Goal: Task Accomplishment & Management: Use online tool/utility

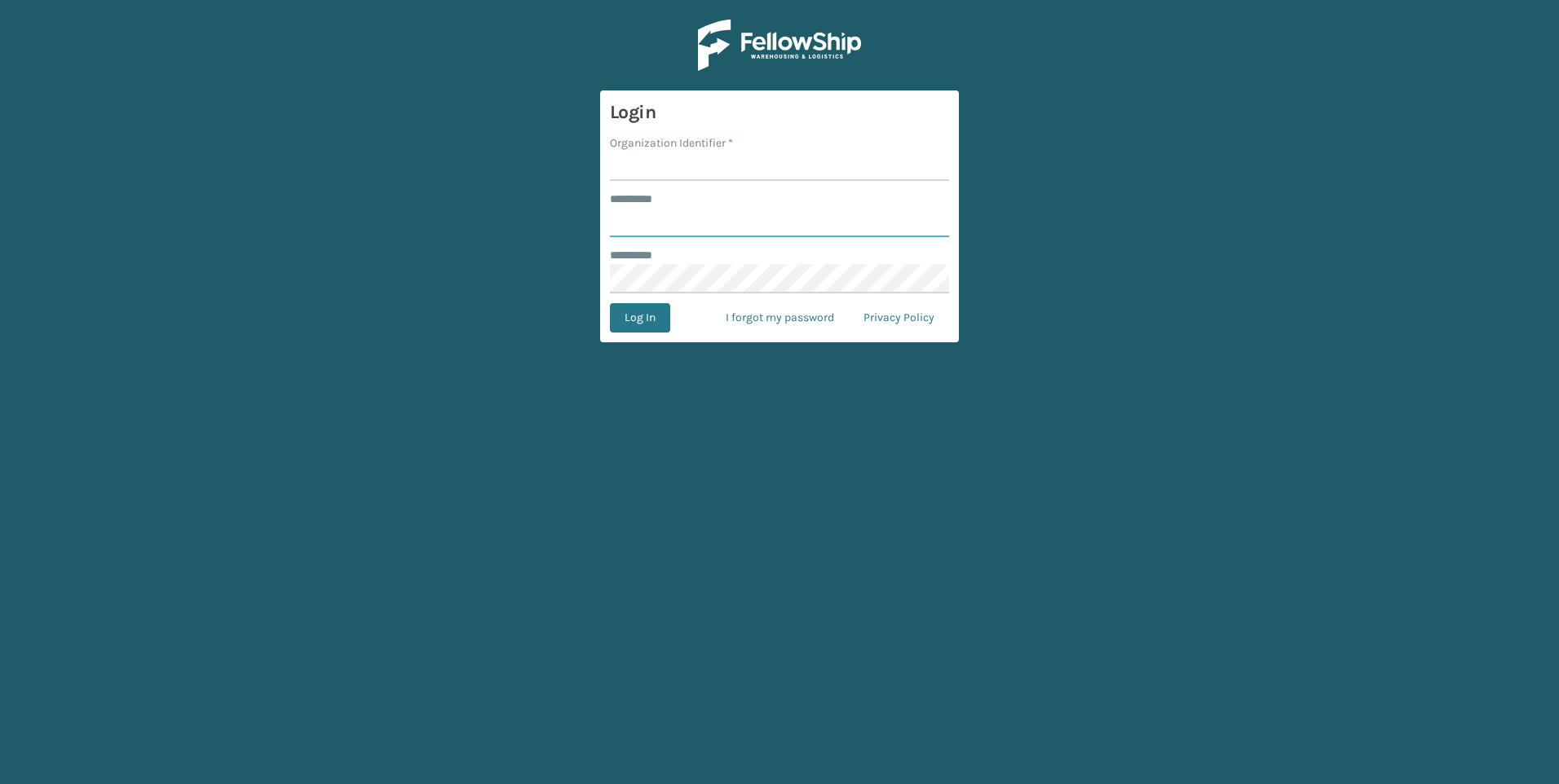
type input "*********"
click at [661, 165] on input "Organization Identifier *" at bounding box center [779, 166] width 340 height 30
type input "[GEOGRAPHIC_DATA]"
click at [659, 322] on button "Log In" at bounding box center [639, 318] width 60 height 30
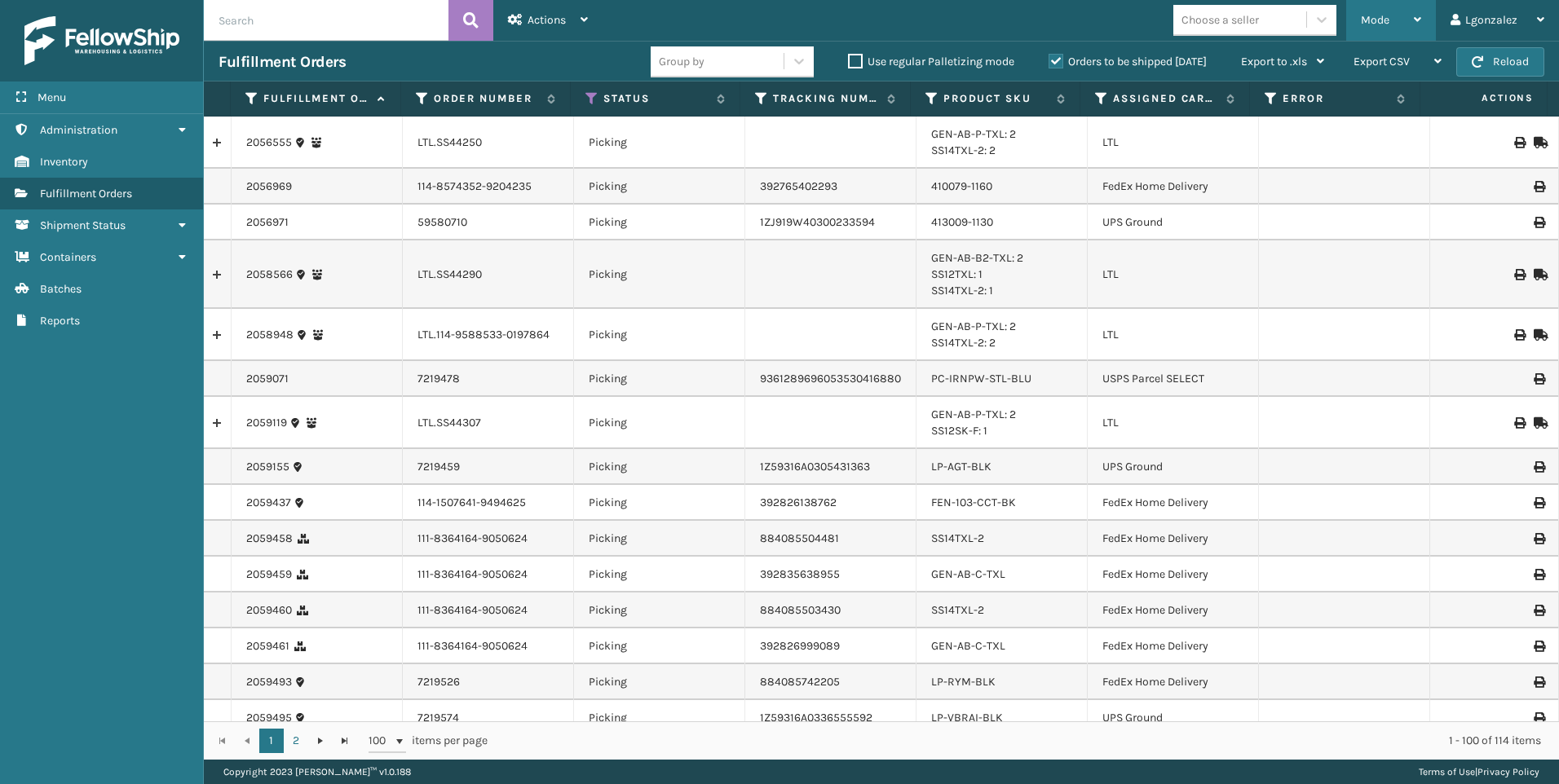
click at [1398, 12] on div "Mode" at bounding box center [1391, 20] width 60 height 41
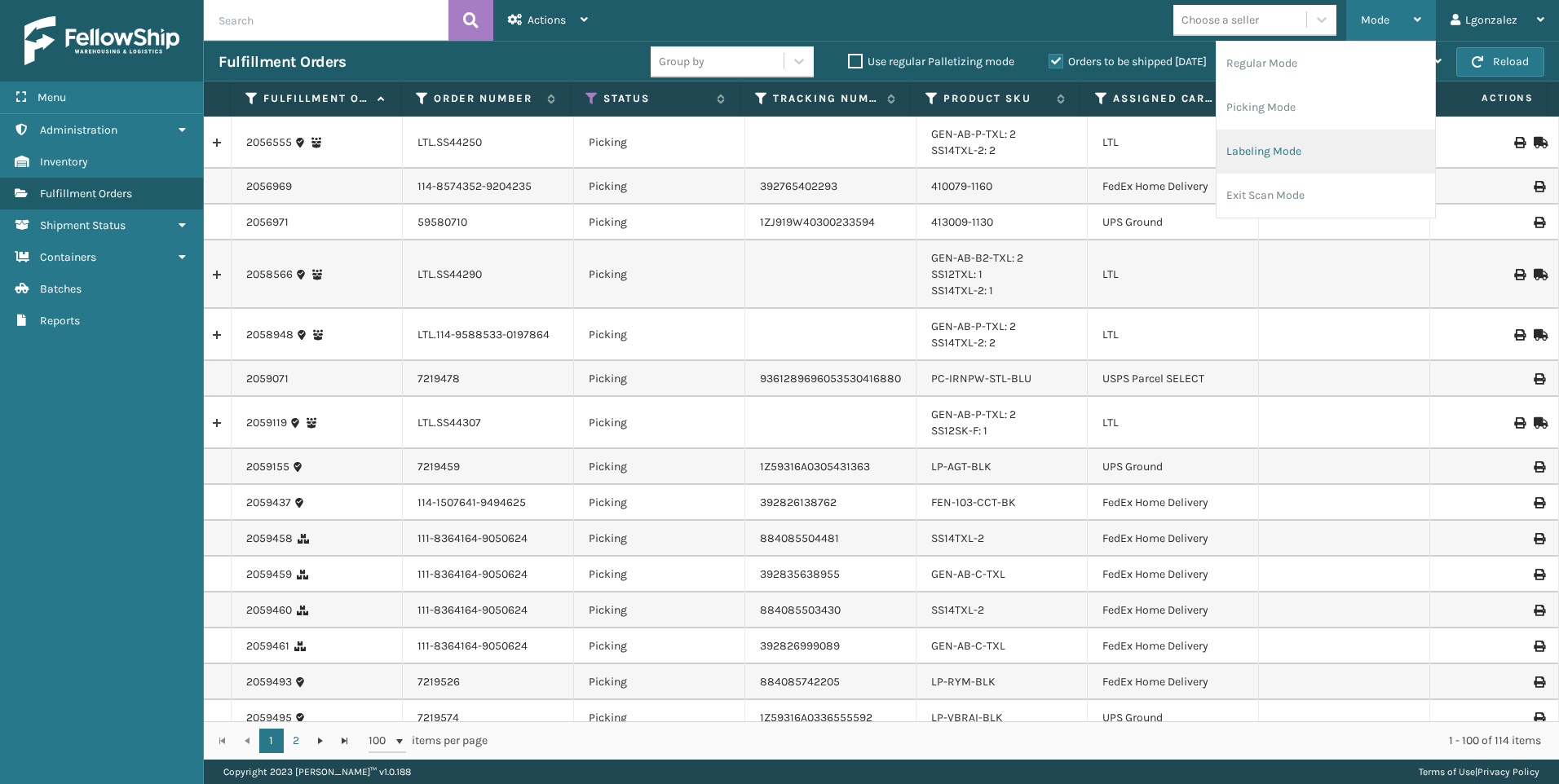
click at [1296, 141] on li "Labeling Mode" at bounding box center [1325, 151] width 219 height 44
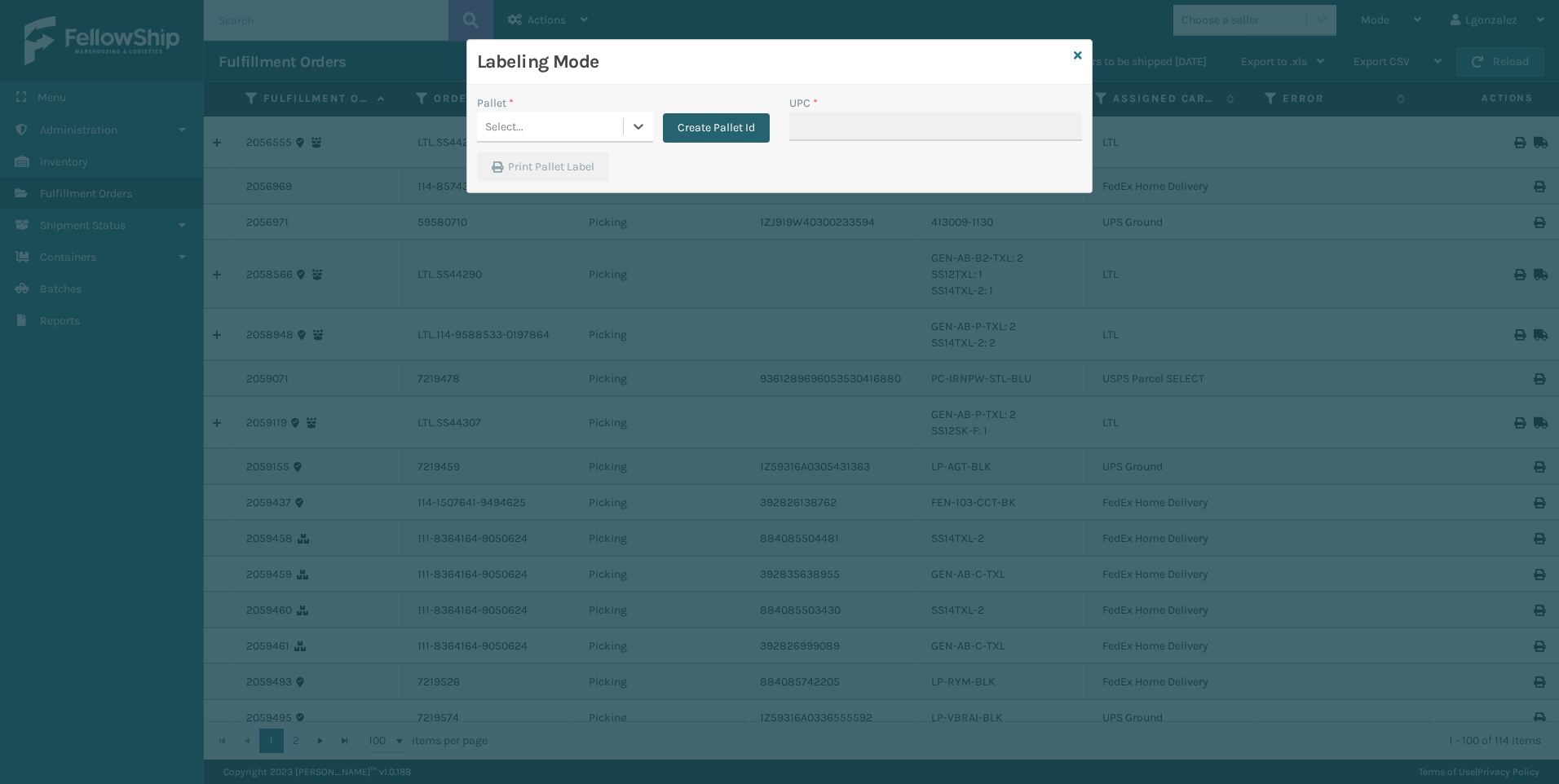
click at [694, 128] on button "Create Pallet Id" at bounding box center [716, 128] width 107 height 30
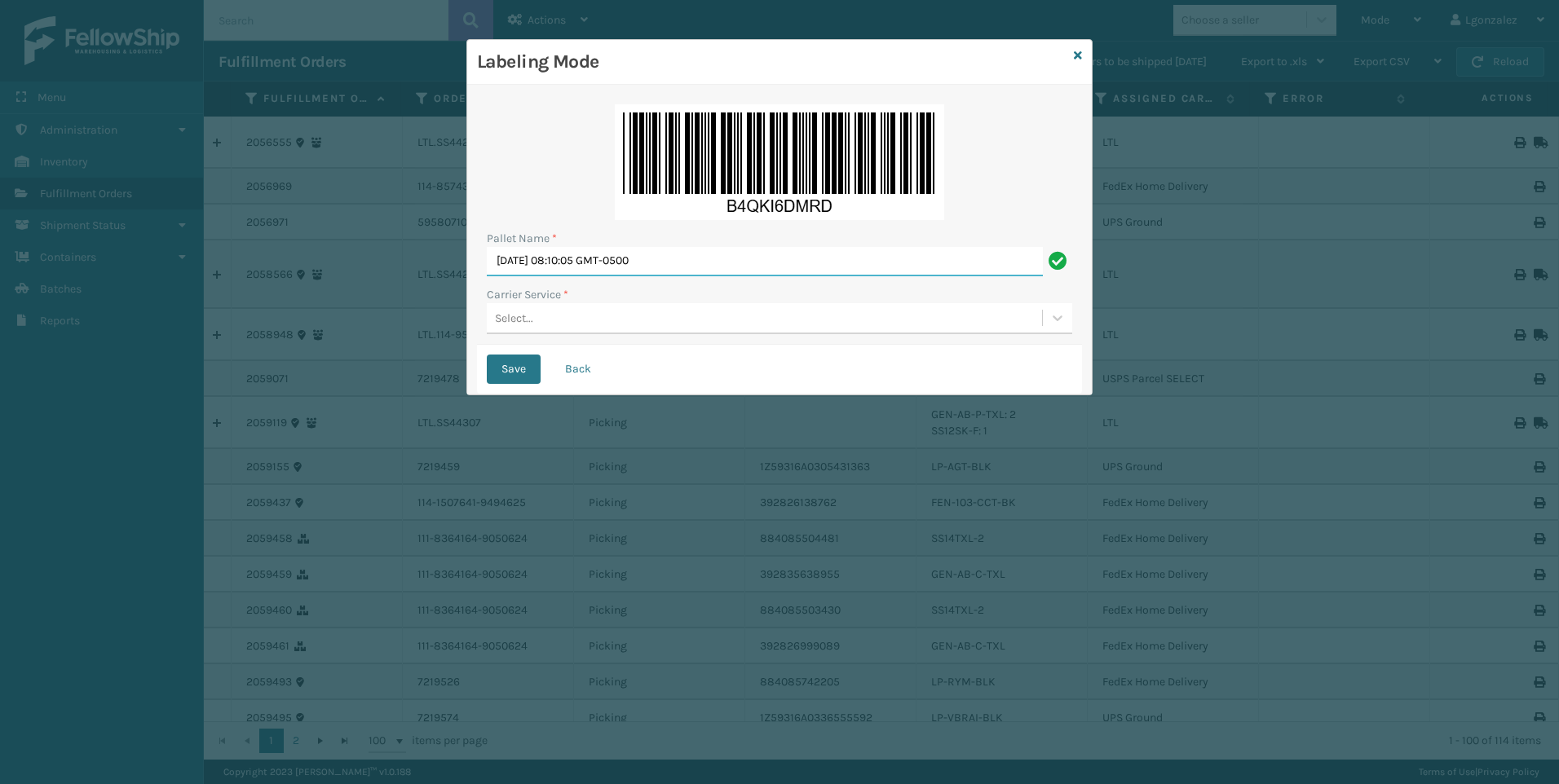
click at [683, 262] on input "[DATE] 08:10:05 GMT-0500" at bounding box center [764, 261] width 556 height 30
click at [681, 262] on input "[DATE] 08:10:05 GMT-0500" at bounding box center [764, 261] width 556 height 30
type input "Trinity"
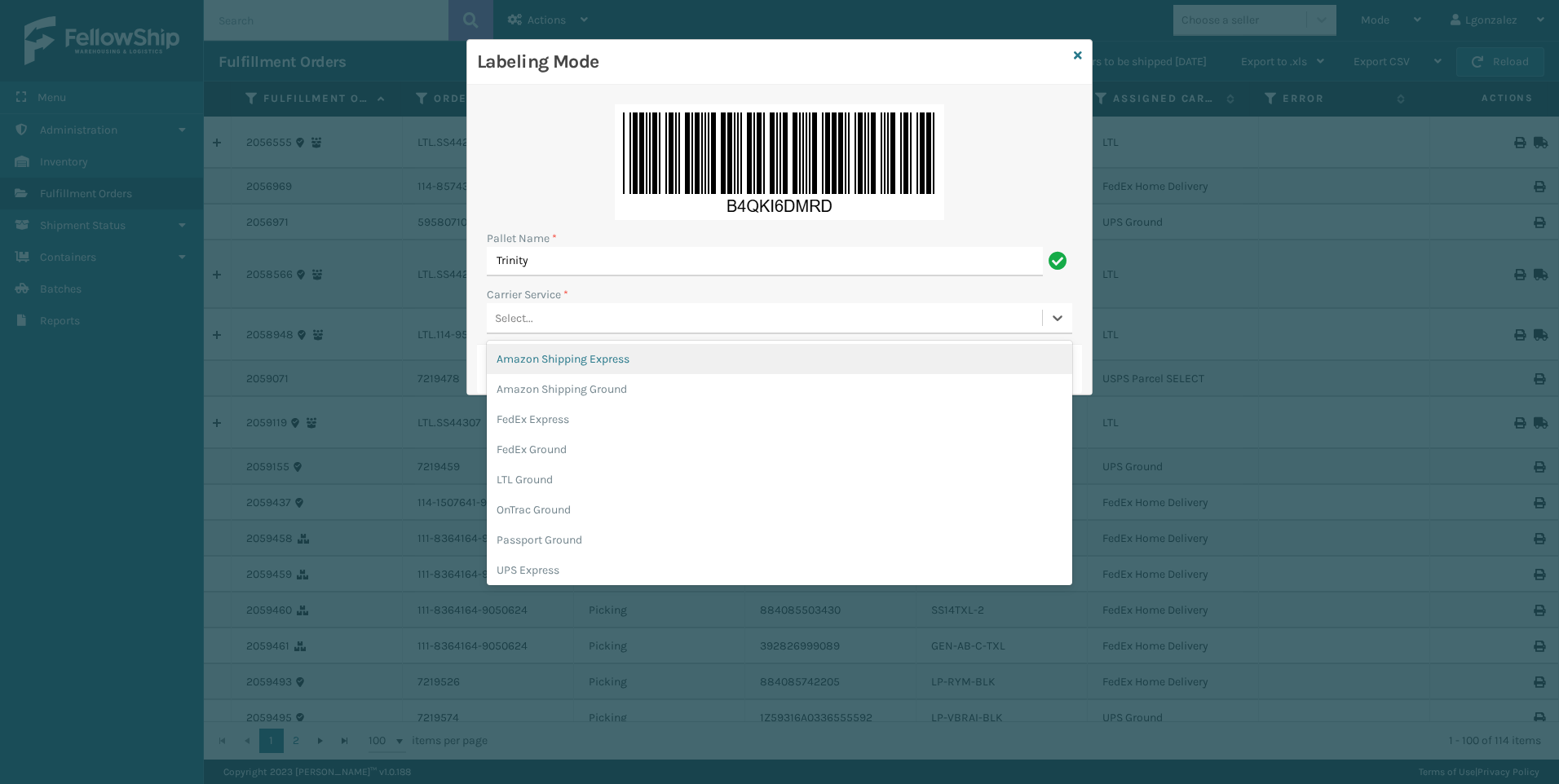
click at [548, 323] on div "Select..." at bounding box center [764, 319] width 555 height 27
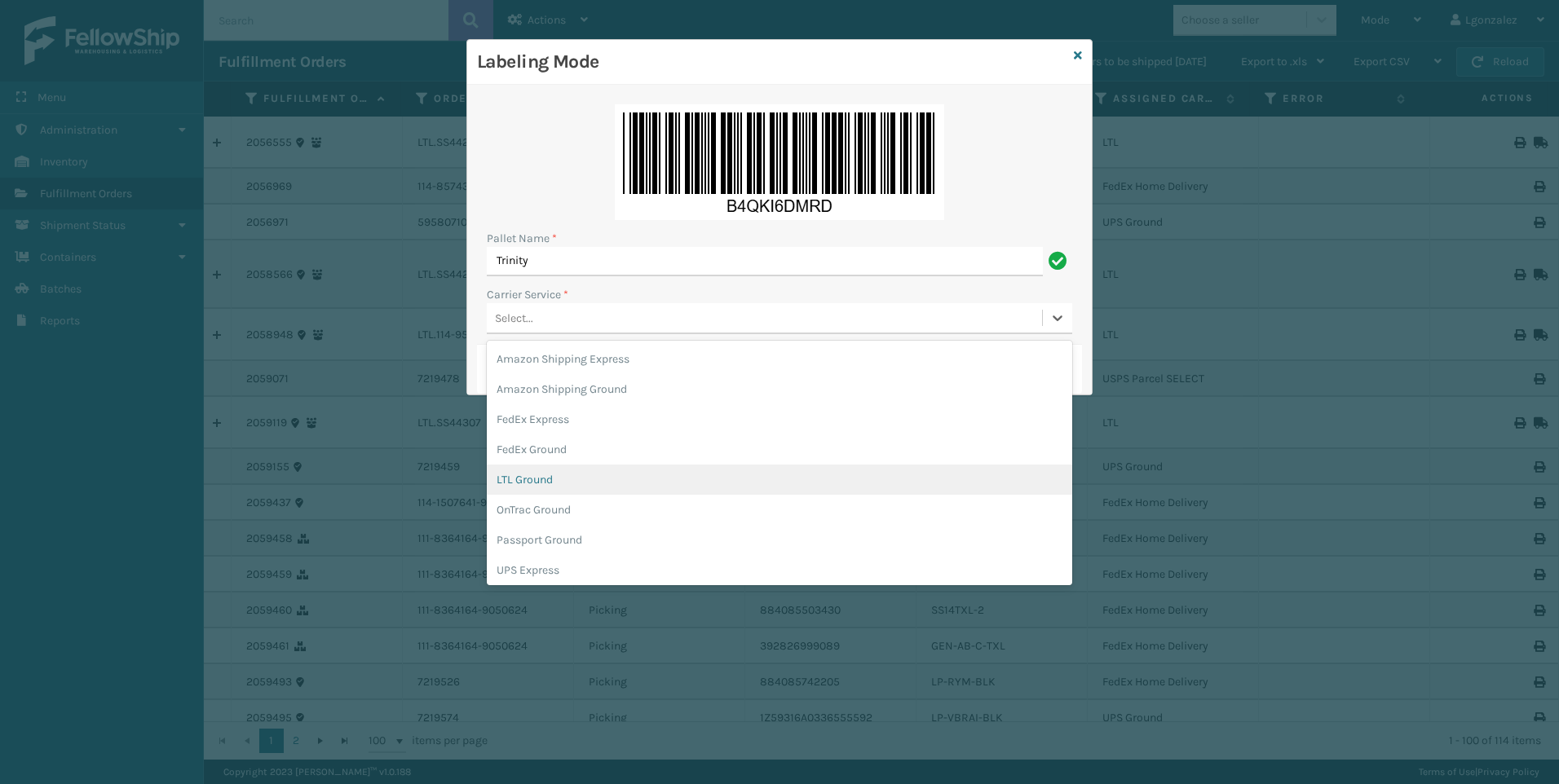
scroll to position [82, 0]
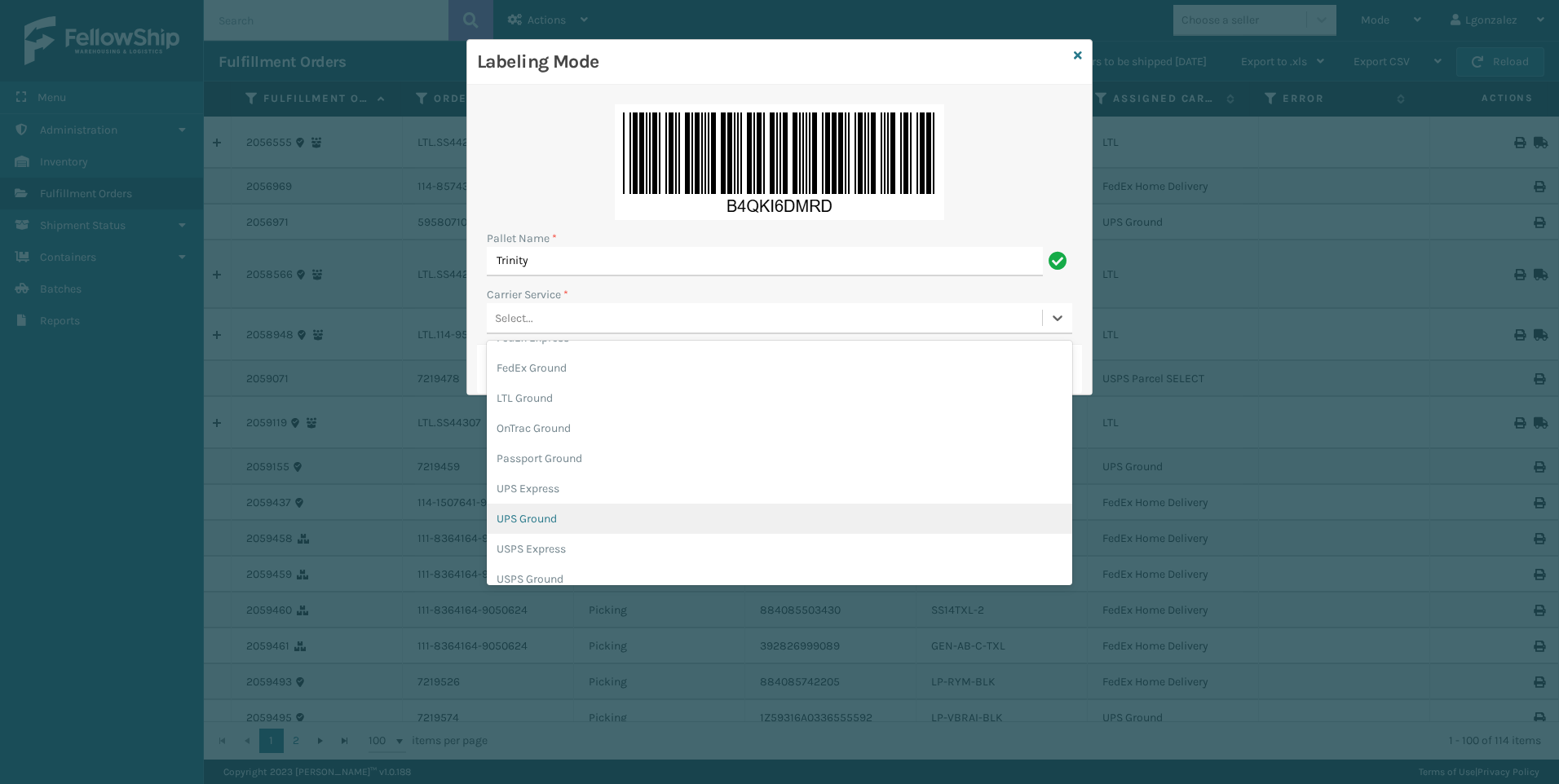
click at [542, 518] on div "UPS Ground" at bounding box center [779, 518] width 585 height 30
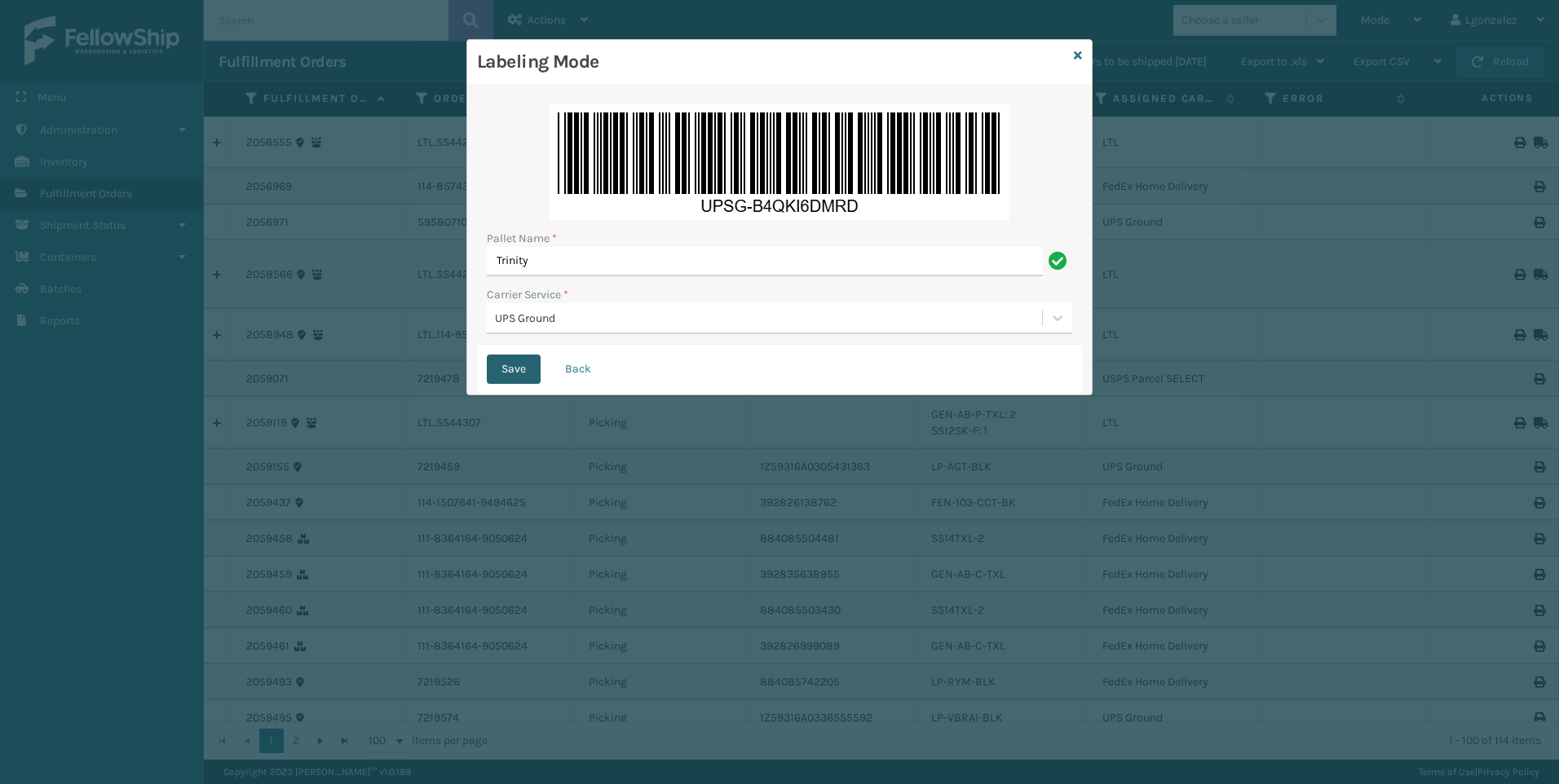
click at [507, 362] on button "Save" at bounding box center [513, 369] width 54 height 30
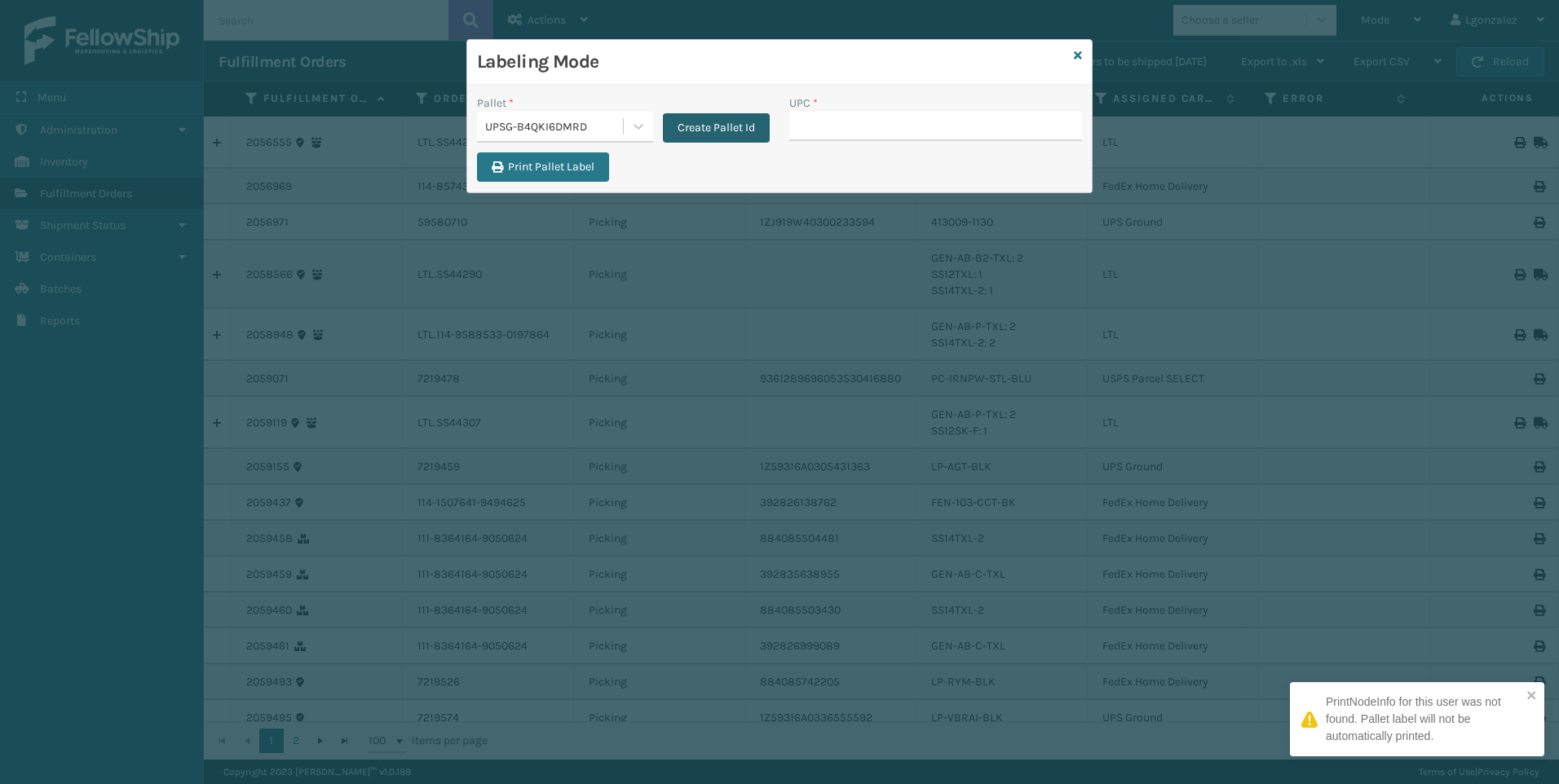
click at [702, 122] on button "Create Pallet Id" at bounding box center [716, 128] width 107 height 30
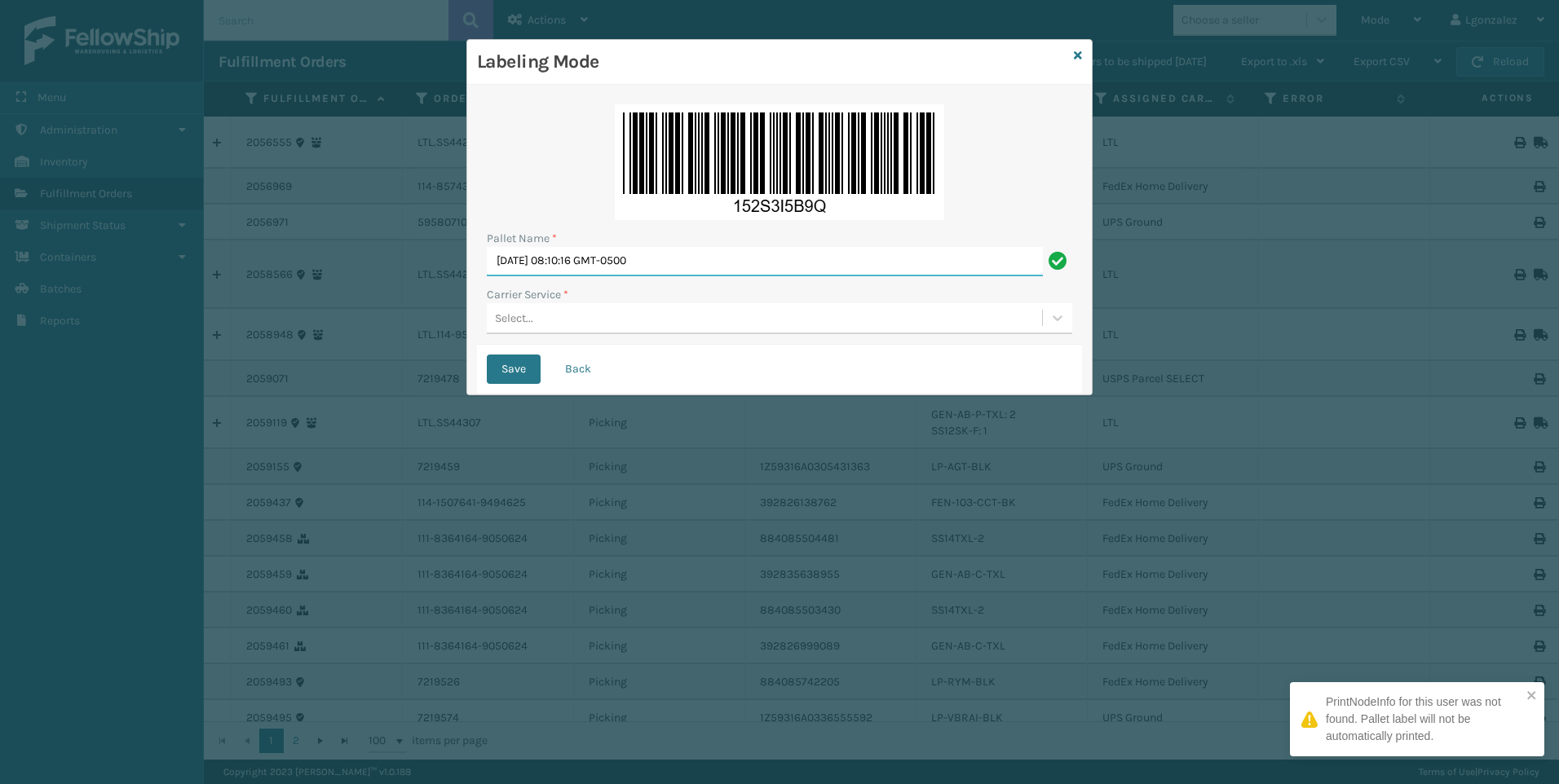
click at [592, 261] on input "[DATE] 08:10:16 GMT-0500" at bounding box center [764, 261] width 556 height 30
click at [591, 261] on input "[DATE] 08:10:16 GMT-0500" at bounding box center [764, 261] width 556 height 30
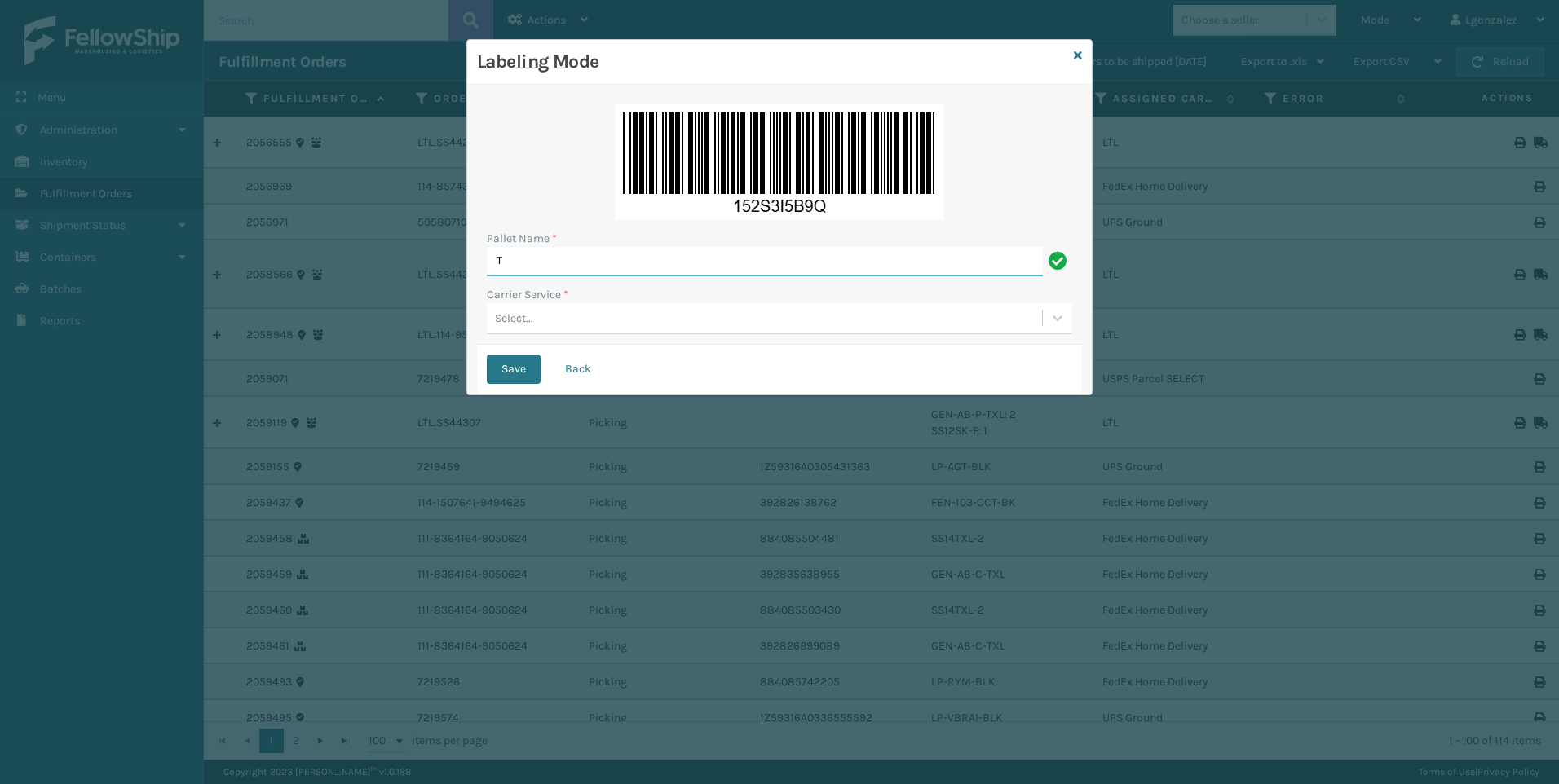
type input "Trinity"
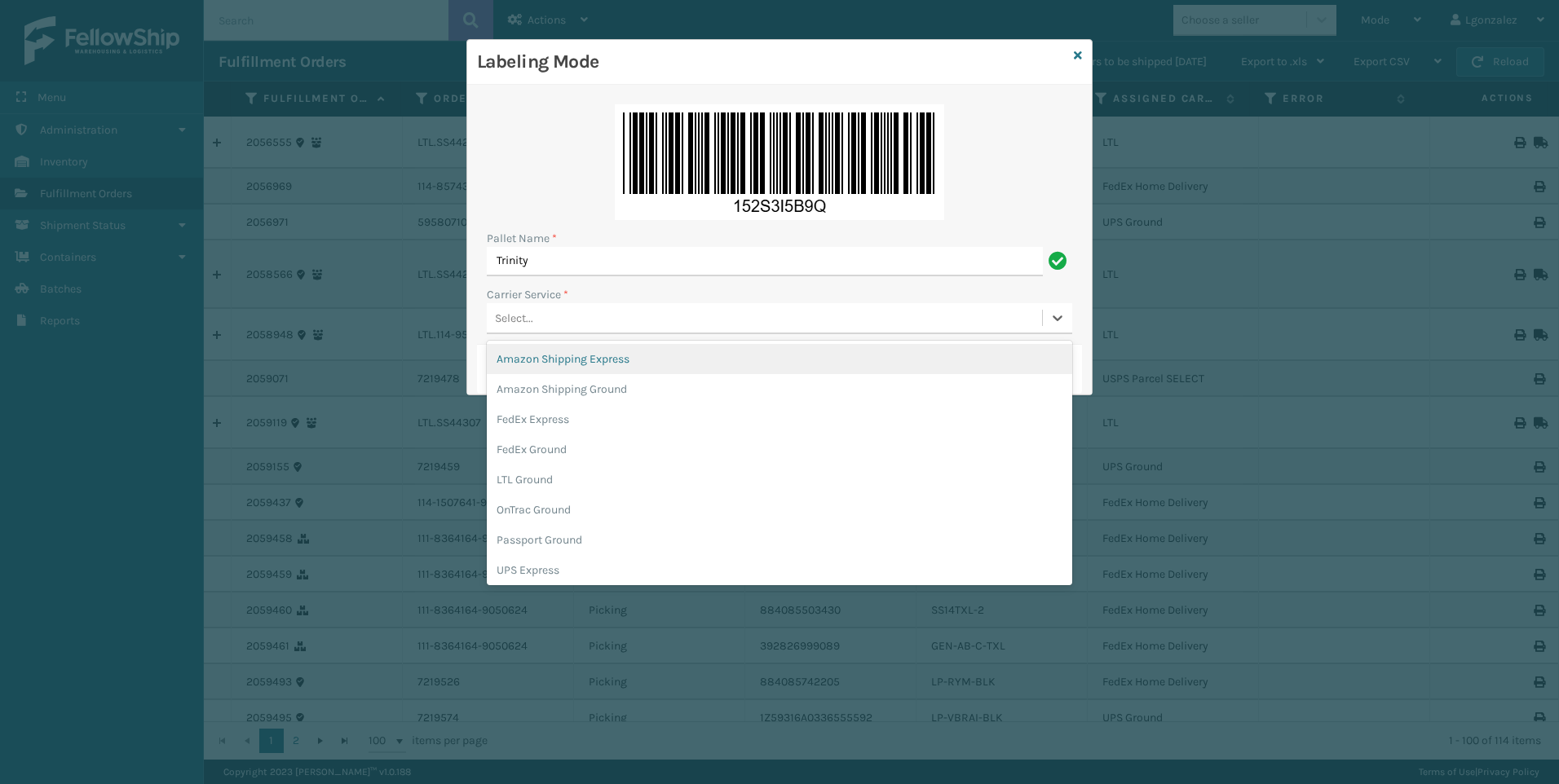
click at [546, 319] on div "Select..." at bounding box center [764, 319] width 555 height 27
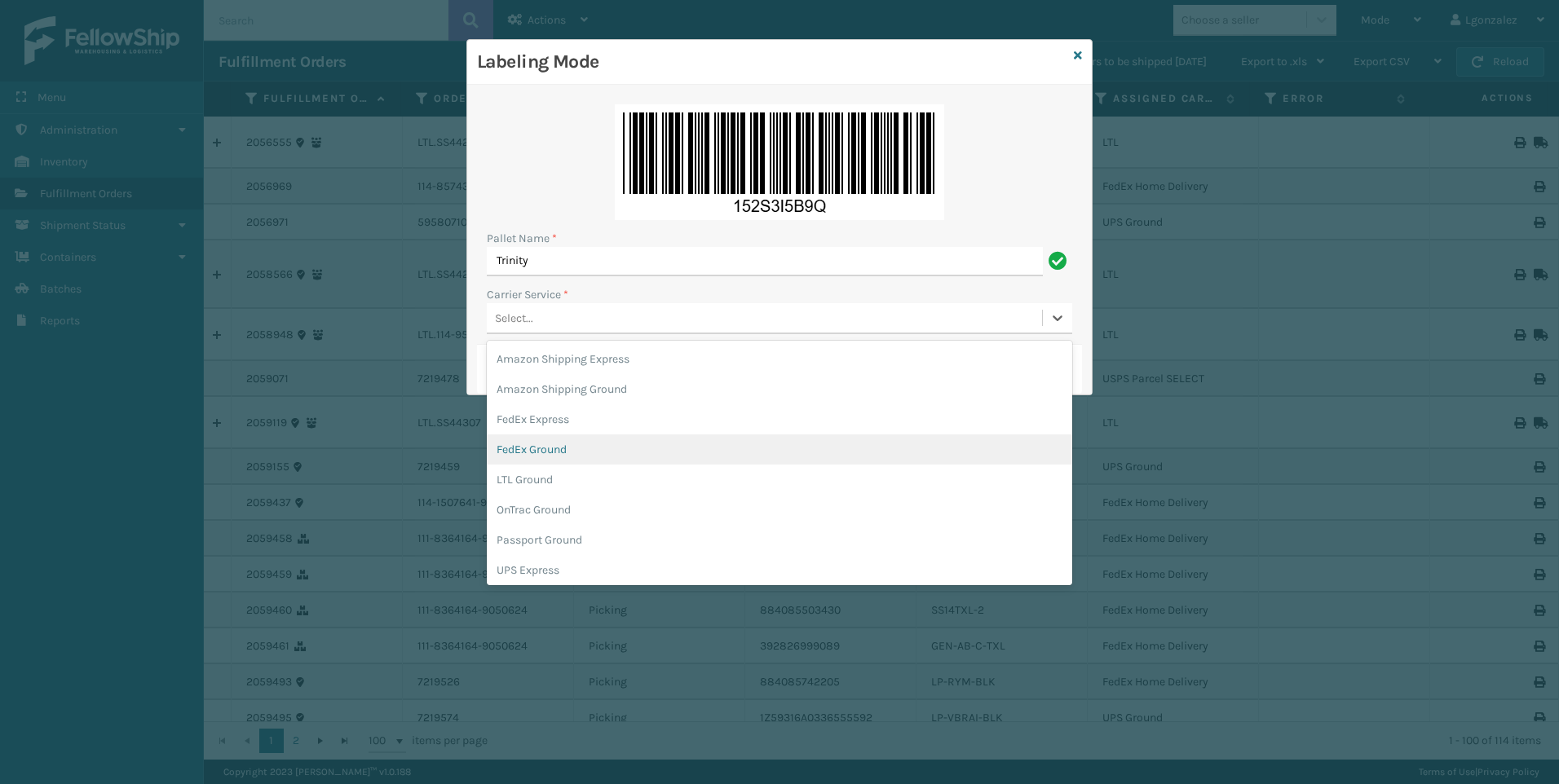
click at [570, 445] on div "FedEx Ground" at bounding box center [779, 448] width 585 height 30
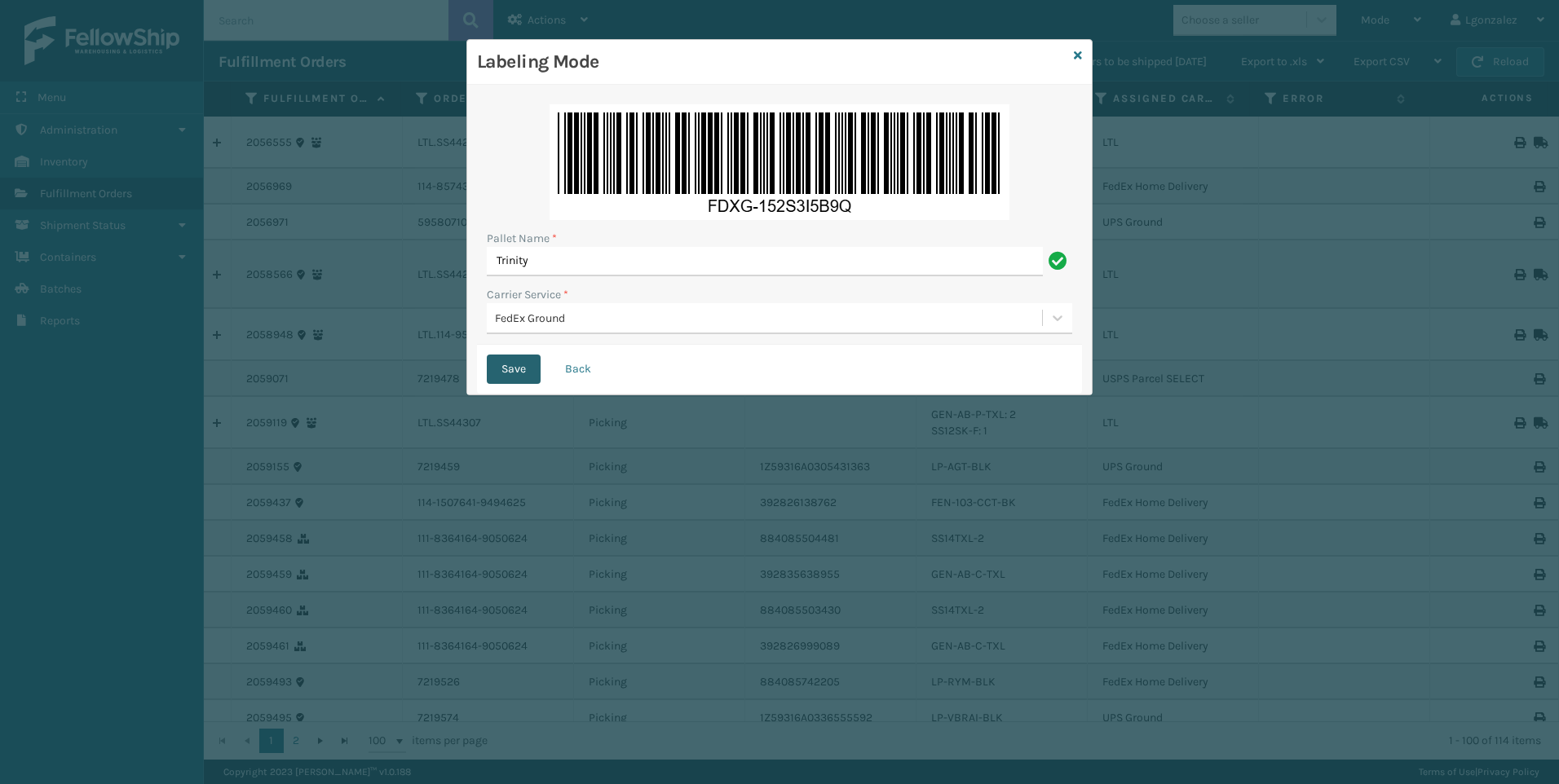
click at [501, 359] on button "Save" at bounding box center [513, 369] width 54 height 30
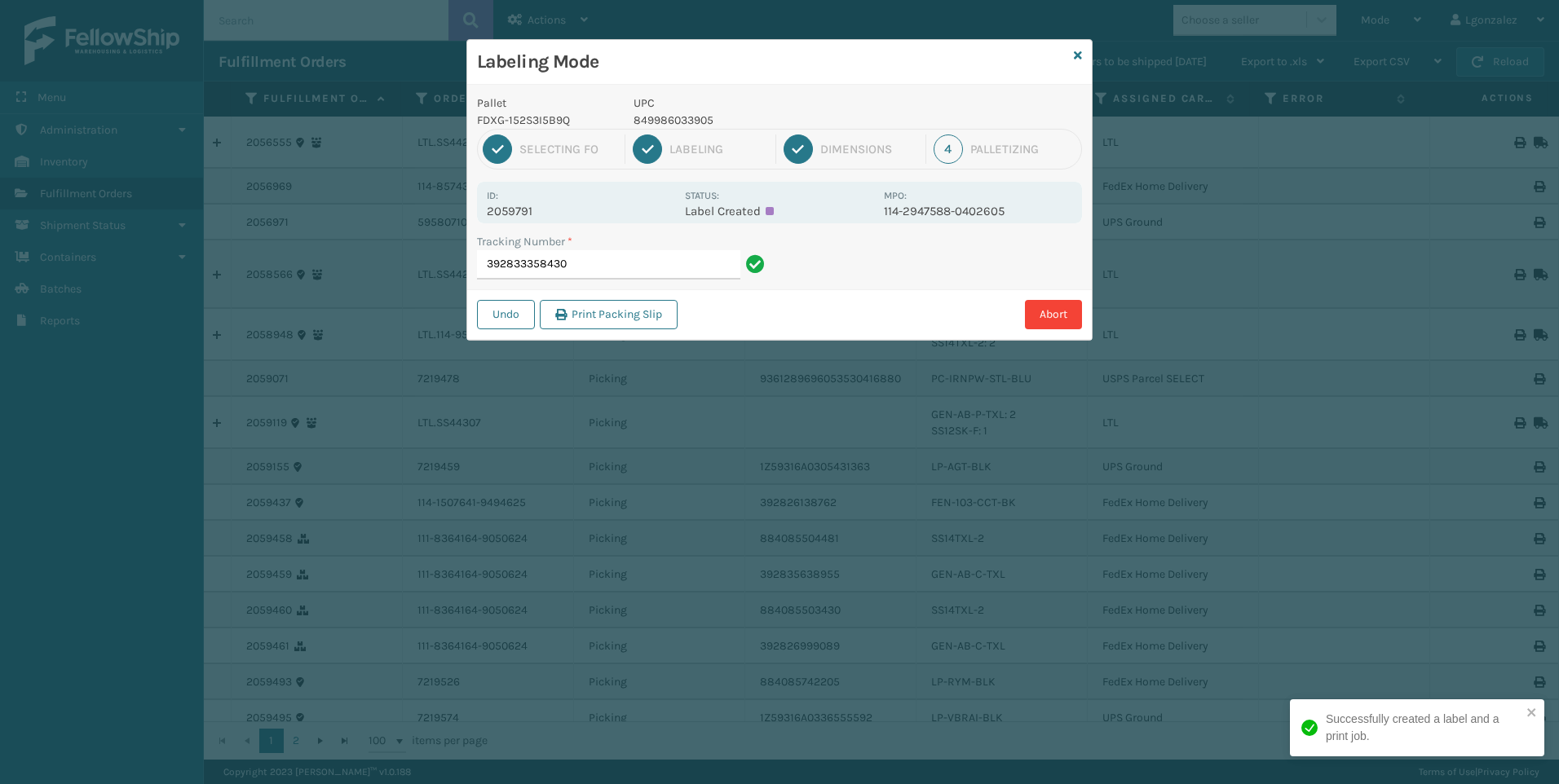
click at [697, 120] on p "849986033905" at bounding box center [753, 120] width 240 height 17
click at [697, 119] on p "849986033905" at bounding box center [753, 120] width 240 height 17
click at [697, 120] on p "849986033905" at bounding box center [753, 120] width 240 height 17
copy p "849986033905"
click at [657, 269] on input "392833358430" at bounding box center [609, 265] width 263 height 30
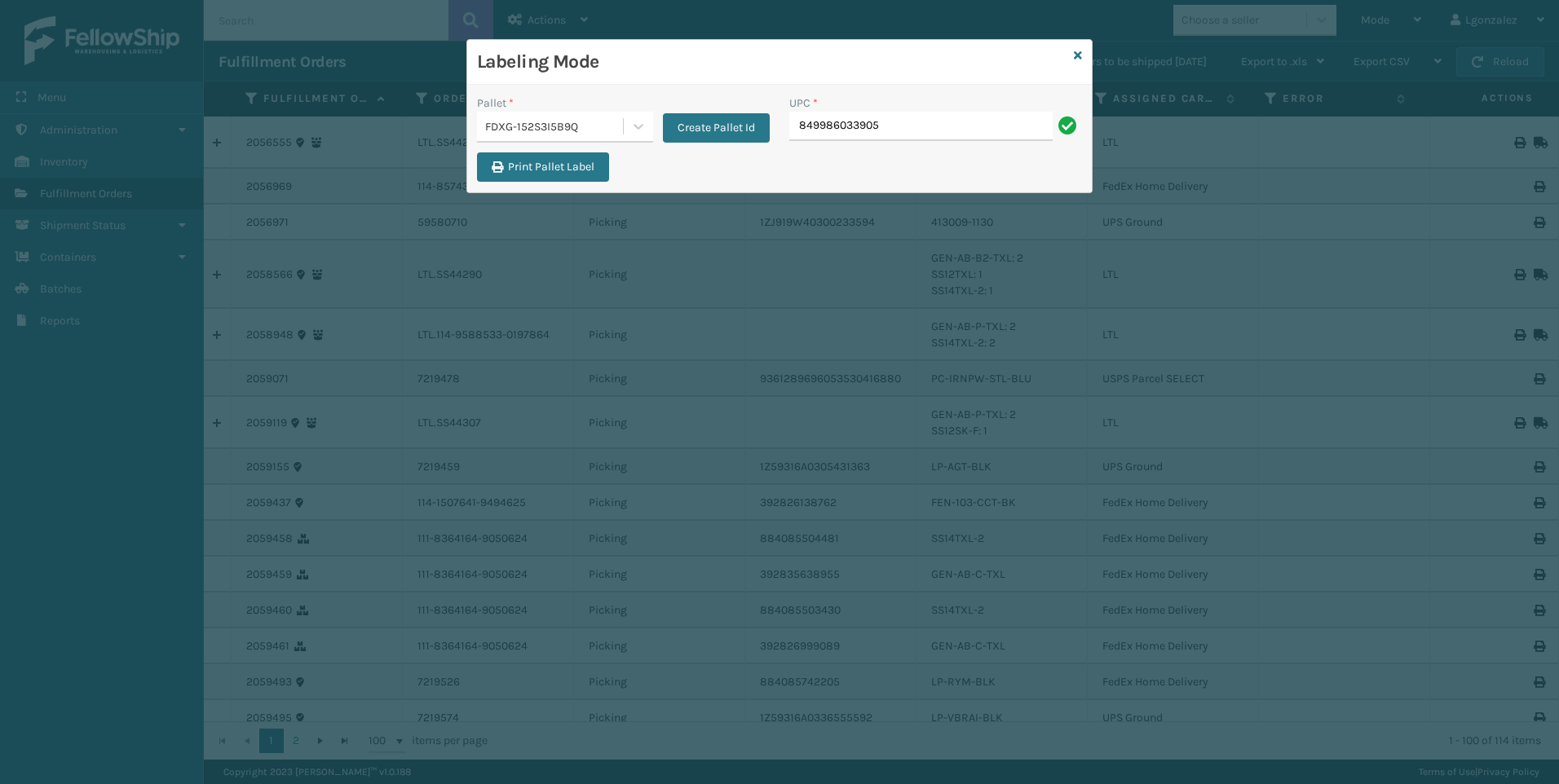
type input "849986033905"
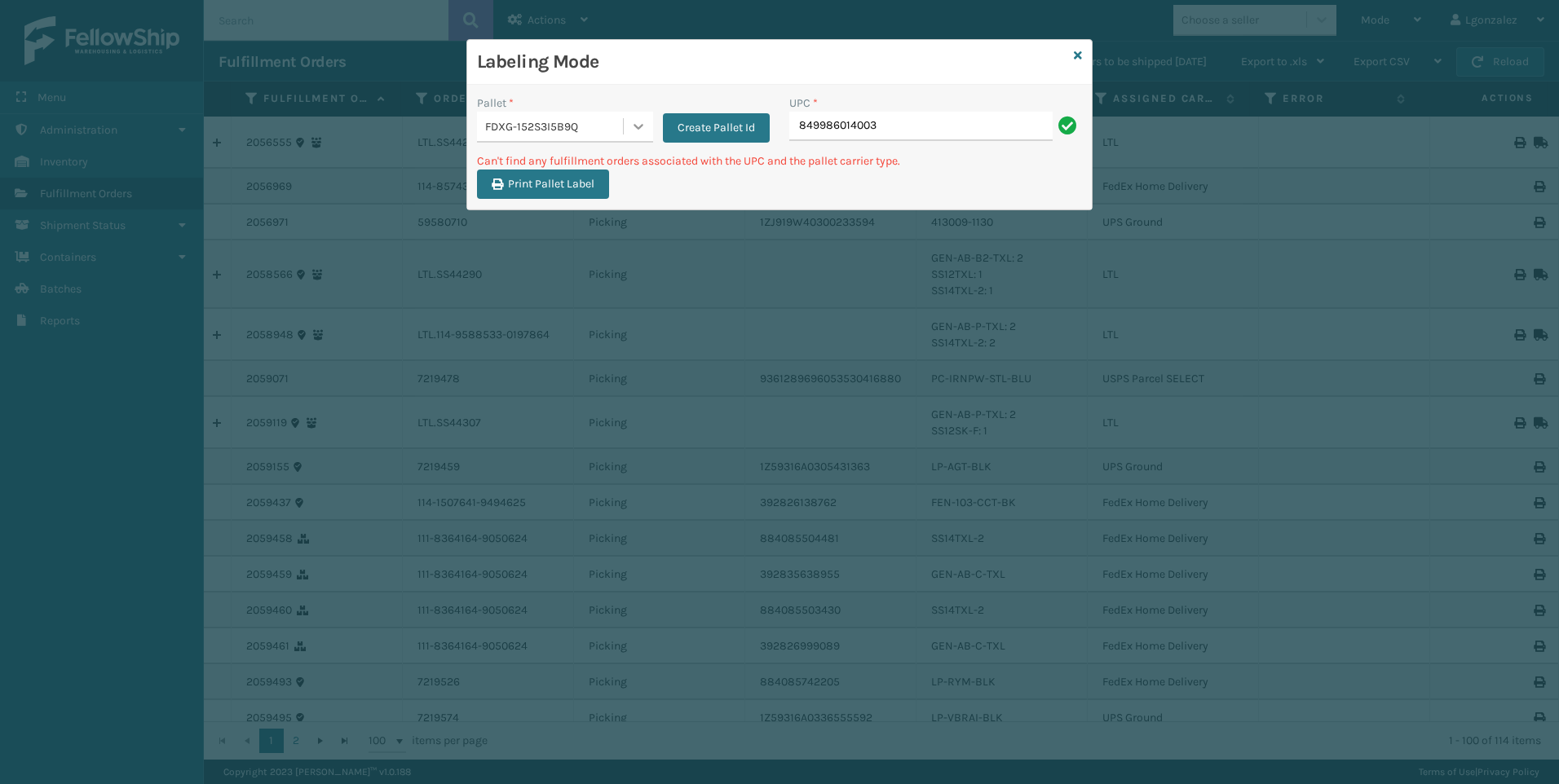
click at [635, 139] on div at bounding box center [638, 126] width 30 height 30
click at [569, 194] on div "UPSG-B4QKI6DMRD" at bounding box center [566, 202] width 177 height 38
drag, startPoint x: 878, startPoint y: 118, endPoint x: 887, endPoint y: 102, distance: 18.4
click at [880, 118] on input "849986014003" at bounding box center [920, 126] width 263 height 30
click at [645, 124] on icon at bounding box center [639, 126] width 16 height 16
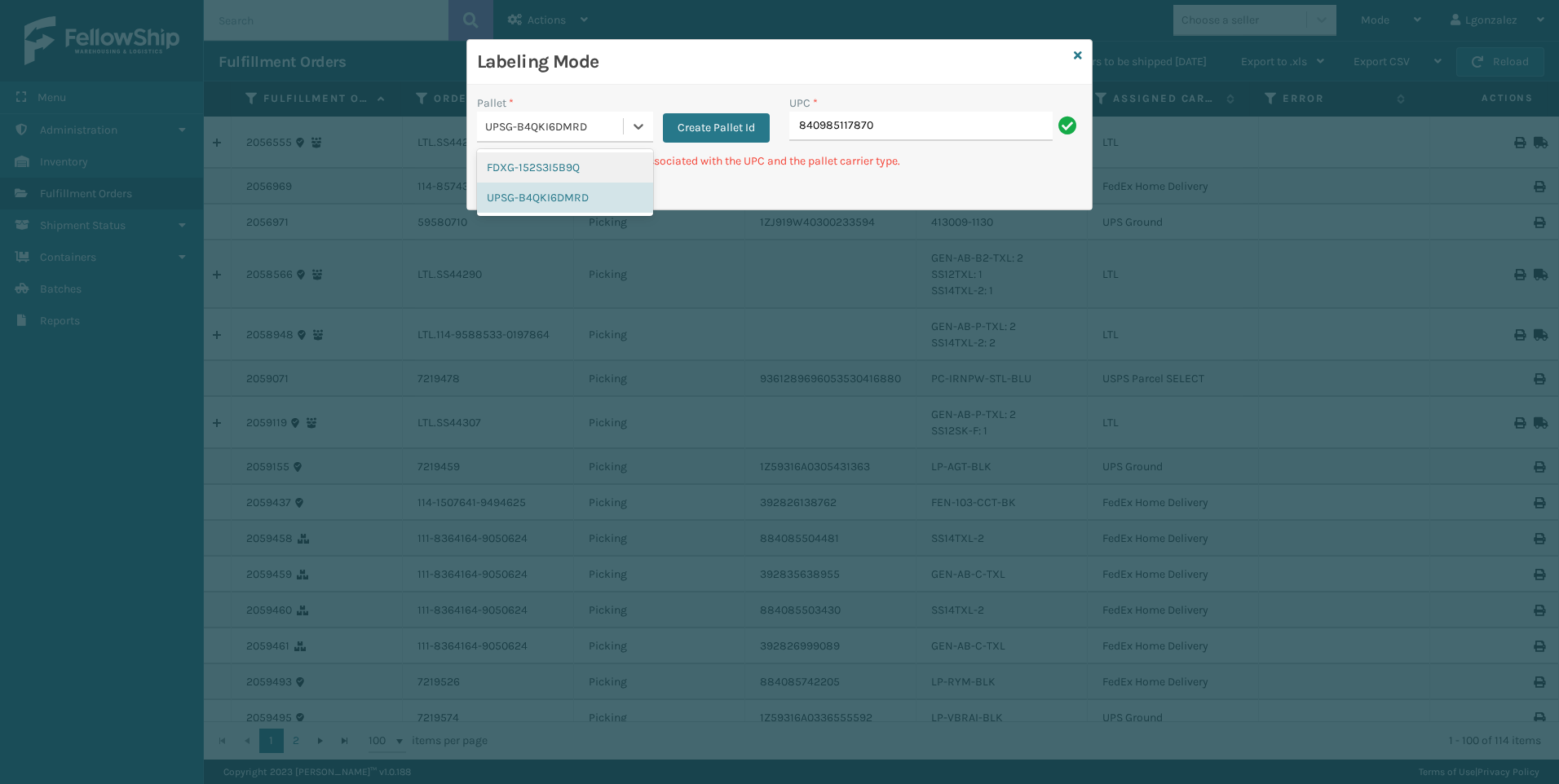
click at [581, 162] on div "FDXG-152S3I5B9Q" at bounding box center [566, 167] width 177 height 30
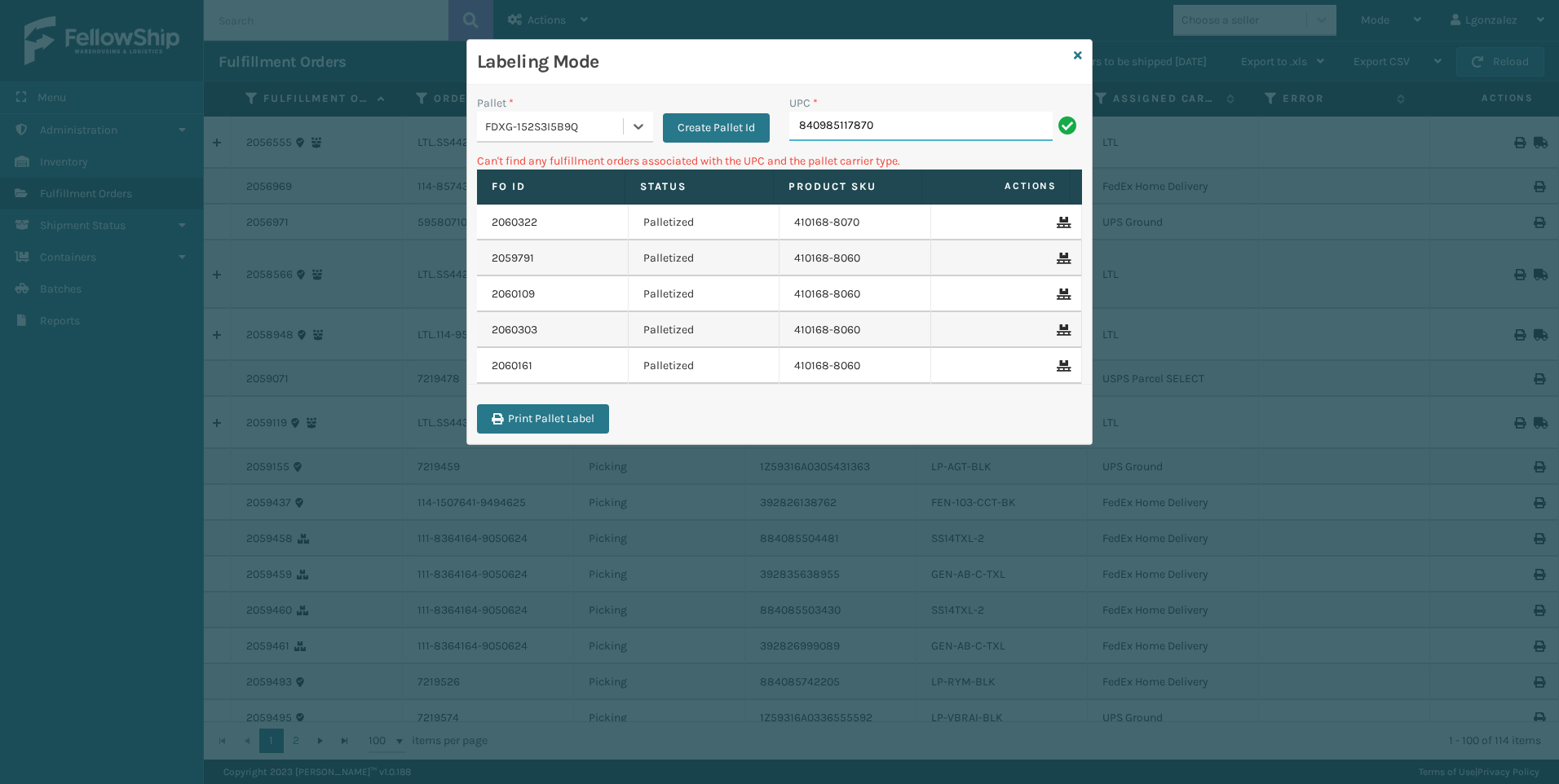
click at [907, 117] on input "840985117870" at bounding box center [920, 126] width 263 height 30
click at [637, 134] on div at bounding box center [638, 126] width 30 height 30
click at [569, 200] on div "UPSG-B4QKI6DMRD" at bounding box center [566, 197] width 177 height 30
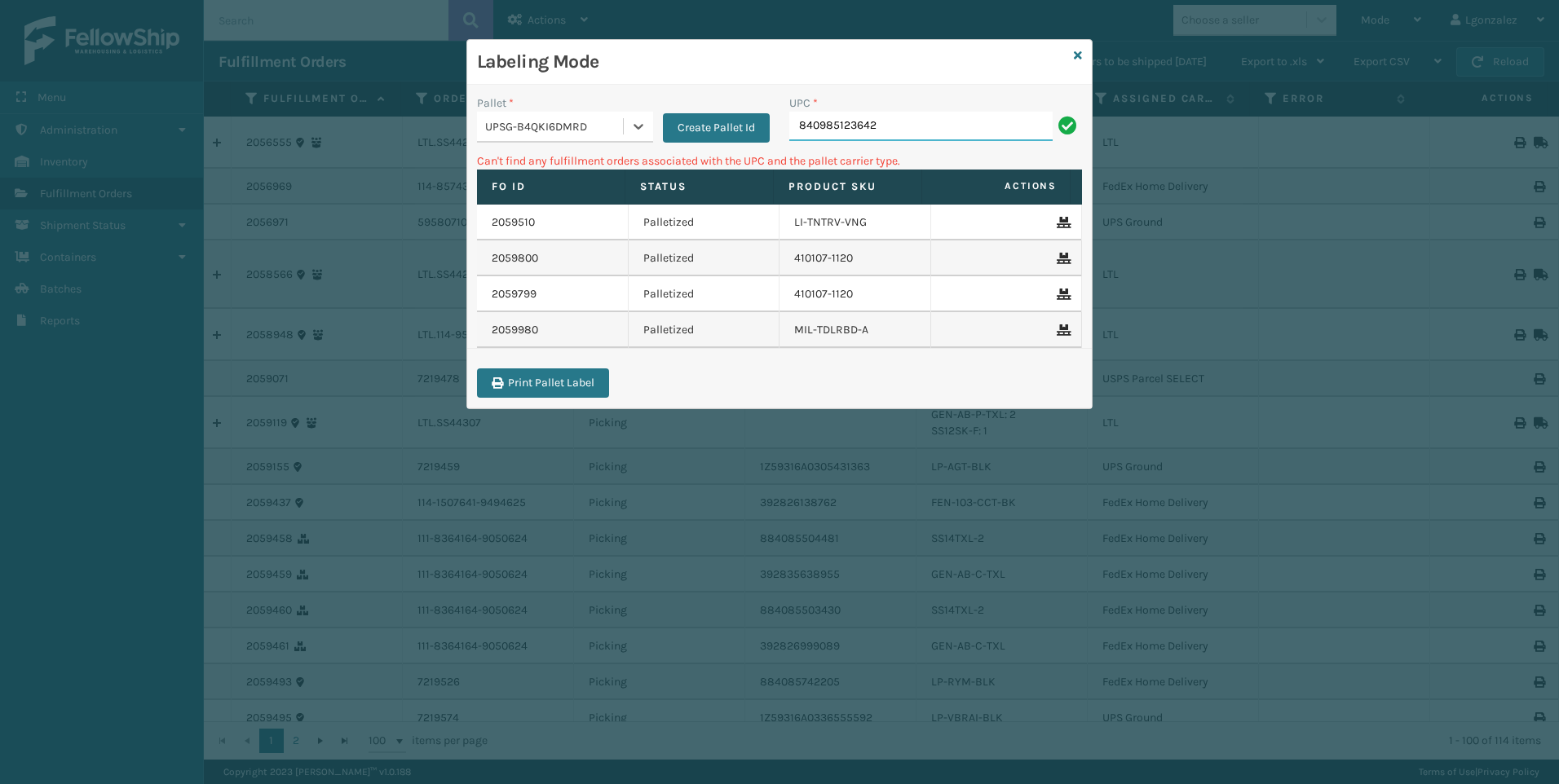
click at [948, 115] on input "840985123642" at bounding box center [920, 126] width 263 height 30
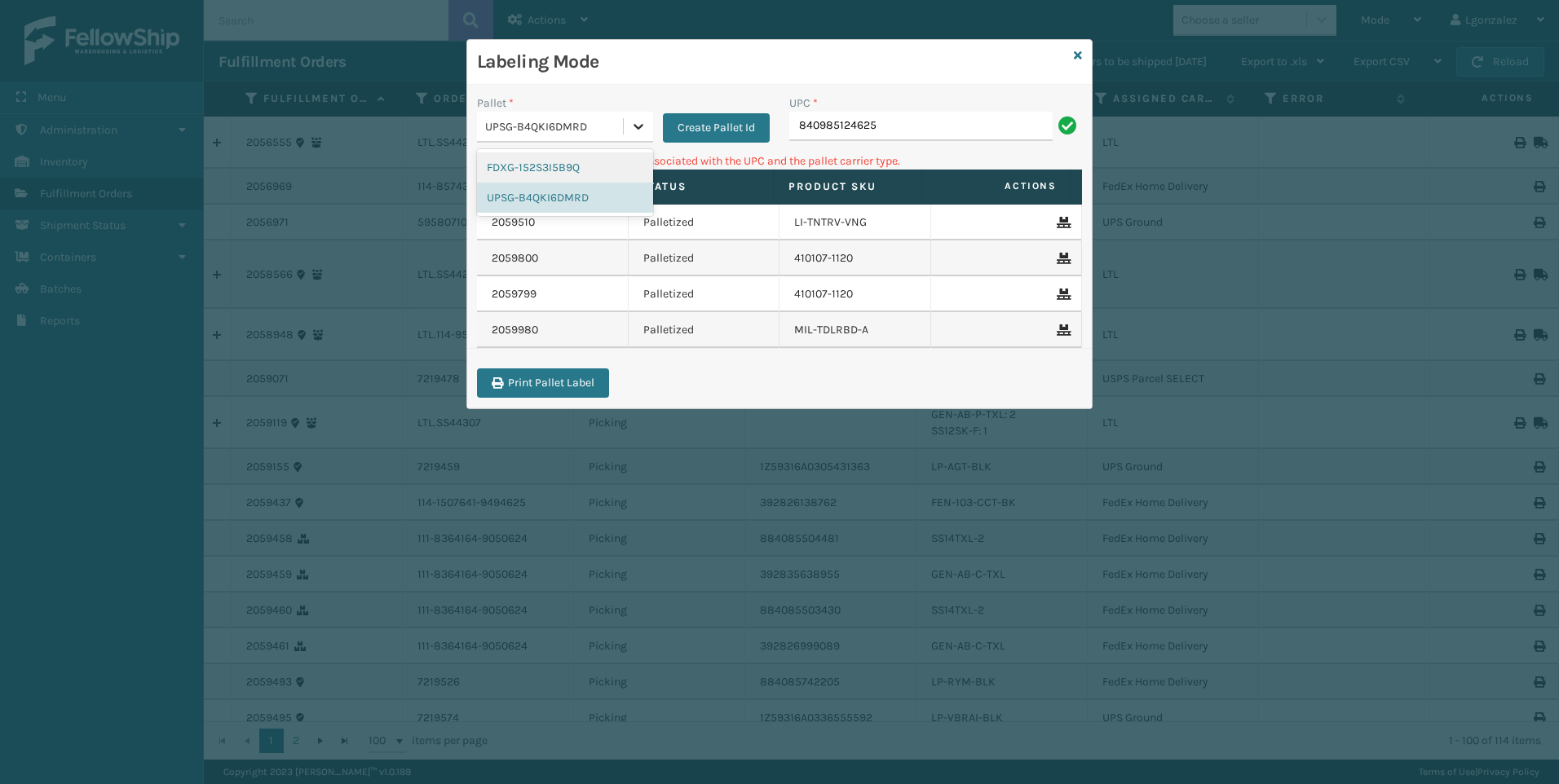
click at [640, 124] on icon at bounding box center [638, 127] width 10 height 5
click at [597, 171] on div "FDXG-152S3I5B9Q" at bounding box center [566, 167] width 177 height 30
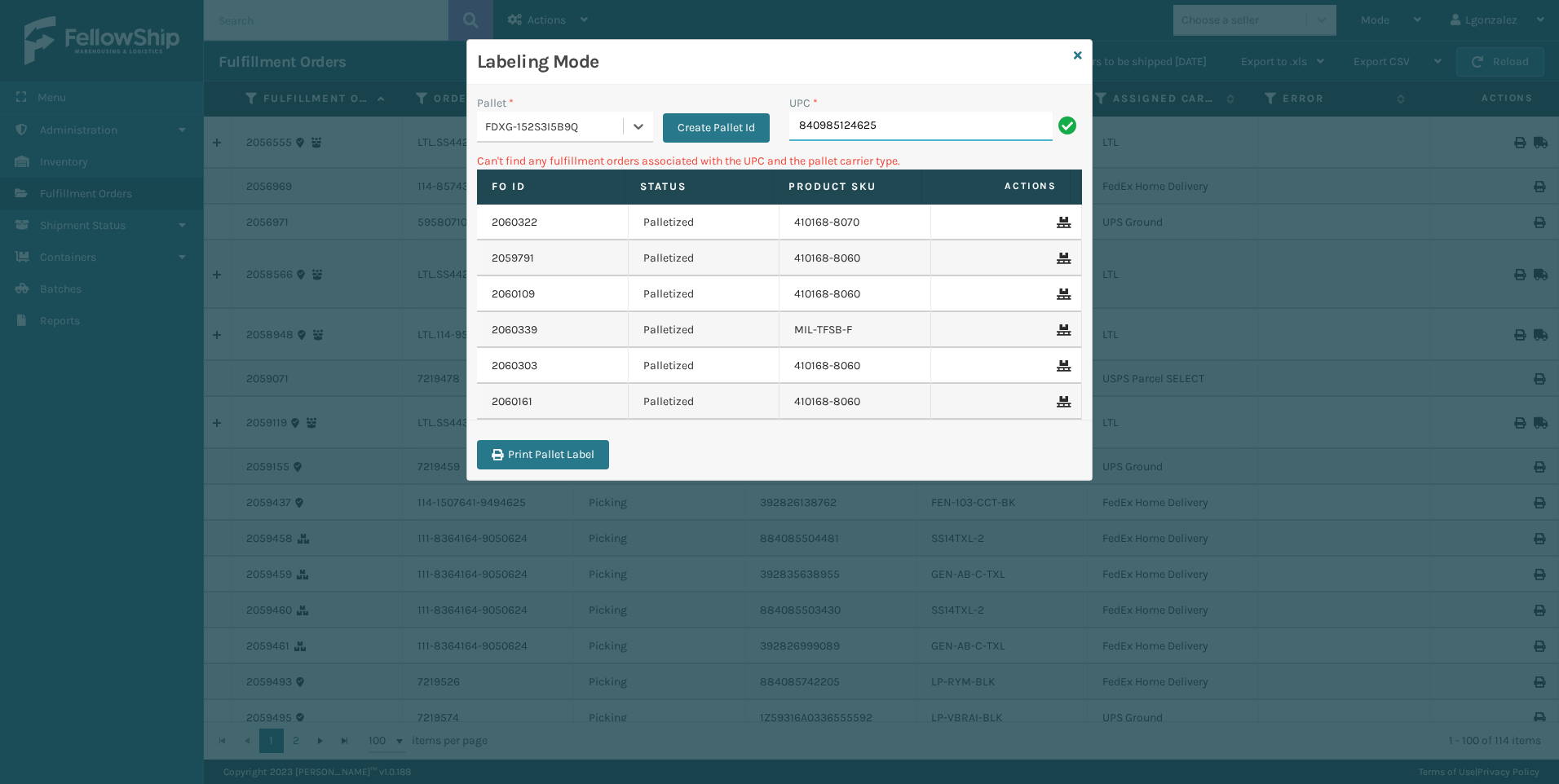
click at [912, 125] on input "840985124625" at bounding box center [920, 126] width 263 height 30
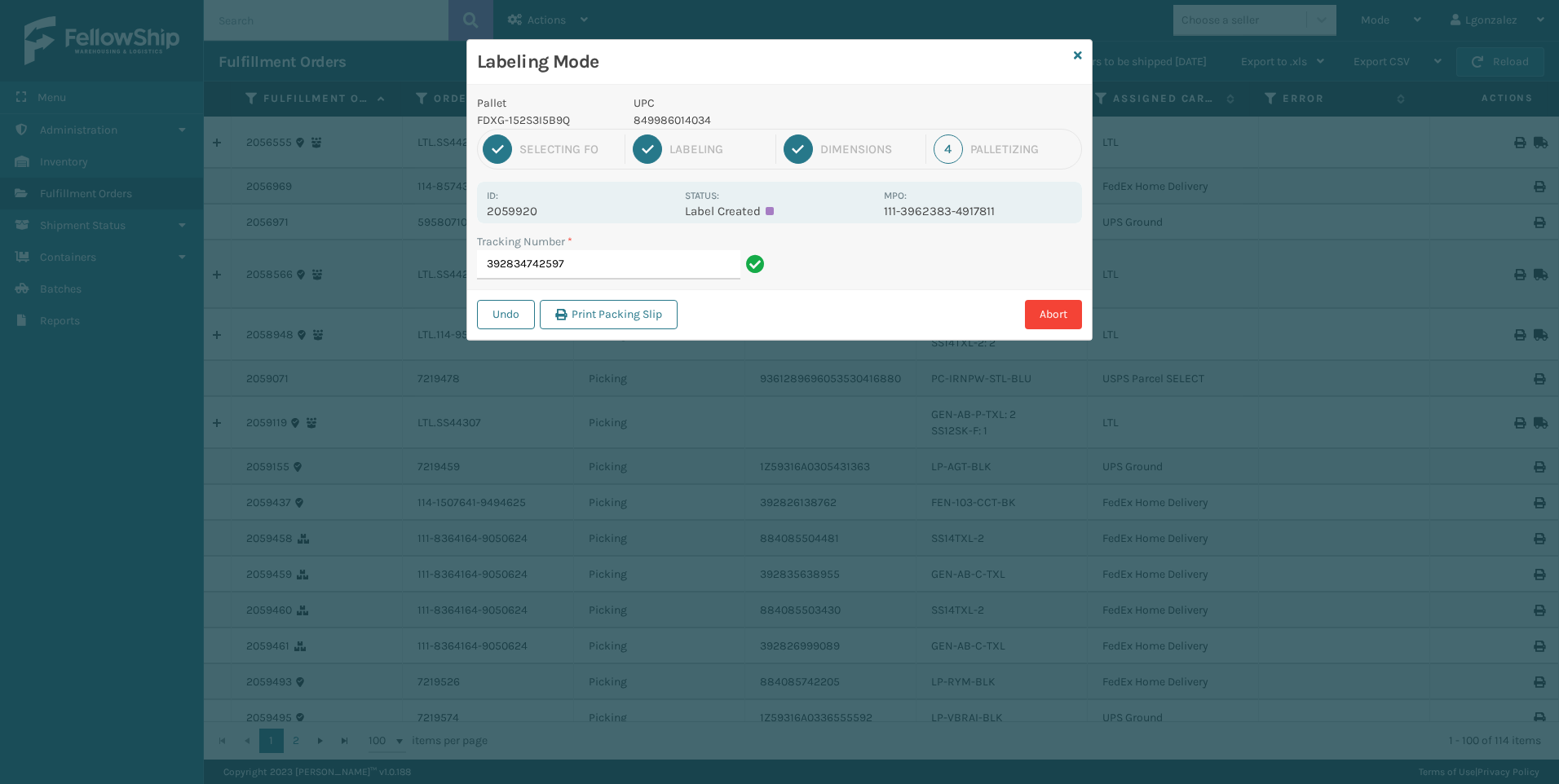
click at [663, 113] on p "849986014034" at bounding box center [753, 120] width 240 height 17
copy p "849986014034"
click at [683, 268] on input "392834742597" at bounding box center [609, 265] width 263 height 30
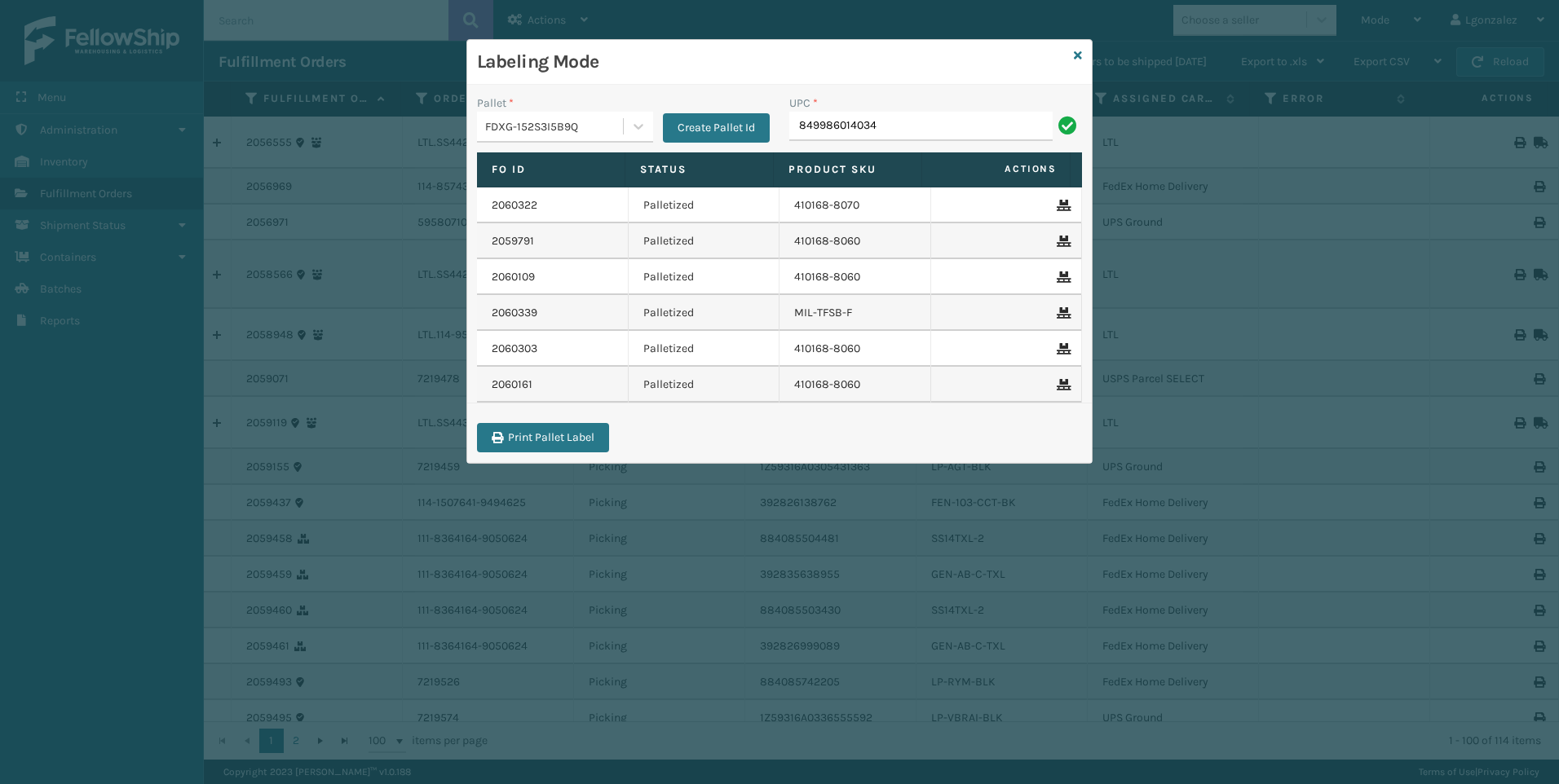
type input "849986014034"
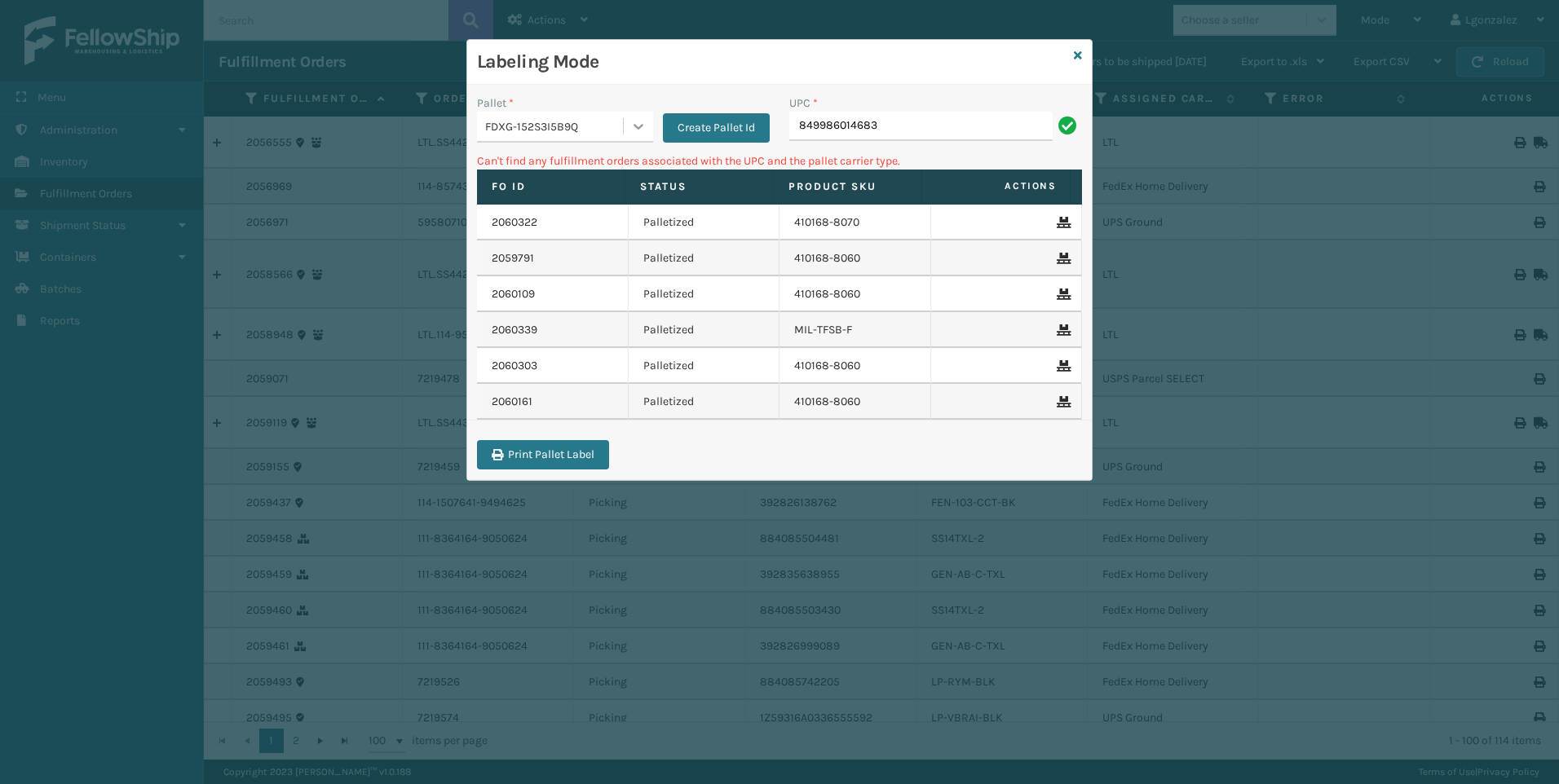
click at [632, 124] on icon at bounding box center [639, 126] width 16 height 16
click at [577, 204] on div "UPSG-B4QKI6DMRD" at bounding box center [566, 197] width 177 height 30
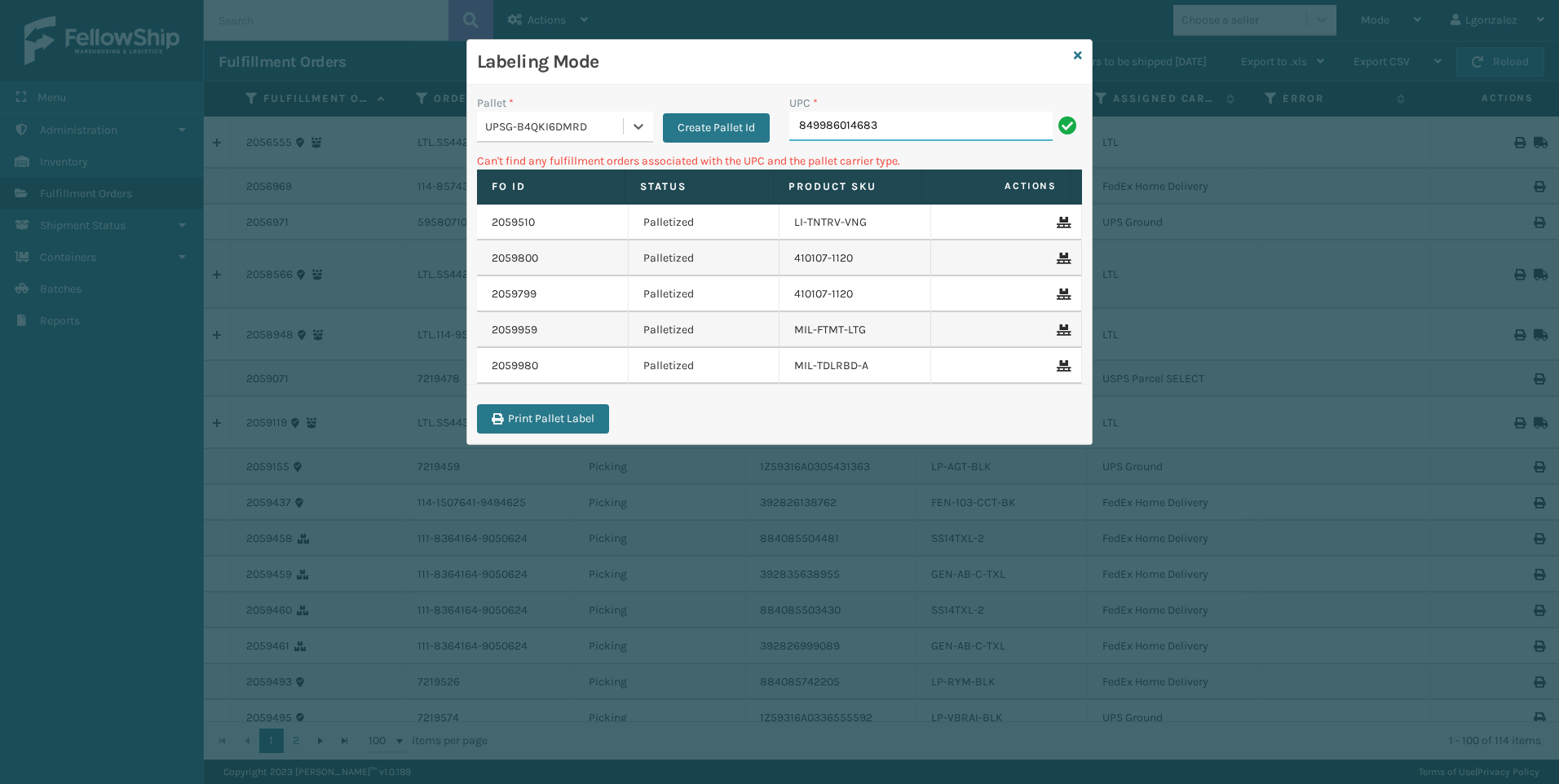
click at [974, 119] on input "849986014683" at bounding box center [920, 126] width 263 height 30
click at [1078, 54] on icon at bounding box center [1077, 55] width 8 height 12
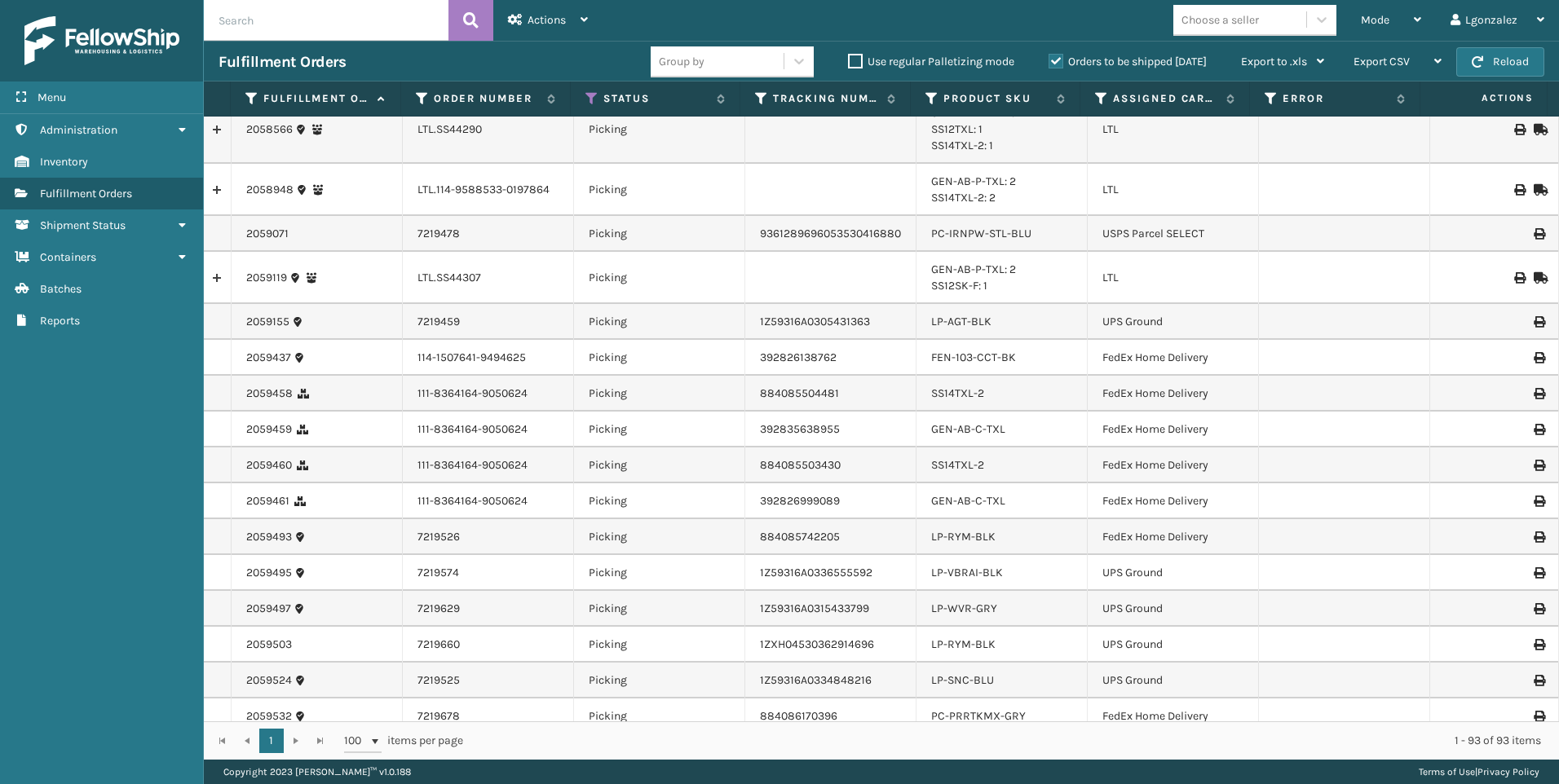
scroll to position [163, 0]
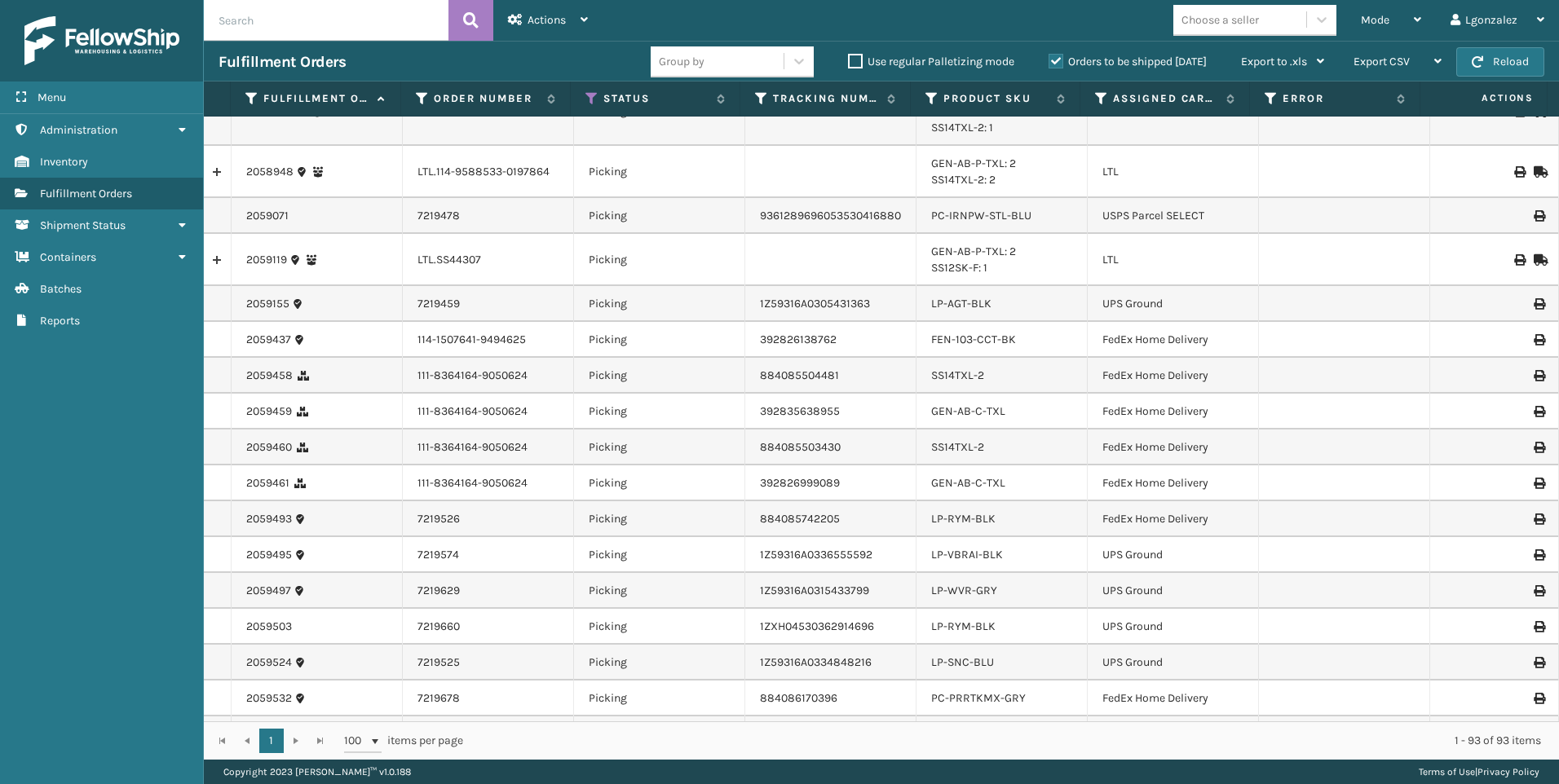
click at [975, 107] on th "Product SKU" at bounding box center [995, 99] width 169 height 35
click at [975, 100] on label "Product SKU" at bounding box center [995, 98] width 105 height 14
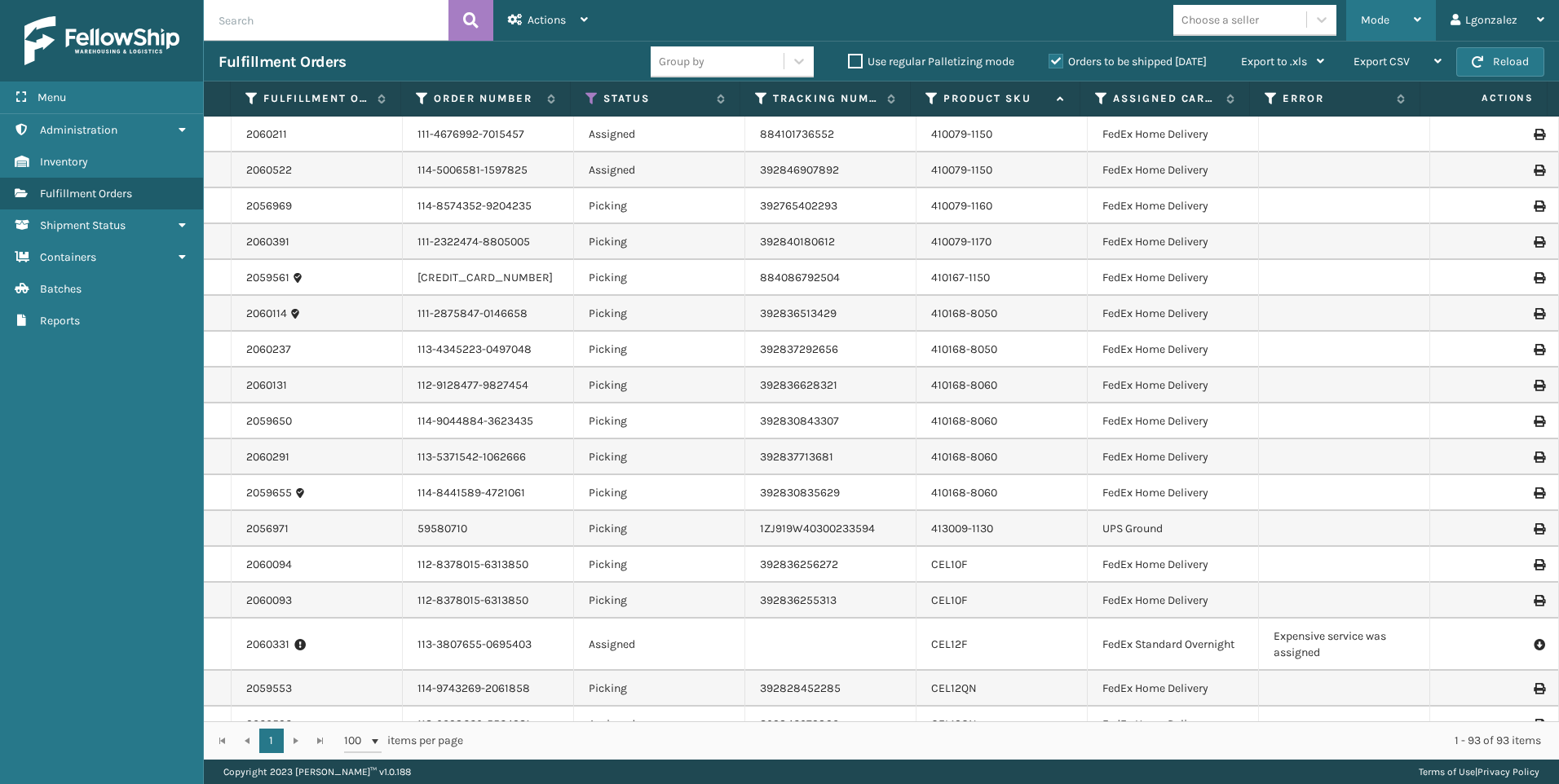
click at [1380, 22] on span "Mode" at bounding box center [1375, 19] width 29 height 14
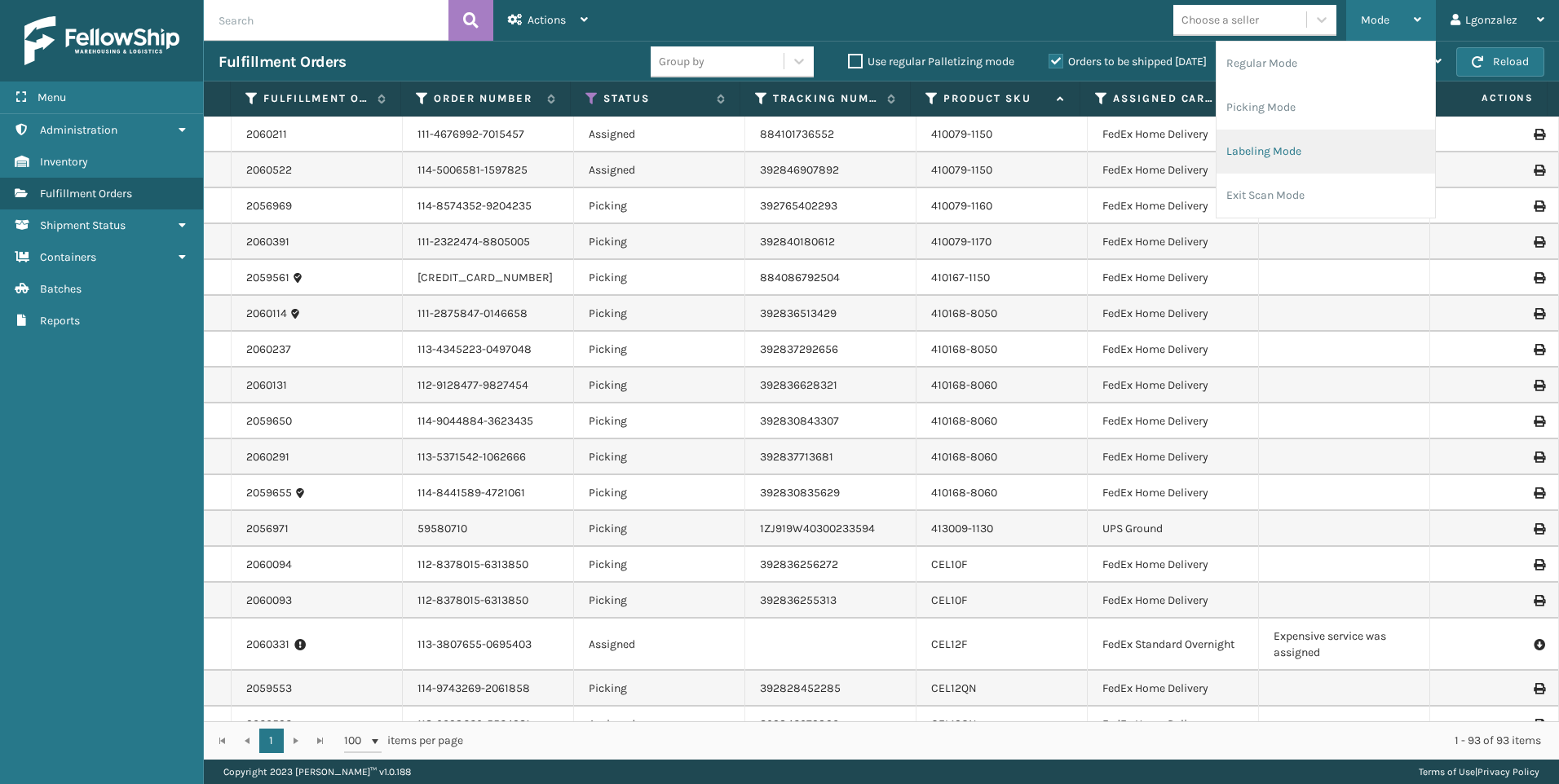
click at [1270, 153] on li "Labeling Mode" at bounding box center [1325, 151] width 219 height 44
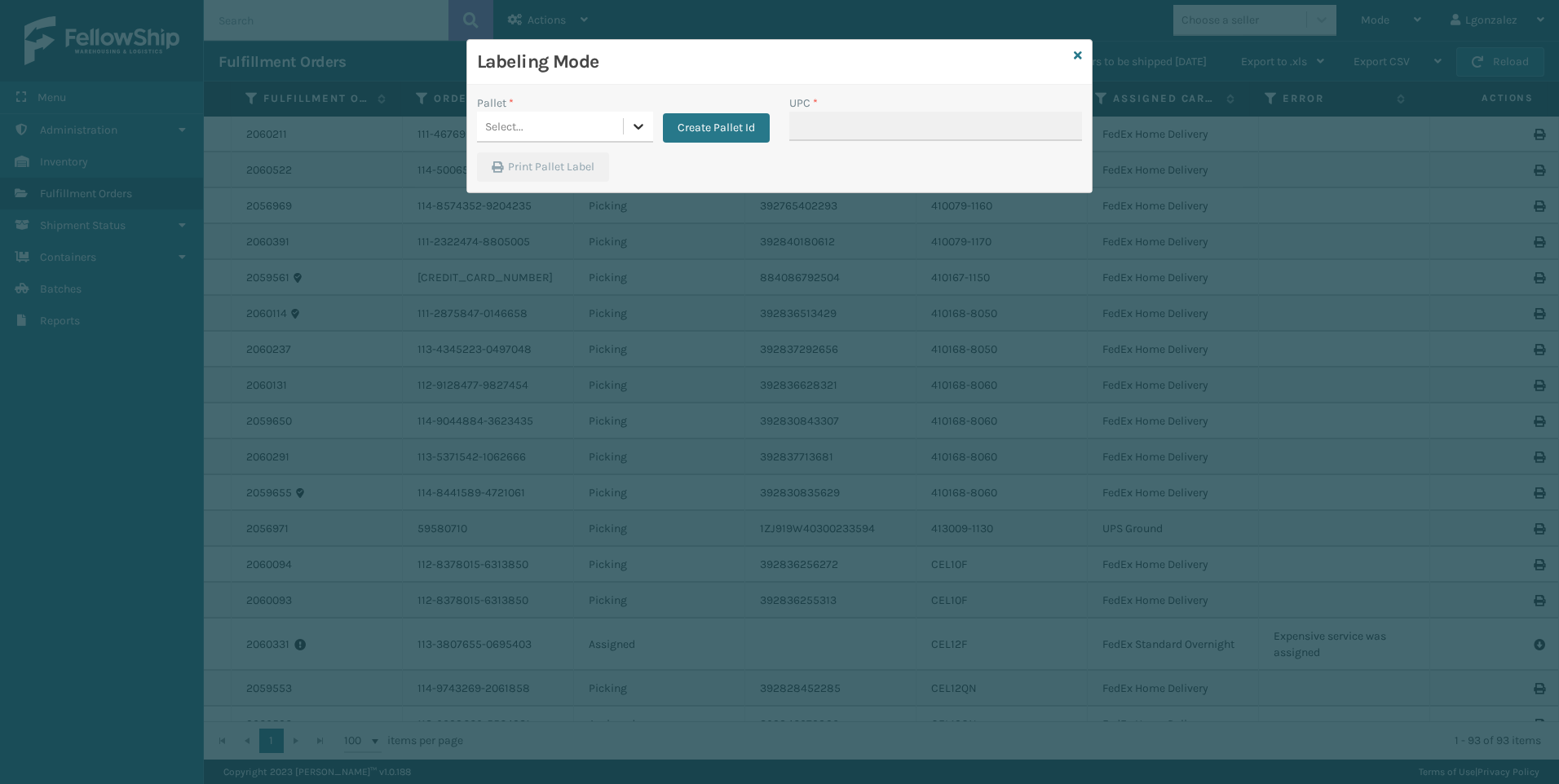
click at [633, 133] on icon at bounding box center [639, 126] width 16 height 16
click at [528, 170] on div "FDXG-152S3I5B9Q" at bounding box center [566, 167] width 177 height 30
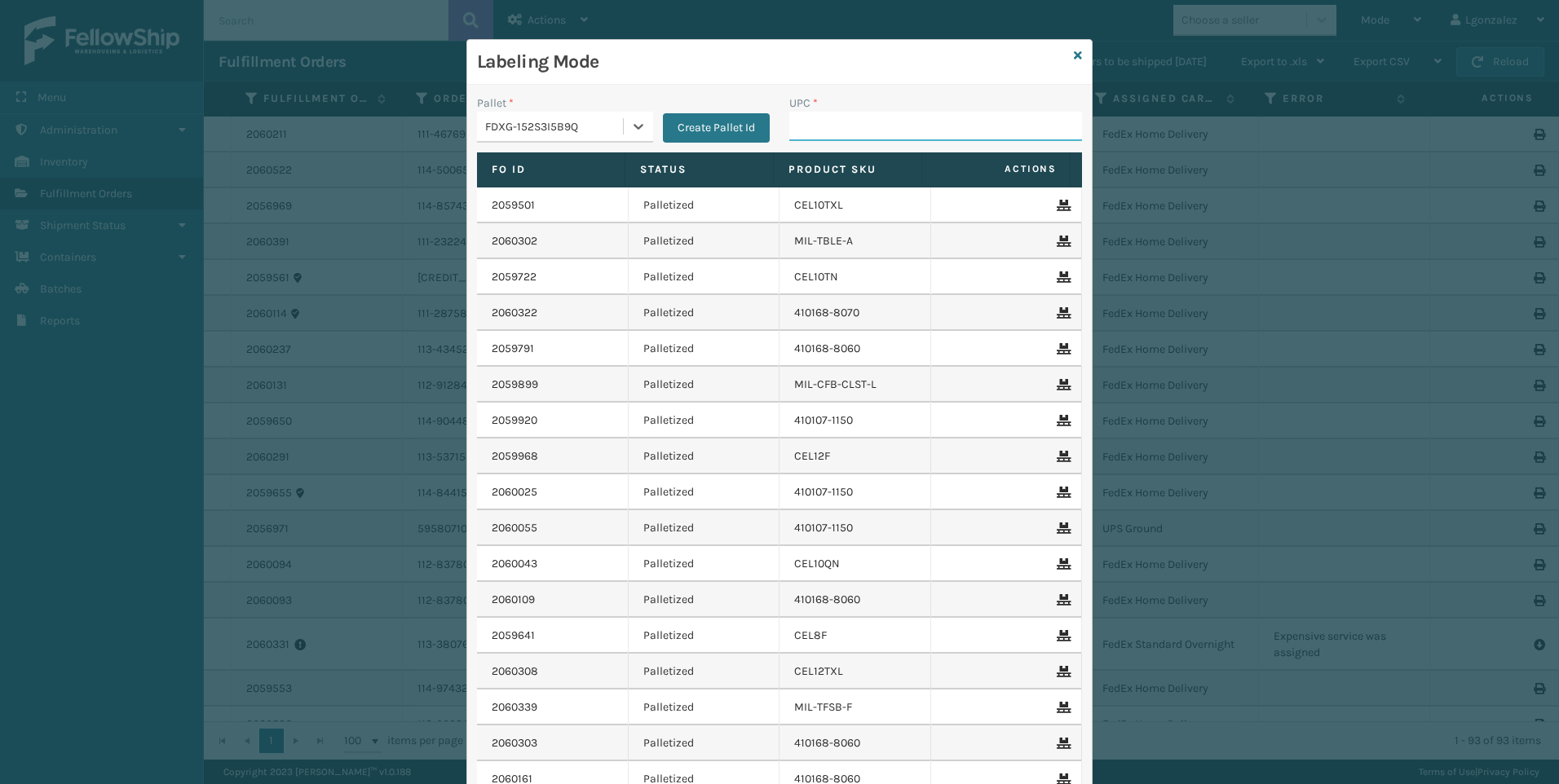
click at [800, 122] on input "UPC *" at bounding box center [935, 126] width 293 height 30
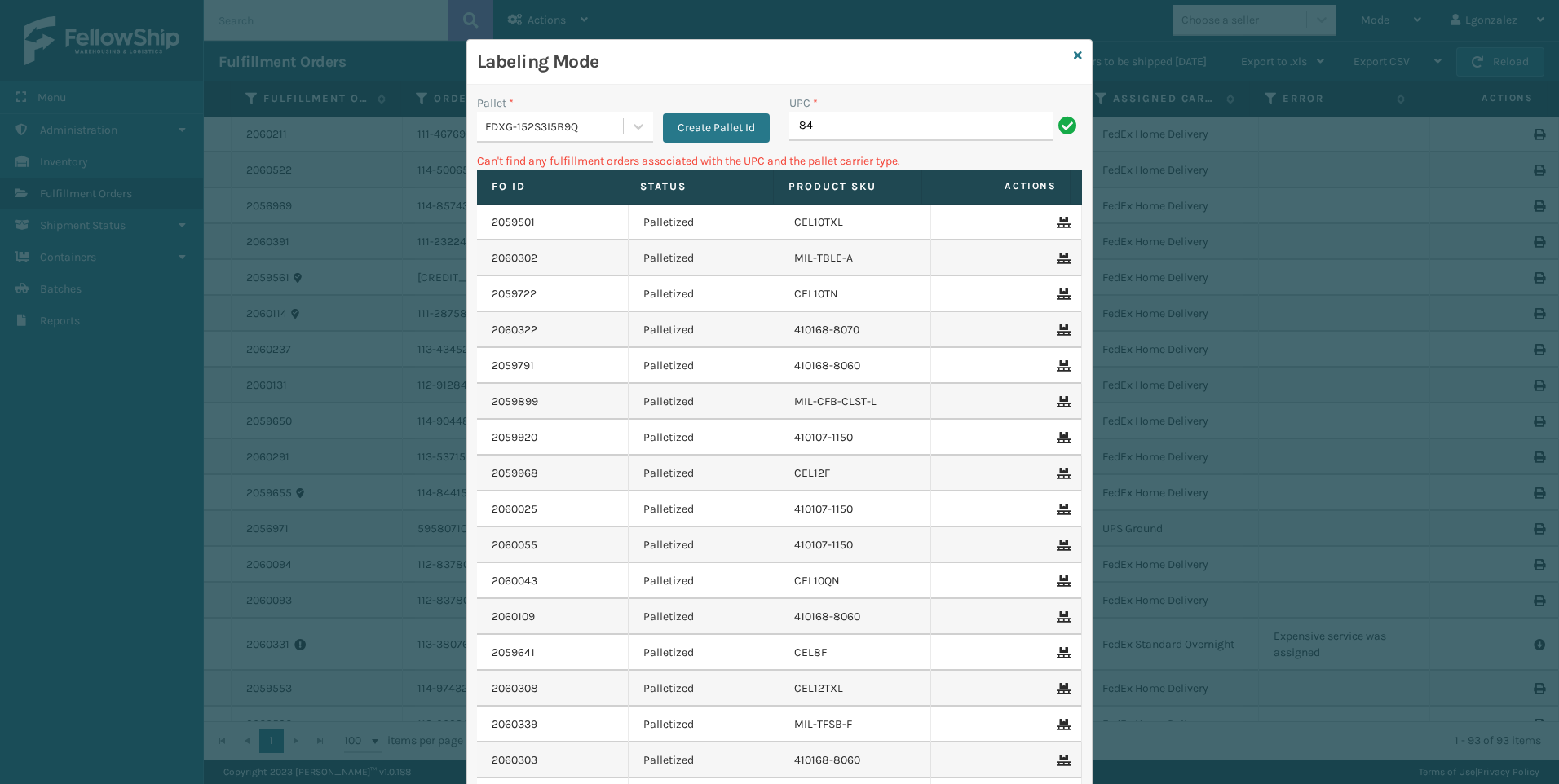
type input "8"
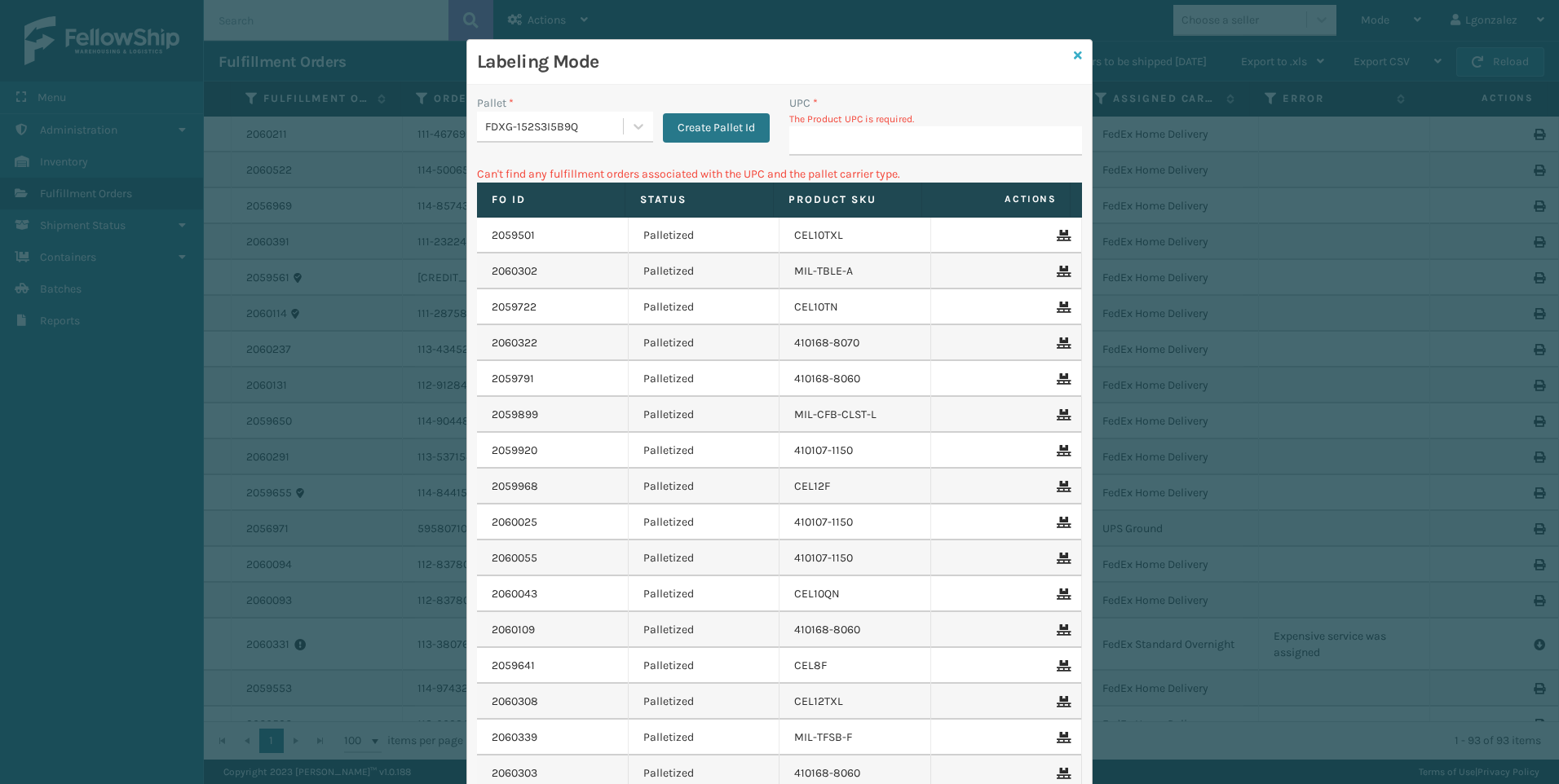
click at [1074, 56] on icon at bounding box center [1077, 55] width 8 height 12
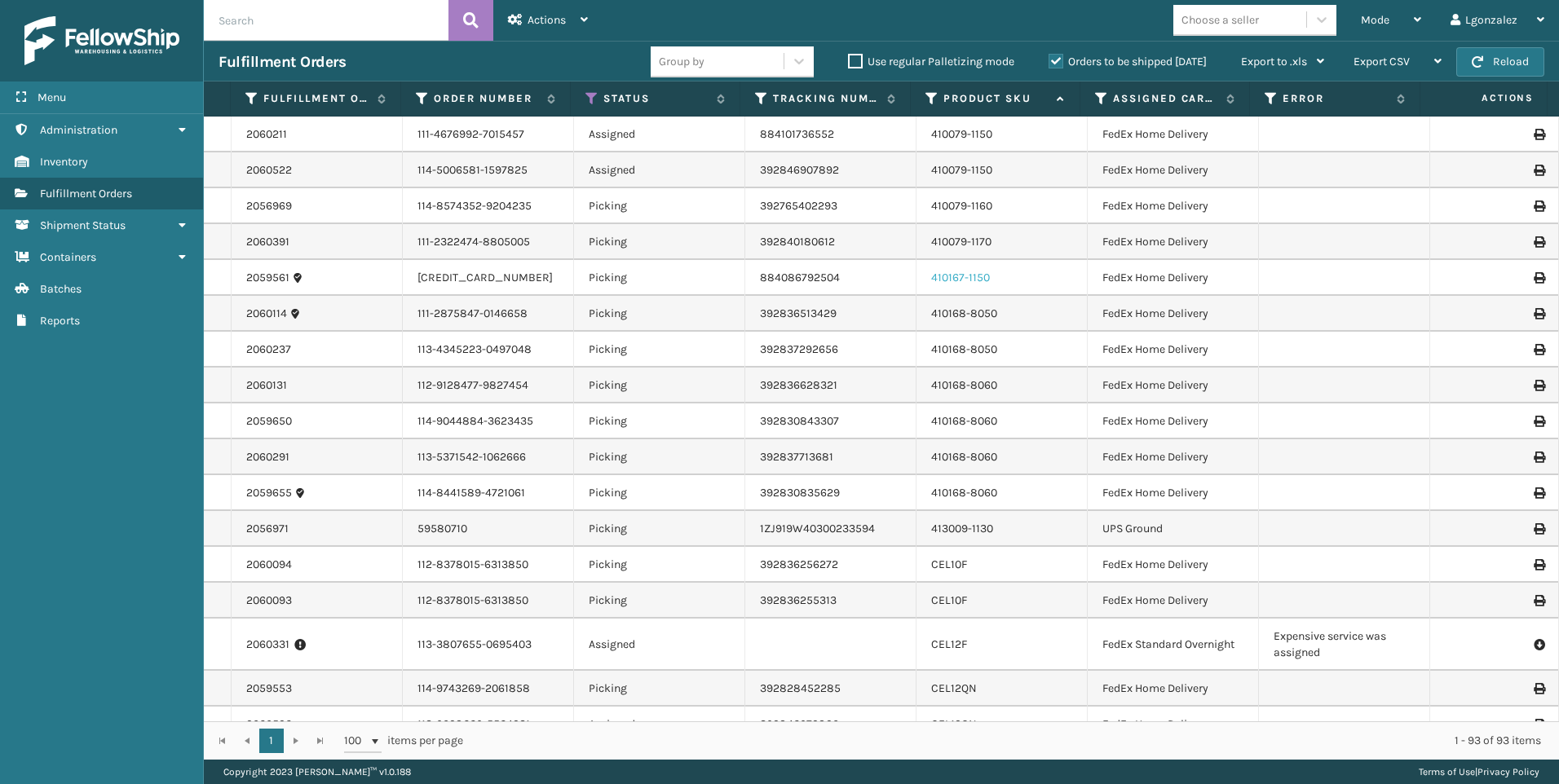
click at [956, 278] on link "410167-1150" at bounding box center [960, 277] width 59 height 14
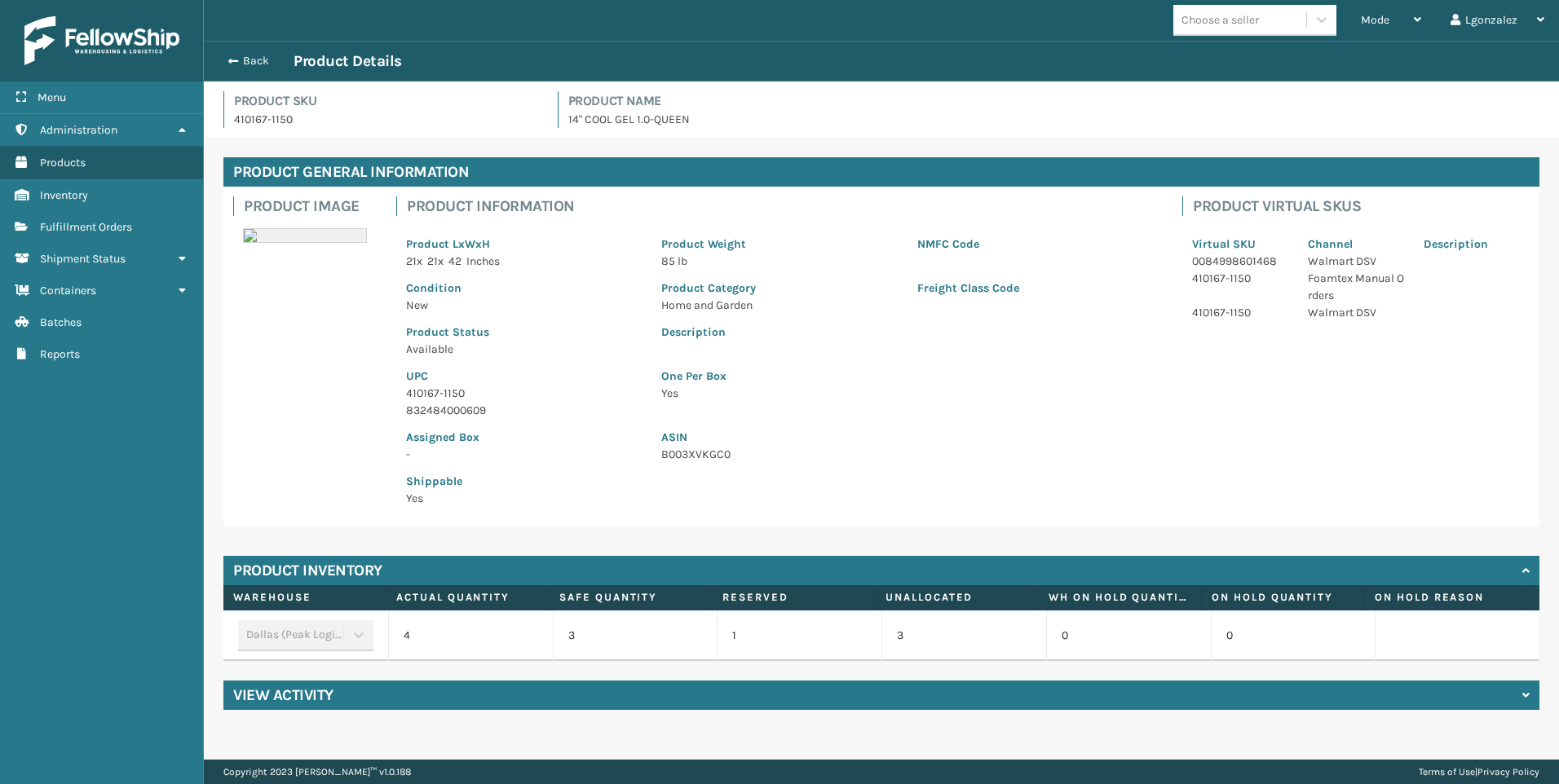
click at [436, 392] on p "410167-1150" at bounding box center [524, 392] width 236 height 17
click at [434, 392] on p "410167-1150" at bounding box center [524, 392] width 236 height 17
copy p "410167-1150"
click at [109, 217] on link "Fulfillment Orders" at bounding box center [101, 226] width 203 height 32
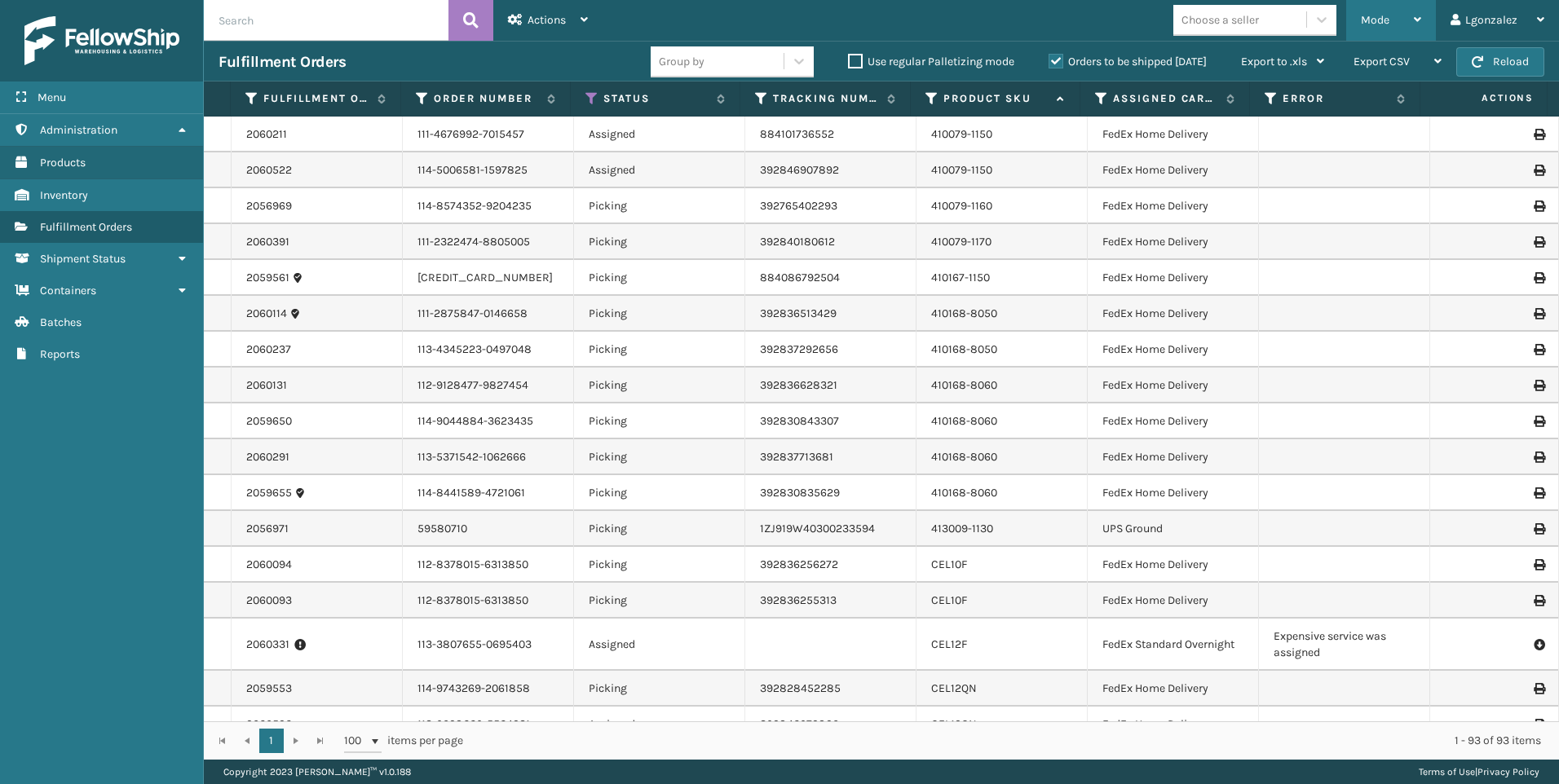
click at [1401, 18] on div "Mode" at bounding box center [1391, 20] width 60 height 41
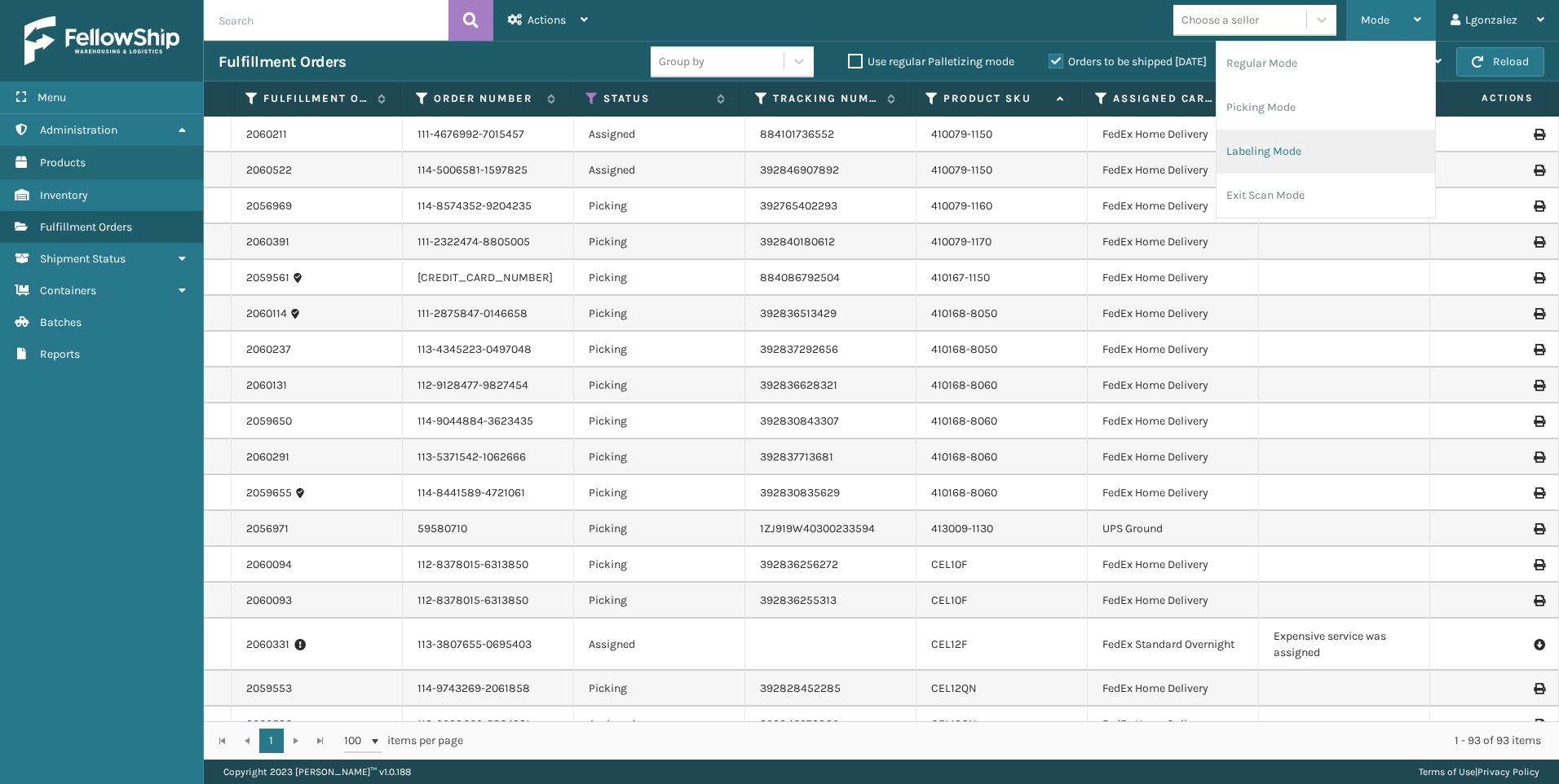
click at [1263, 147] on li "Labeling Mode" at bounding box center [1325, 151] width 219 height 44
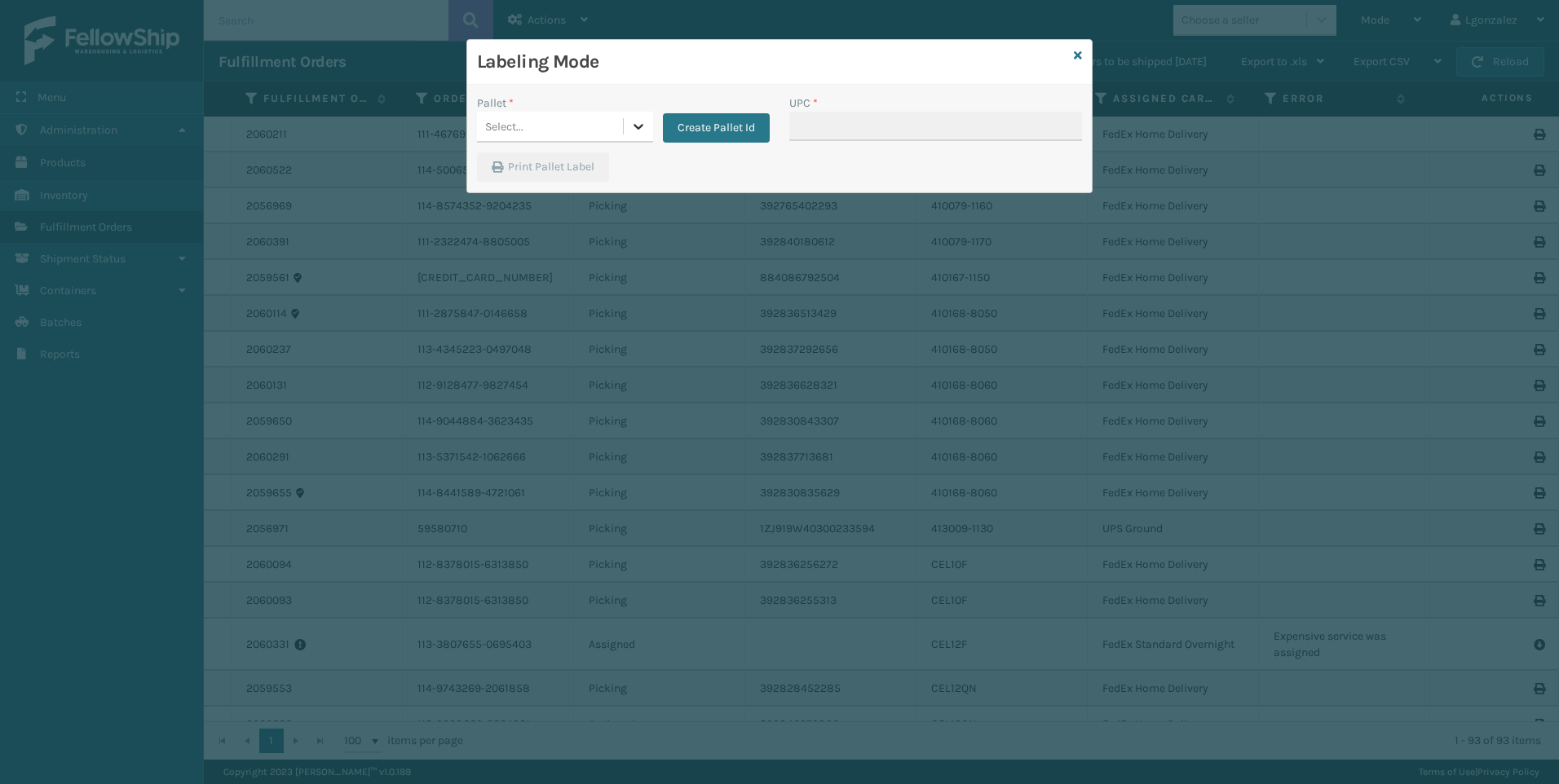
click at [634, 126] on icon at bounding box center [638, 127] width 10 height 5
click at [576, 165] on div "FDXG-152S3I5B9Q" at bounding box center [566, 167] width 177 height 30
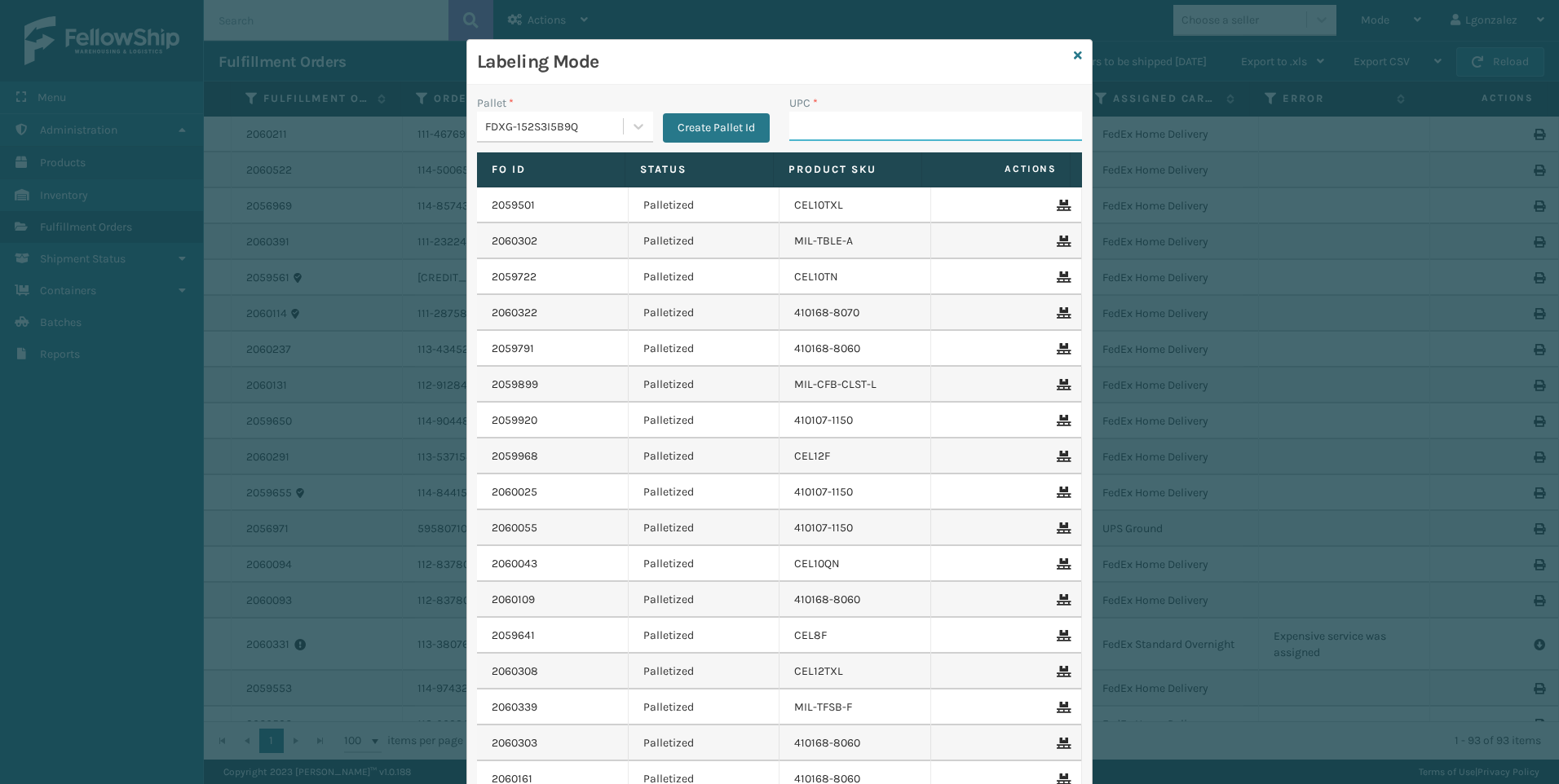
click at [810, 127] on input "UPC *" at bounding box center [935, 126] width 293 height 30
paste input "410167-1150"
type input "410167-1150"
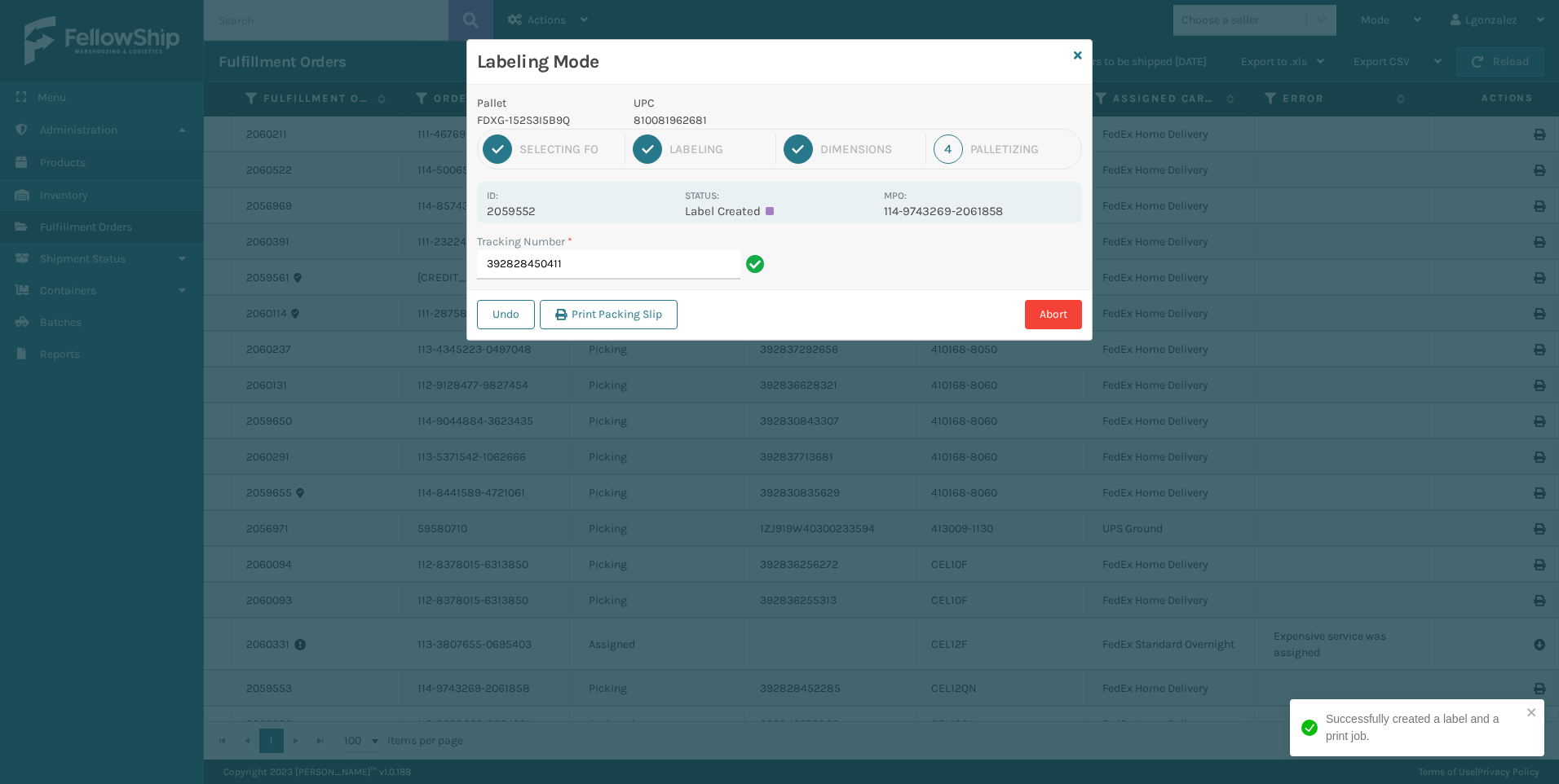
click at [697, 122] on p "810081962681" at bounding box center [753, 120] width 240 height 17
copy p "810081962681"
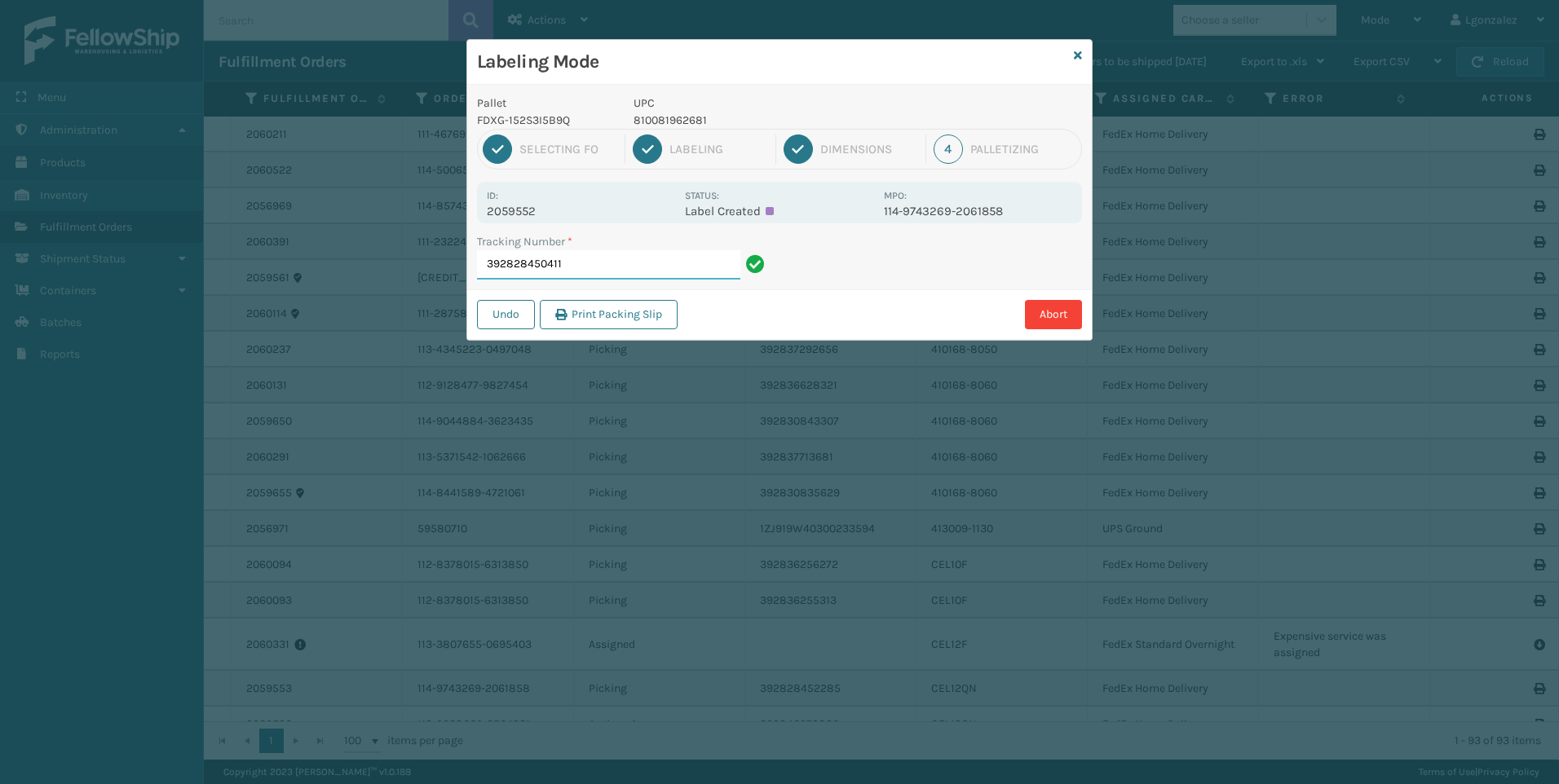
click at [680, 266] on input "392828450411" at bounding box center [609, 265] width 263 height 30
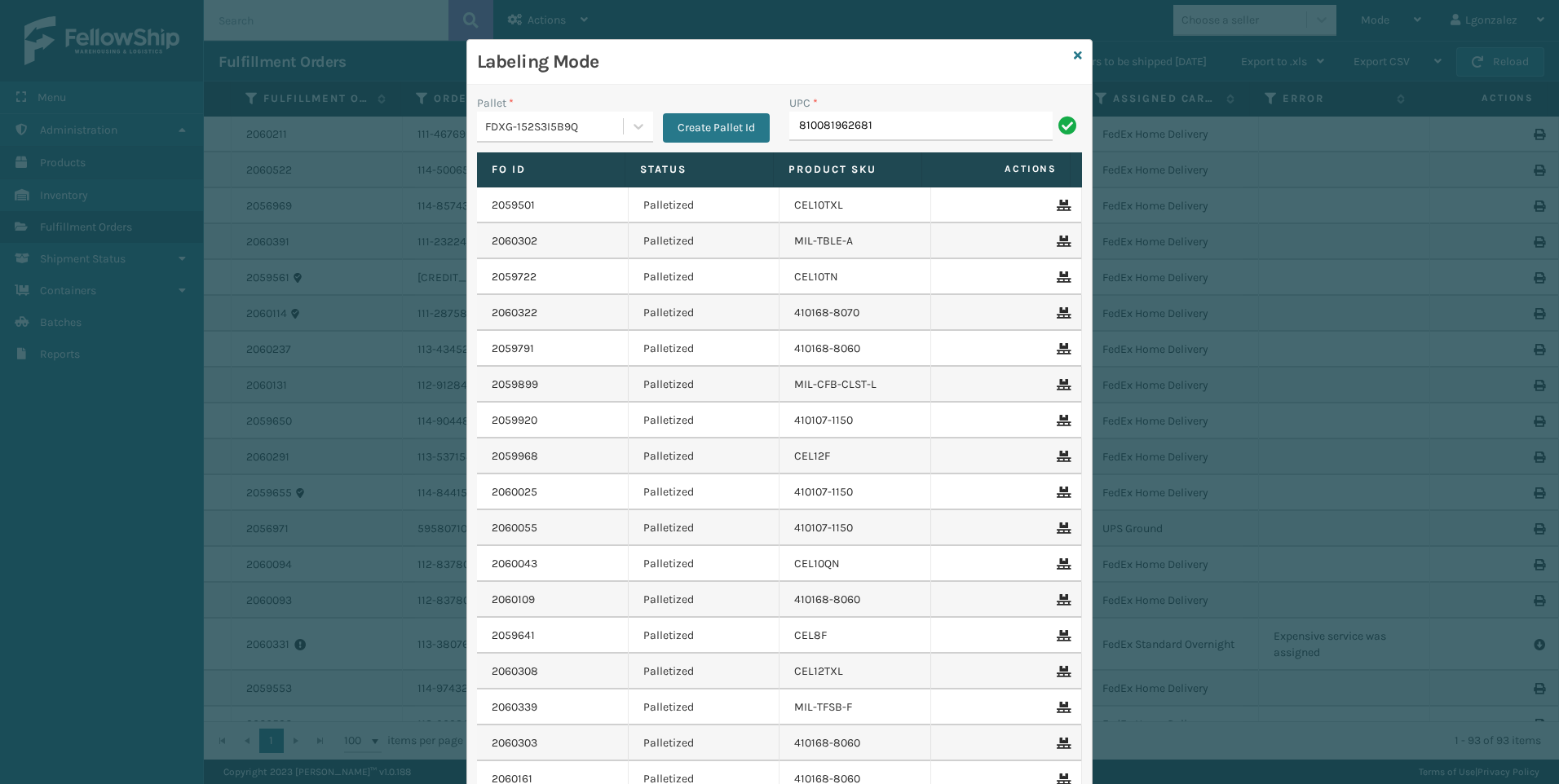
type input "810081962681"
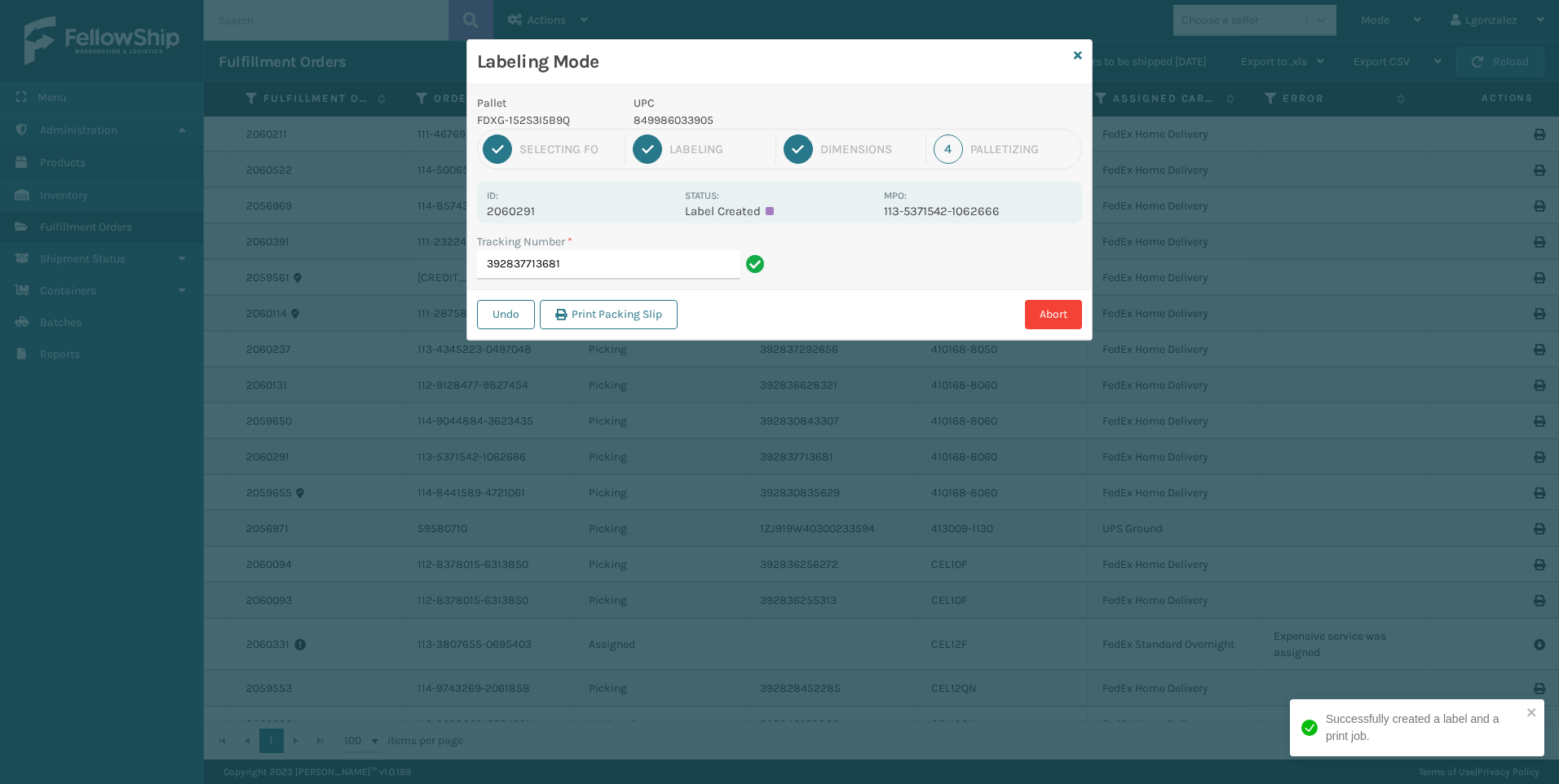
click at [680, 124] on p "849986033905" at bounding box center [753, 120] width 240 height 17
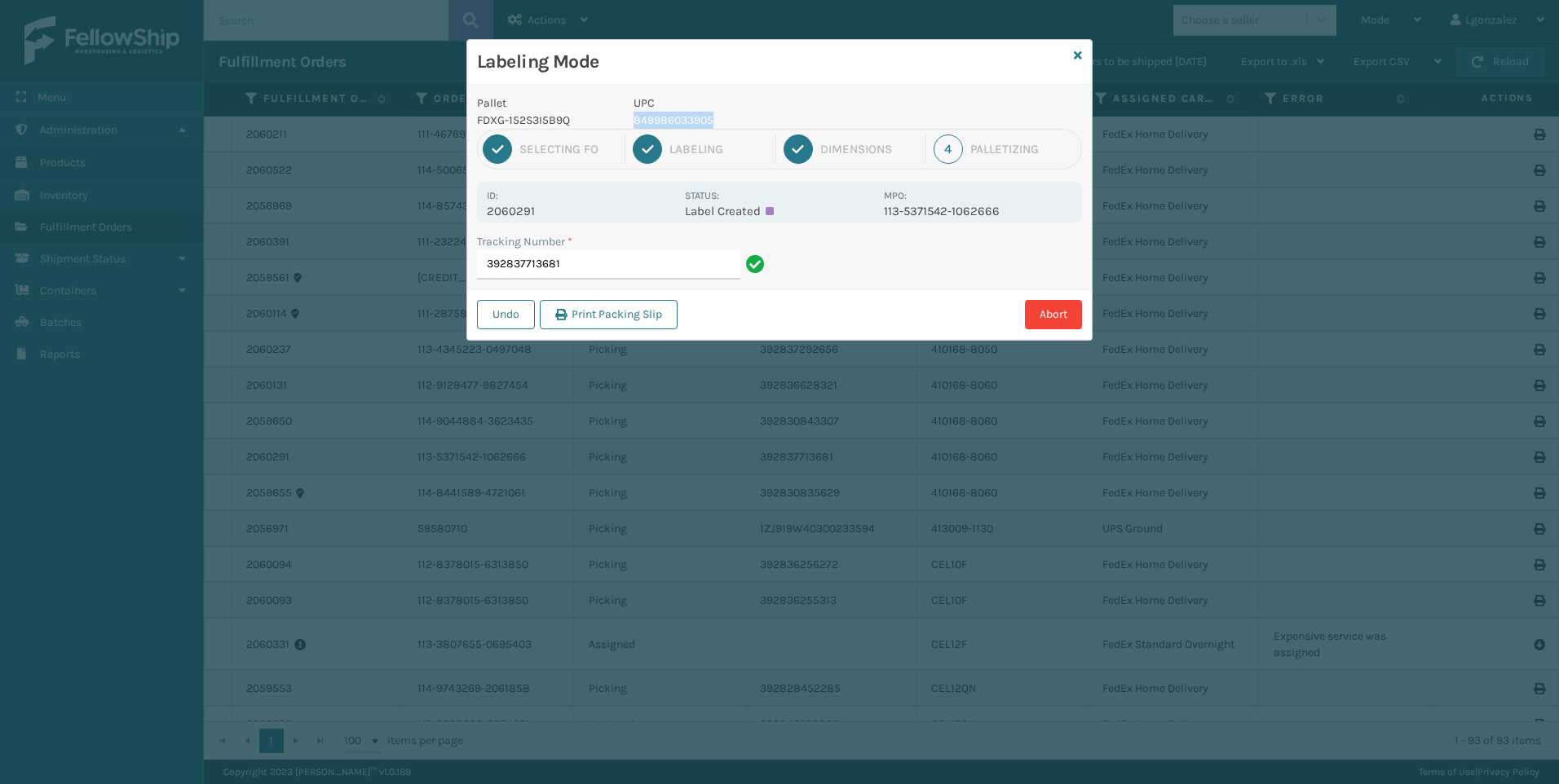
copy p "849986033905"
click at [683, 265] on input "392837713681" at bounding box center [609, 265] width 263 height 30
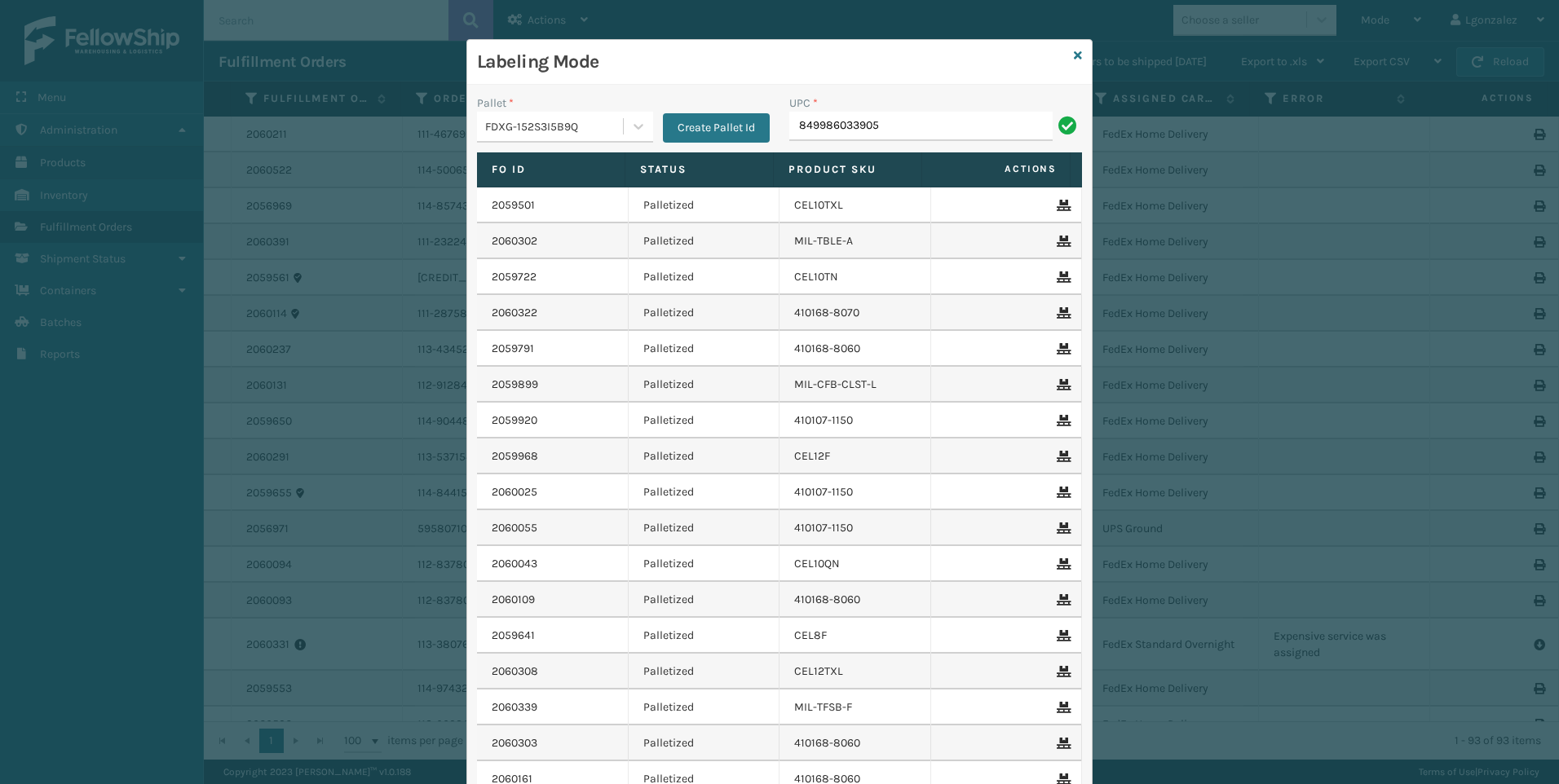
type input "849986033905"
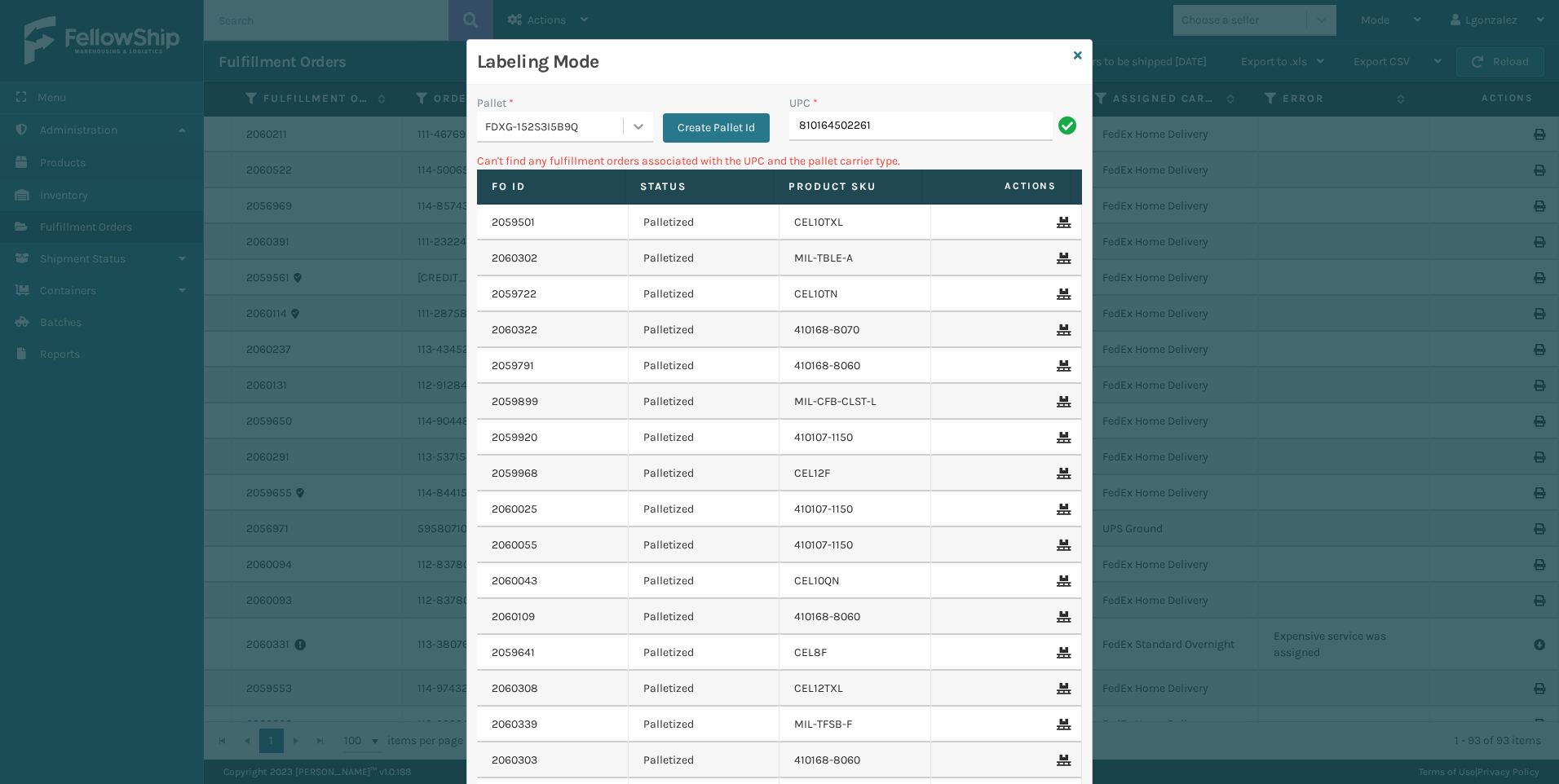
click at [632, 129] on icon at bounding box center [639, 126] width 16 height 16
click at [590, 200] on div "UPSG-B4QKI6DMRD" at bounding box center [566, 197] width 177 height 30
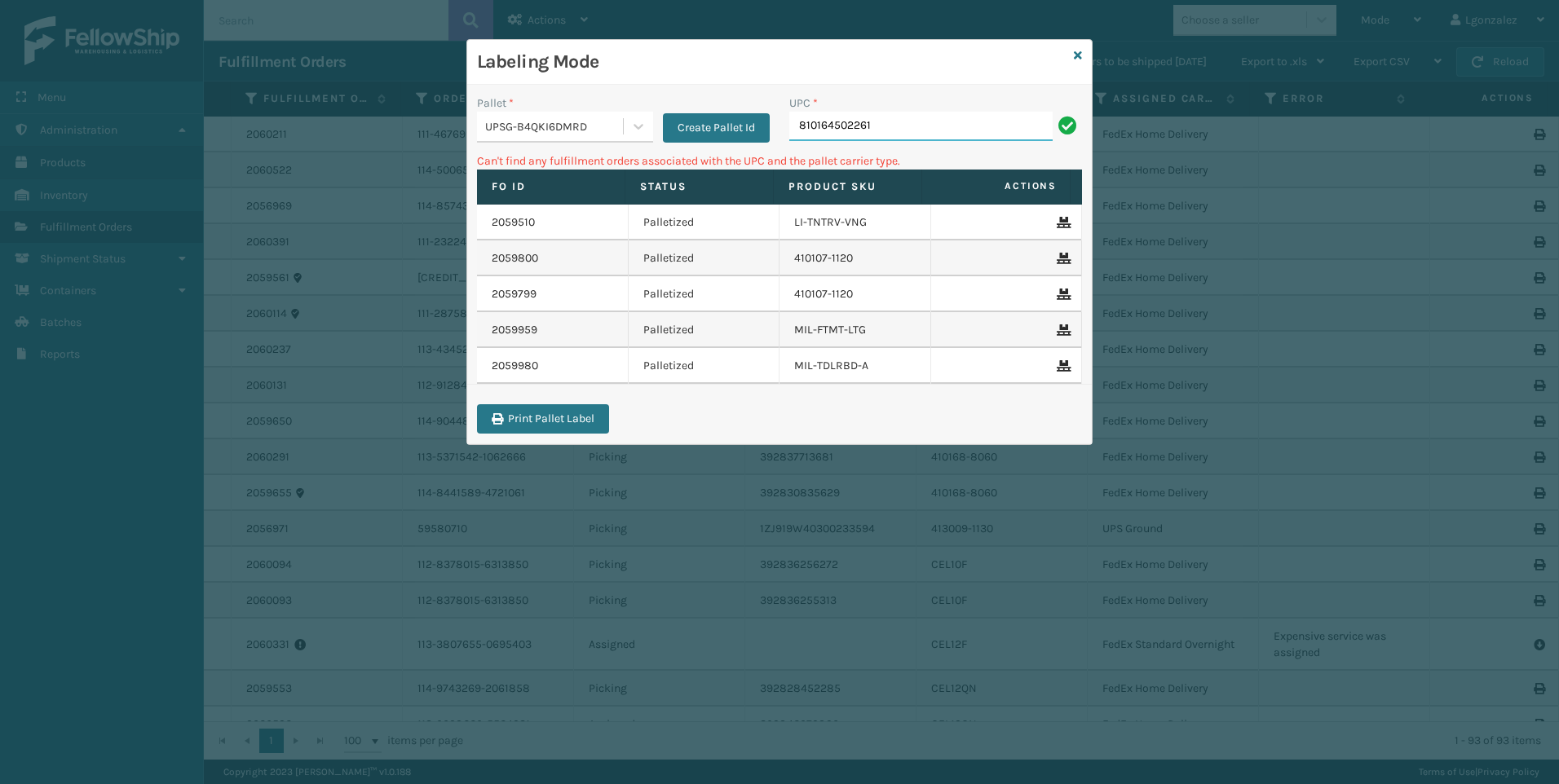
click at [876, 124] on input "810164502261" at bounding box center [920, 126] width 263 height 30
click at [1080, 47] on link at bounding box center [1077, 55] width 8 height 17
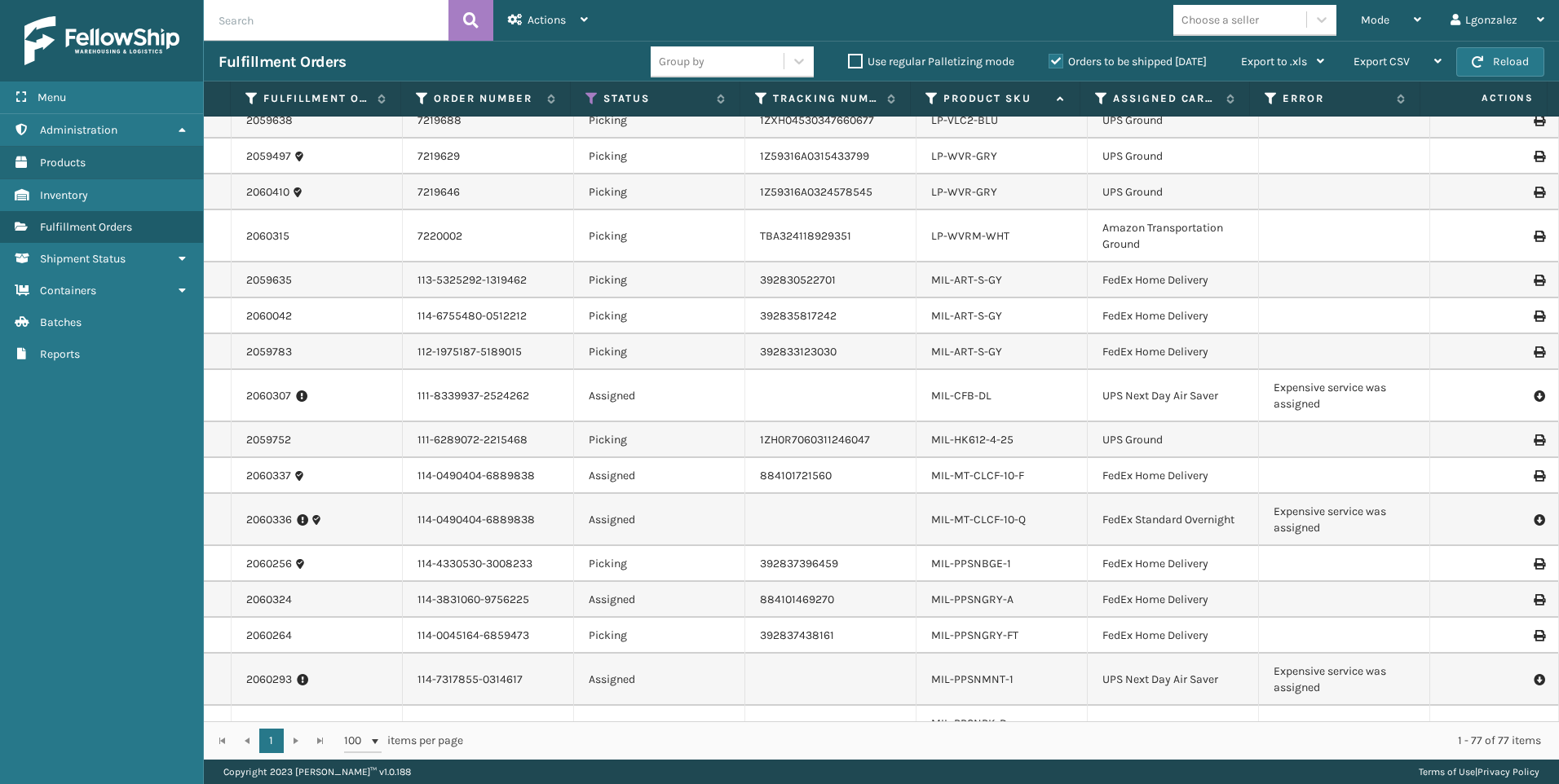
scroll to position [1711, 0]
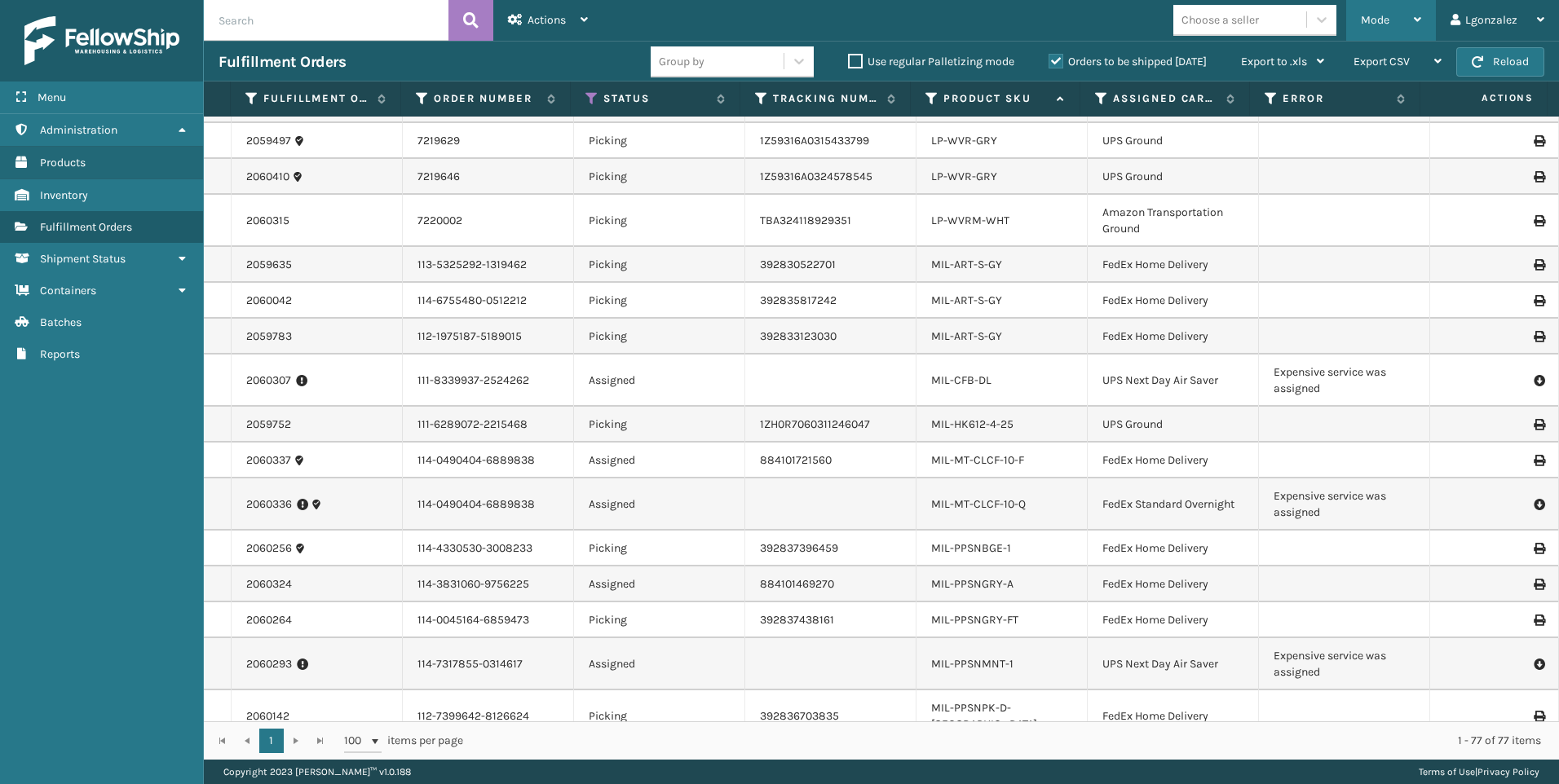
click at [1397, 14] on div "Mode" at bounding box center [1391, 20] width 60 height 41
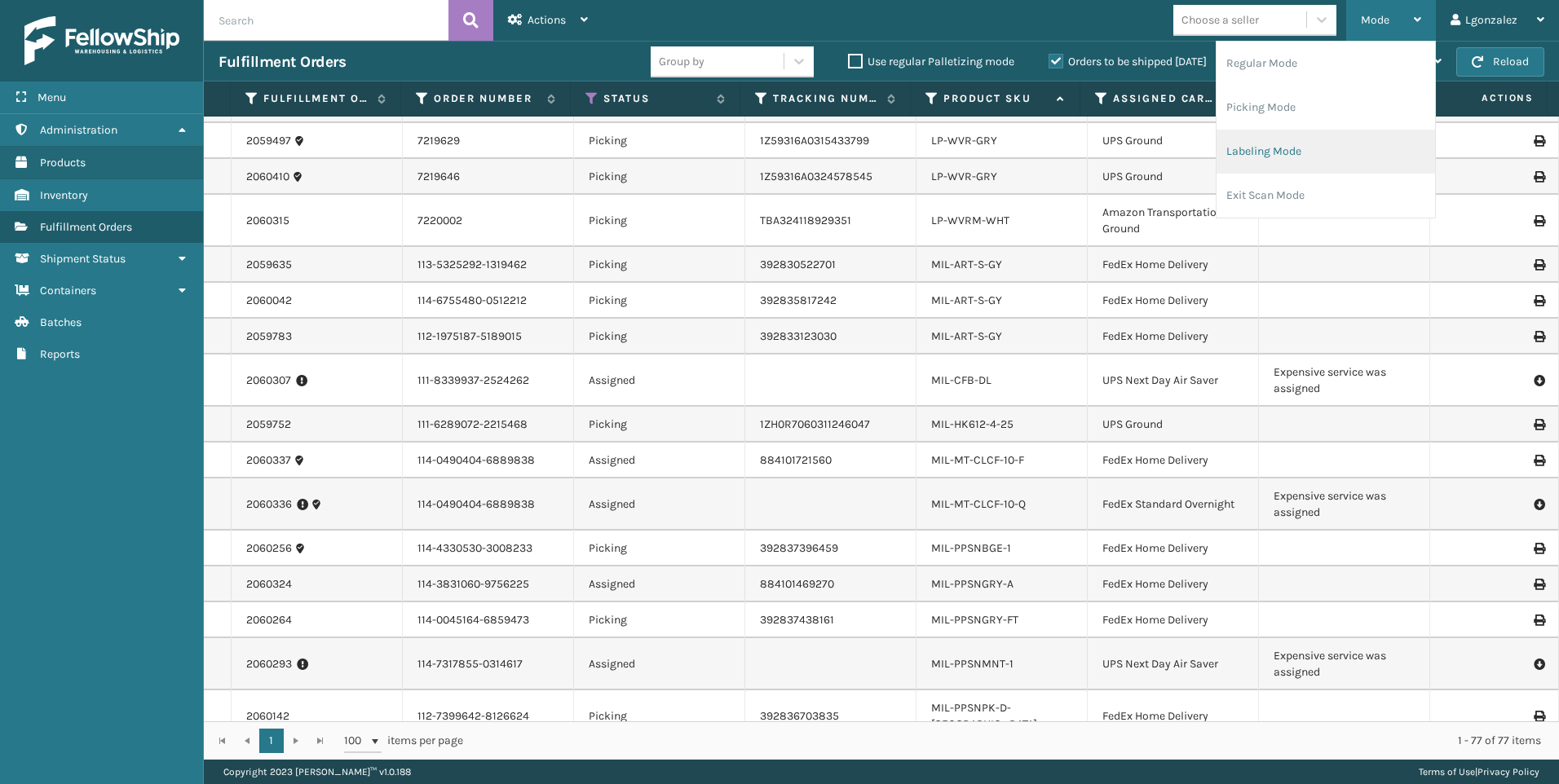
click at [1257, 167] on li "Labeling Mode" at bounding box center [1325, 151] width 219 height 44
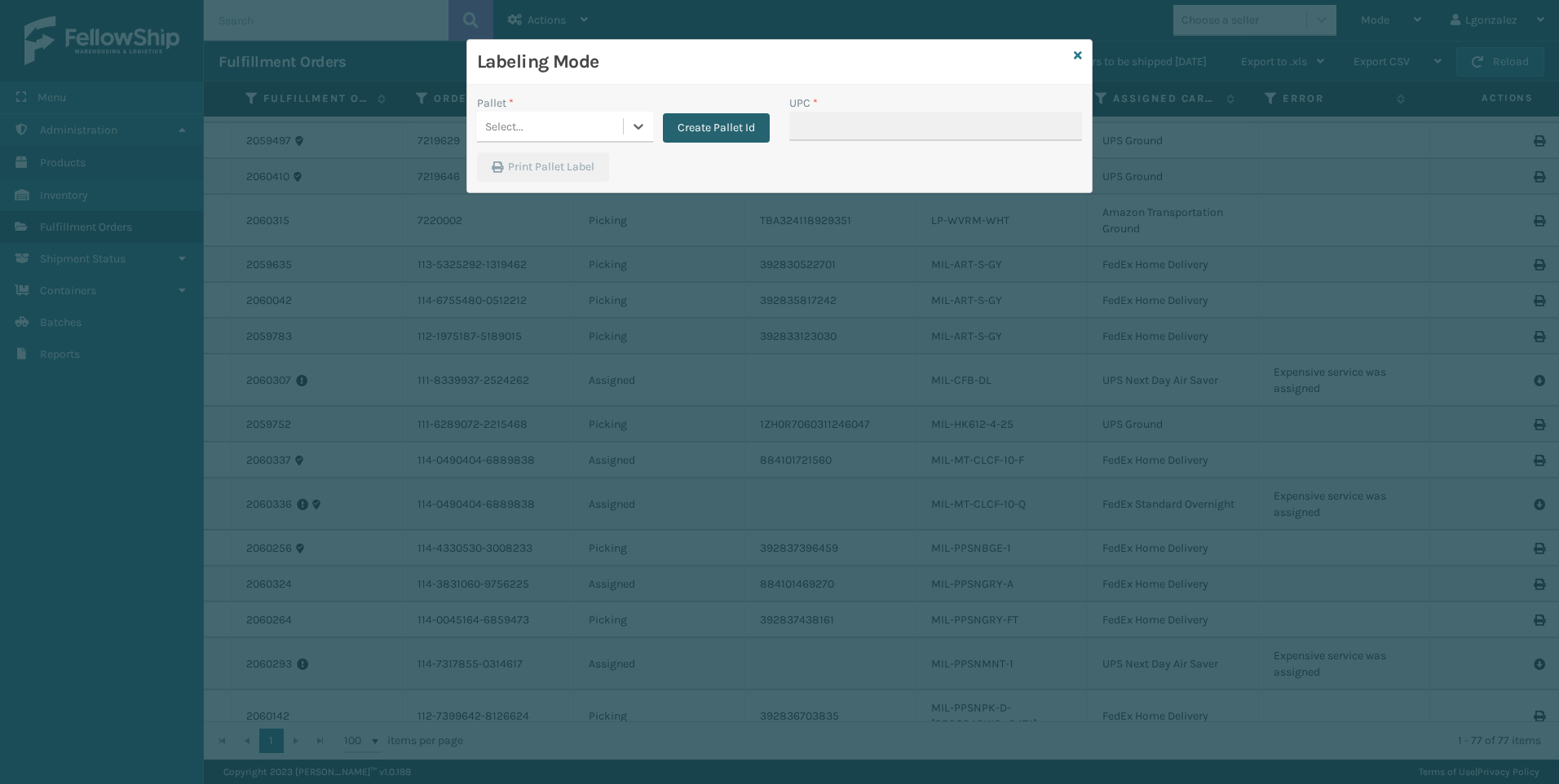
click at [686, 127] on button "Create Pallet Id" at bounding box center [716, 128] width 107 height 30
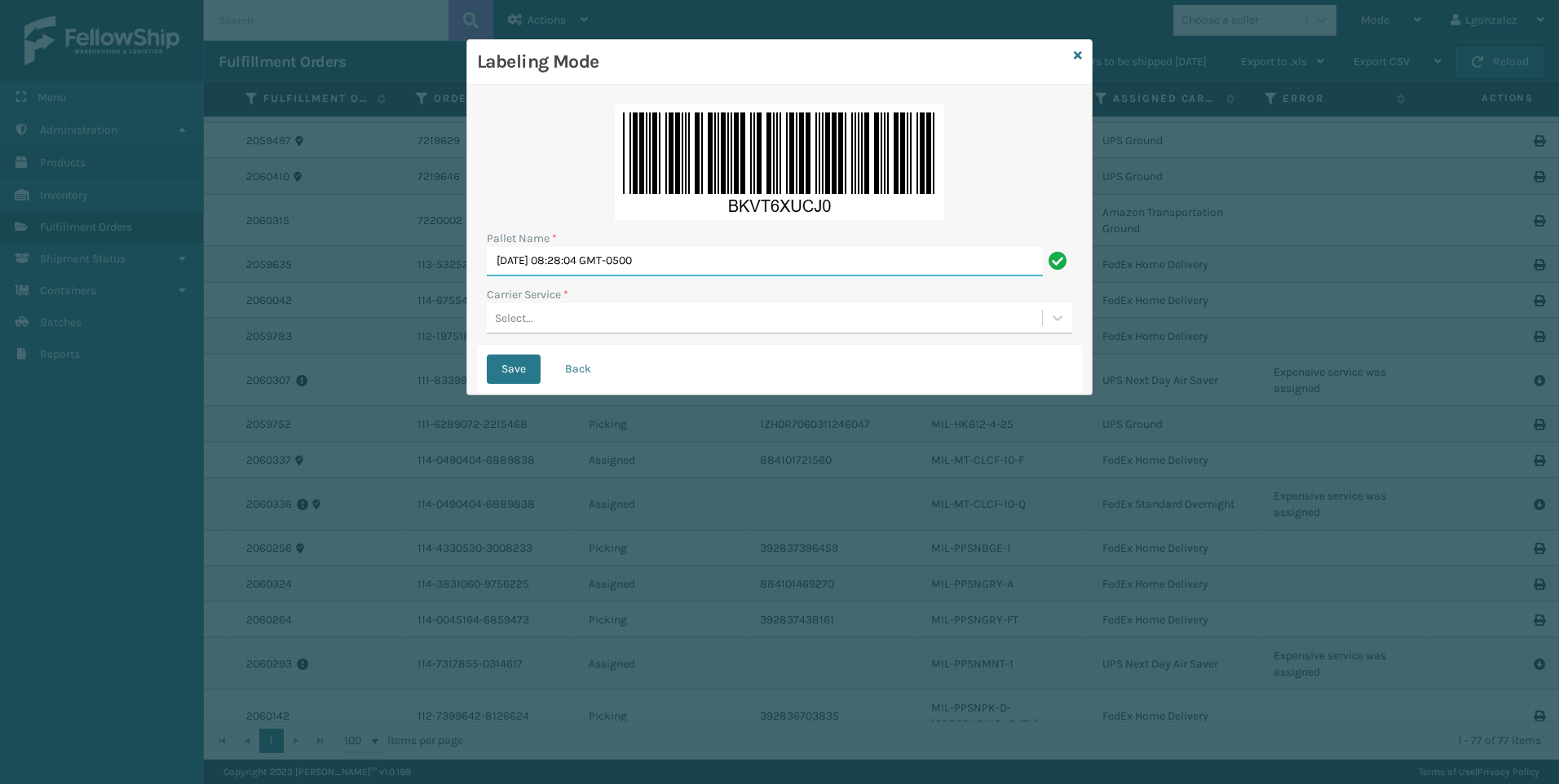
click at [558, 275] on input "[DATE] 08:28:04 GMT-0500" at bounding box center [764, 261] width 556 height 30
click at [549, 253] on input "[DATE] 08:28:04 GMT-0500" at bounding box center [764, 261] width 556 height 30
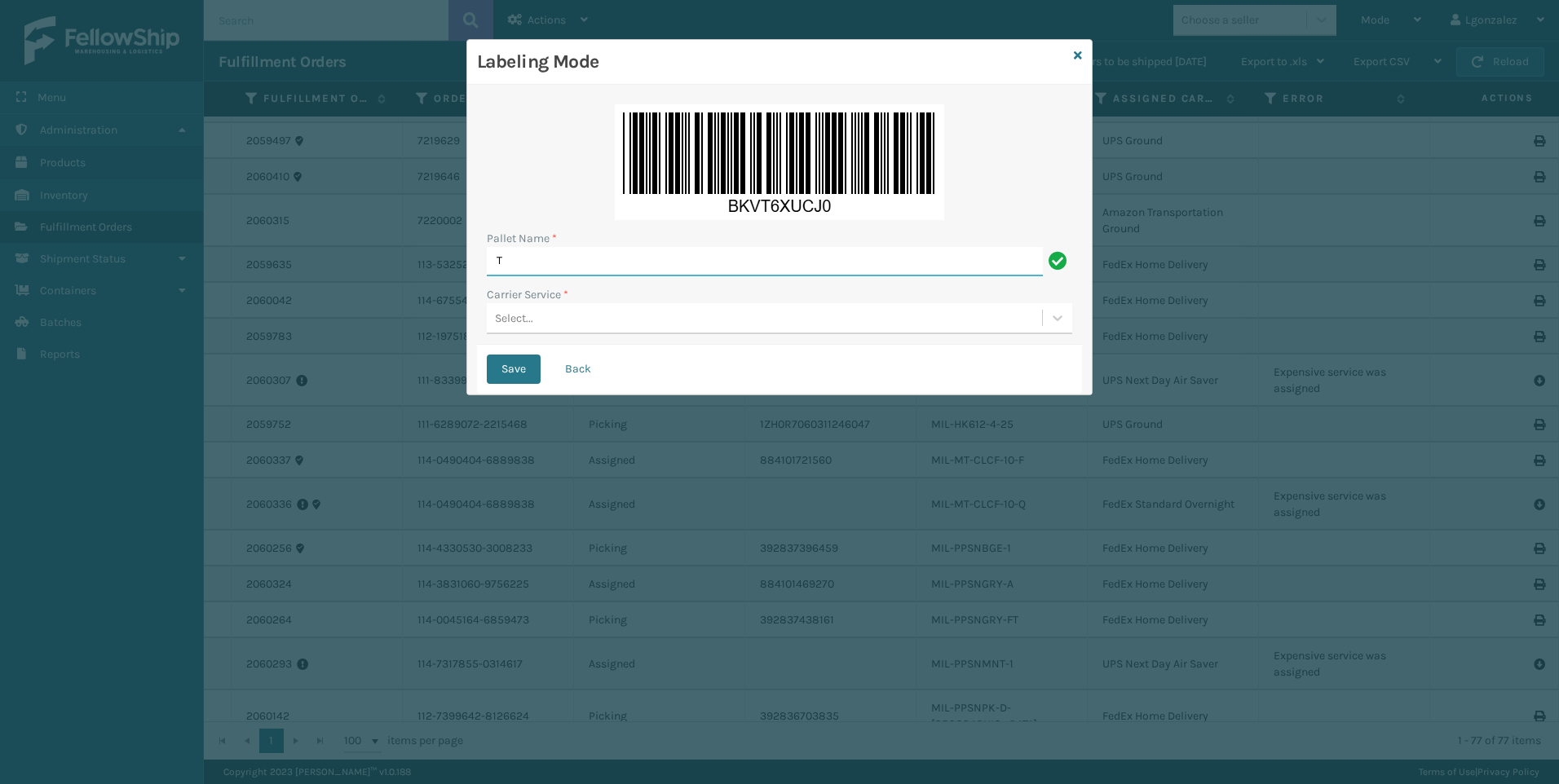
type input "Trinity"
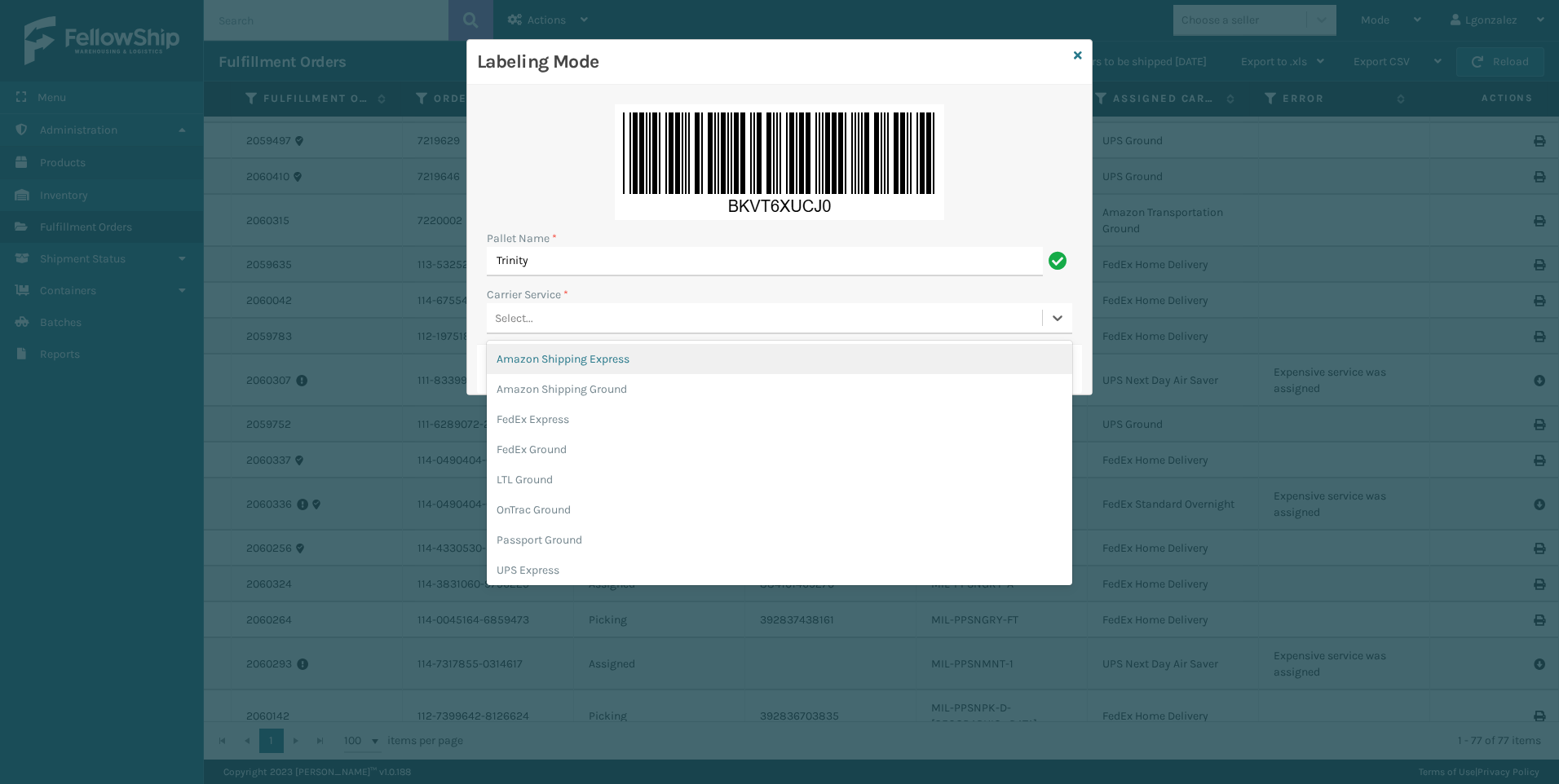
click at [540, 319] on div "Select..." at bounding box center [764, 319] width 555 height 27
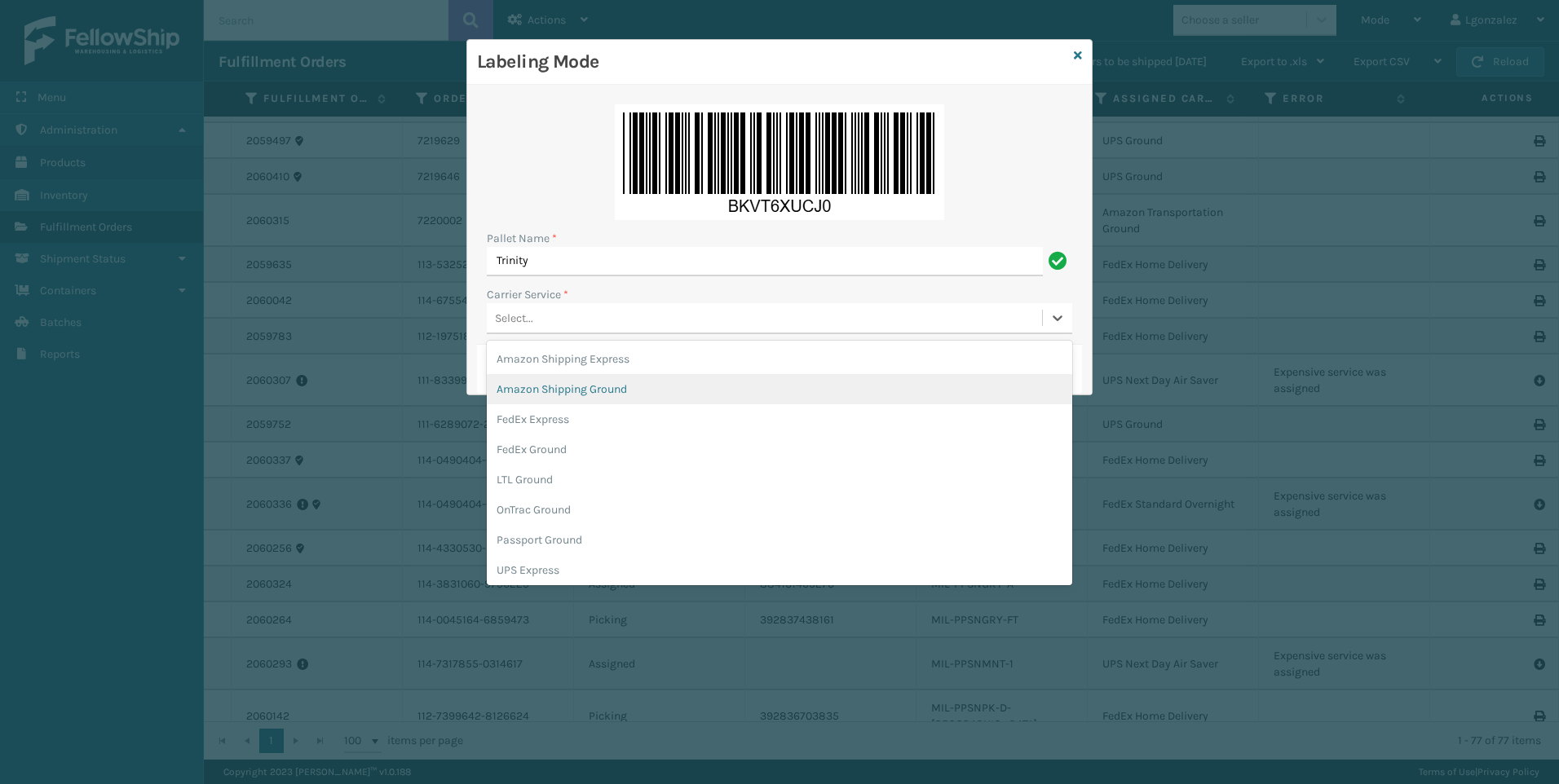
click at [575, 391] on div "Amazon Shipping Ground" at bounding box center [779, 388] width 585 height 30
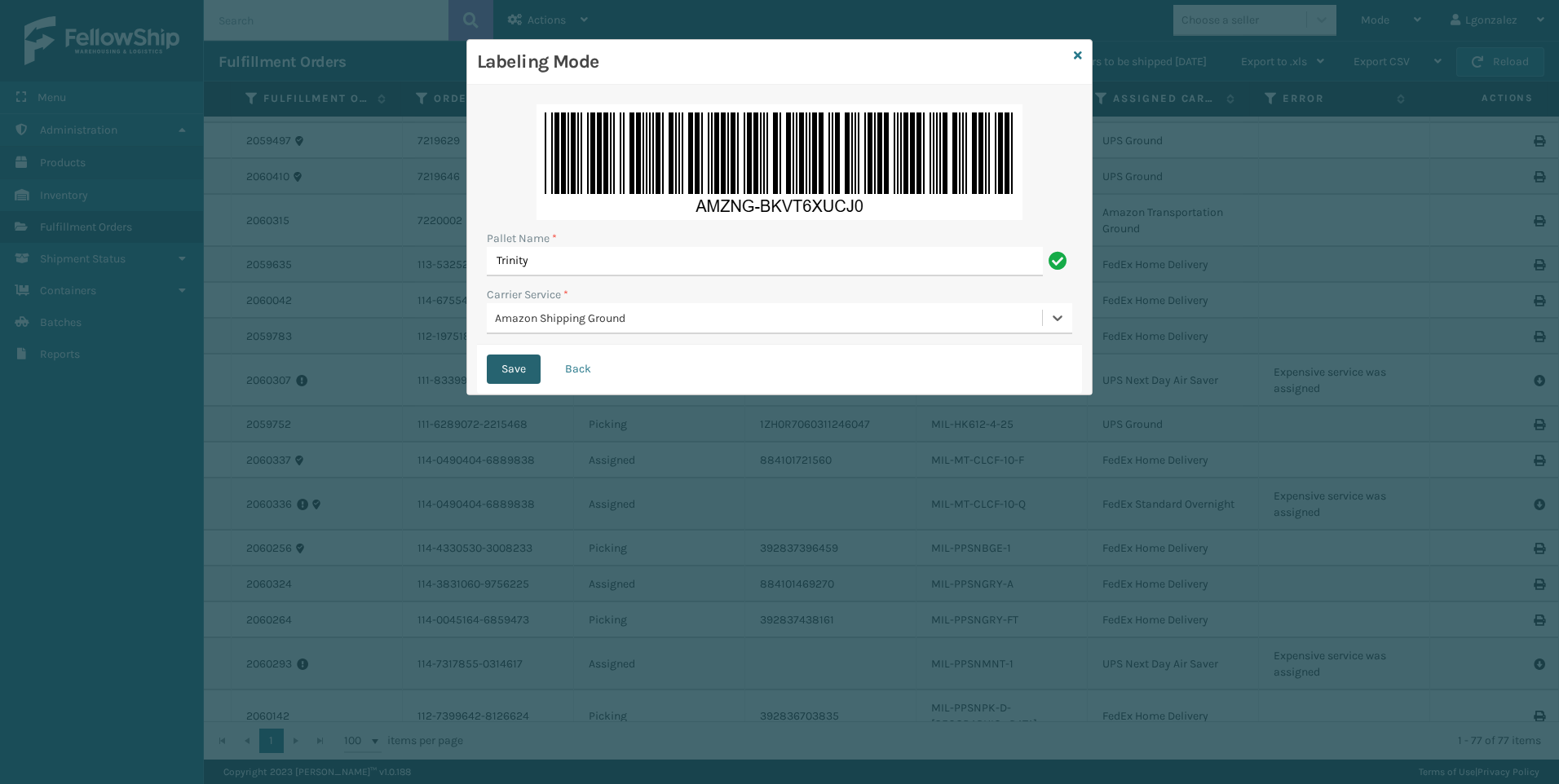
click at [512, 357] on button "Save" at bounding box center [513, 369] width 54 height 30
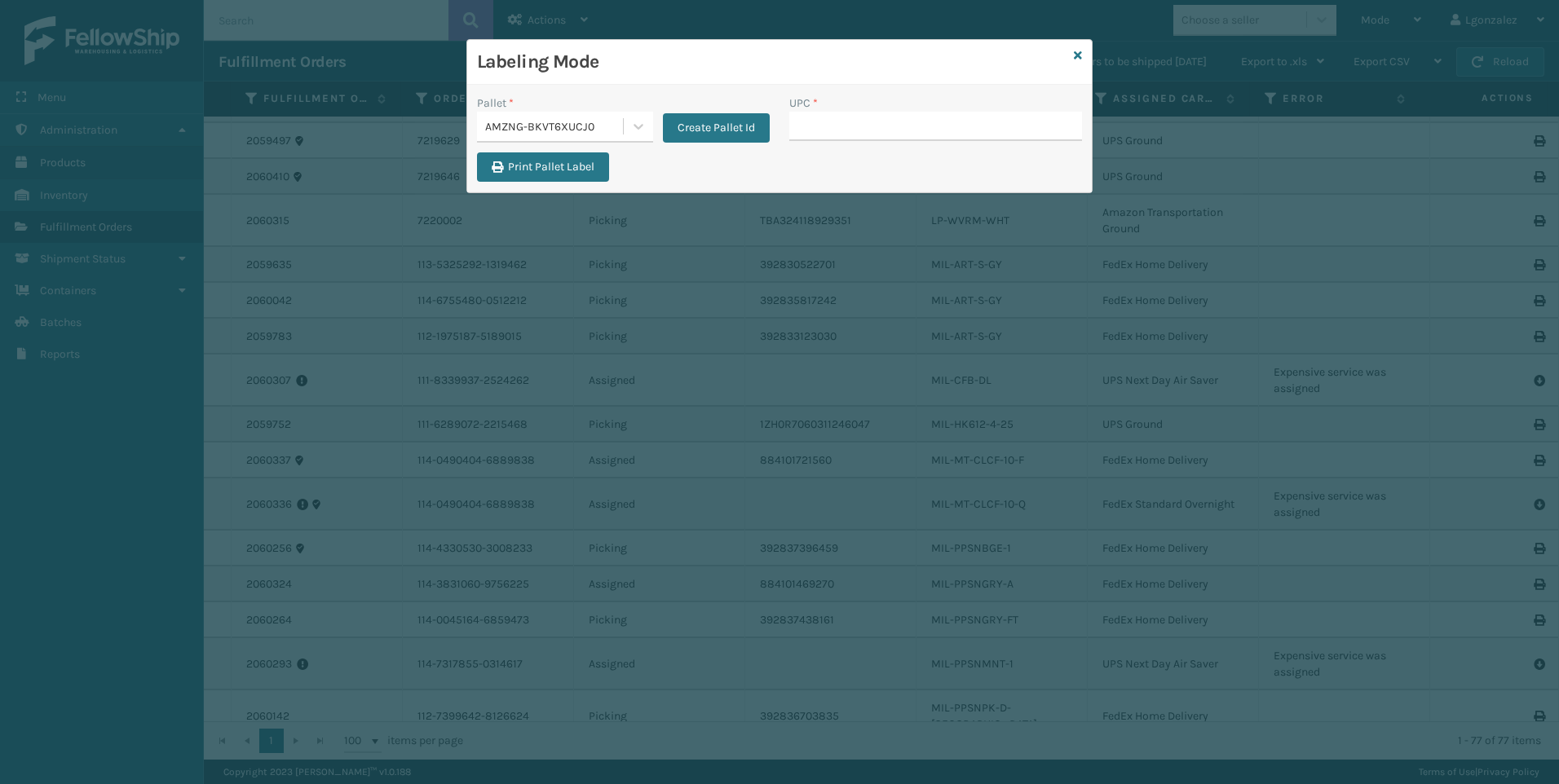
click at [1083, 56] on div "Labeling Mode" at bounding box center [779, 62] width 624 height 45
click at [1082, 56] on div "Labeling Mode" at bounding box center [779, 62] width 624 height 45
click at [1078, 55] on icon at bounding box center [1077, 55] width 8 height 12
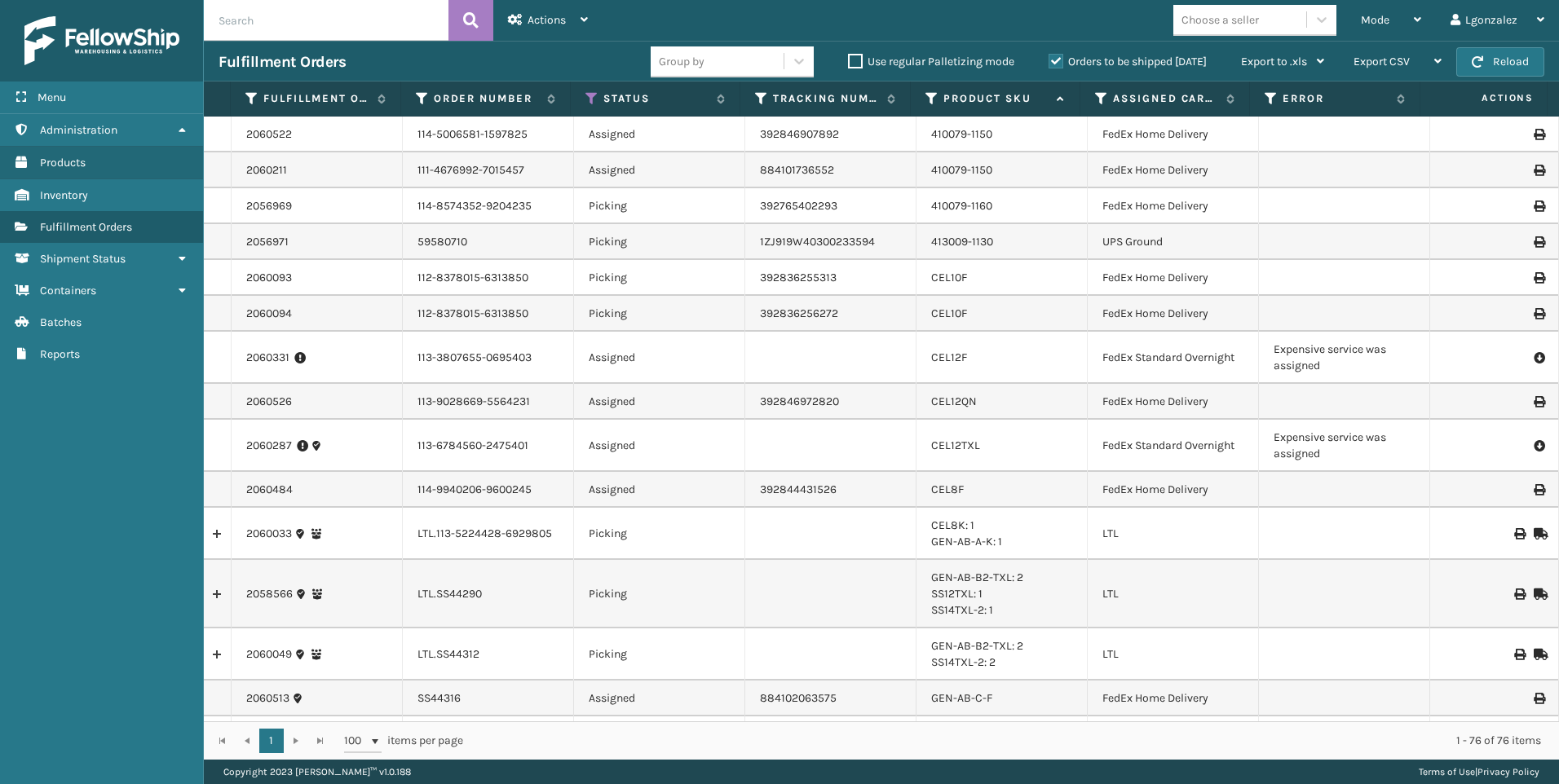
click at [1053, 59] on label "Orders to be shipped [DATE]" at bounding box center [1128, 61] width 159 height 14
click at [1049, 59] on input "Orders to be shipped [DATE]" at bounding box center [1048, 58] width 1 height 11
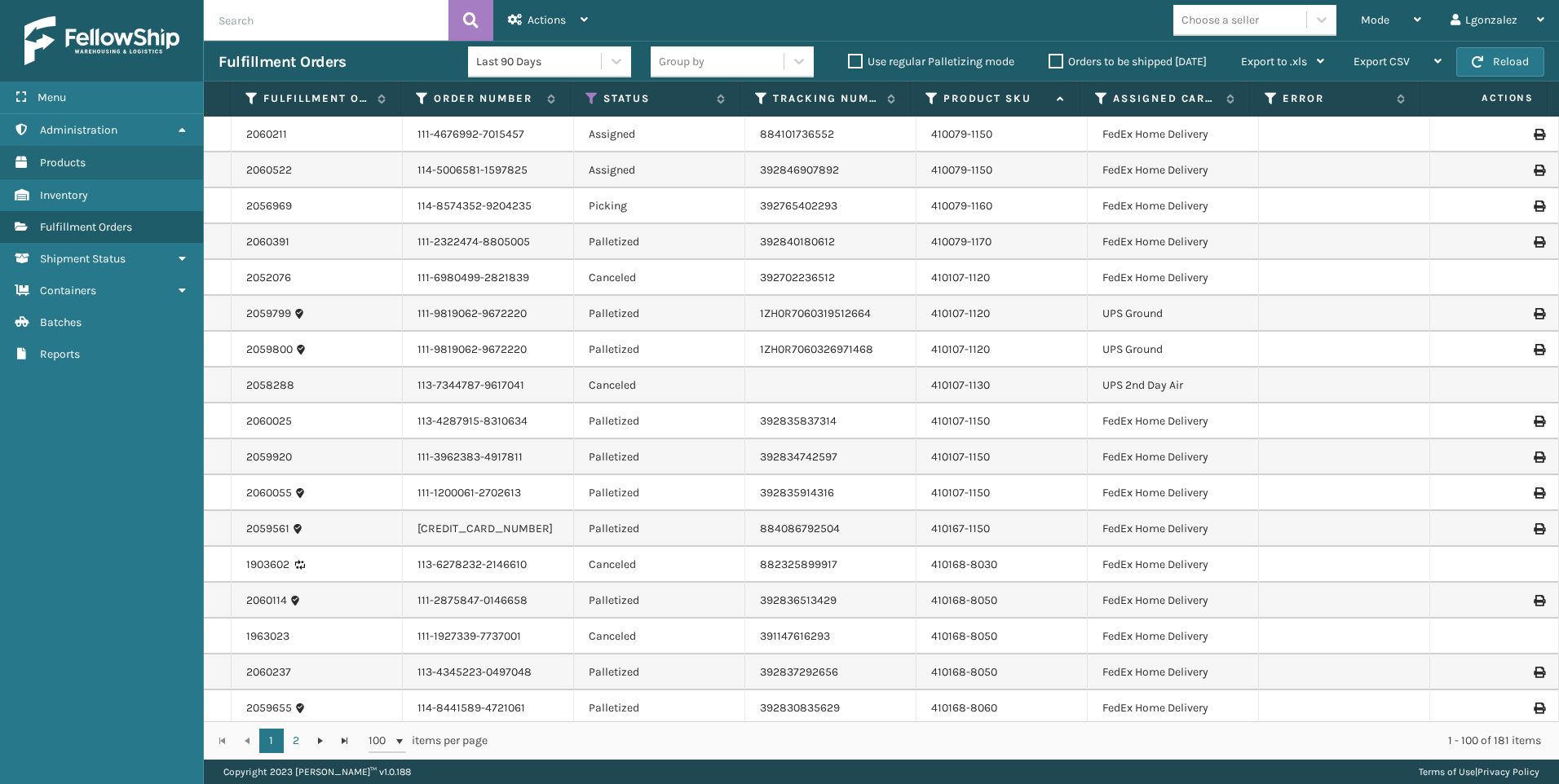
click at [339, 10] on input "text" at bounding box center [326, 20] width 245 height 41
type input "392828450411"
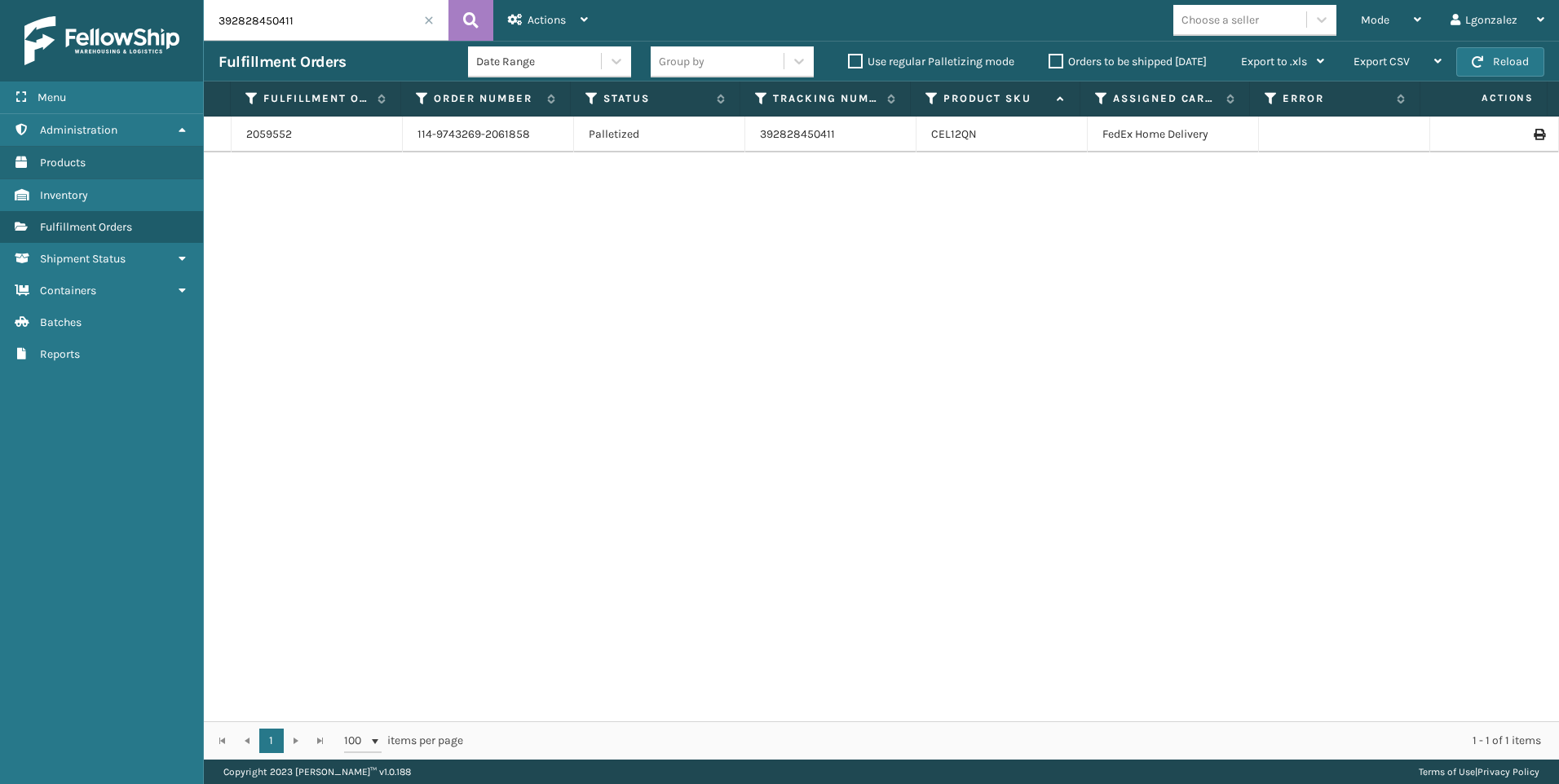
click at [426, 19] on span at bounding box center [429, 20] width 10 height 10
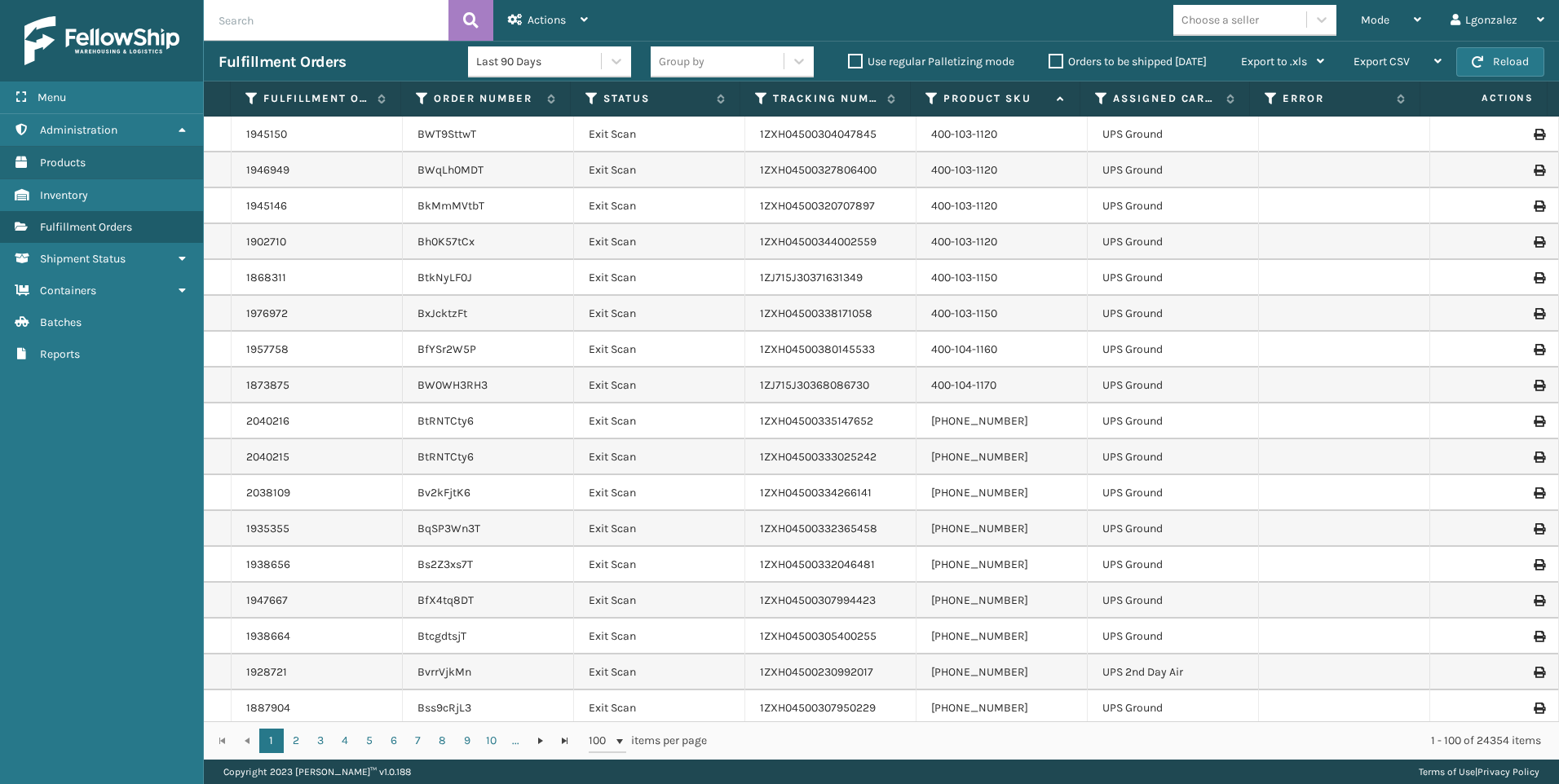
click at [1053, 60] on label "Orders to be shipped [DATE]" at bounding box center [1128, 61] width 159 height 14
click at [1049, 60] on input "Orders to be shipped [DATE]" at bounding box center [1048, 58] width 1 height 11
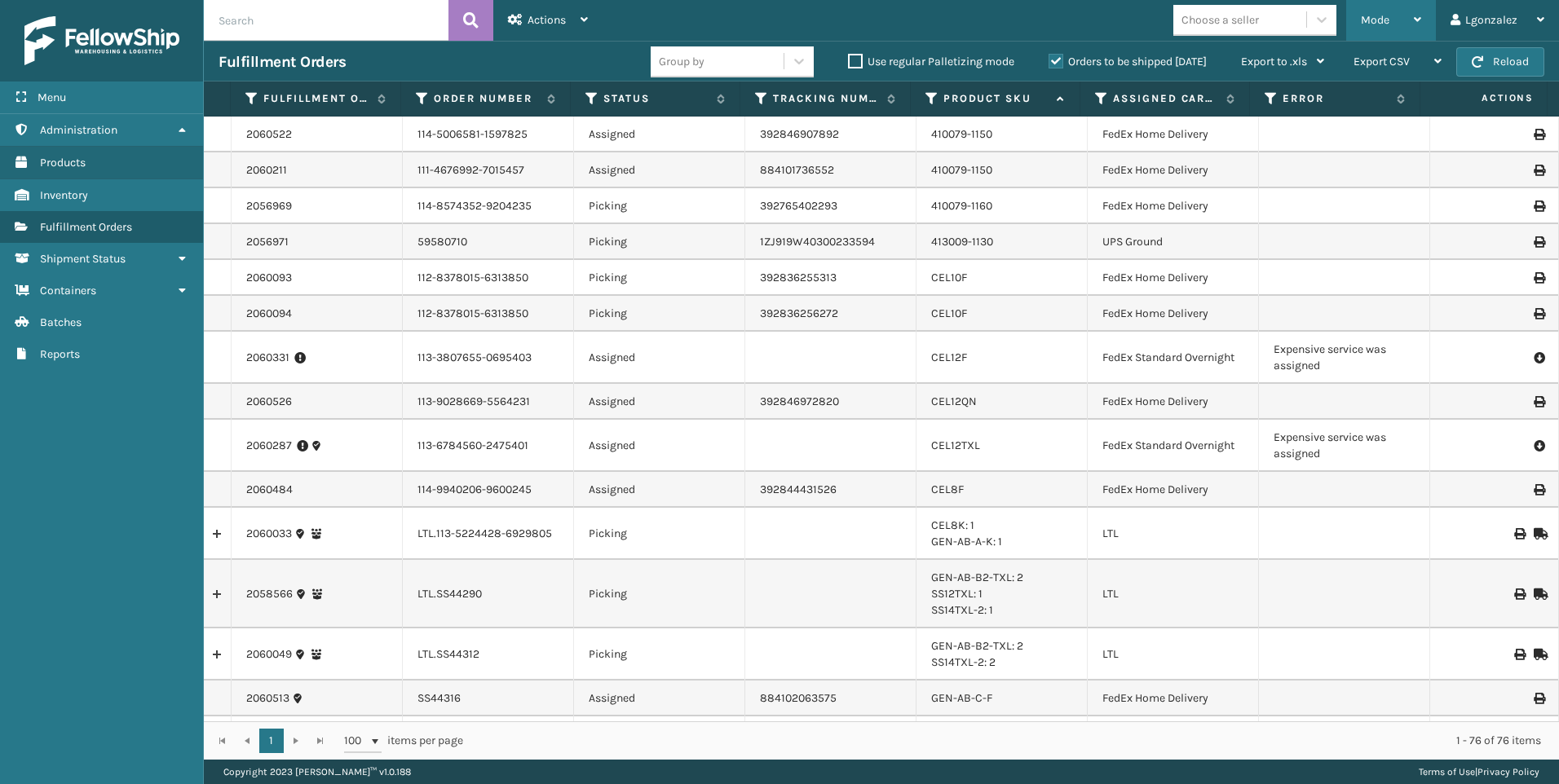
click at [1401, 26] on div "Mode" at bounding box center [1391, 20] width 60 height 41
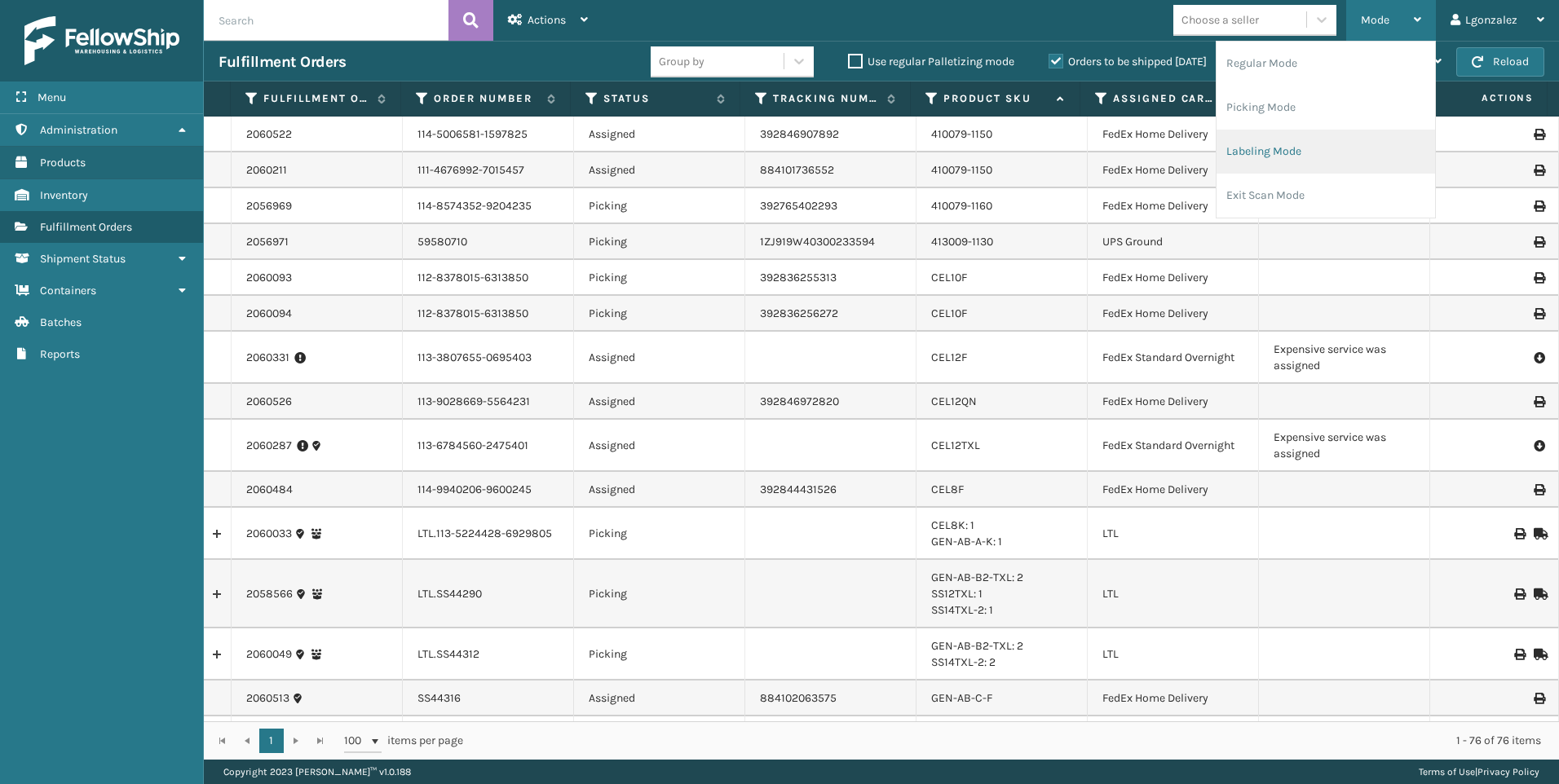
click at [1329, 144] on li "Labeling Mode" at bounding box center [1325, 151] width 219 height 44
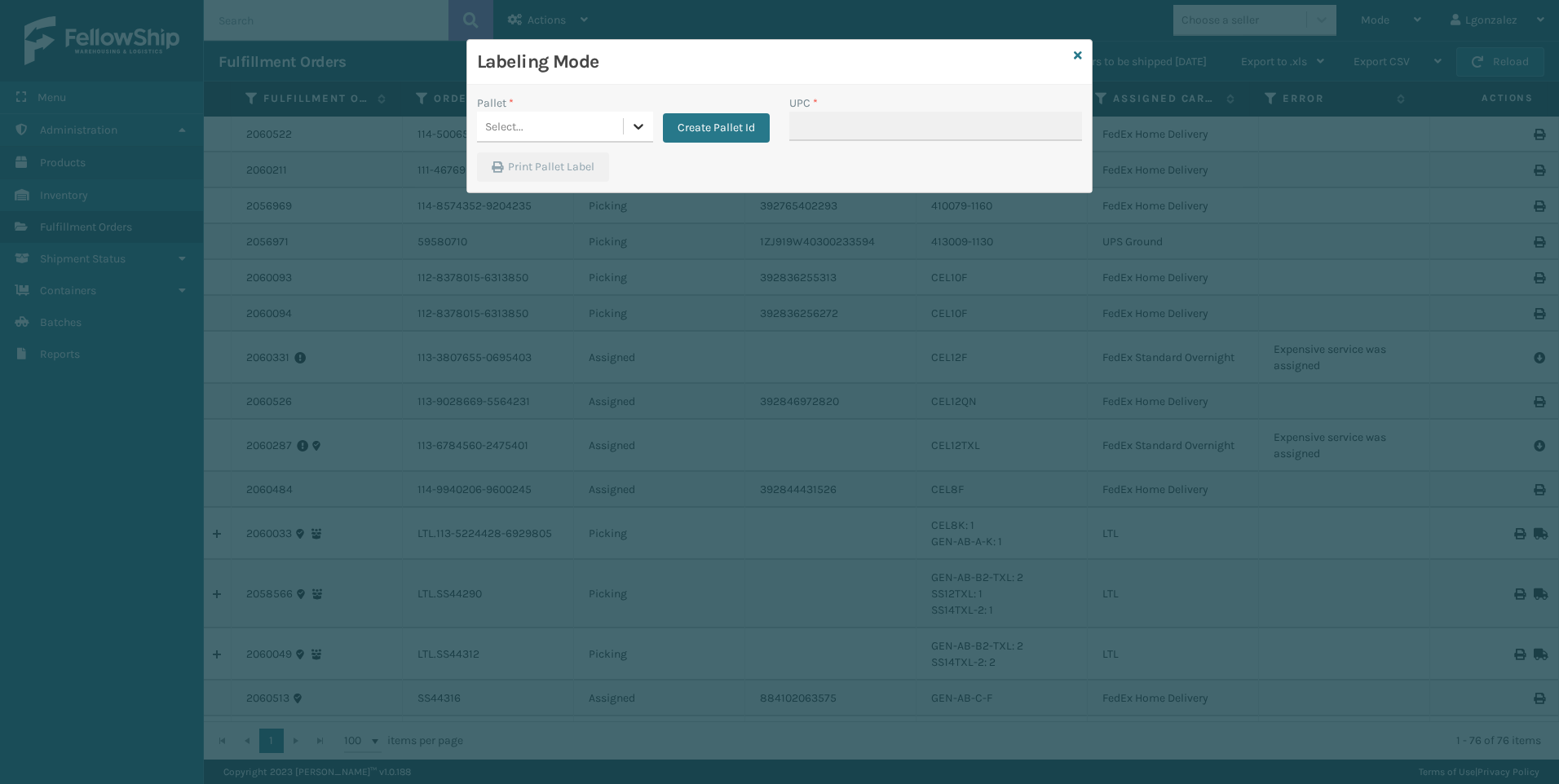
click at [637, 121] on icon at bounding box center [639, 126] width 16 height 16
click at [564, 204] on div "FDXG-152S3I5B9Q" at bounding box center [566, 197] width 177 height 30
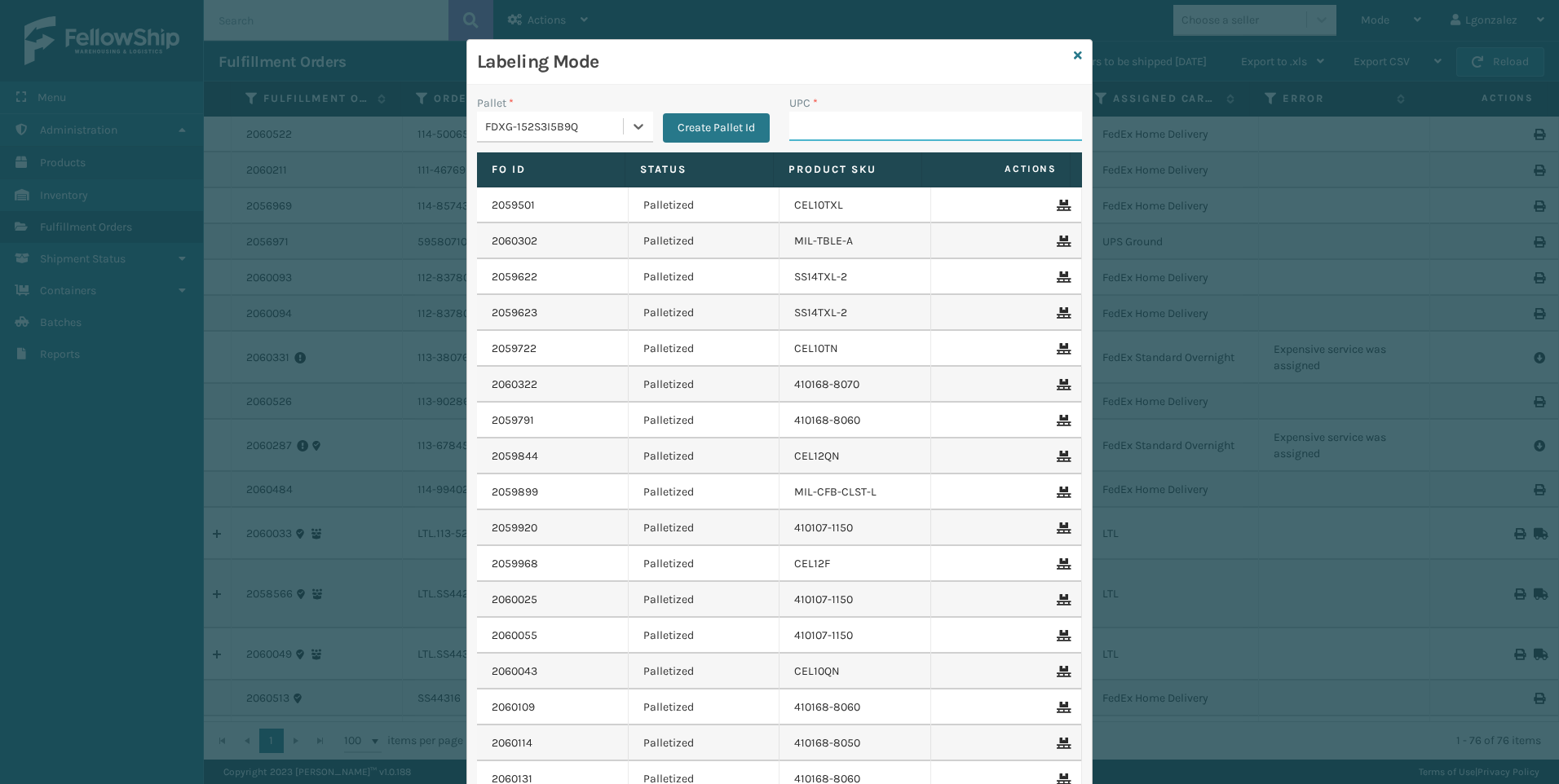
click at [801, 129] on input "UPC *" at bounding box center [935, 126] width 293 height 30
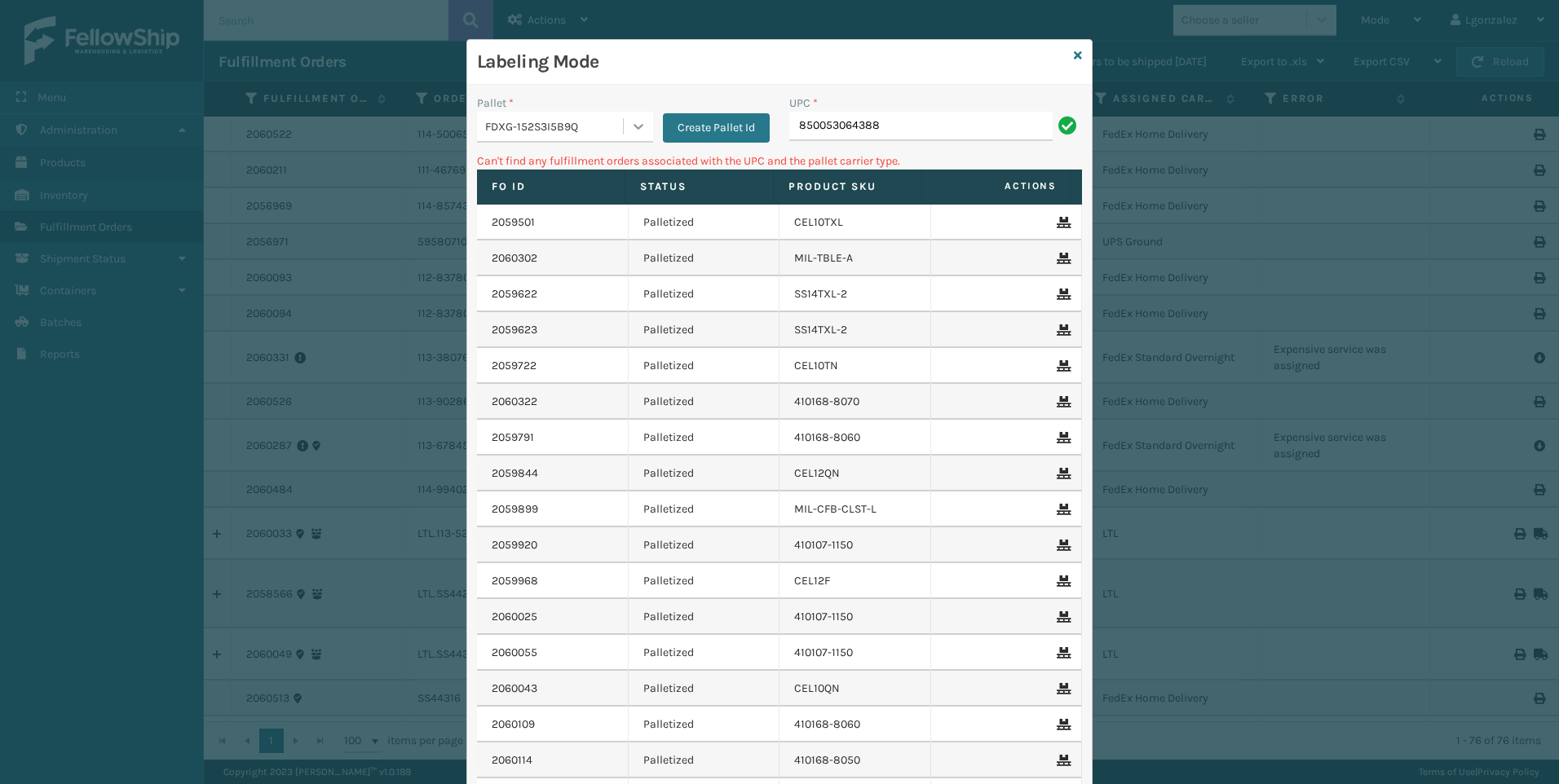
click at [631, 127] on icon at bounding box center [639, 126] width 16 height 16
click at [572, 221] on div "UPSG-B4QKI6DMRD" at bounding box center [566, 227] width 177 height 30
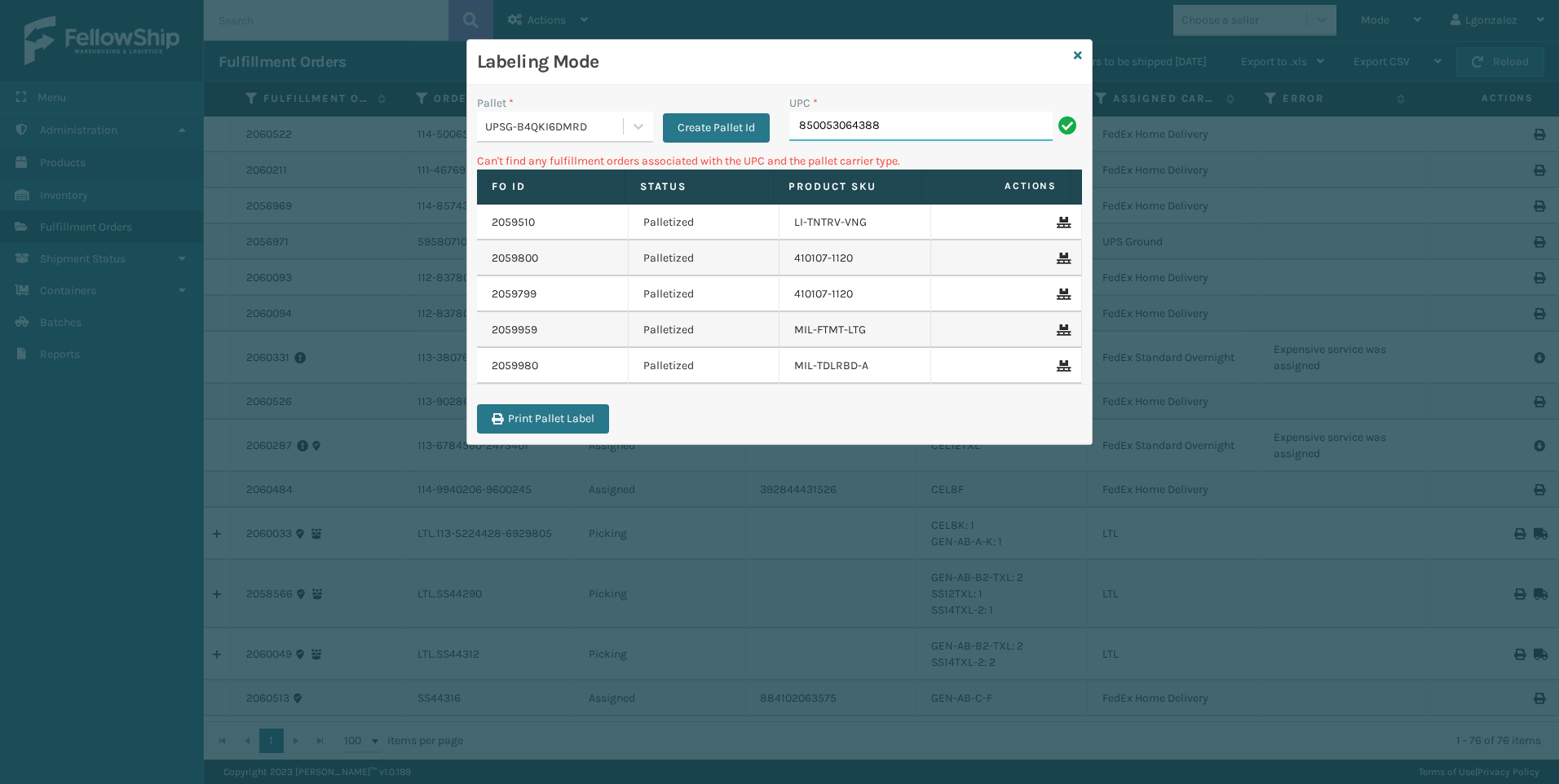
click at [920, 131] on input "850053064388" at bounding box center [920, 126] width 263 height 30
click at [644, 124] on icon at bounding box center [639, 126] width 16 height 16
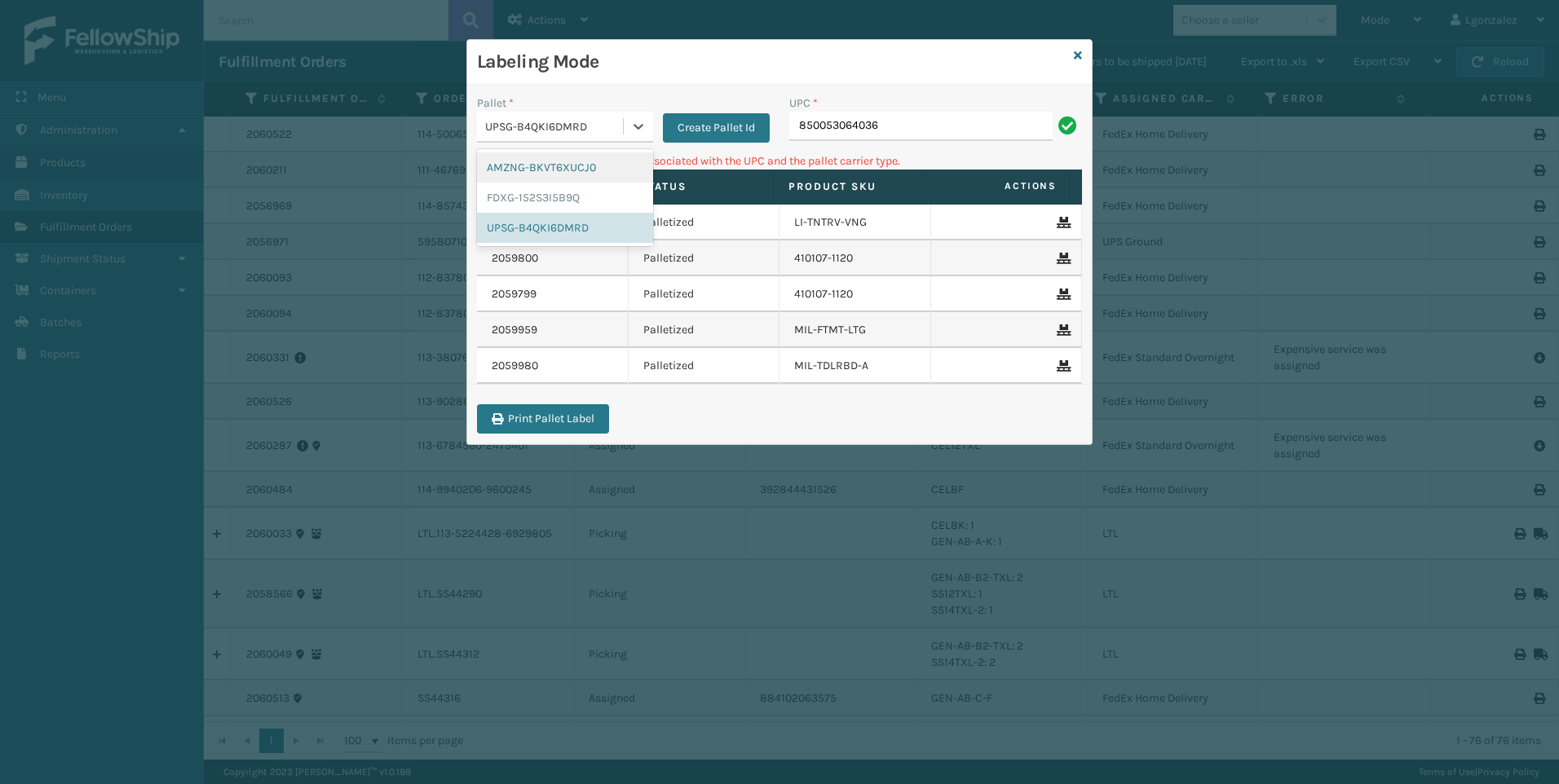
click at [580, 167] on div "AMZNG-BKVT6XUCJ0" at bounding box center [566, 167] width 177 height 30
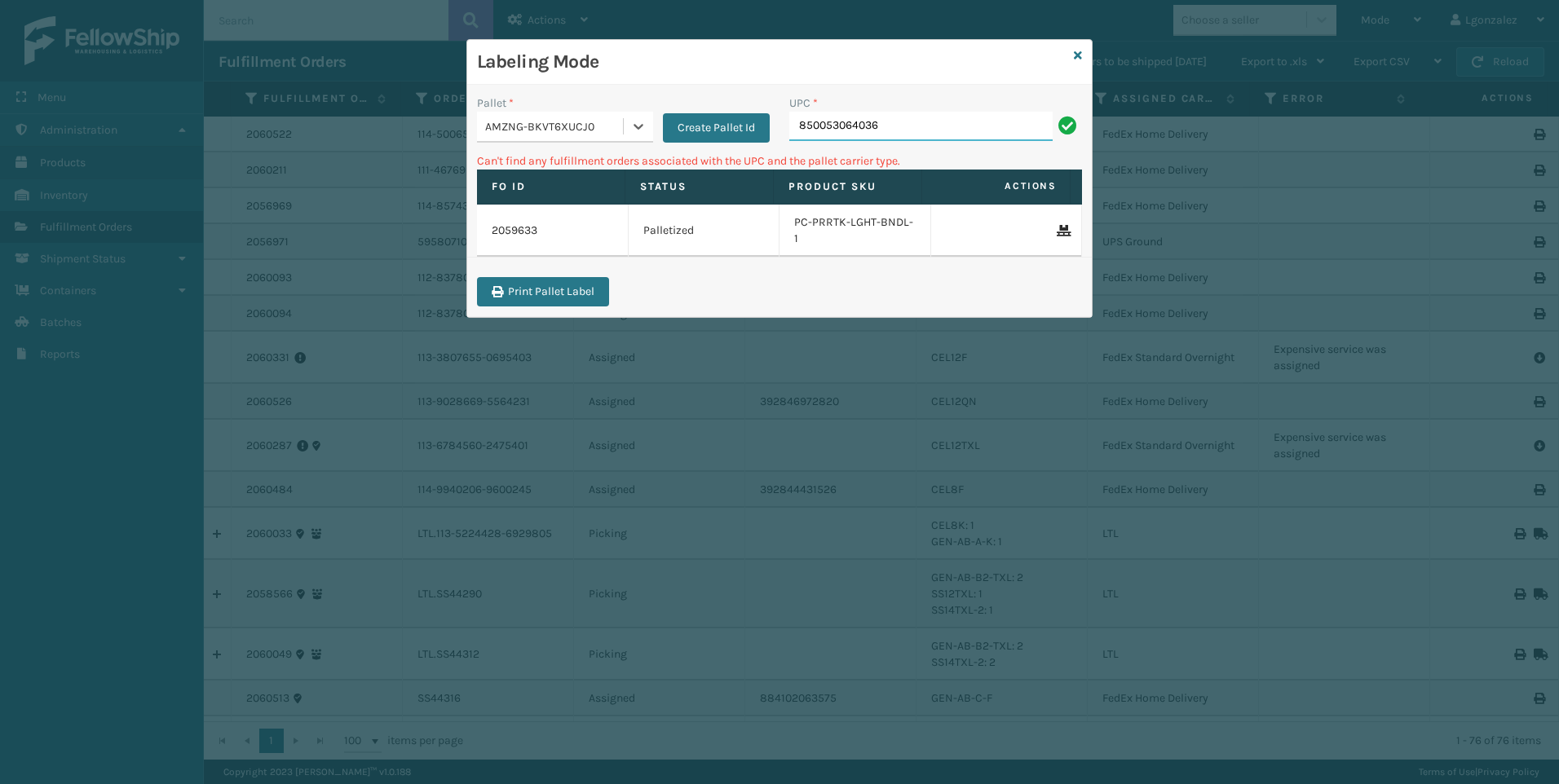
click at [918, 122] on input "850053064036" at bounding box center [920, 126] width 263 height 30
click at [639, 126] on icon at bounding box center [639, 126] width 16 height 16
click at [567, 201] on div "FDXG-152S3I5B9Q" at bounding box center [566, 197] width 177 height 30
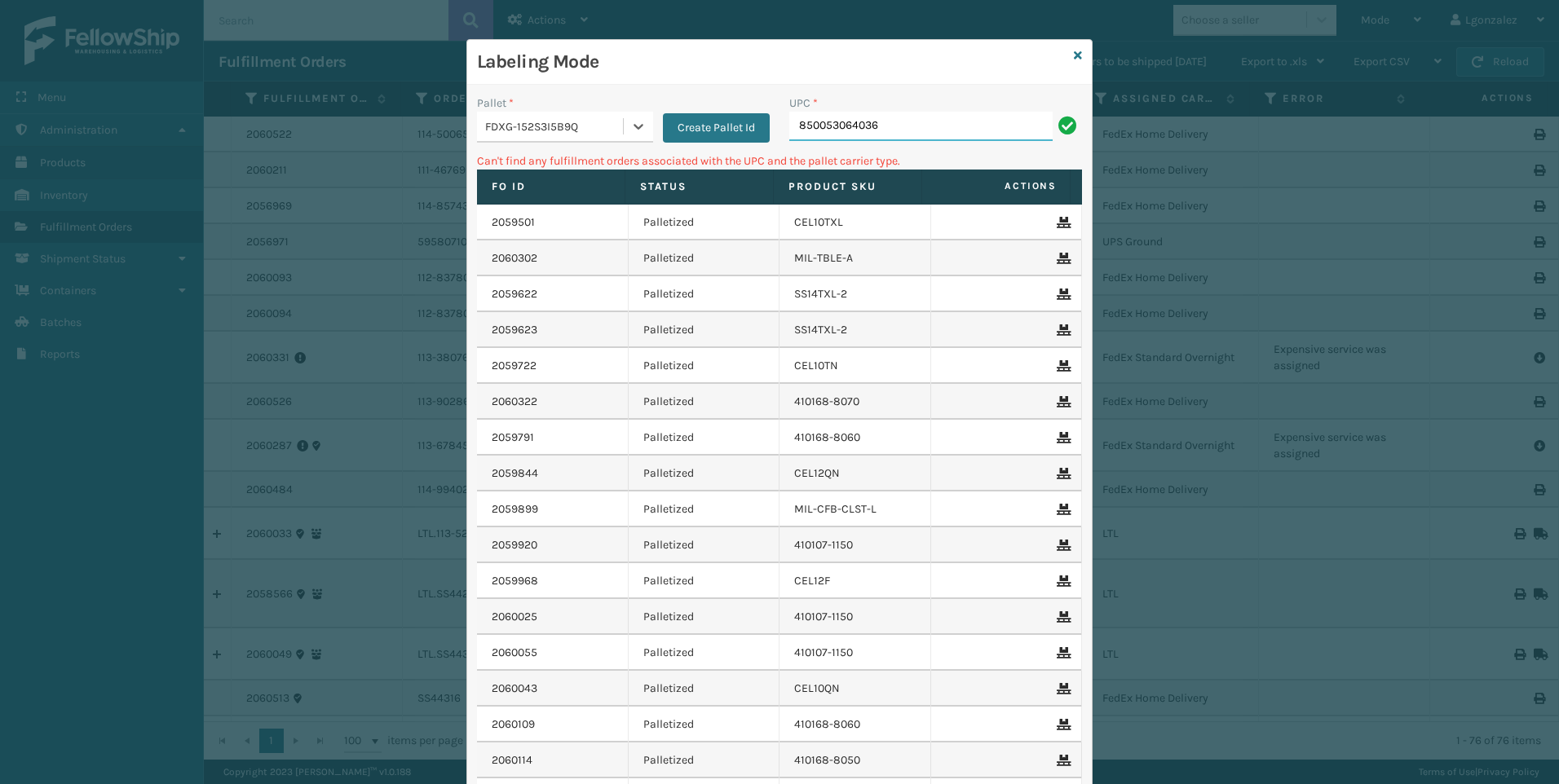
click at [958, 122] on input "850053064036" at bounding box center [920, 126] width 263 height 30
click at [1065, 50] on div "Labeling Mode" at bounding box center [779, 62] width 624 height 45
click at [1065, 56] on div "Labeling Mode" at bounding box center [779, 62] width 624 height 45
click at [1074, 57] on icon at bounding box center [1077, 55] width 8 height 12
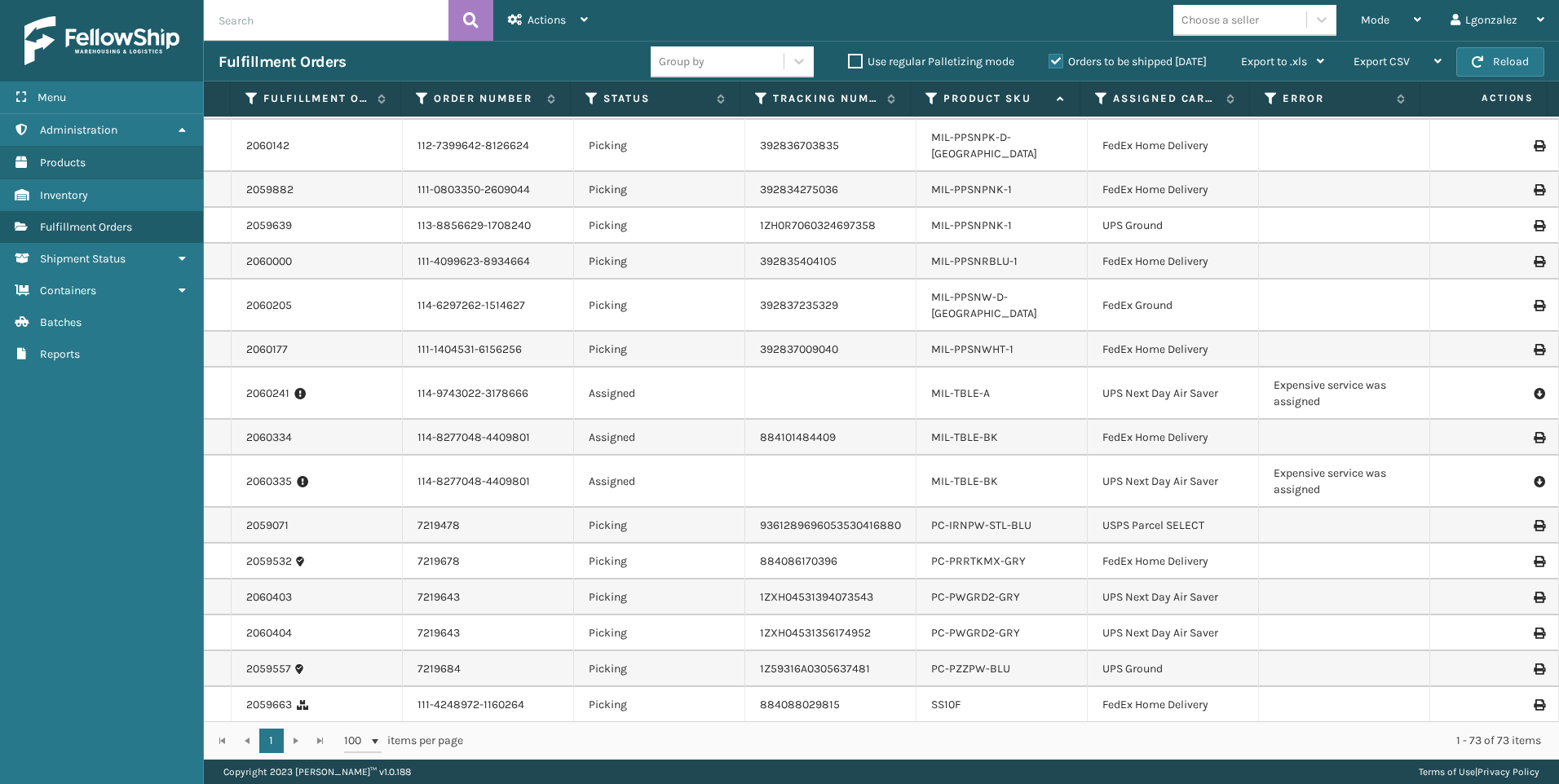
scroll to position [2322, 0]
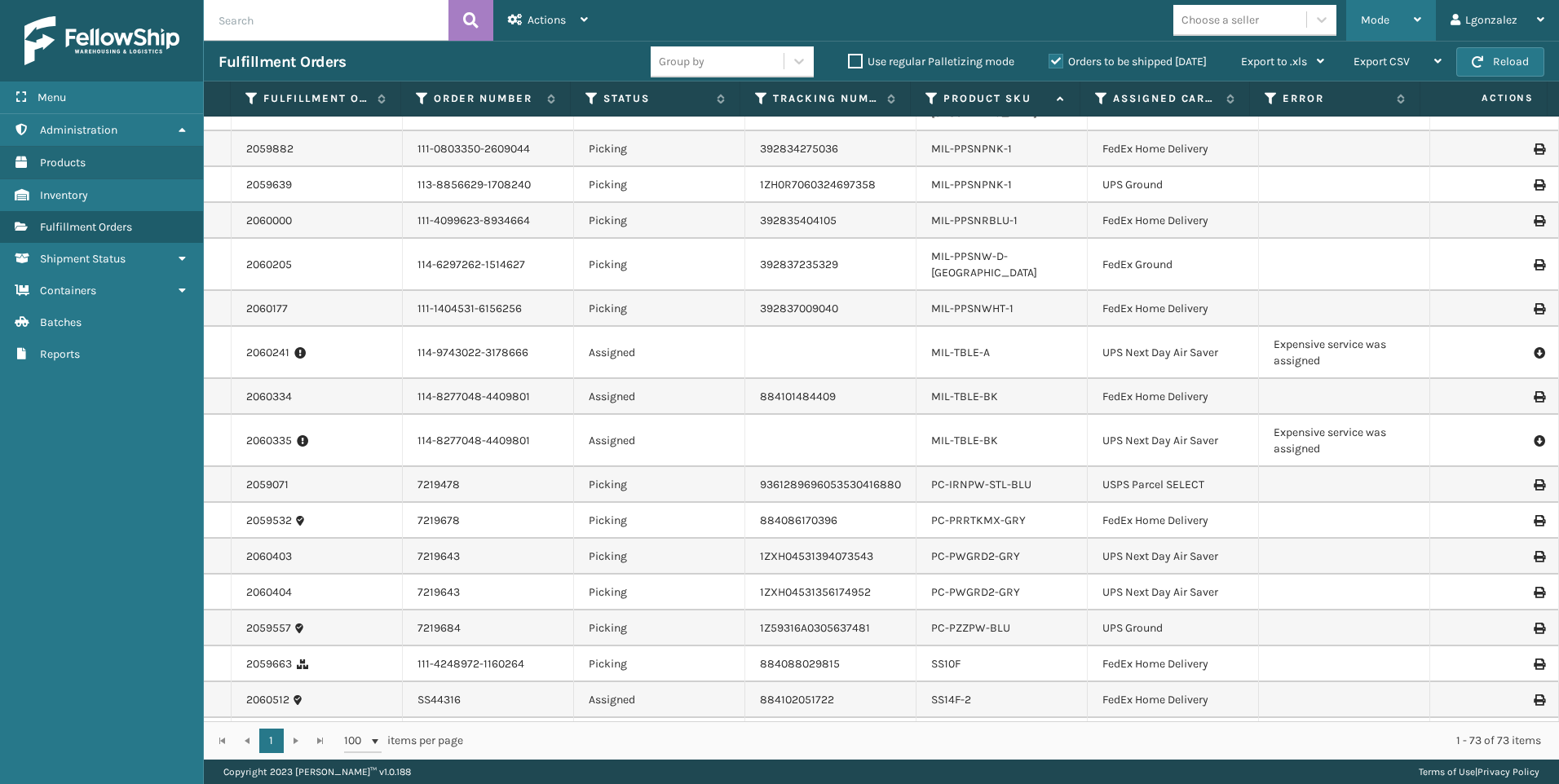
click at [1410, 14] on div "Mode" at bounding box center [1391, 20] width 60 height 41
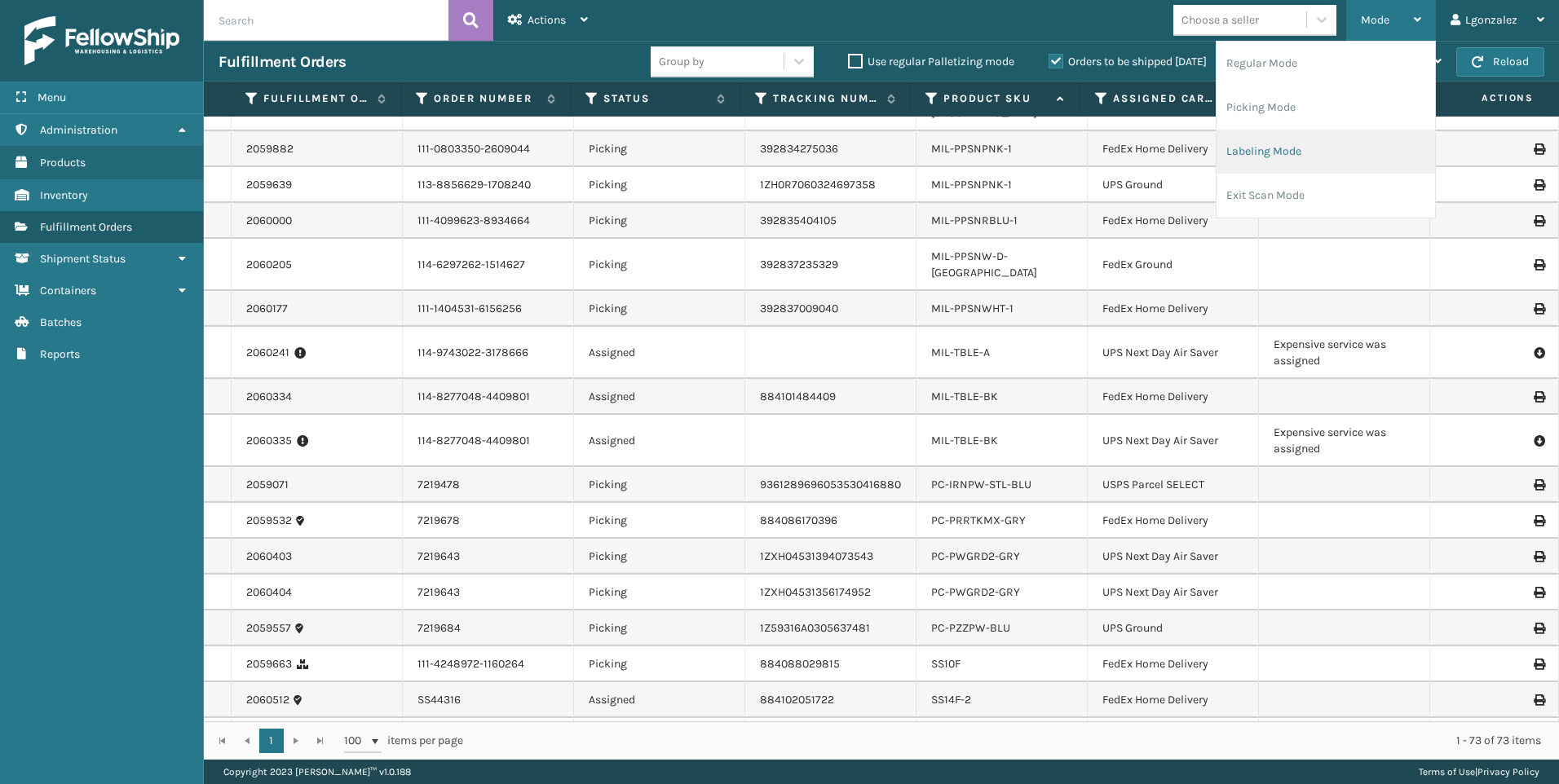
click at [1256, 146] on li "Labeling Mode" at bounding box center [1325, 151] width 219 height 44
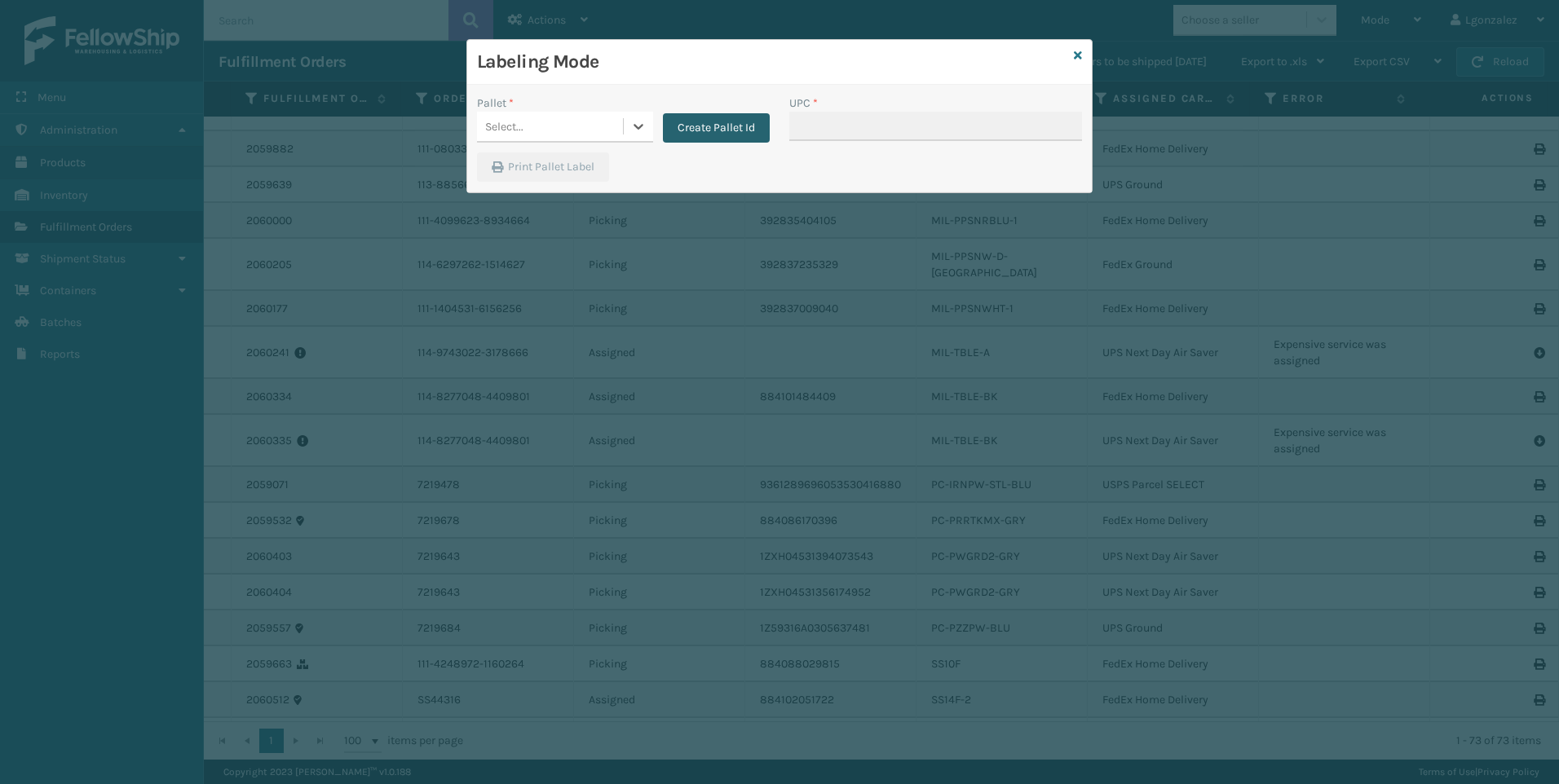
click at [727, 124] on button "Create Pallet Id" at bounding box center [716, 128] width 107 height 30
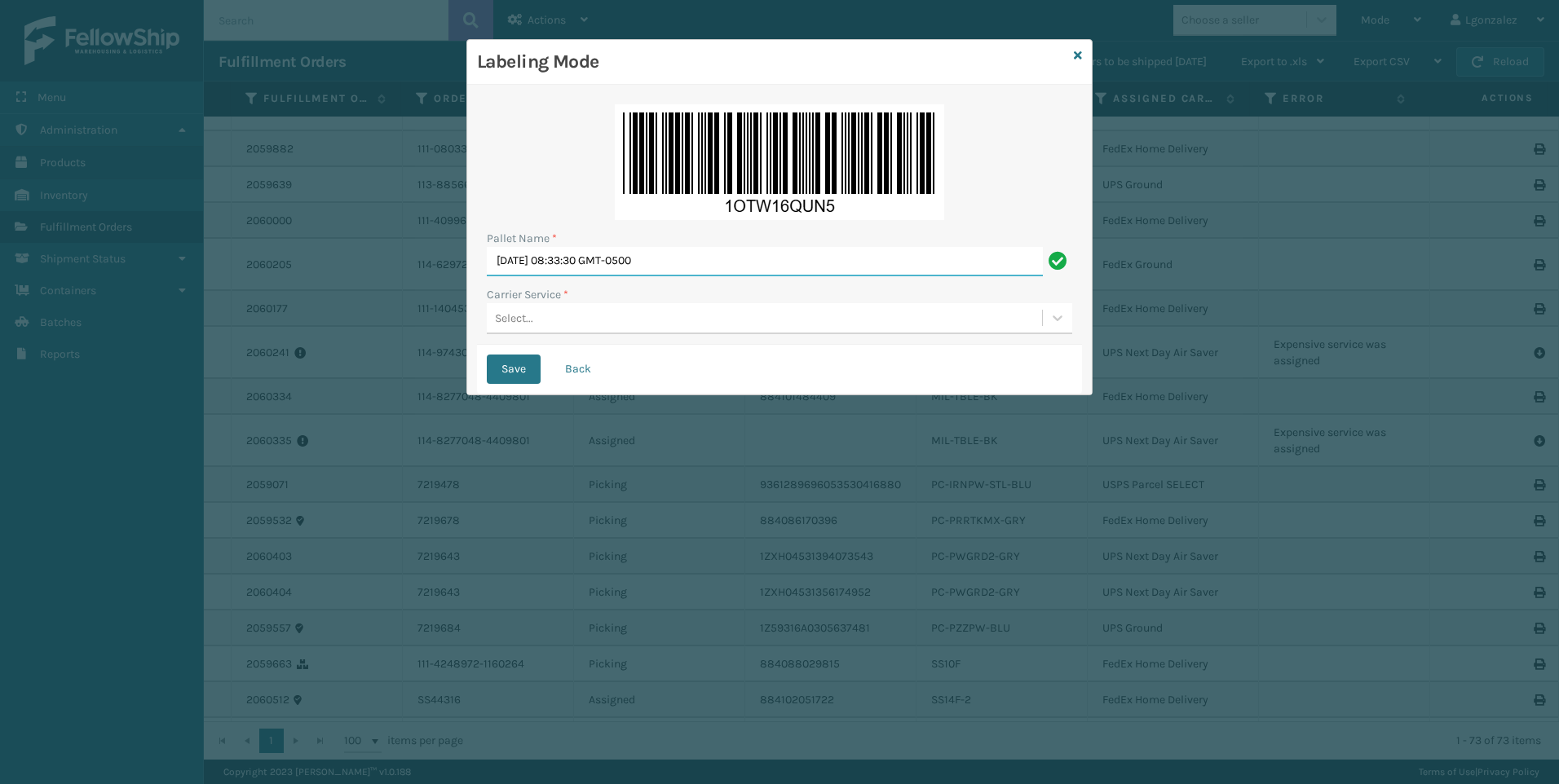
click at [657, 258] on input "[DATE] 08:33:30 GMT-0500" at bounding box center [764, 261] width 556 height 30
click at [657, 257] on input "[DATE] 08:33:30 GMT-0500" at bounding box center [764, 261] width 556 height 30
type input "Trinity"
click at [649, 322] on div "Select..." at bounding box center [764, 319] width 555 height 27
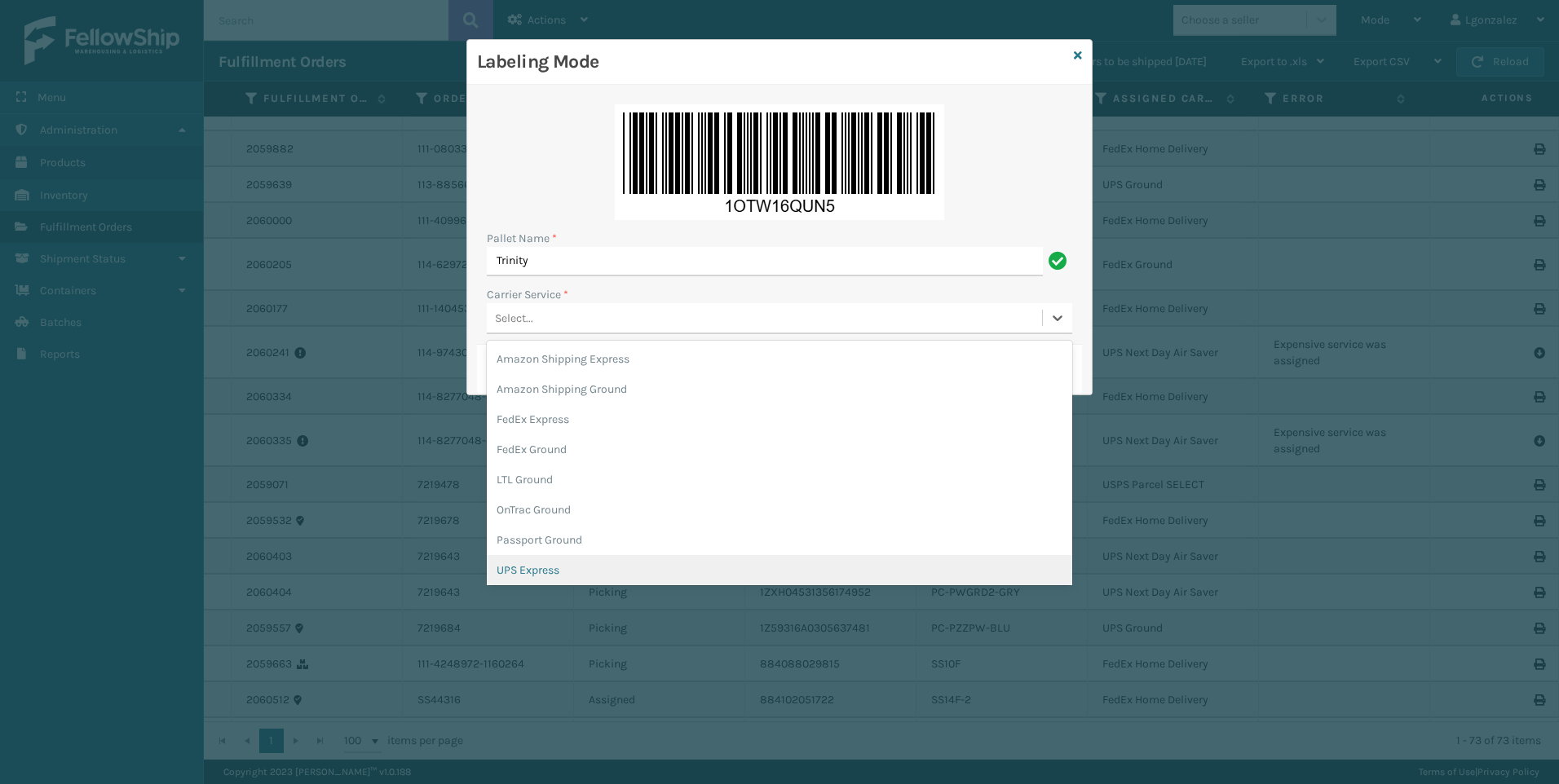
click at [546, 569] on div "UPS Express" at bounding box center [779, 569] width 585 height 30
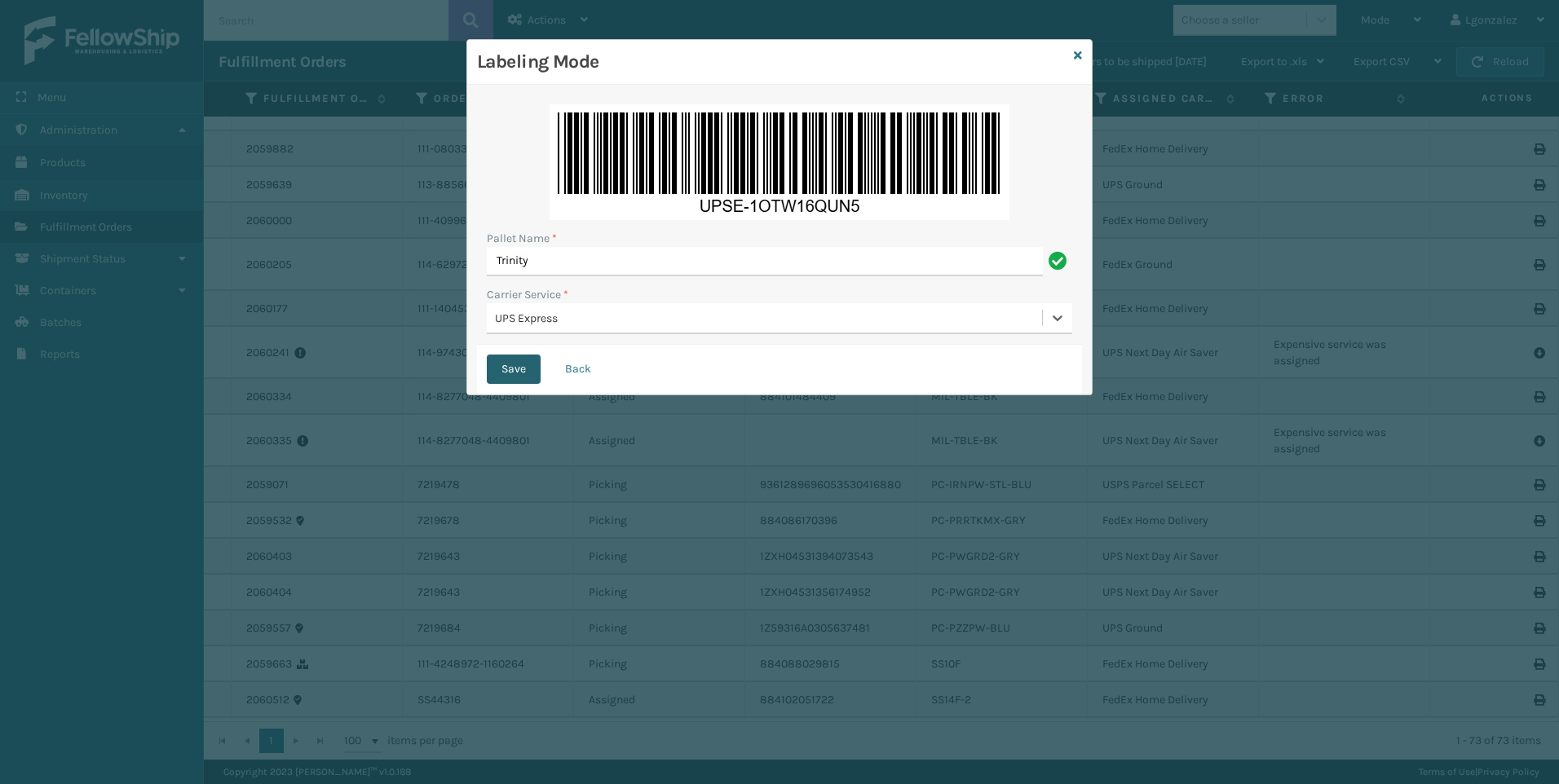
click at [512, 364] on button "Save" at bounding box center [513, 369] width 54 height 30
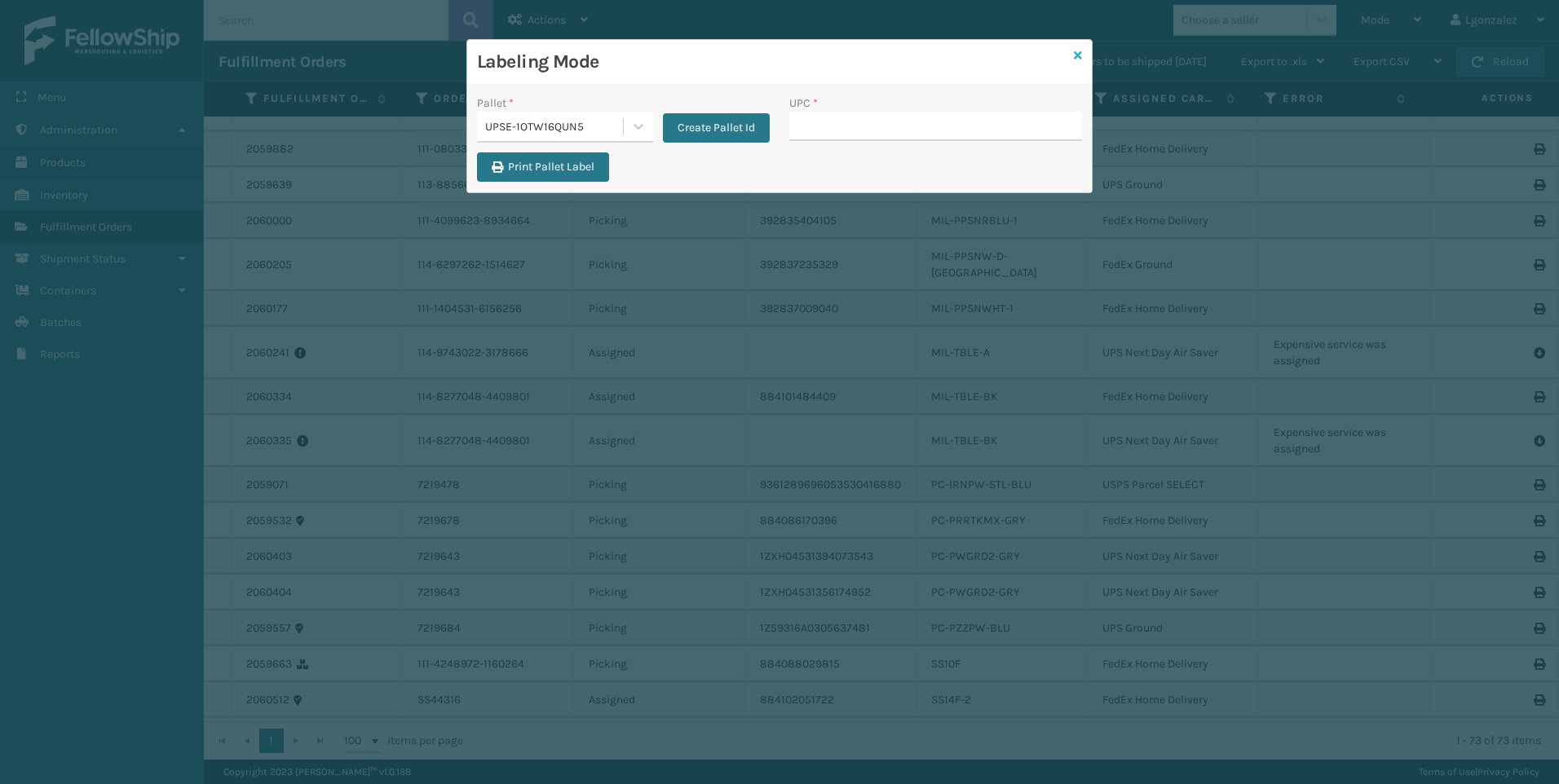
click at [1078, 51] on icon at bounding box center [1077, 55] width 8 height 12
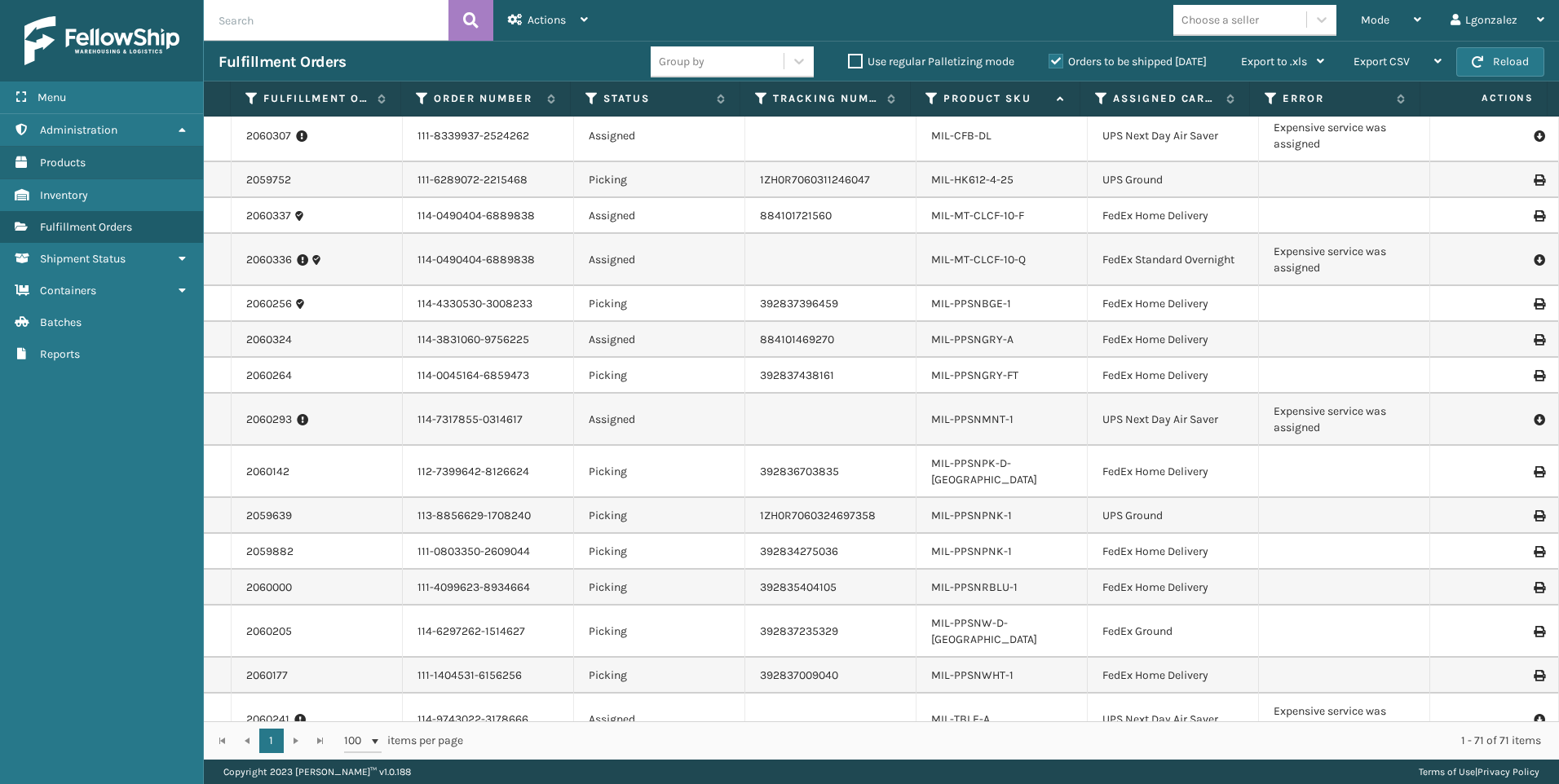
scroll to position [2250, 0]
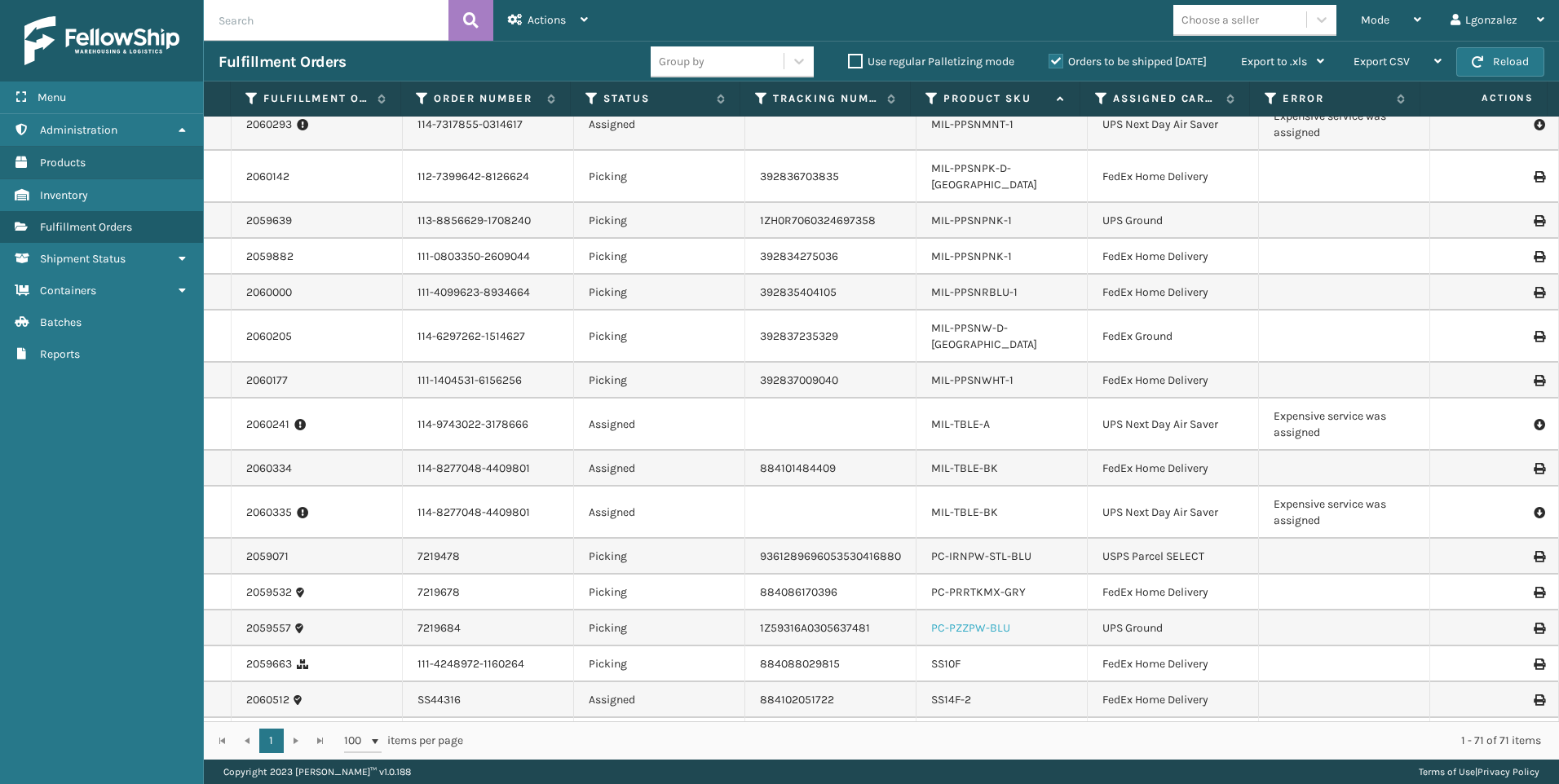
click at [981, 621] on link "PC-PZZPW-BLU" at bounding box center [971, 627] width 79 height 14
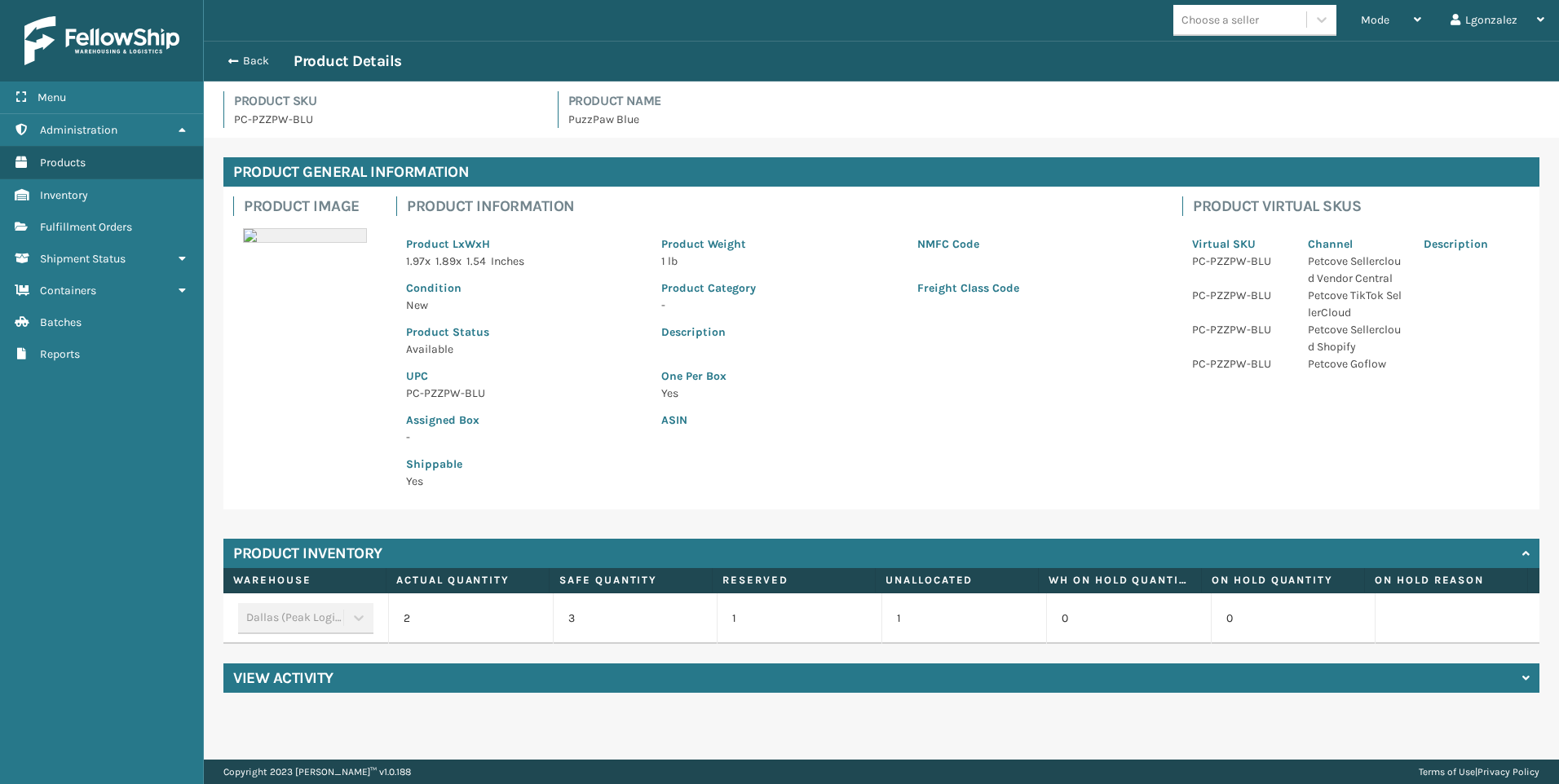
click at [451, 394] on p "PC-PZZPW-BLU" at bounding box center [524, 392] width 236 height 17
click at [451, 393] on p "PC-PZZPW-BLU" at bounding box center [524, 392] width 236 height 17
click at [449, 393] on p "PC-PZZPW-BLU" at bounding box center [524, 392] width 236 height 17
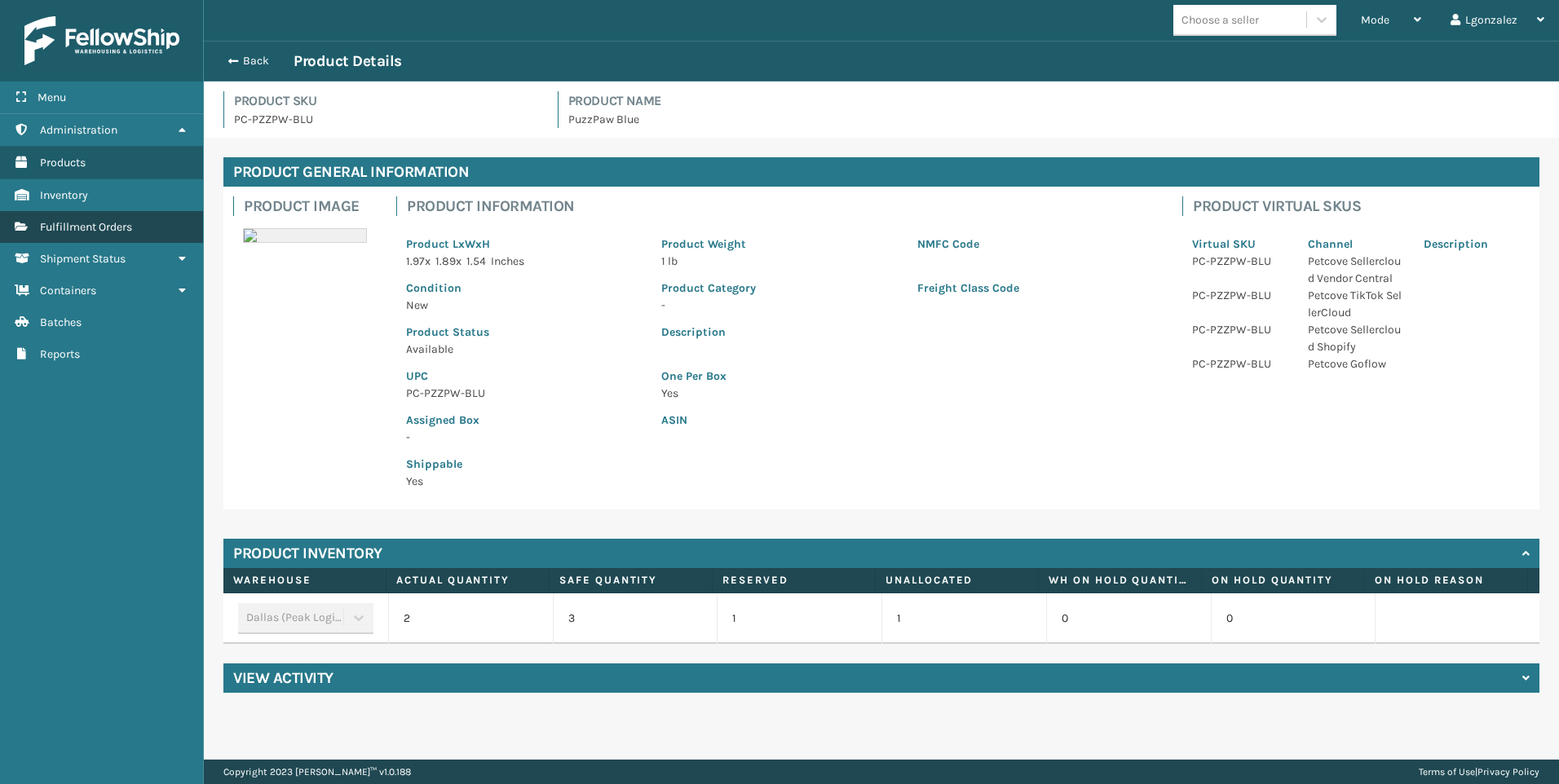
click at [154, 228] on link "Fulfillment Orders" at bounding box center [101, 226] width 203 height 32
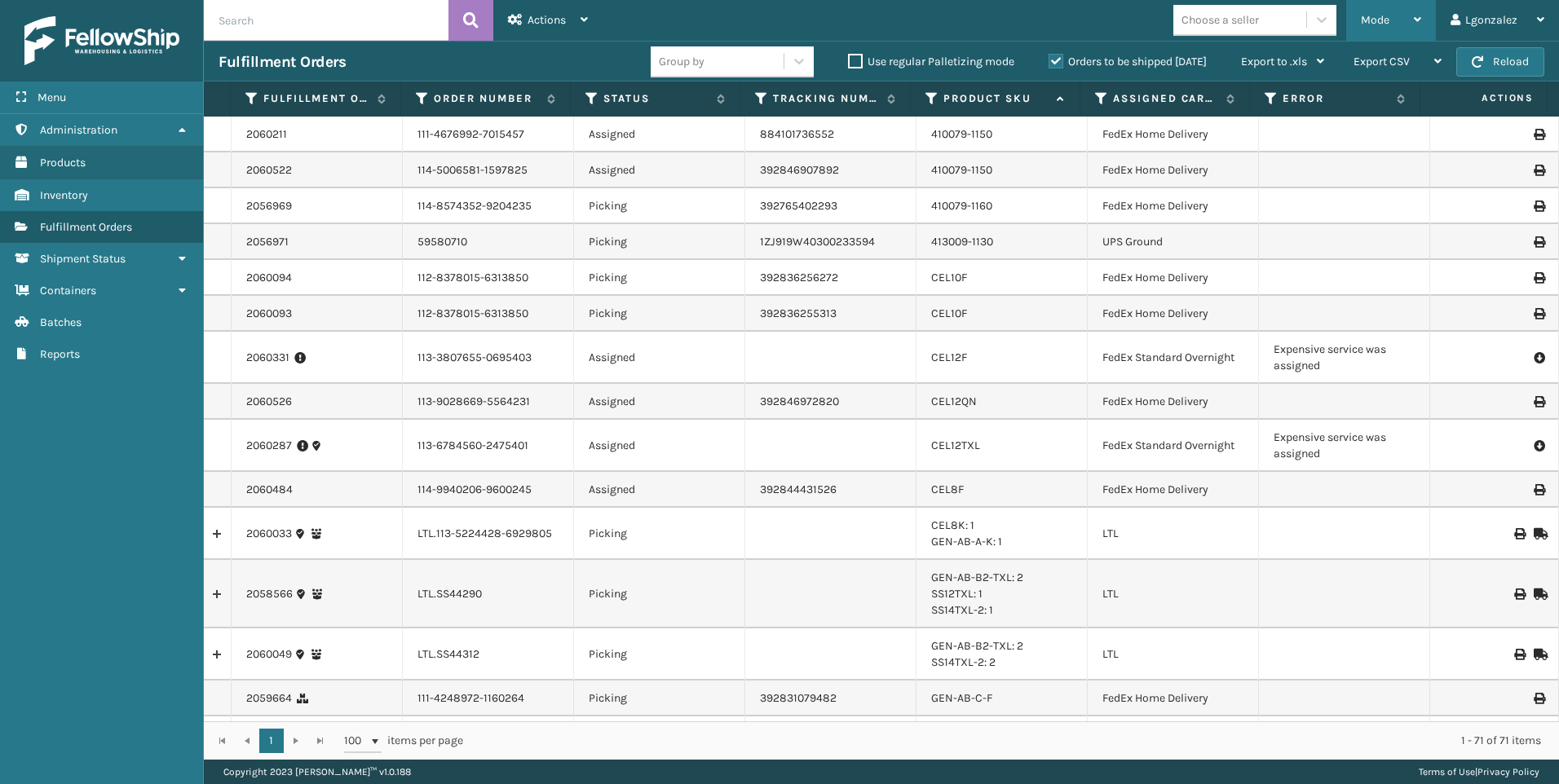
click at [1383, 26] on span "Mode" at bounding box center [1375, 19] width 29 height 14
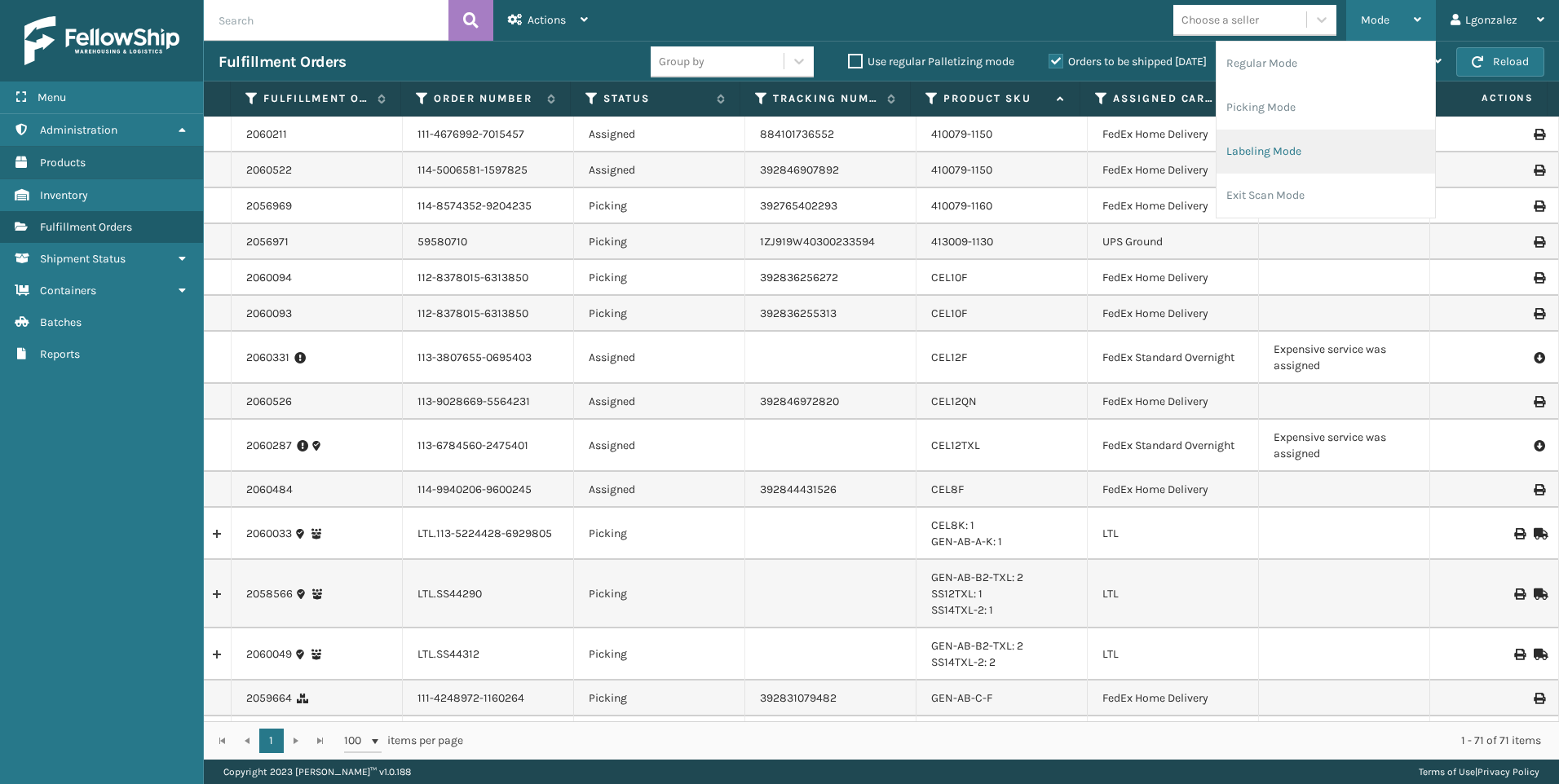
click at [1268, 159] on li "Labeling Mode" at bounding box center [1325, 151] width 219 height 44
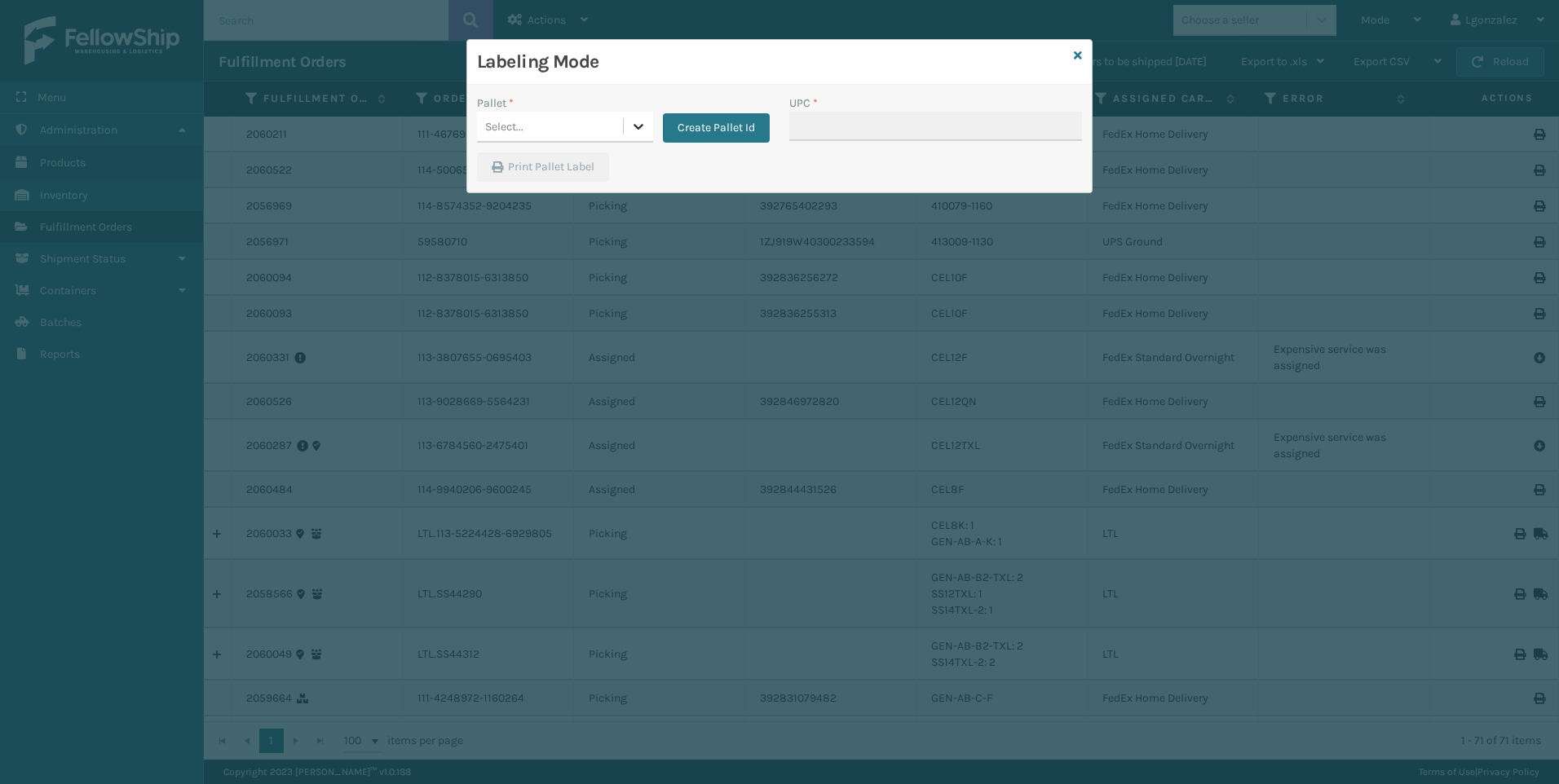
click at [637, 133] on icon at bounding box center [639, 126] width 16 height 16
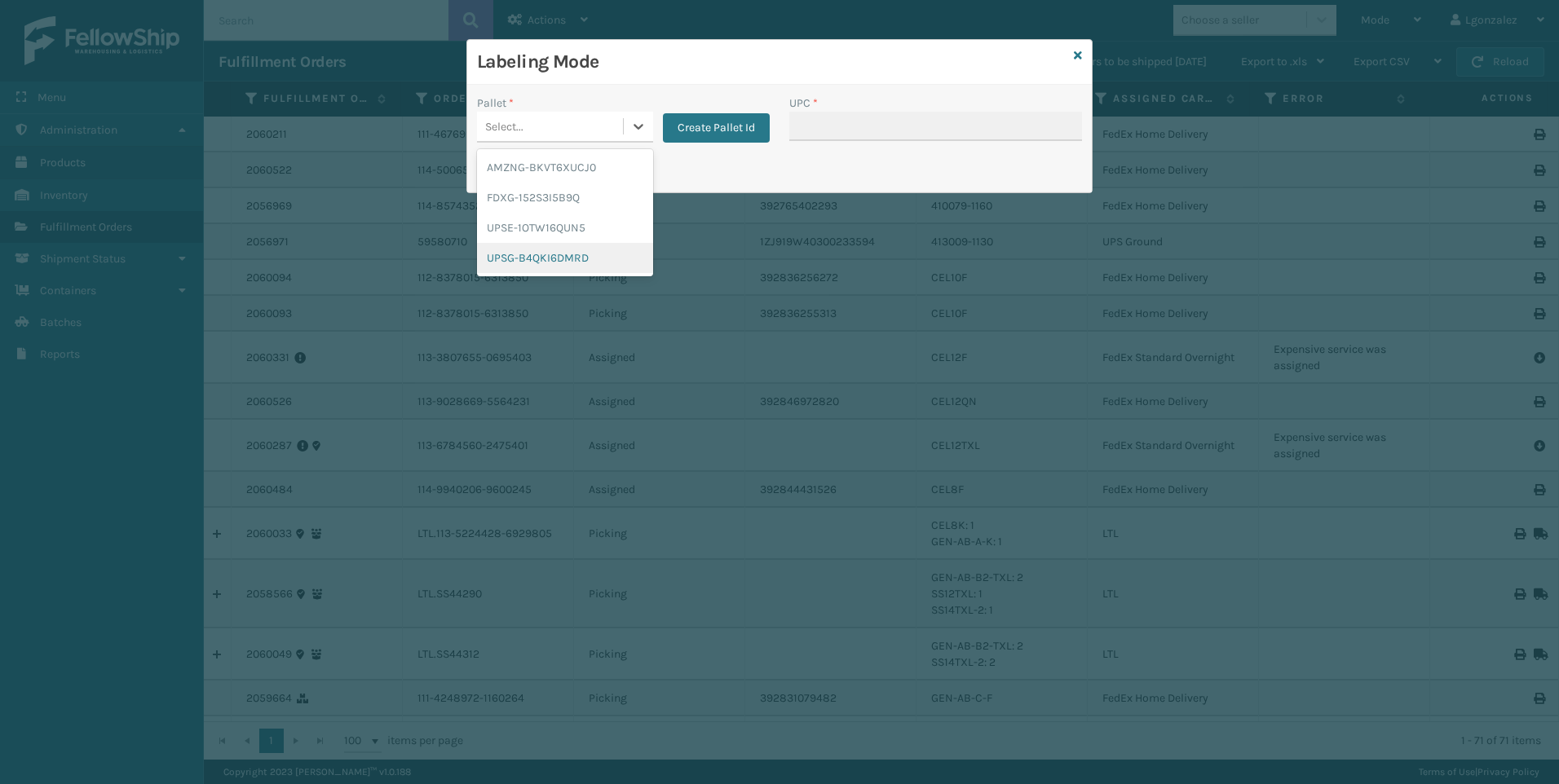
click at [576, 257] on div "UPSG-B4QKI6DMRD" at bounding box center [566, 257] width 177 height 30
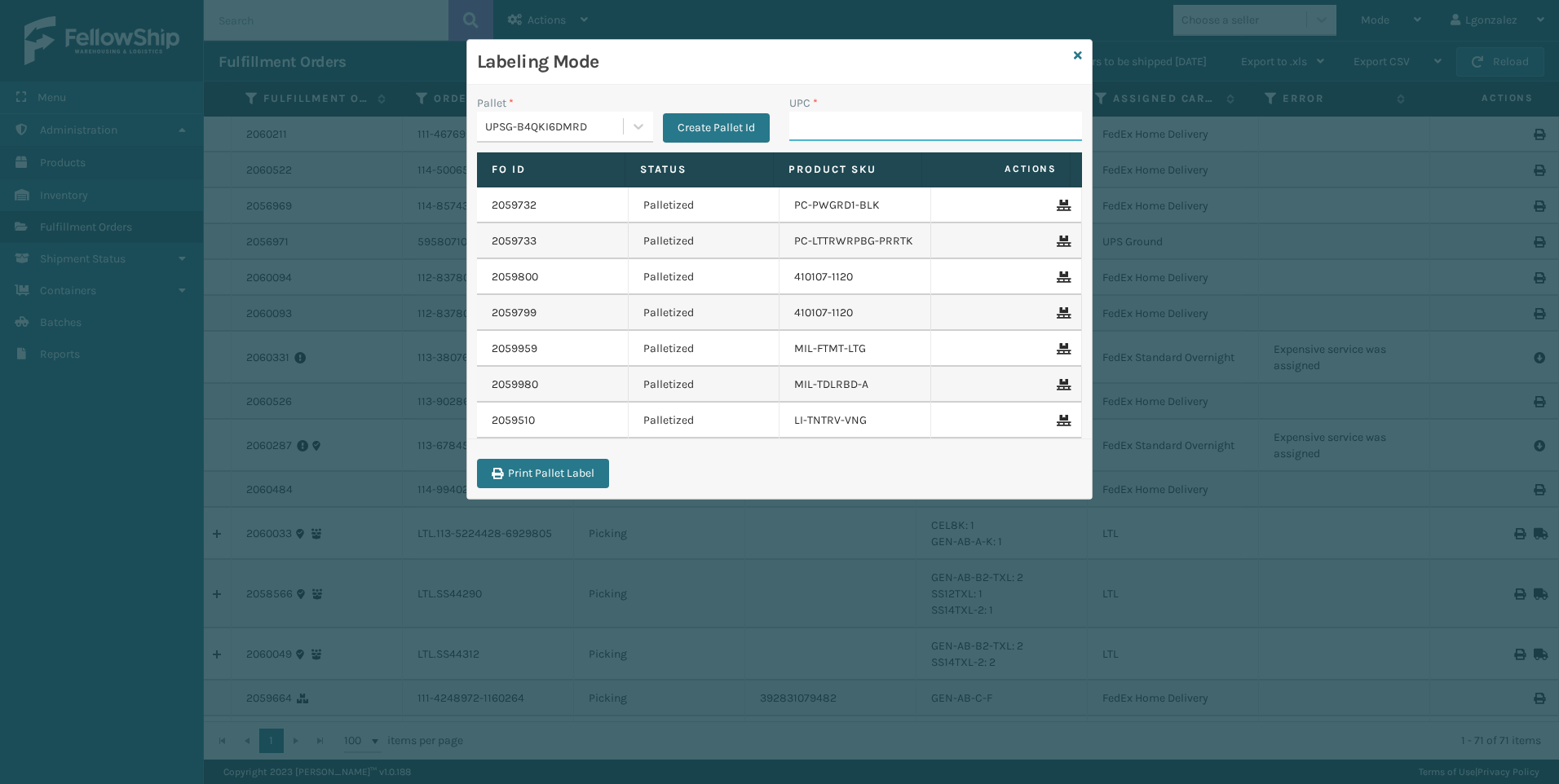
click at [820, 116] on input "UPC *" at bounding box center [935, 126] width 293 height 30
paste input "PC-PZZPW-BLU"
type input "PC-PZZPW-BLU"
click at [1079, 55] on icon at bounding box center [1077, 55] width 8 height 12
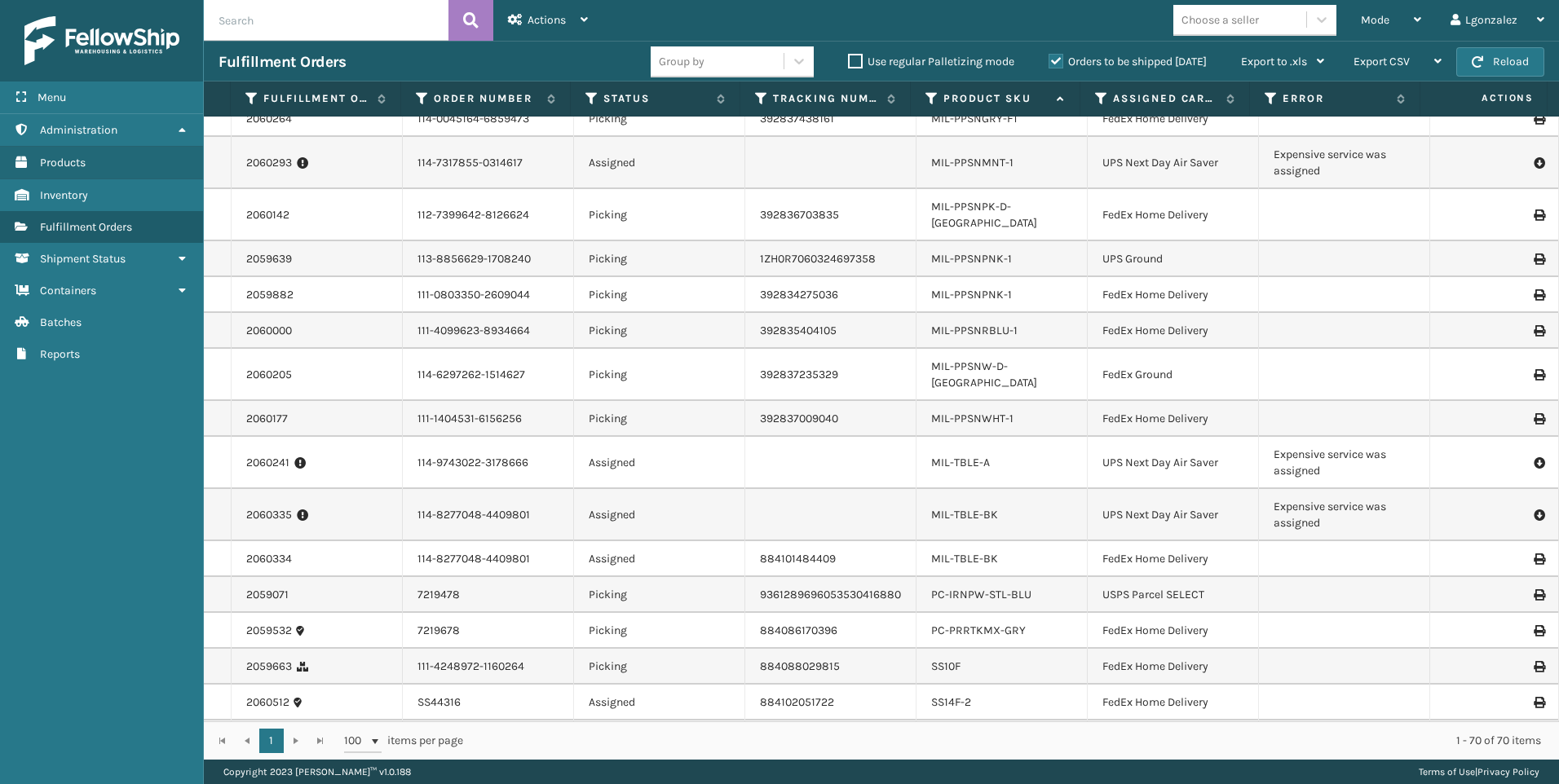
scroll to position [2214, 0]
click at [987, 621] on link "PC-PRRTKMX-GRY" at bounding box center [978, 627] width 95 height 14
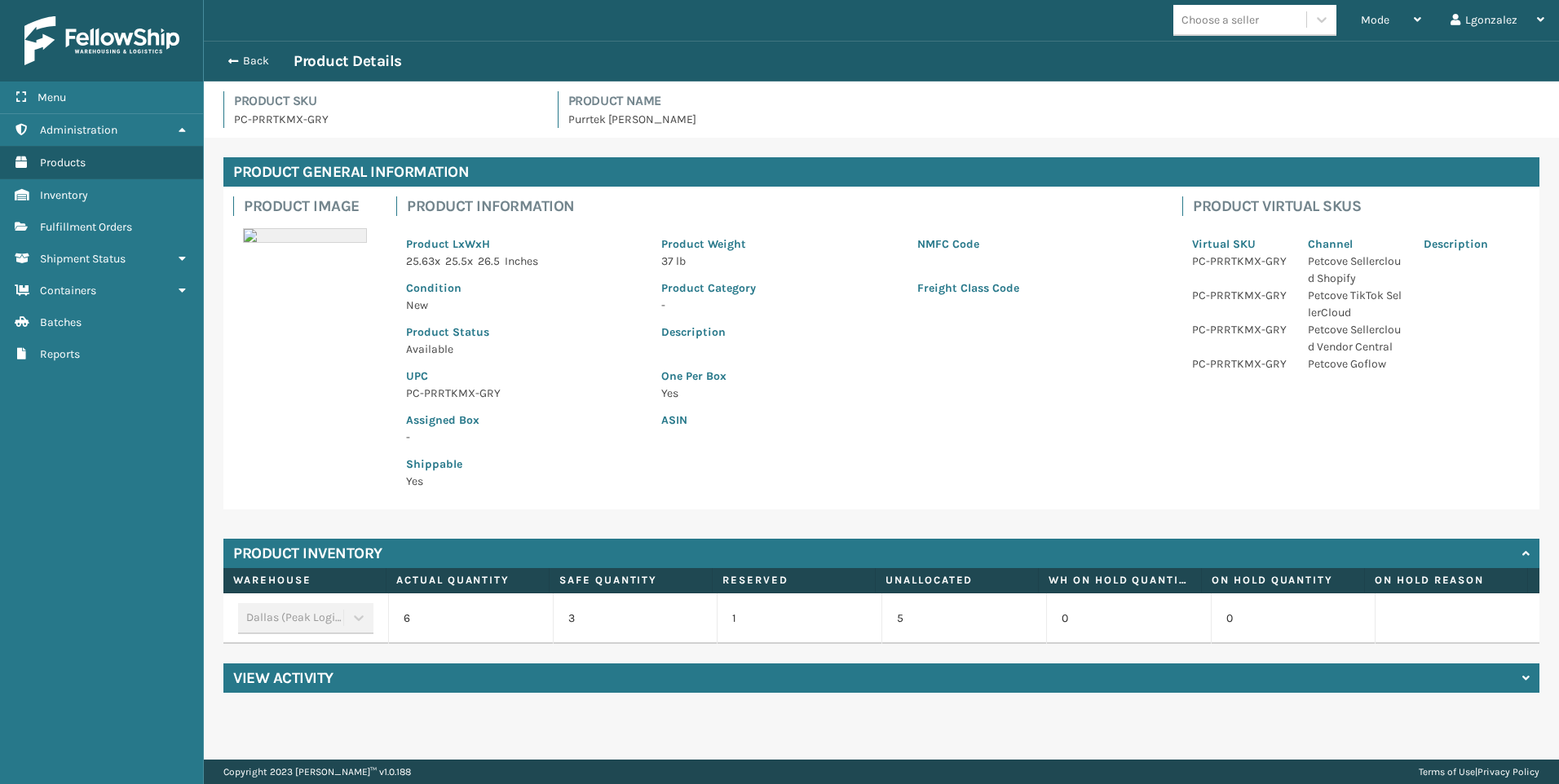
click at [444, 385] on p "PC-PRRTKMX-GRY" at bounding box center [524, 392] width 236 height 17
click at [449, 392] on p "PC-PRRTKMX-GRY" at bounding box center [524, 392] width 236 height 17
click at [451, 395] on p "PC-PRRTKMX-GRY" at bounding box center [524, 392] width 236 height 17
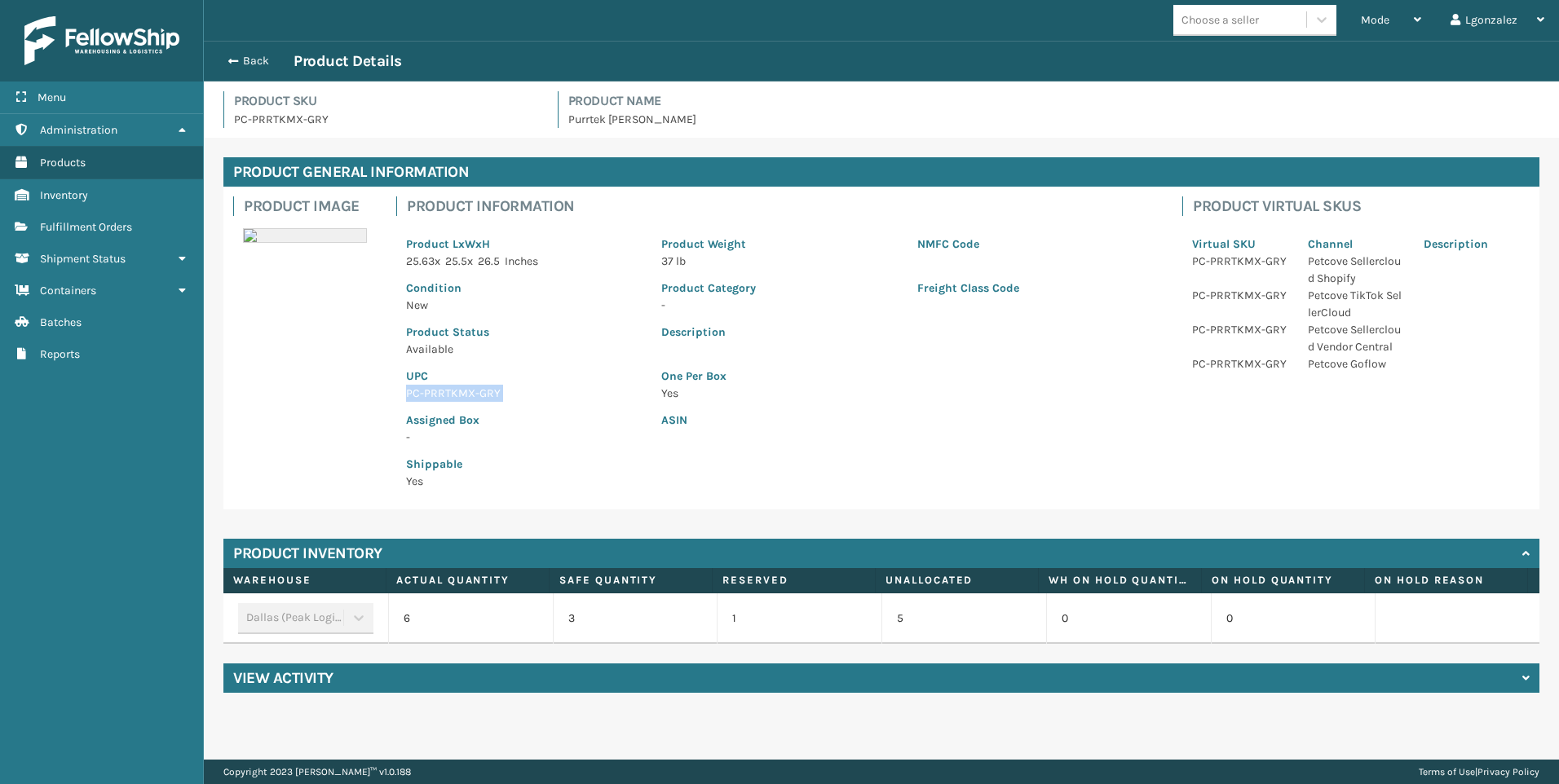
copy p "PC-PRRTKMX-GRY"
click at [57, 218] on link "Inventory Fulfillment Orders" at bounding box center [101, 226] width 203 height 32
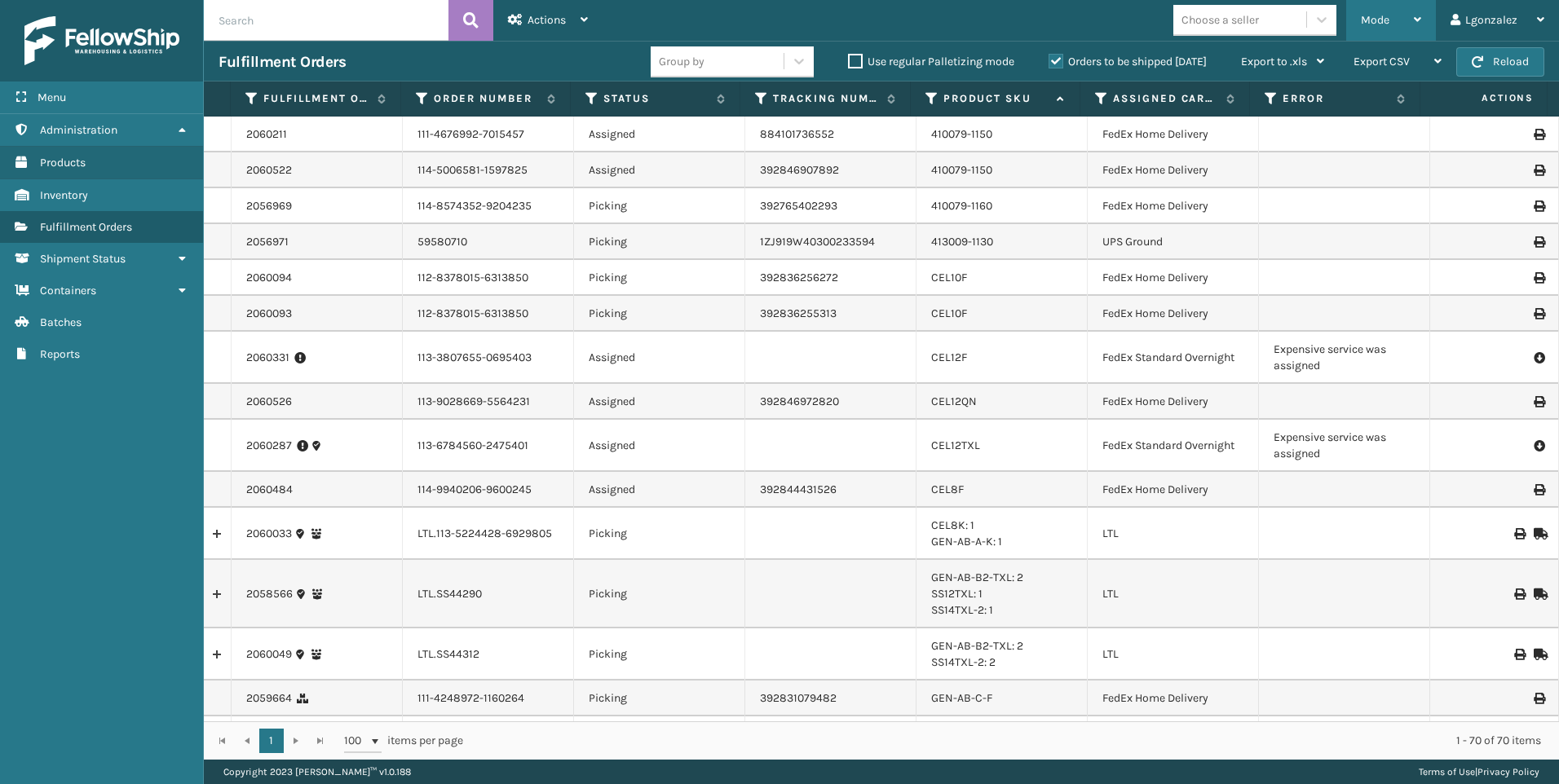
click at [1401, 30] on div "Mode" at bounding box center [1391, 20] width 60 height 41
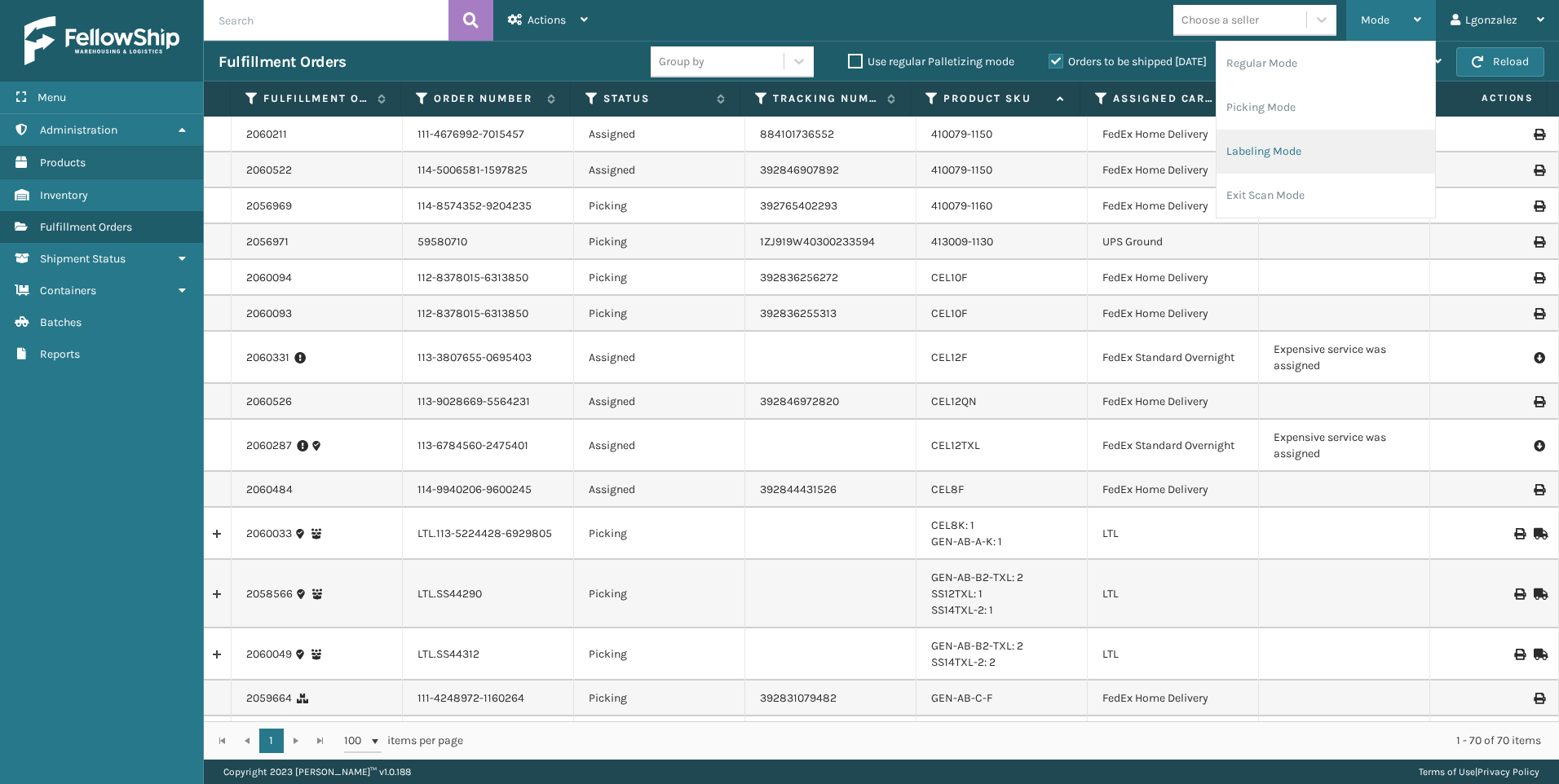
click at [1272, 160] on li "Labeling Mode" at bounding box center [1325, 151] width 219 height 44
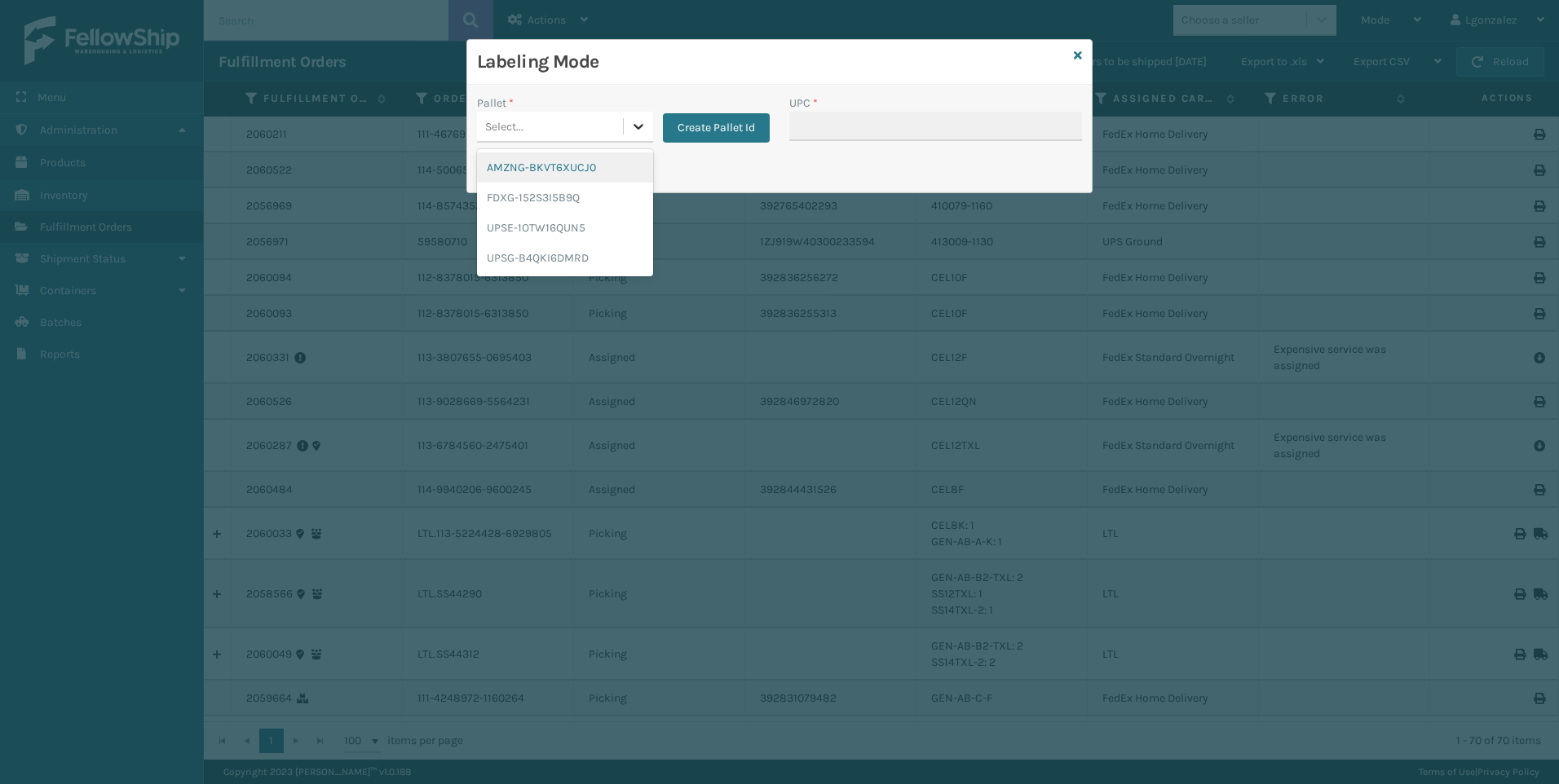
click at [637, 128] on icon at bounding box center [638, 127] width 10 height 5
click at [579, 202] on div "FDXG-152S3I5B9Q" at bounding box center [566, 197] width 177 height 30
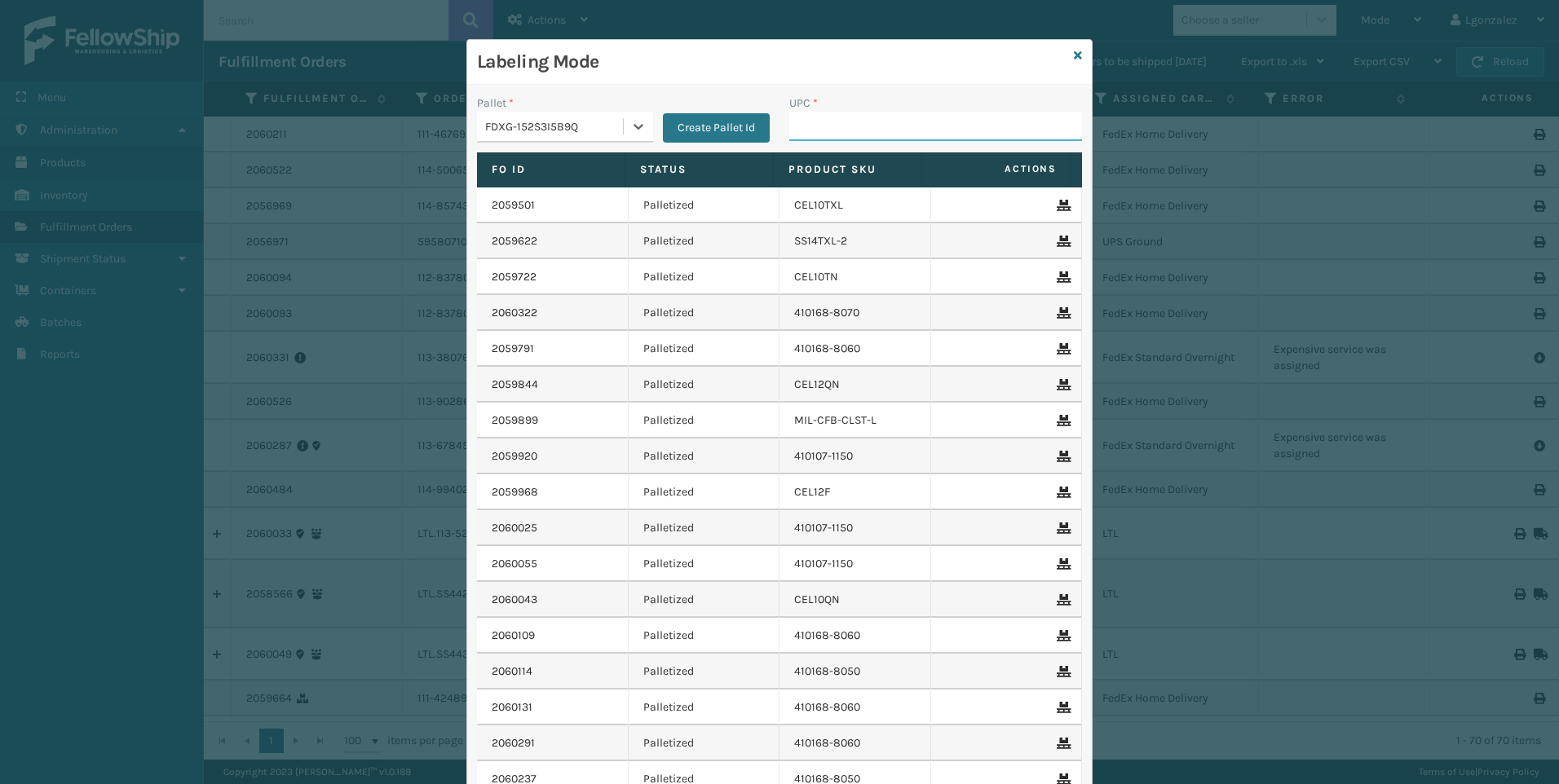
click at [835, 130] on input "UPC *" at bounding box center [935, 126] width 293 height 30
paste input "PC-PRRTKMX-GRY"
type input "PC-PRRTKMX-GRY"
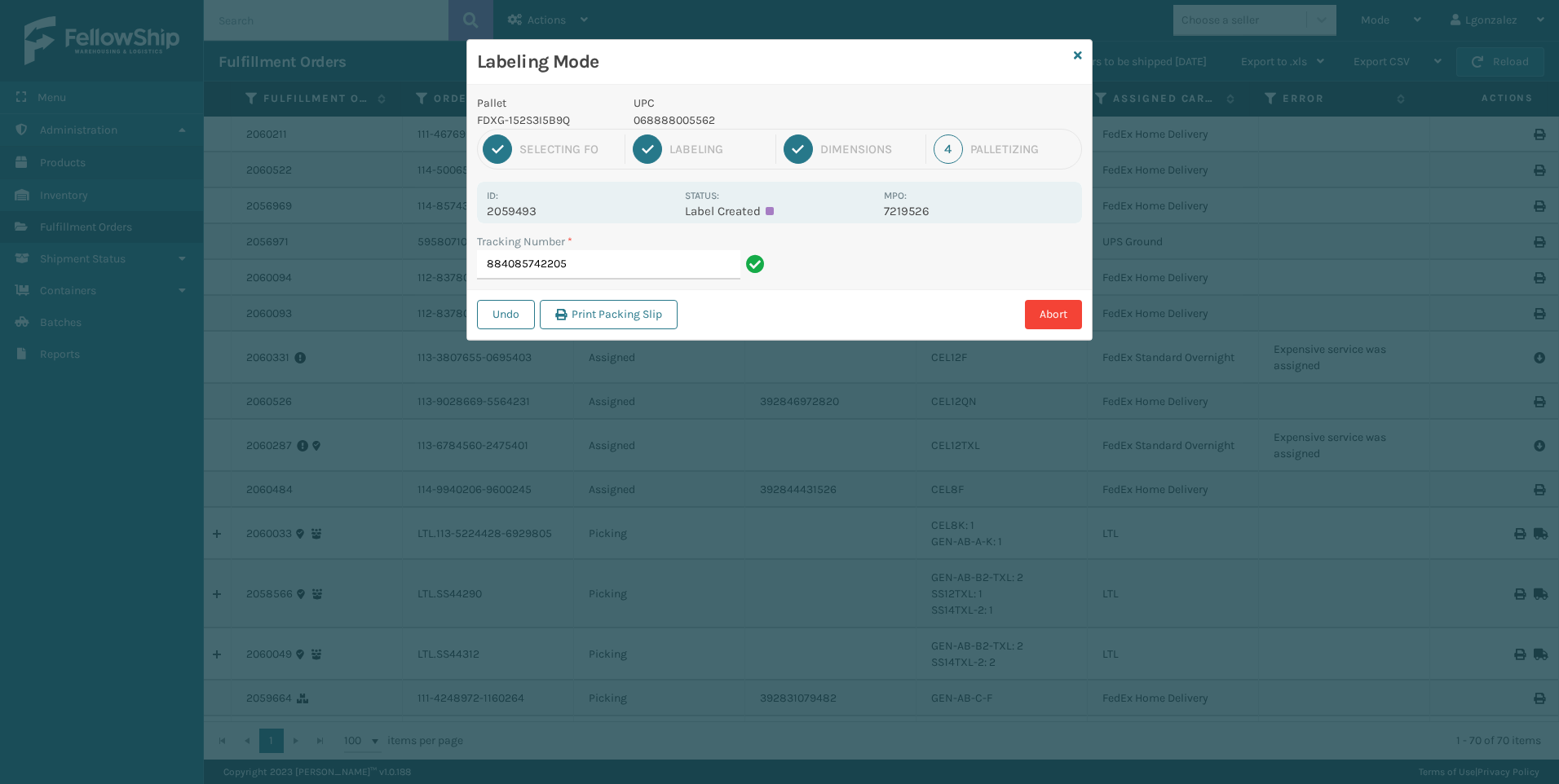
click at [701, 115] on p "068888005562" at bounding box center [753, 120] width 240 height 17
copy p "068888005562"
click at [694, 265] on input "884085742205" at bounding box center [609, 265] width 263 height 30
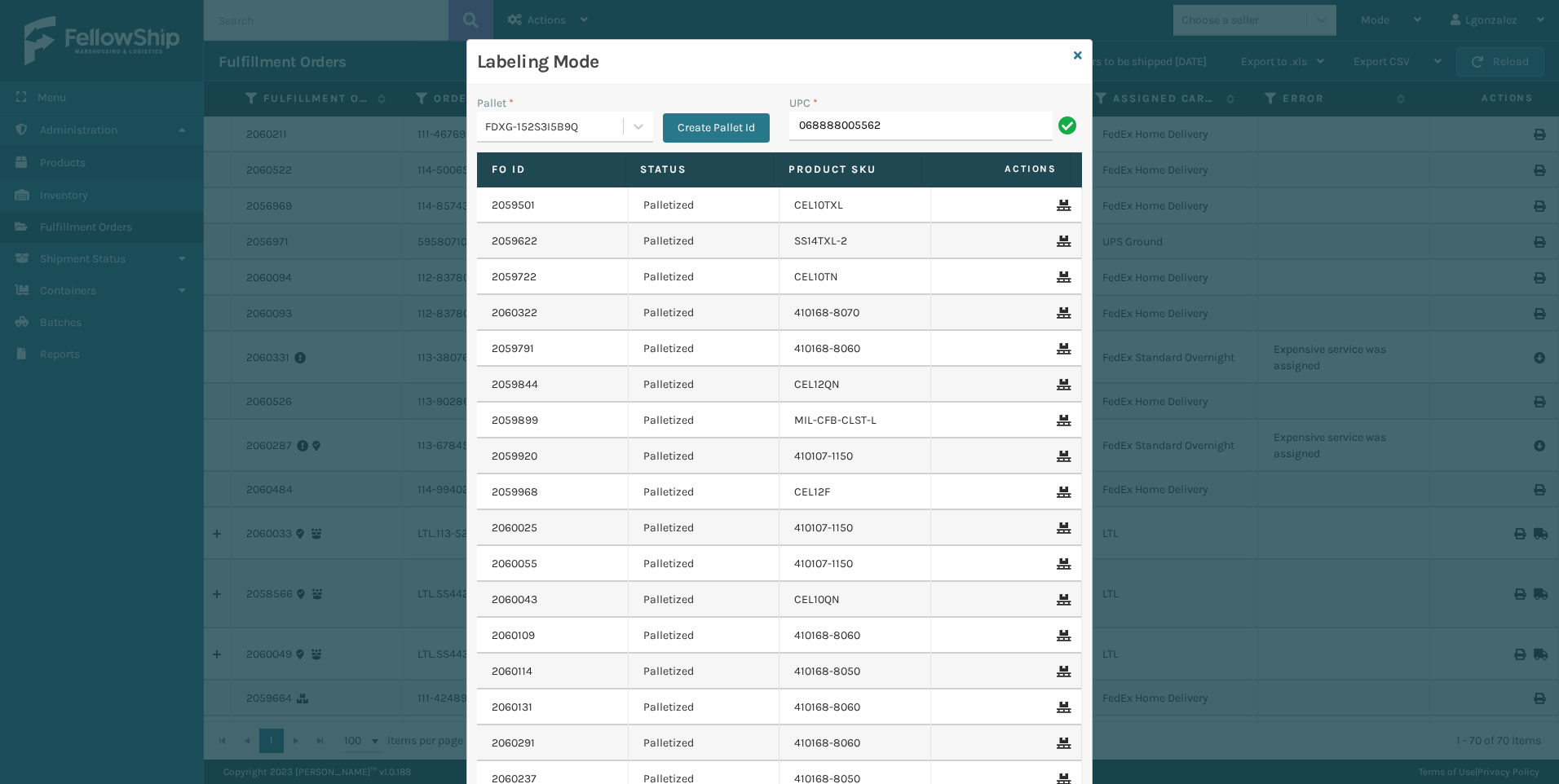
type input "068888005562"
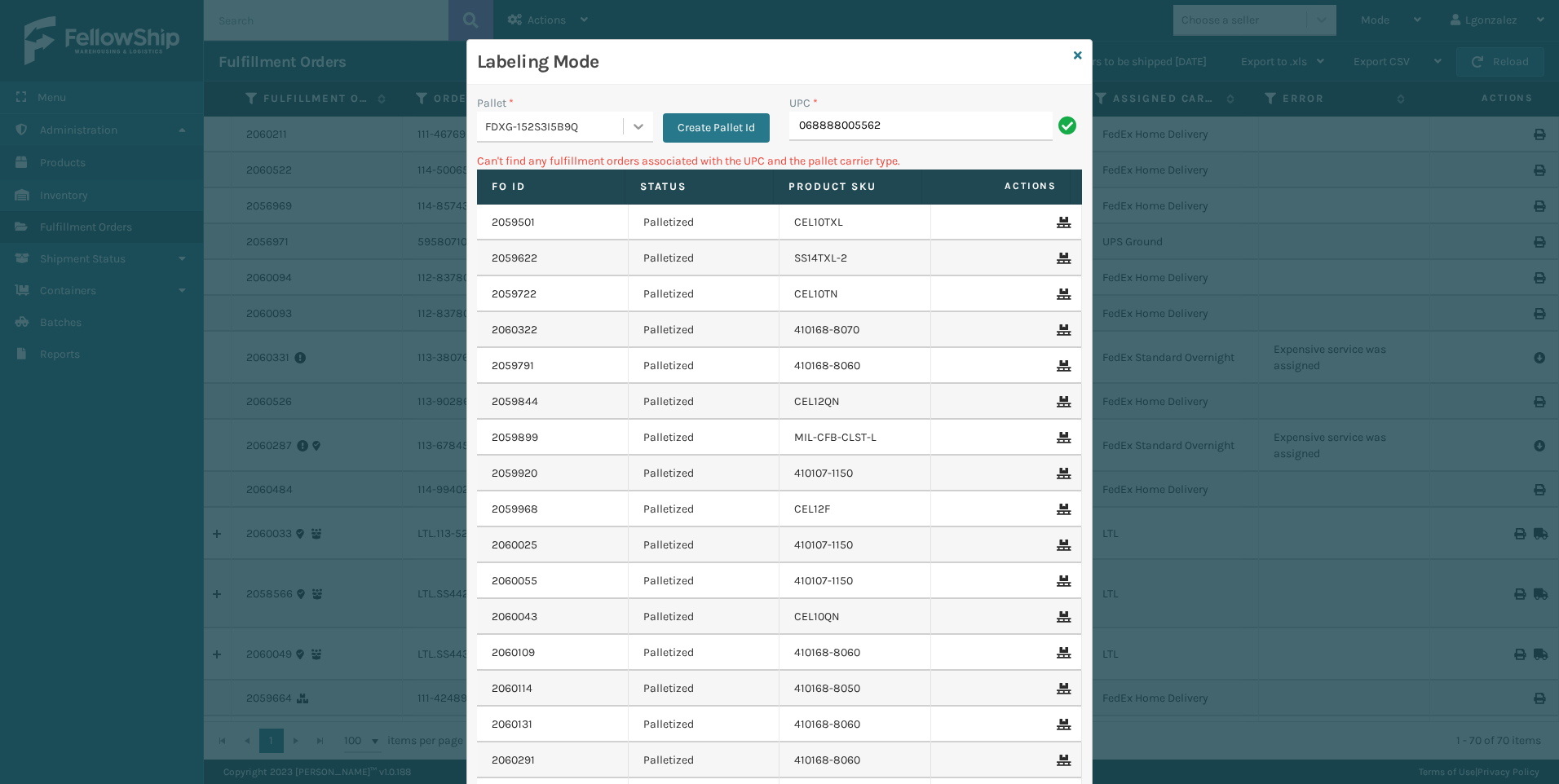
click at [632, 131] on icon at bounding box center [639, 126] width 16 height 16
click at [590, 255] on div "UPSG-B4QKI6DMRD" at bounding box center [566, 257] width 177 height 30
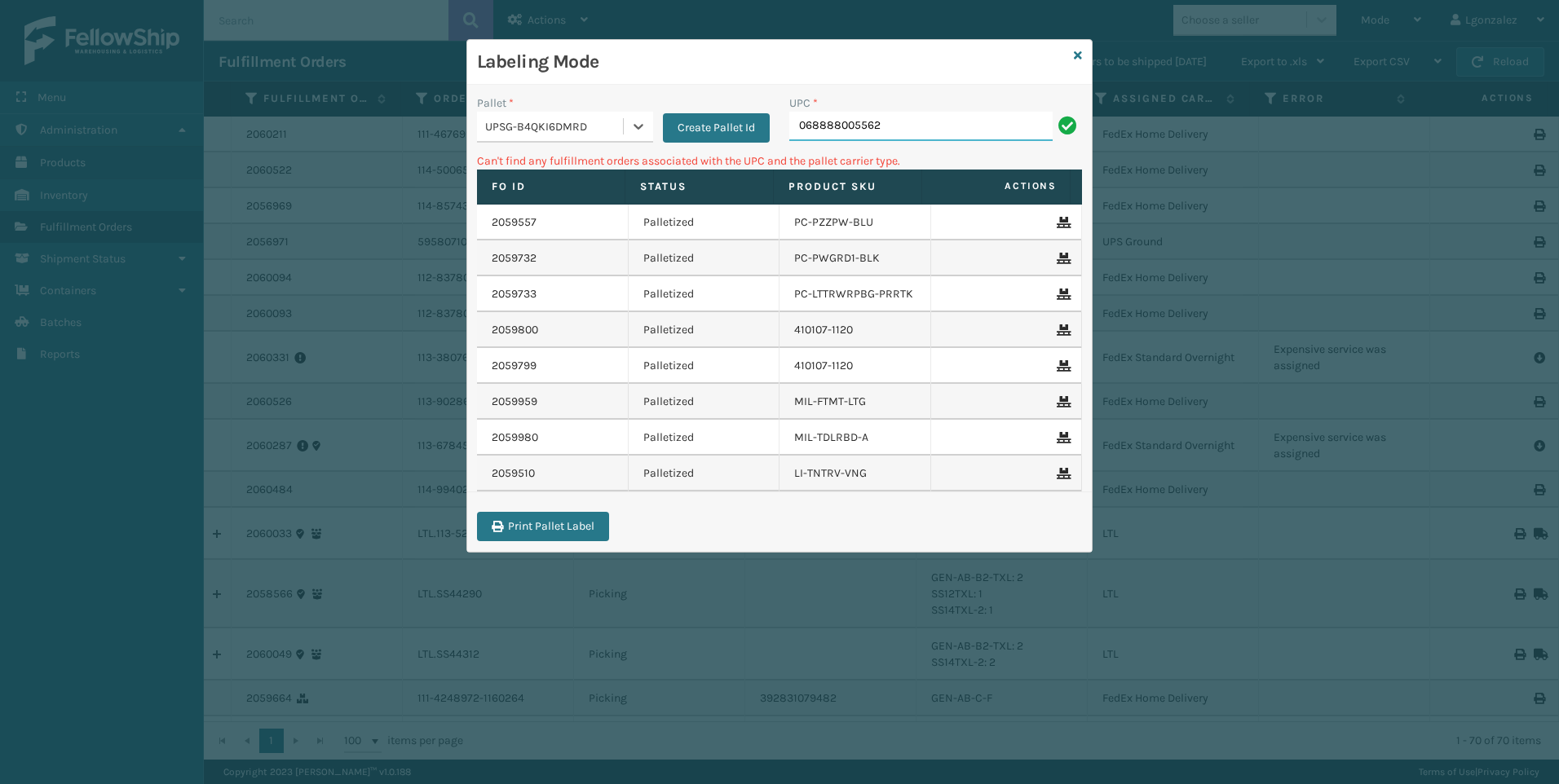
click at [897, 129] on input "068888005562" at bounding box center [920, 126] width 263 height 30
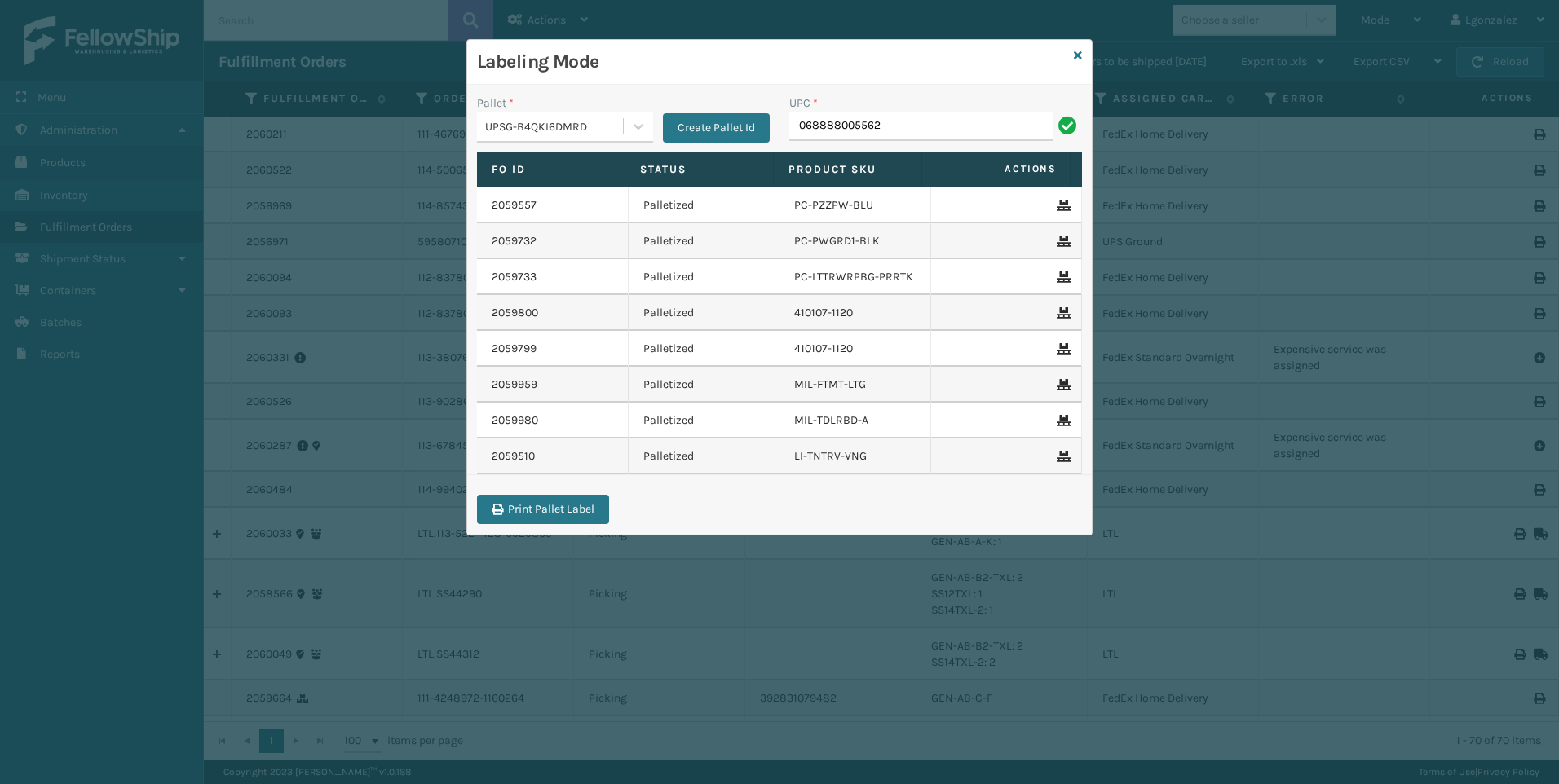
type input "068888005562"
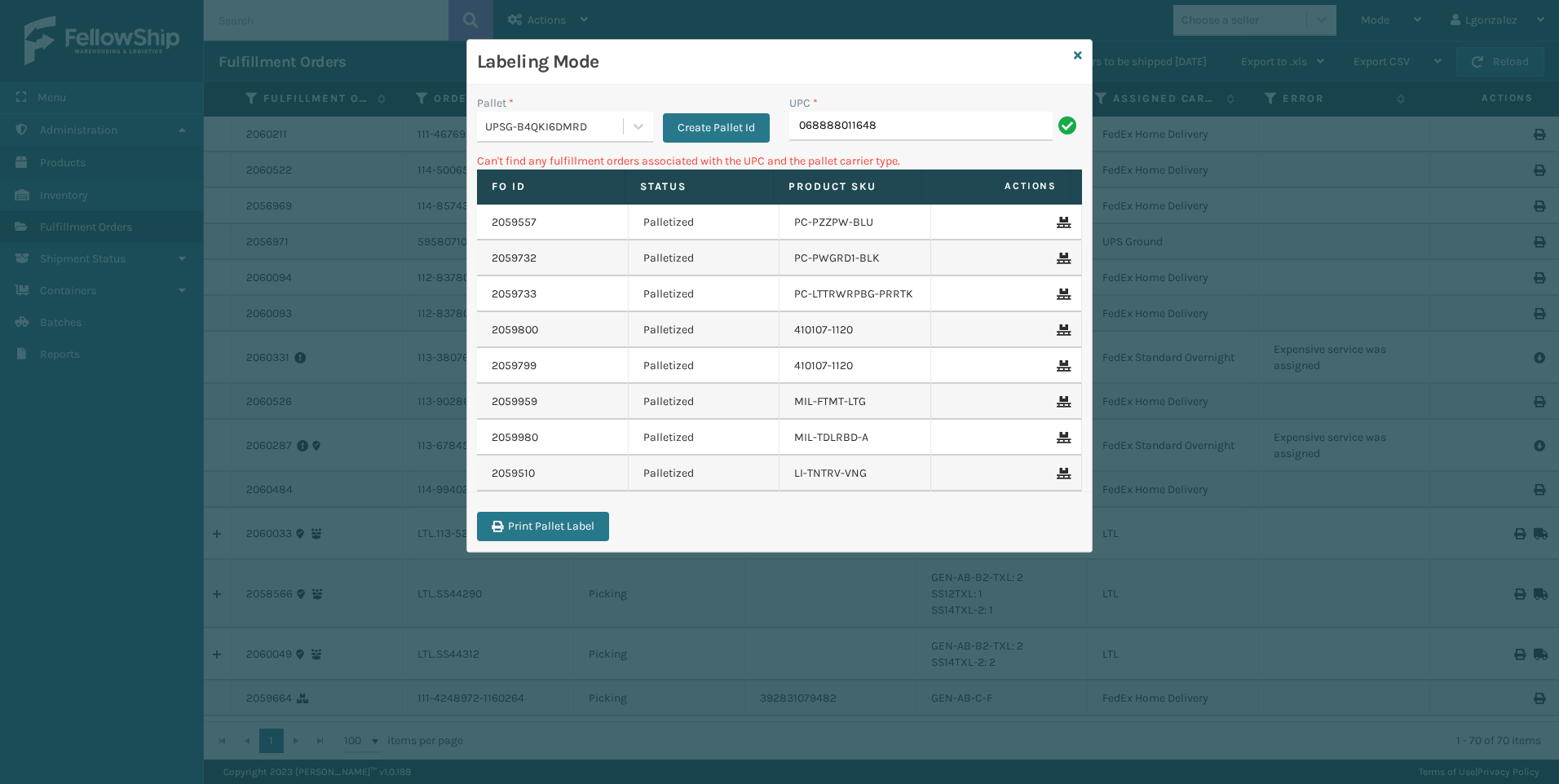
click at [797, 132] on input "068888011648" at bounding box center [920, 126] width 263 height 30
type input "68888011648"
click at [630, 124] on icon at bounding box center [639, 126] width 16 height 16
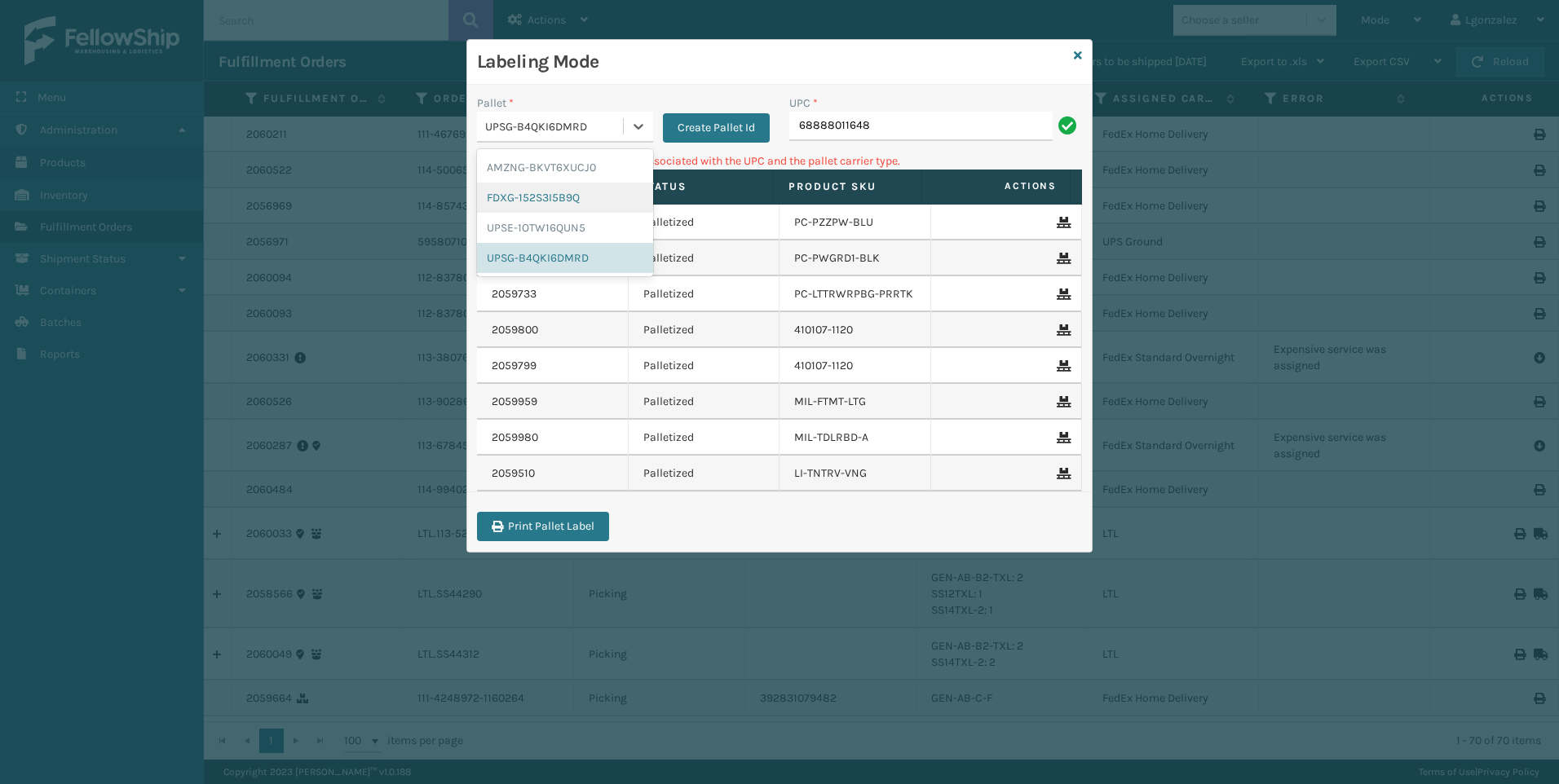
drag, startPoint x: 580, startPoint y: 203, endPoint x: 614, endPoint y: 195, distance: 34.9
click at [581, 203] on div "FDXG-152S3I5B9Q" at bounding box center [566, 197] width 177 height 30
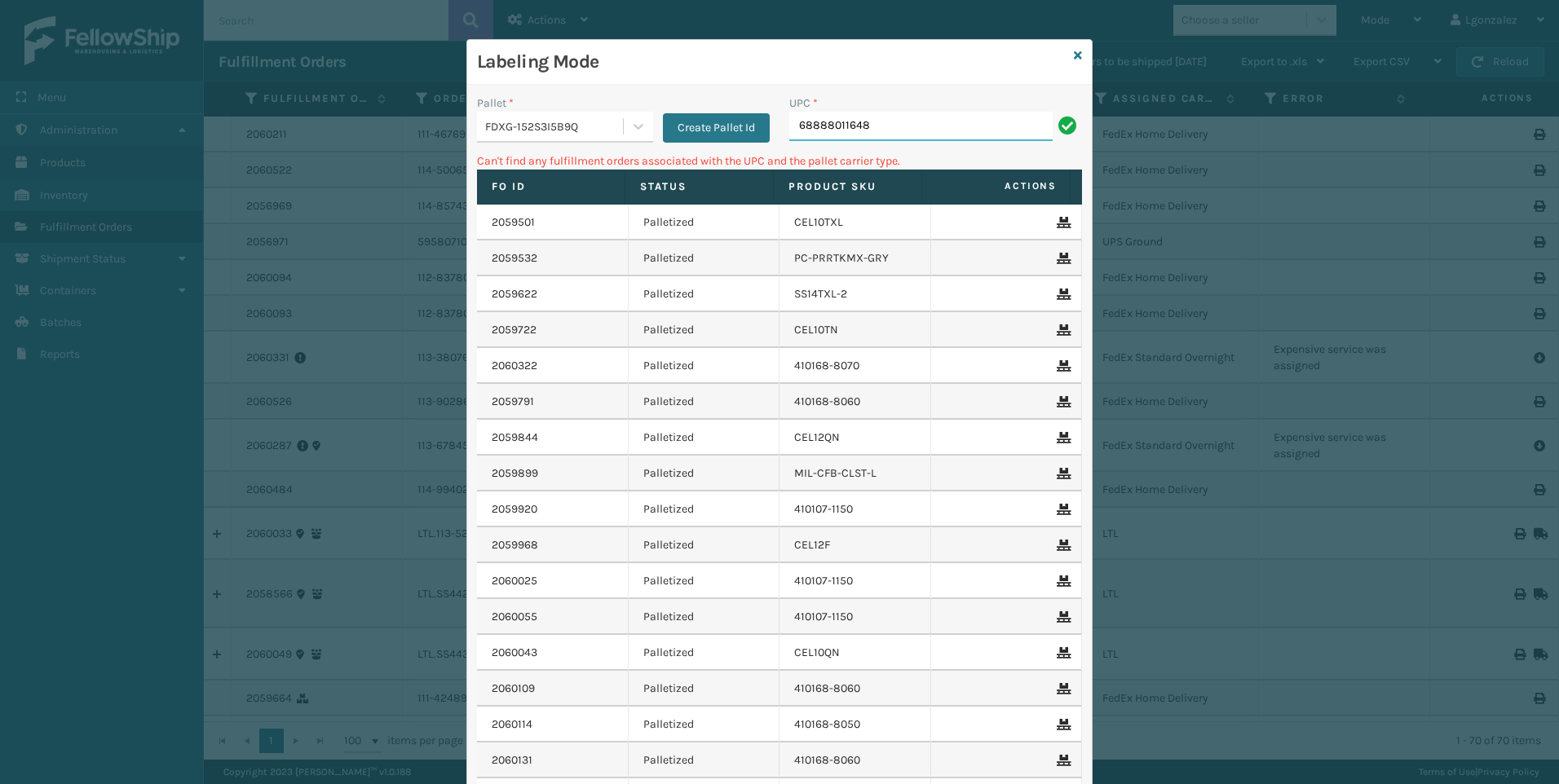
click at [793, 125] on input "68888011648" at bounding box center [920, 126] width 263 height 30
type input "068888011648"
click at [1076, 56] on div "Labeling Mode" at bounding box center [779, 62] width 624 height 45
click at [1074, 53] on icon at bounding box center [1077, 55] width 8 height 12
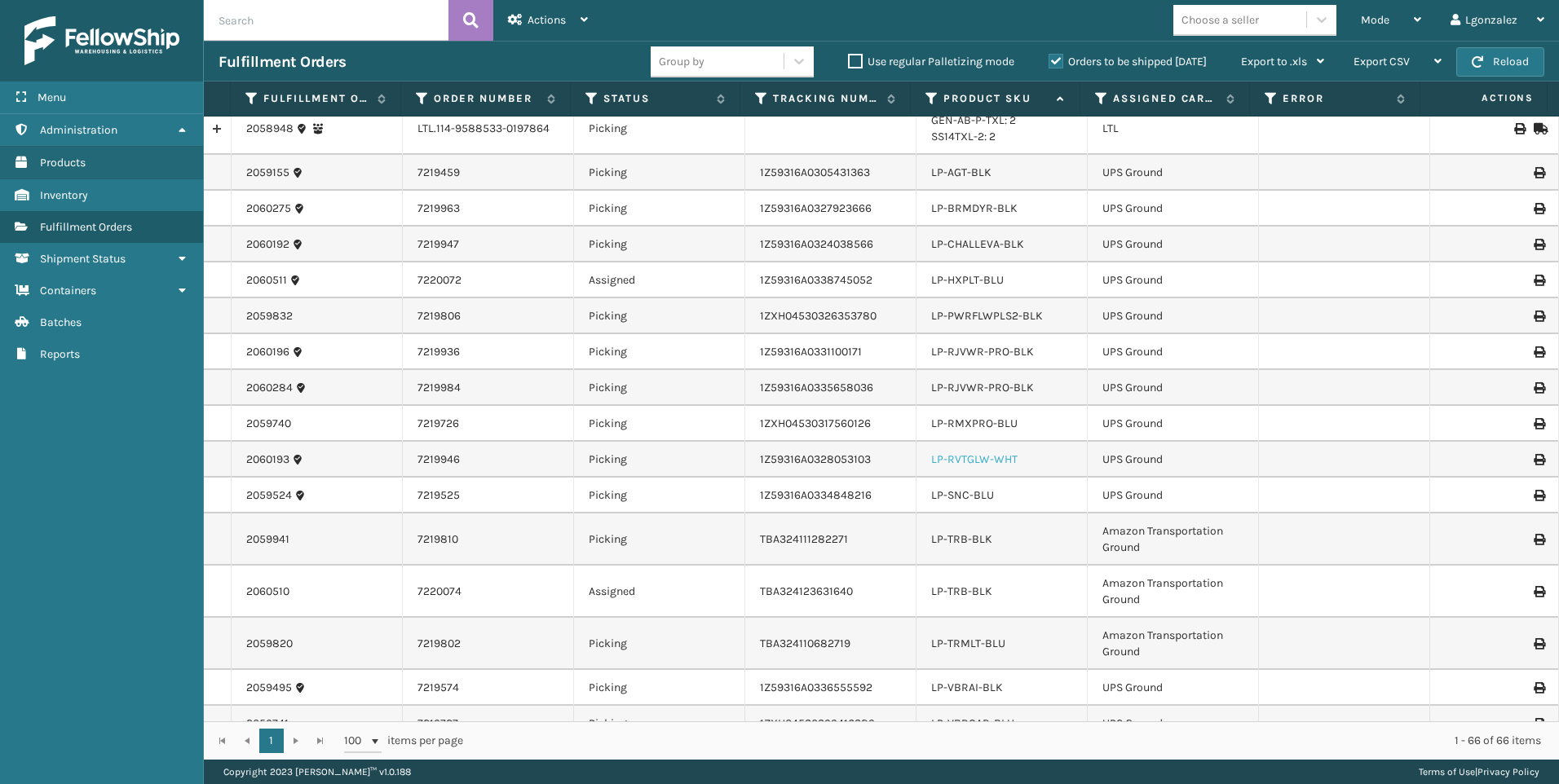
scroll to position [978, 0]
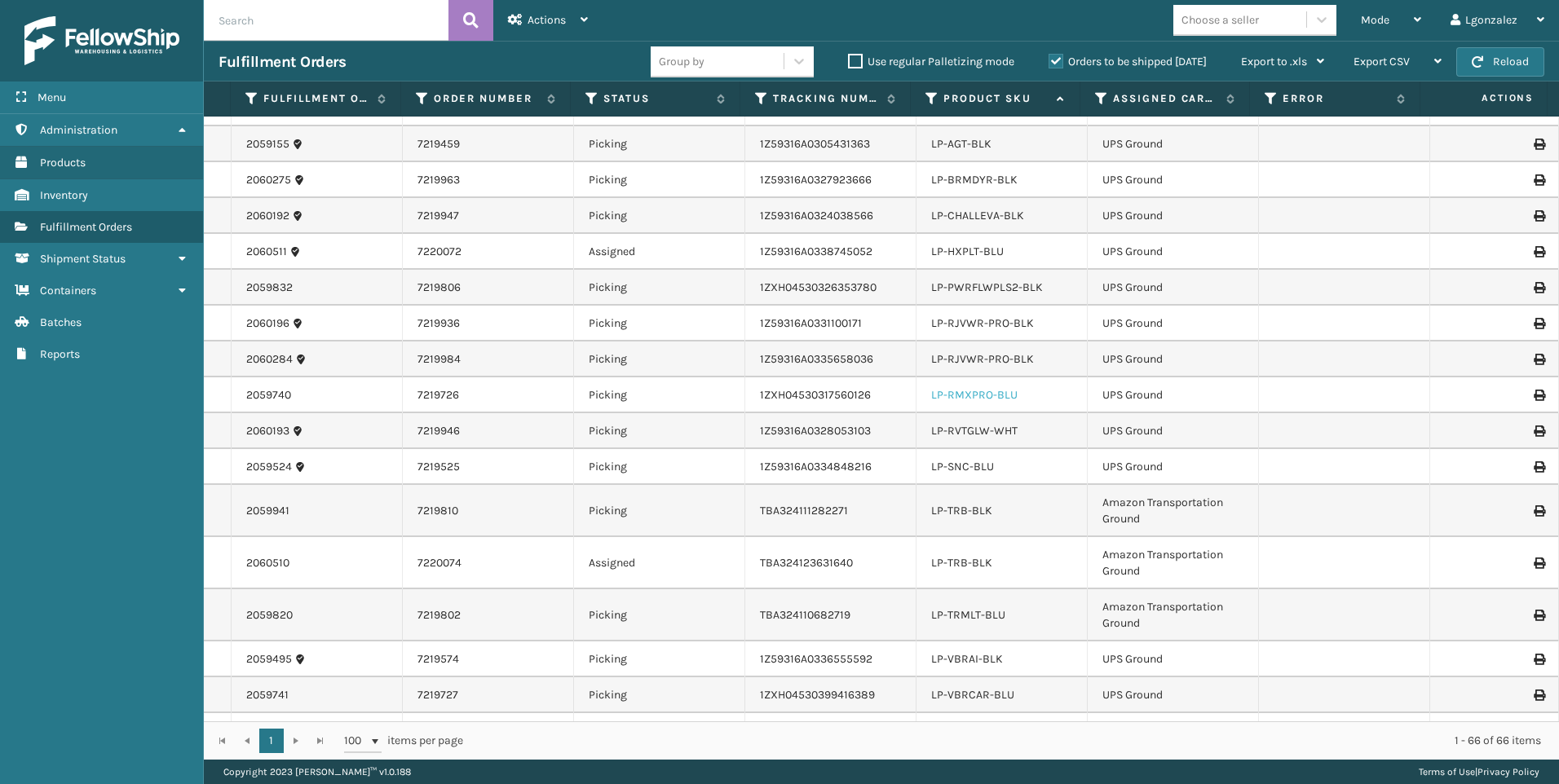
click at [969, 395] on link "LP-RMXPRO-BLU" at bounding box center [974, 394] width 86 height 14
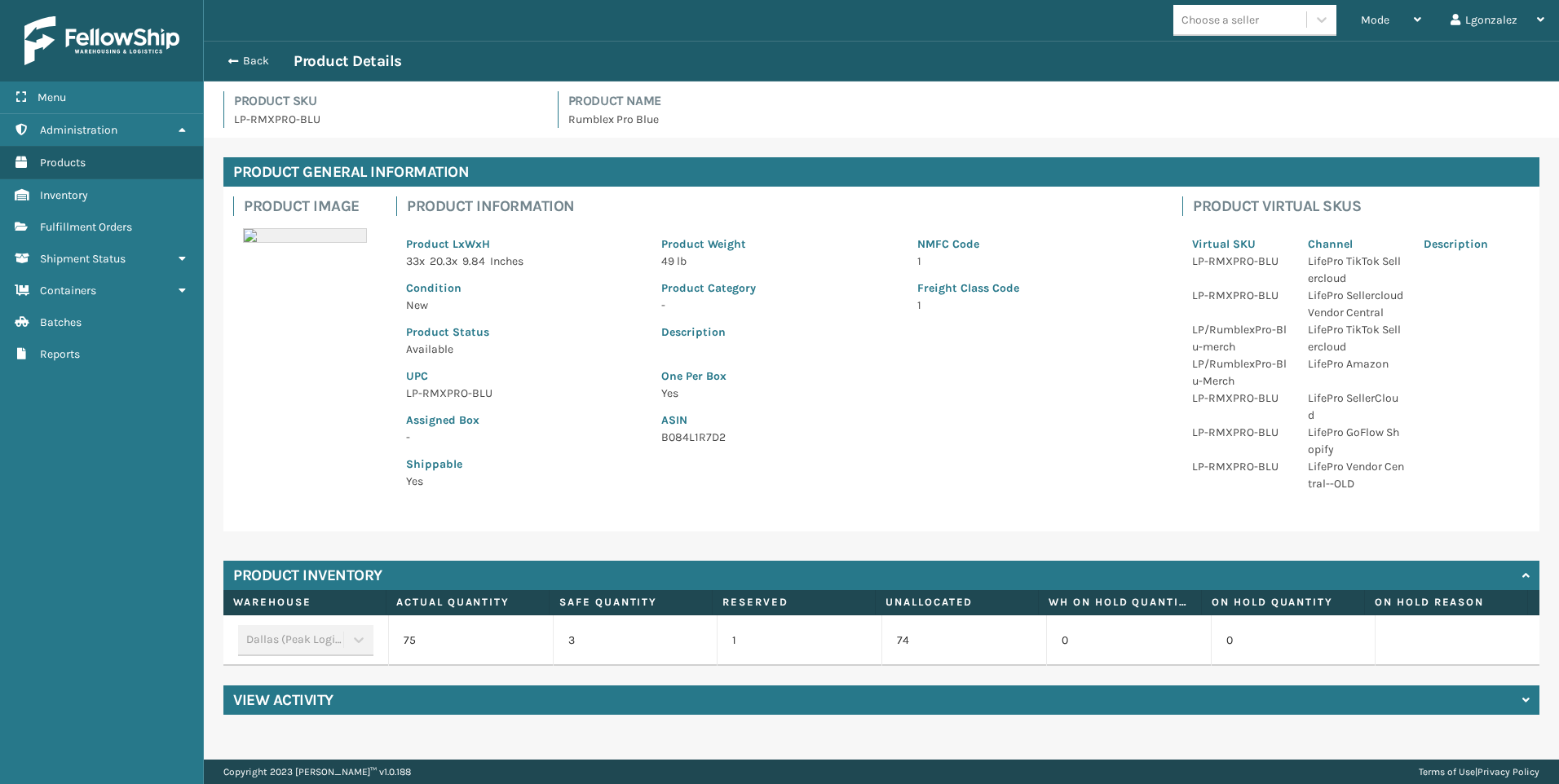
click at [433, 387] on p "LP-RMXPRO-BLU" at bounding box center [524, 392] width 236 height 17
click at [435, 390] on p "LP-RMXPRO-BLU" at bounding box center [524, 392] width 236 height 17
copy p "LP-RMXPRO-BLU"
click at [116, 230] on span "Fulfillment Orders" at bounding box center [86, 226] width 92 height 14
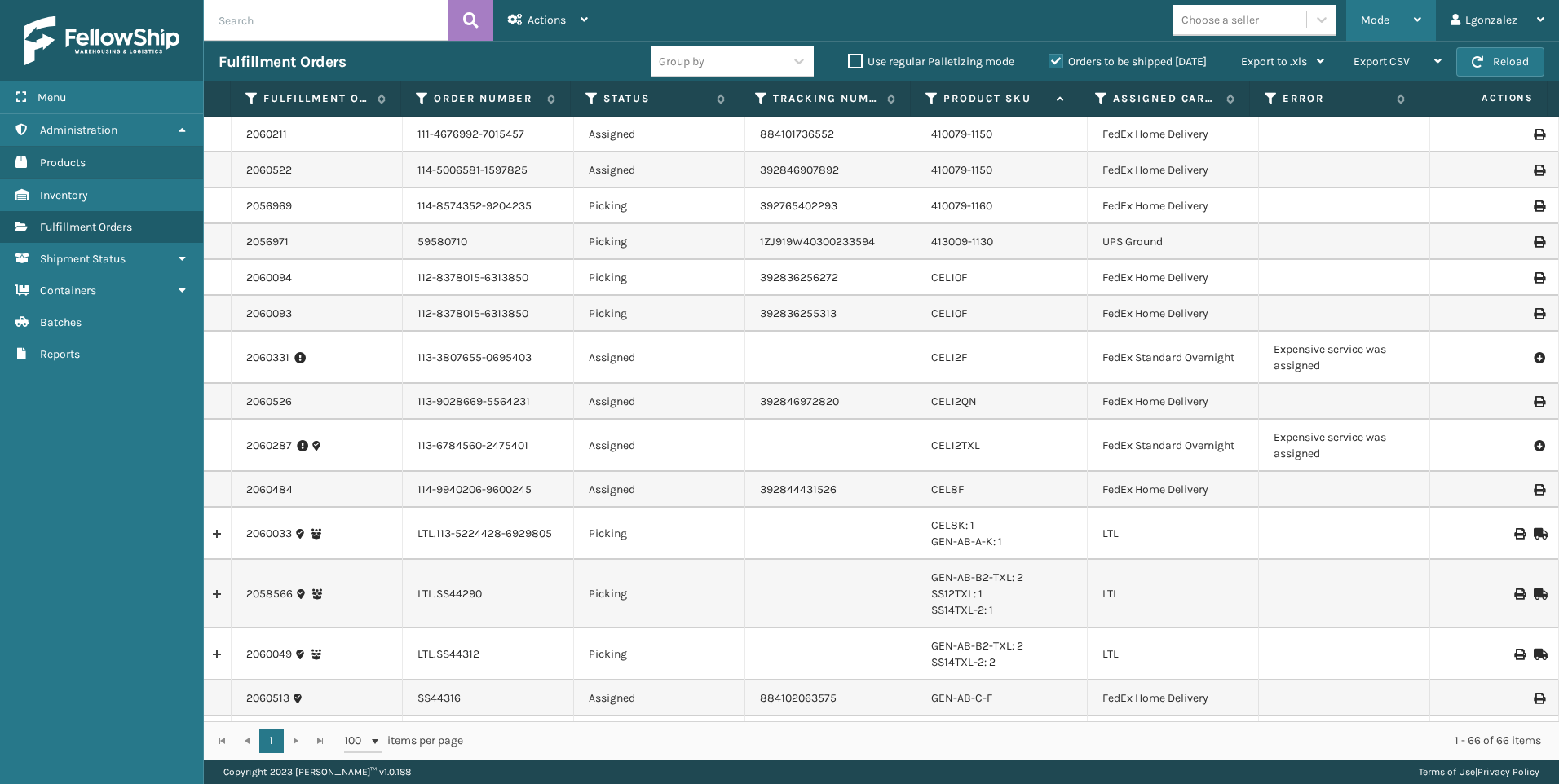
click at [1387, 14] on span "Mode" at bounding box center [1375, 19] width 29 height 14
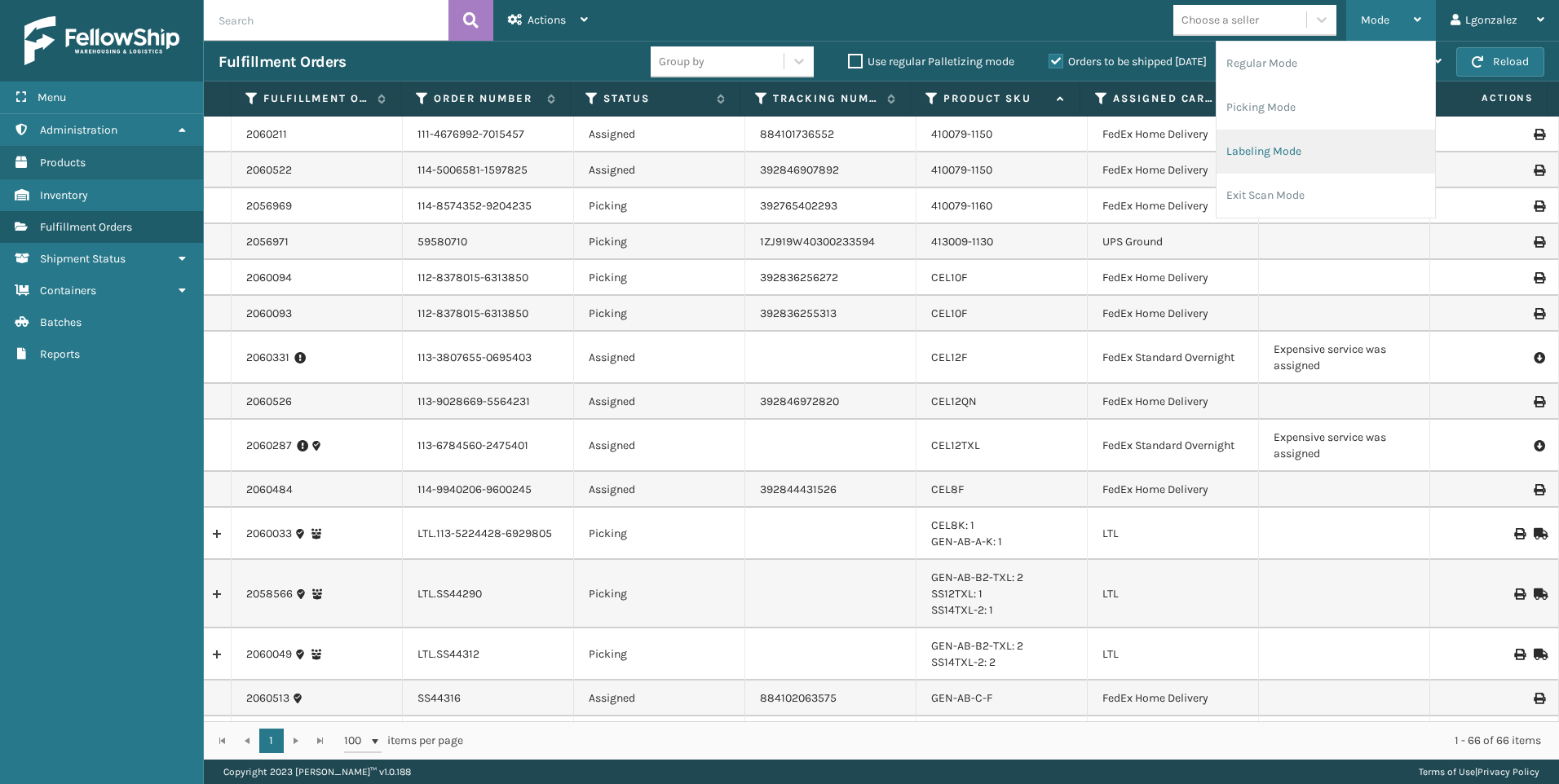
click at [1269, 159] on li "Labeling Mode" at bounding box center [1325, 151] width 219 height 44
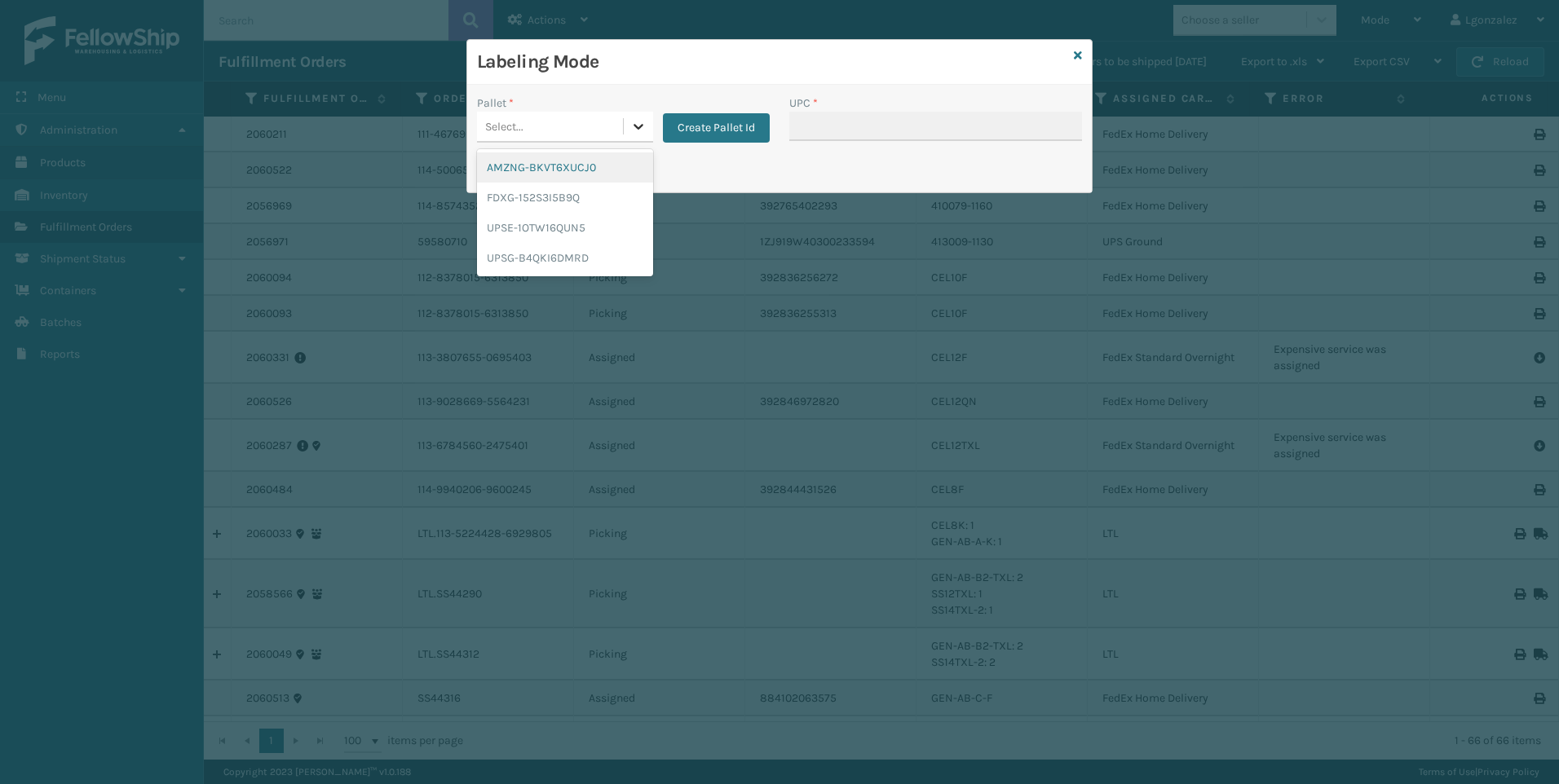
click at [636, 127] on icon at bounding box center [638, 127] width 10 height 5
click at [564, 255] on div "UPSG-B4QKI6DMRD" at bounding box center [566, 257] width 177 height 30
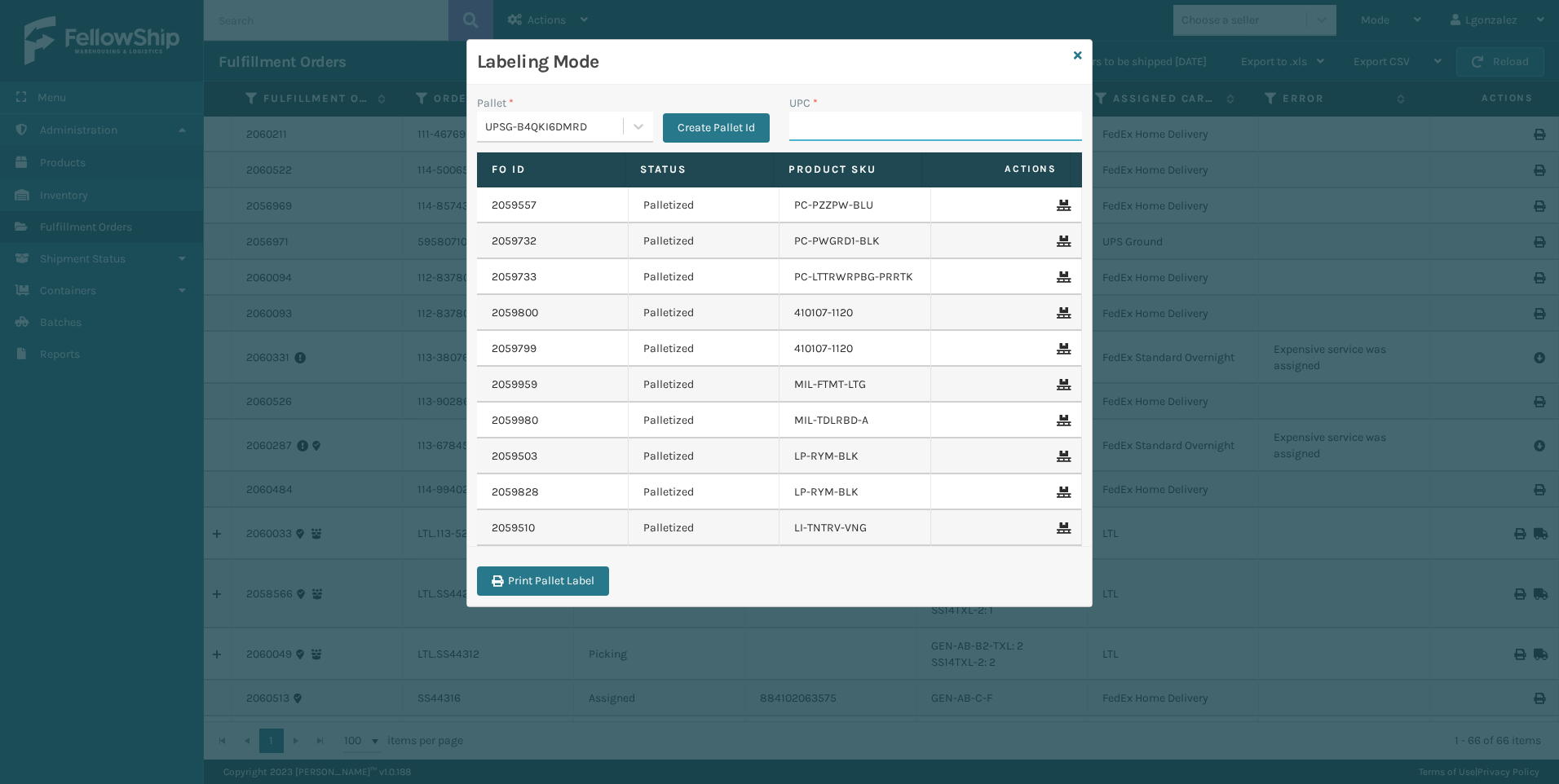
click at [861, 124] on input "UPC *" at bounding box center [935, 126] width 293 height 30
paste input "LP-RMXPRO-BLU"
type input "LP-RMXPRO-BLU"
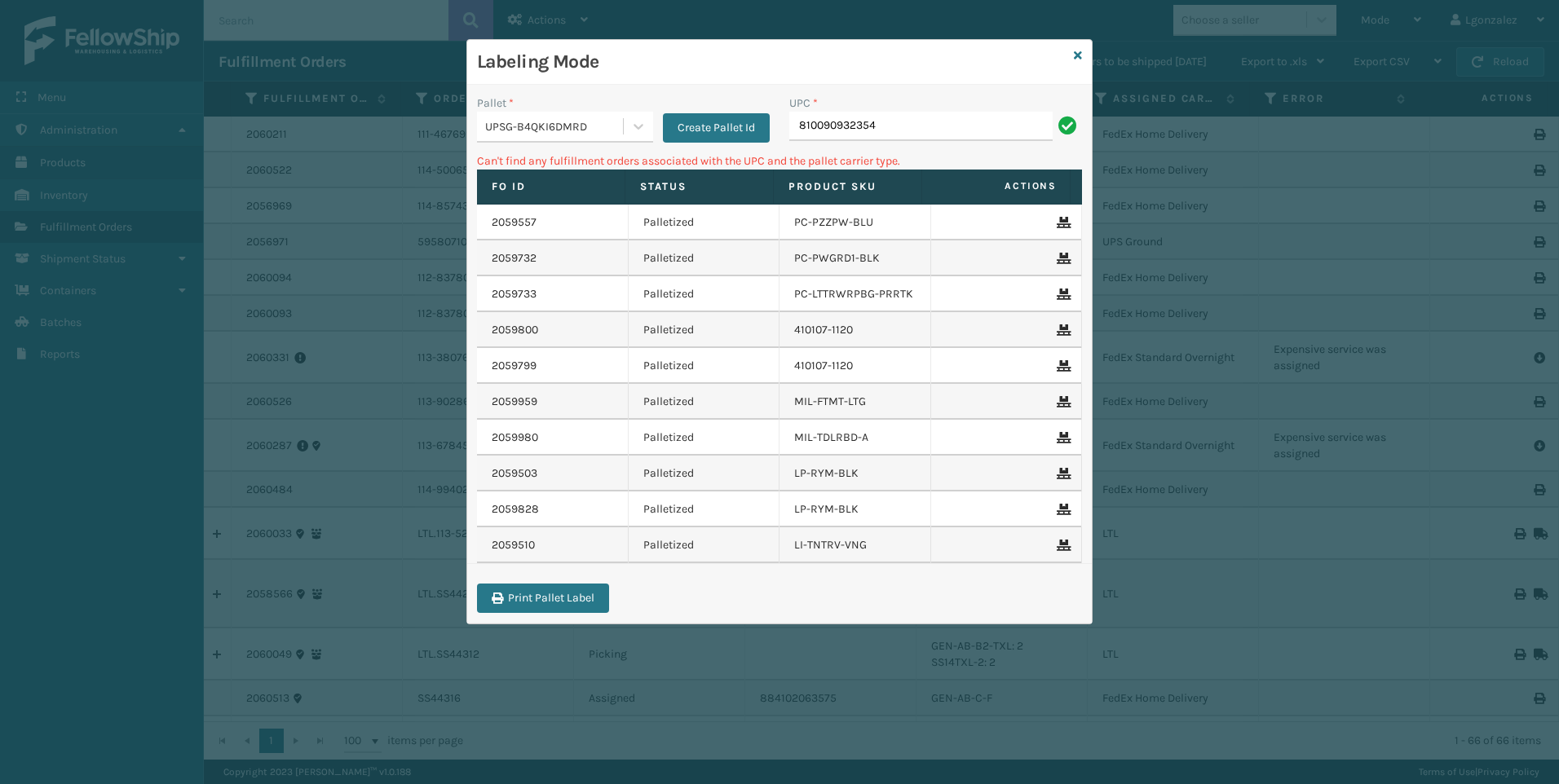
click at [881, 117] on input "810090932354" at bounding box center [920, 126] width 263 height 30
click at [878, 117] on input "810090932354" at bounding box center [920, 126] width 263 height 30
click at [873, 155] on p "Can't find any fulfillment orders associated with the UPC and the pallet carrie…" at bounding box center [780, 160] width 605 height 17
click at [887, 113] on input "810090932354" at bounding box center [920, 126] width 263 height 30
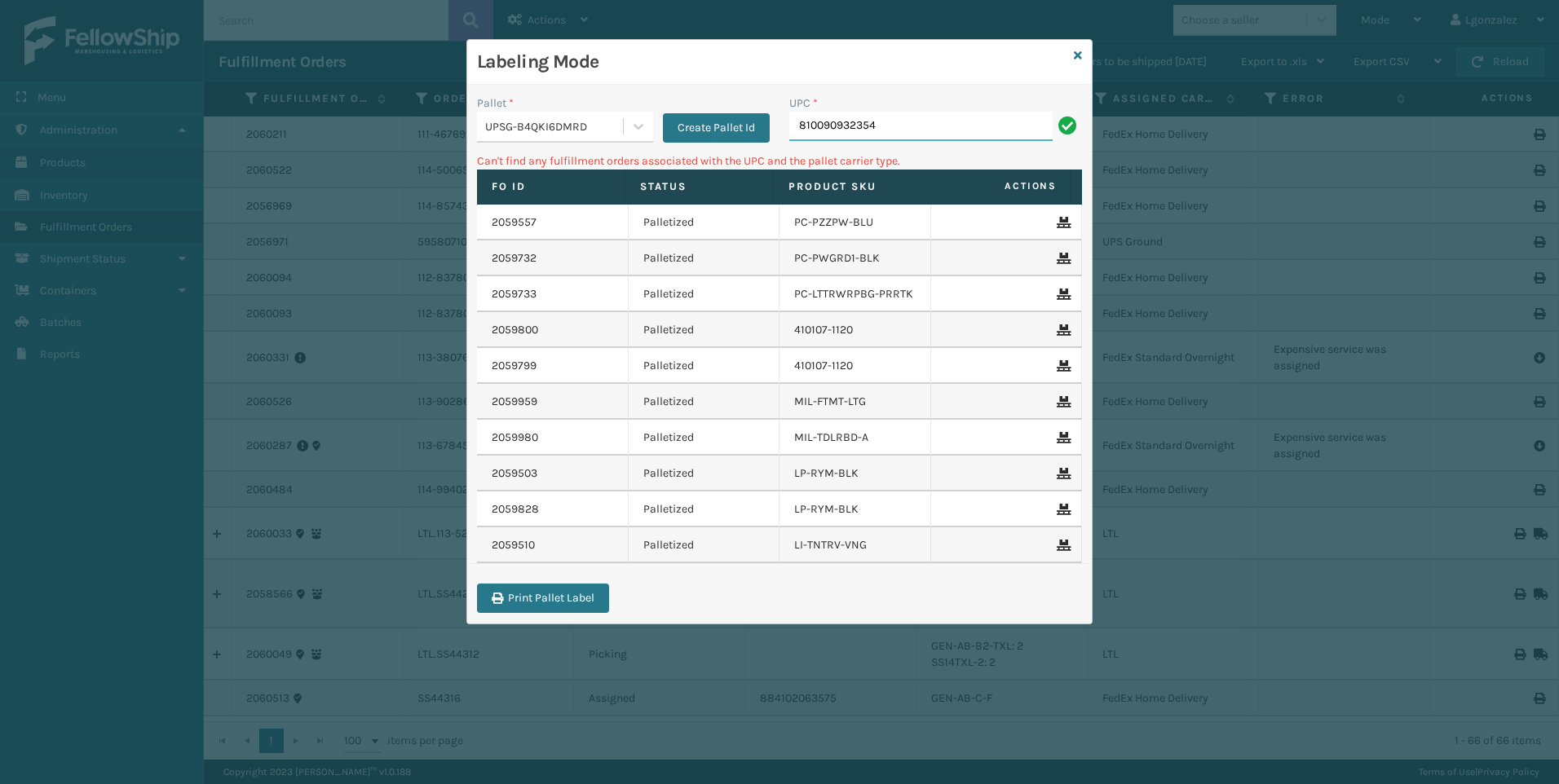
click at [862, 125] on input "810090932354" at bounding box center [920, 126] width 263 height 30
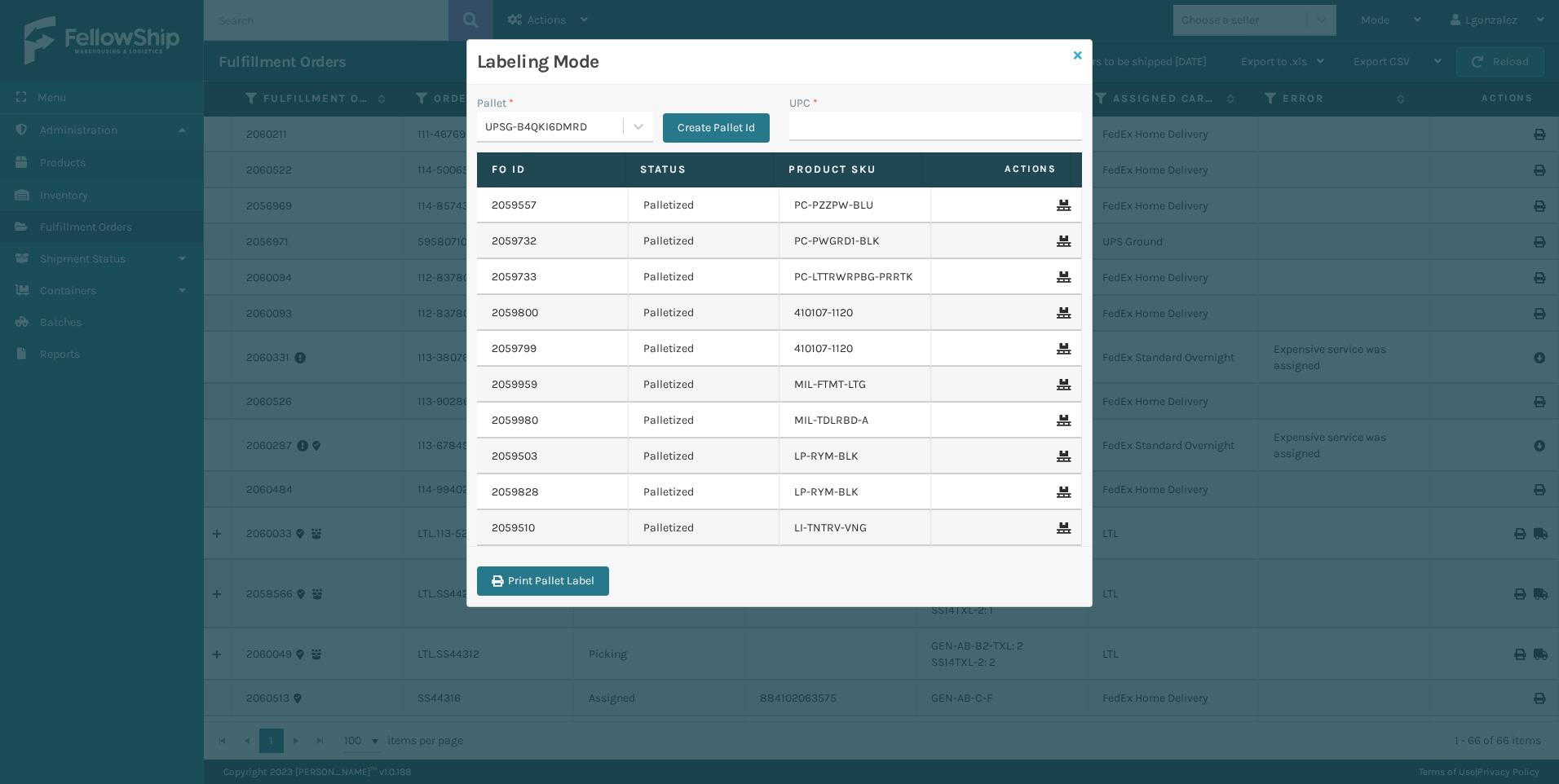
click at [1079, 54] on icon at bounding box center [1077, 55] width 8 height 12
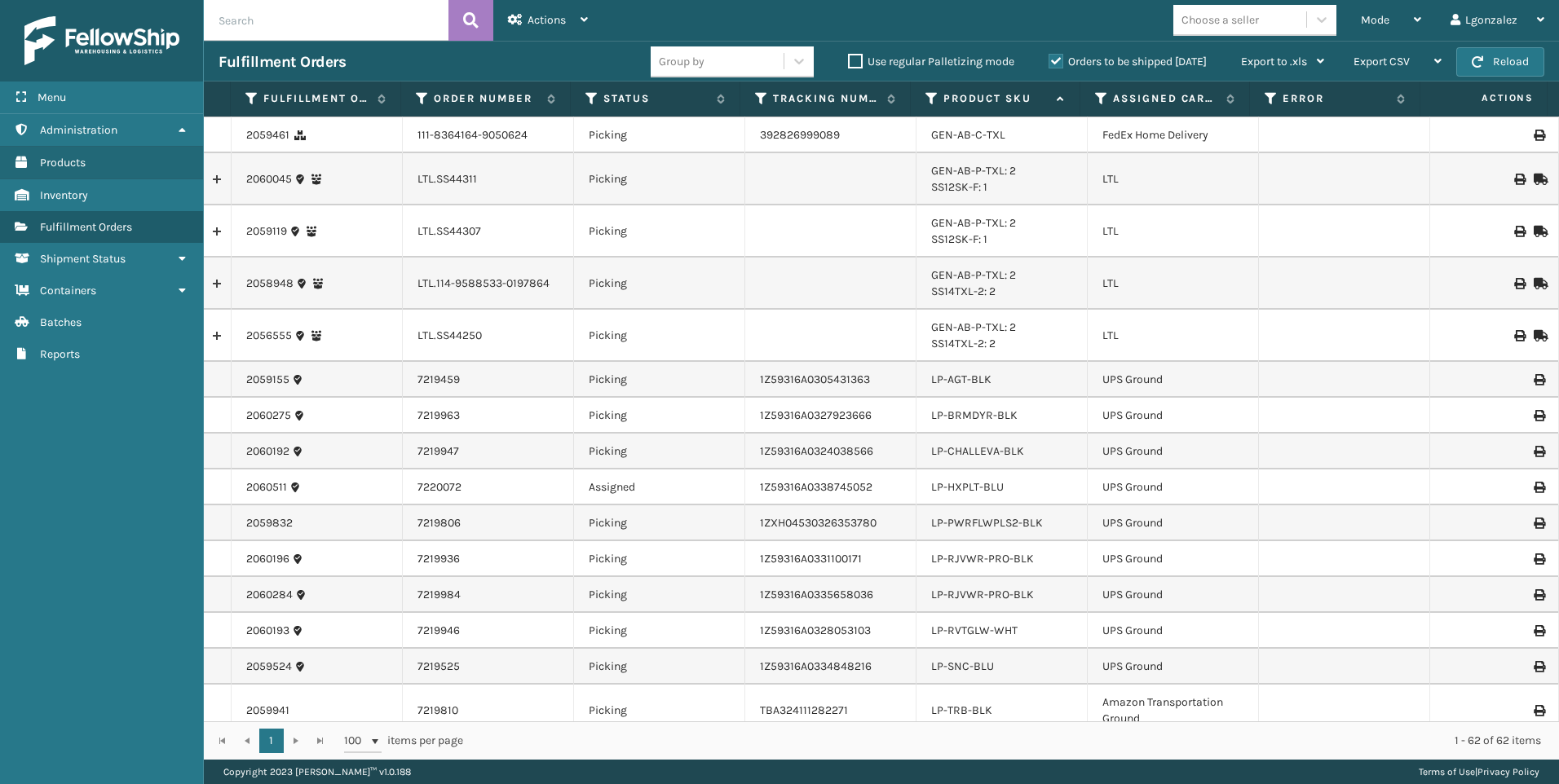
scroll to position [897, 0]
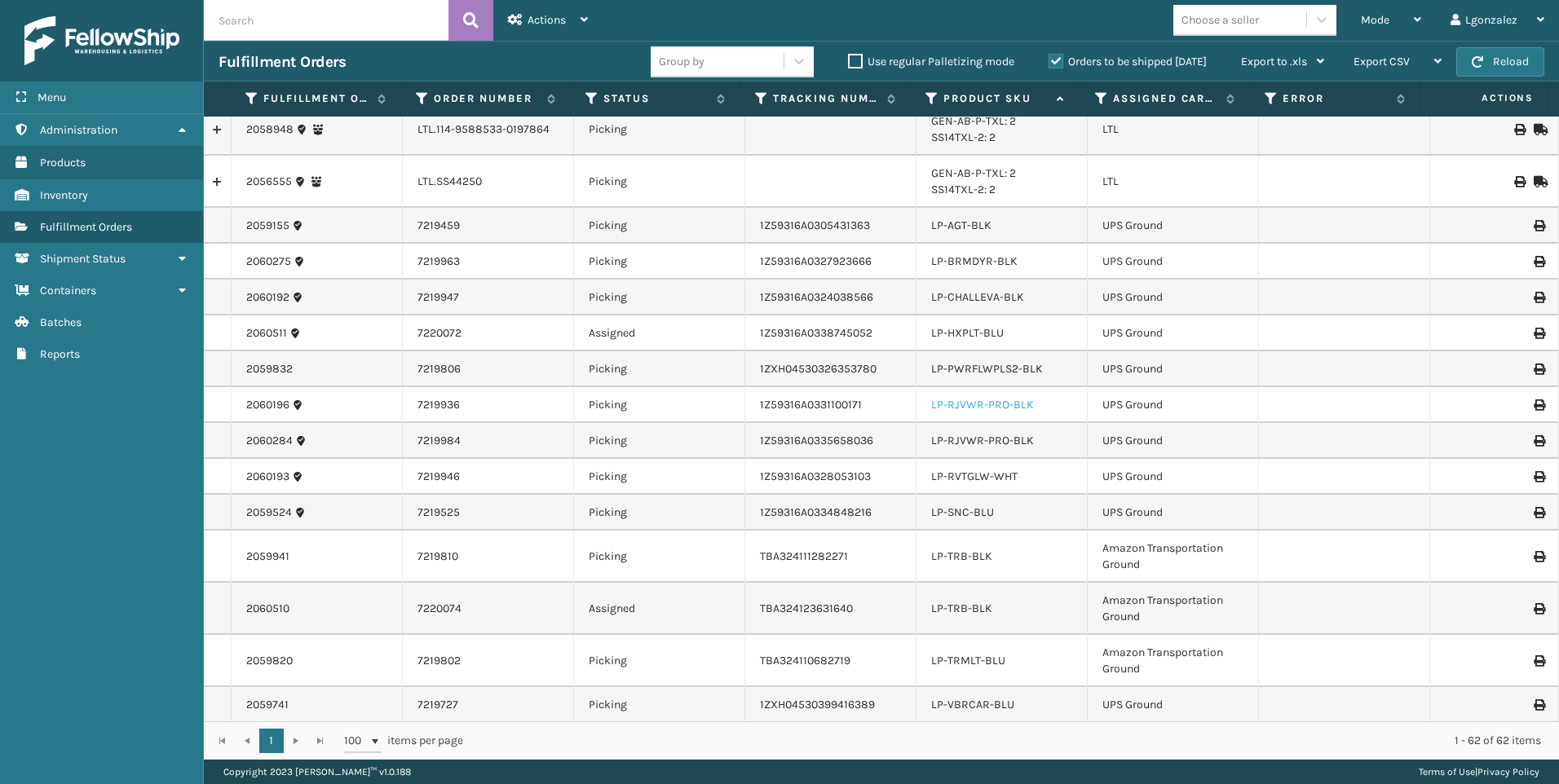
click at [999, 404] on link "LP-RJVWR-PRO-BLK" at bounding box center [983, 404] width 103 height 14
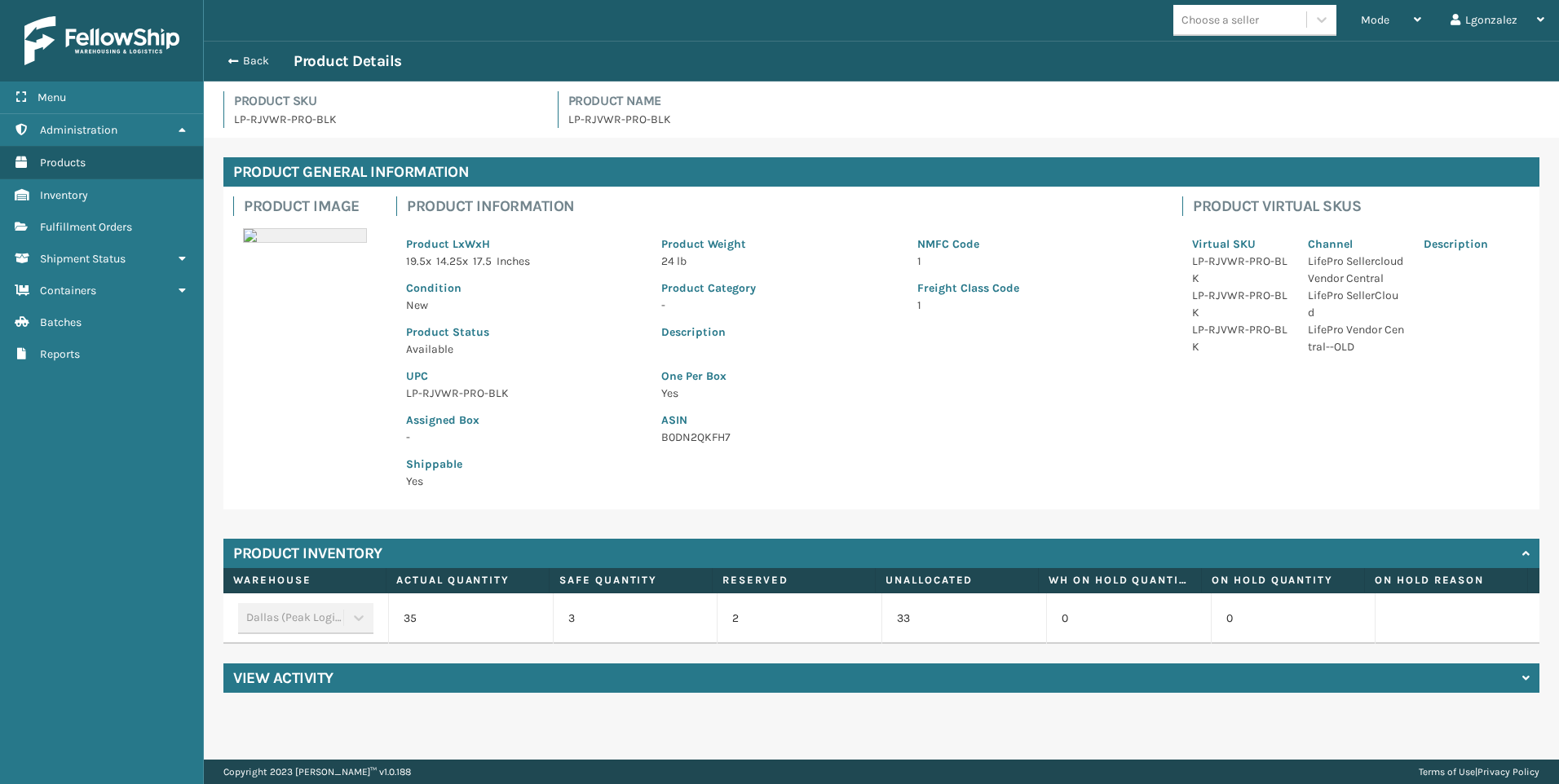
click at [478, 388] on p "LP-RJVWR-PRO-BLK" at bounding box center [524, 392] width 236 height 17
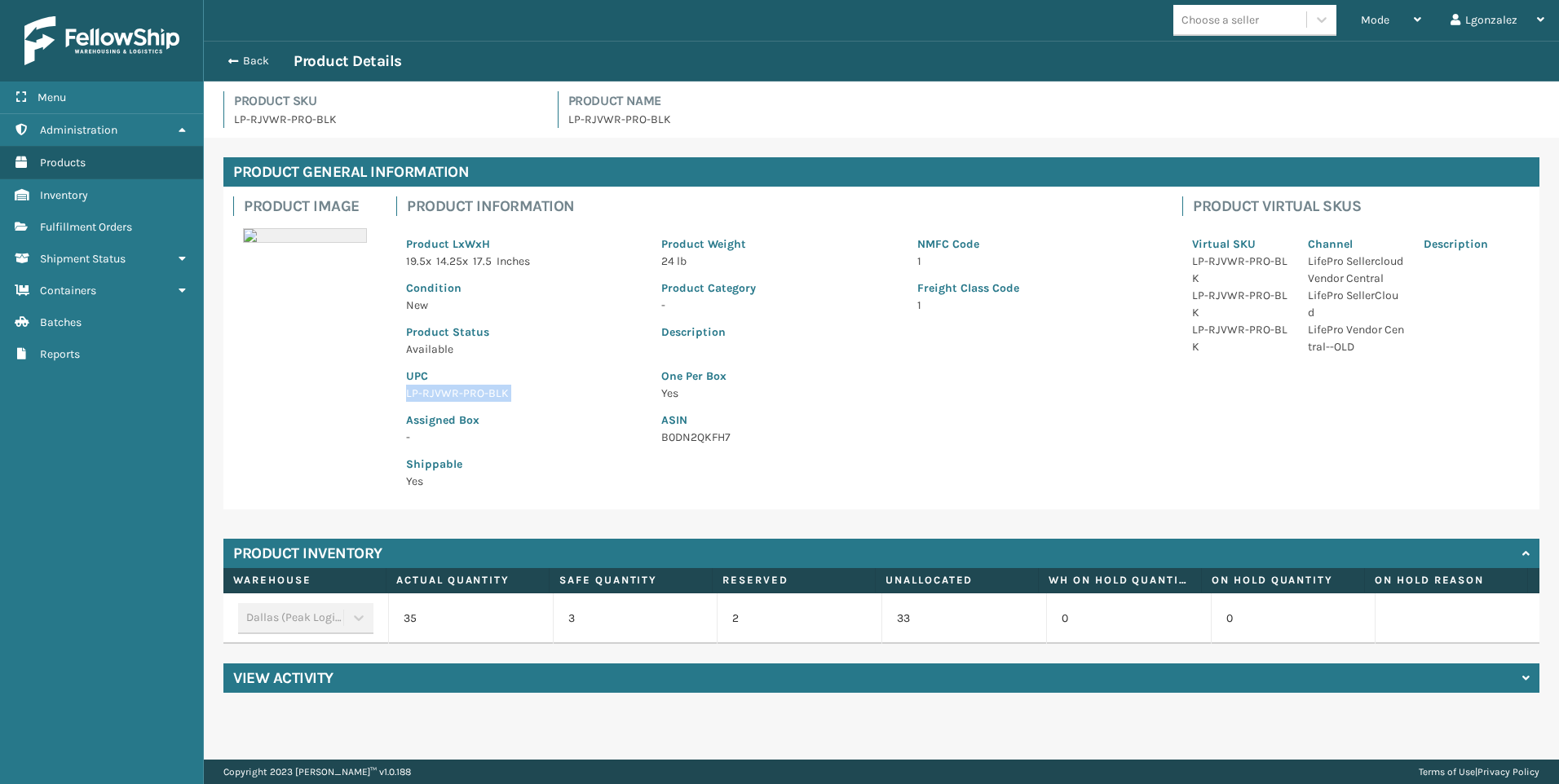
copy p "LP-RJVWR-PRO-BLK"
click at [138, 229] on link "Fulfillment Orders" at bounding box center [101, 226] width 203 height 32
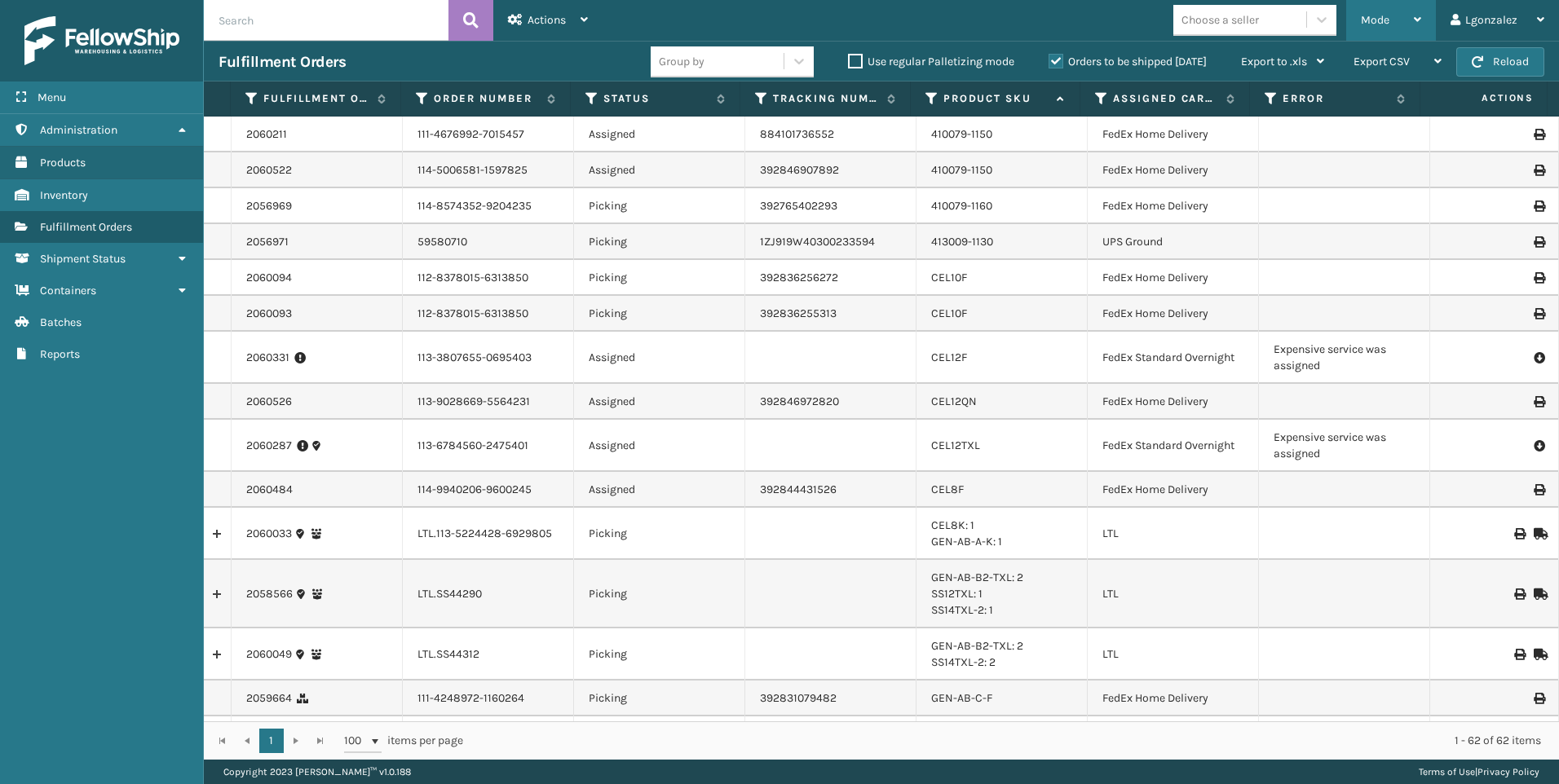
click at [1391, 0] on div "Mode" at bounding box center [1391, 20] width 60 height 41
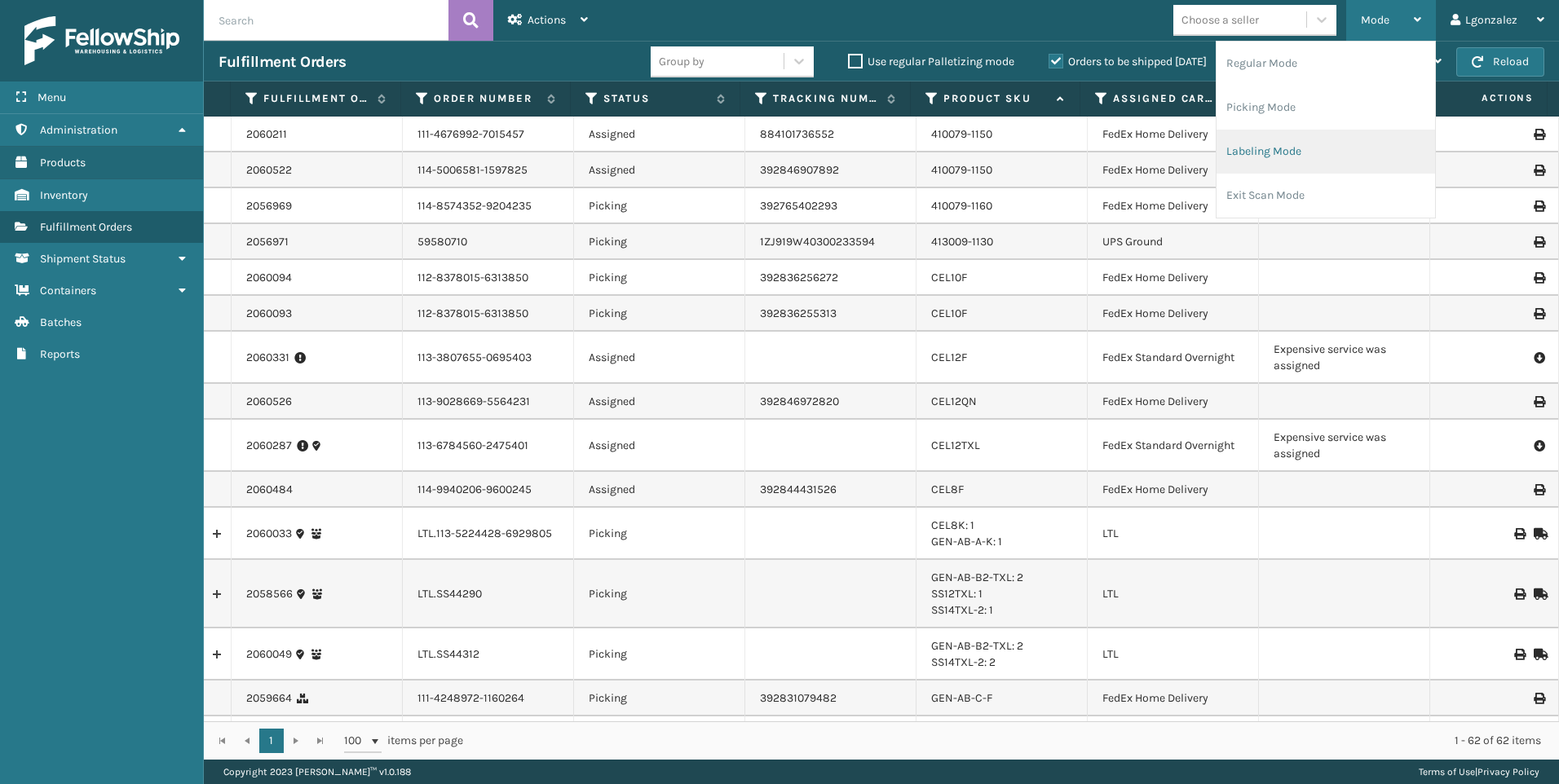
click at [1255, 144] on li "Labeling Mode" at bounding box center [1325, 151] width 219 height 44
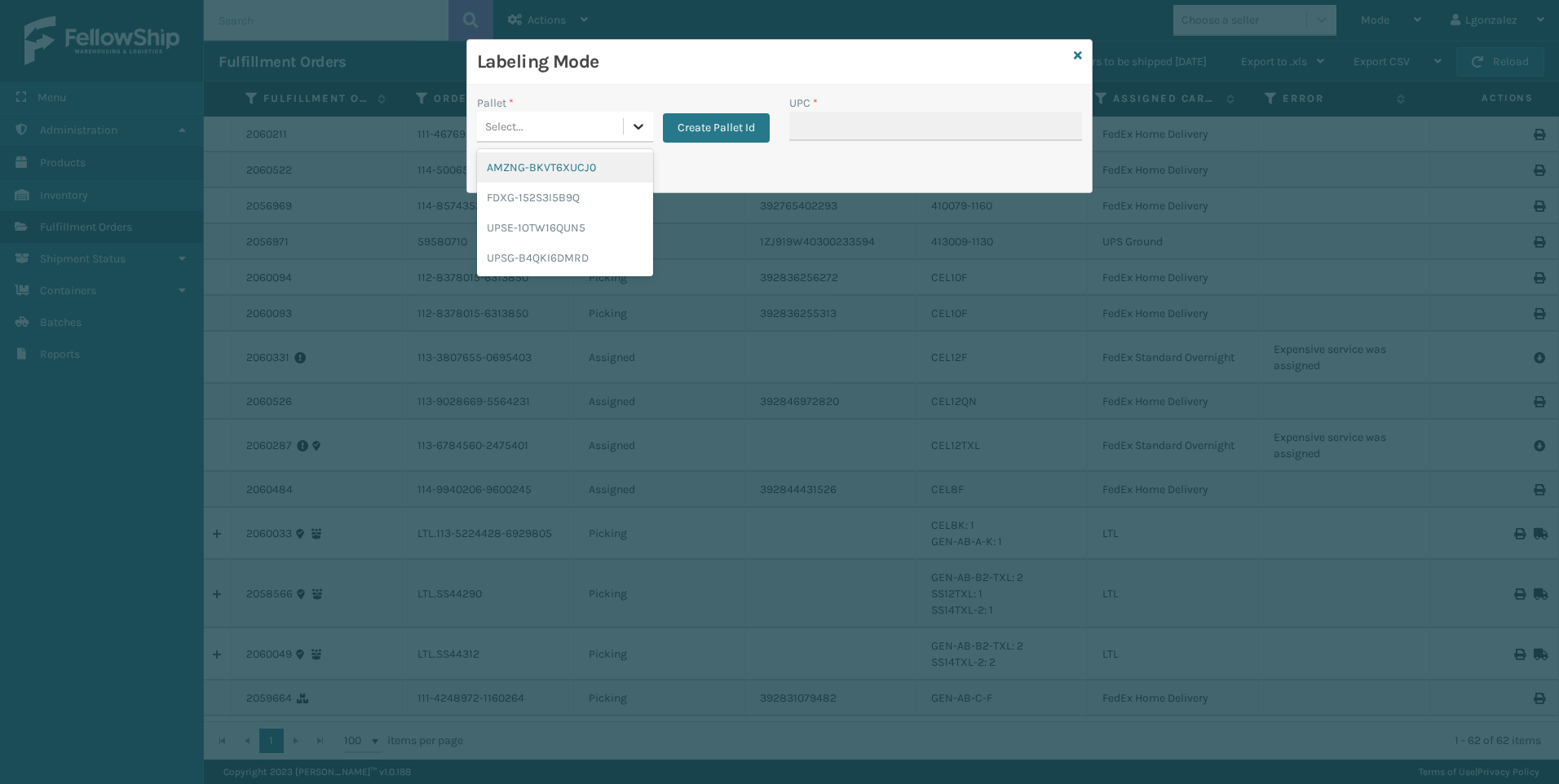
click at [632, 124] on icon at bounding box center [639, 126] width 16 height 16
click at [556, 194] on div "FDXG-152S3I5B9Q" at bounding box center [566, 197] width 177 height 30
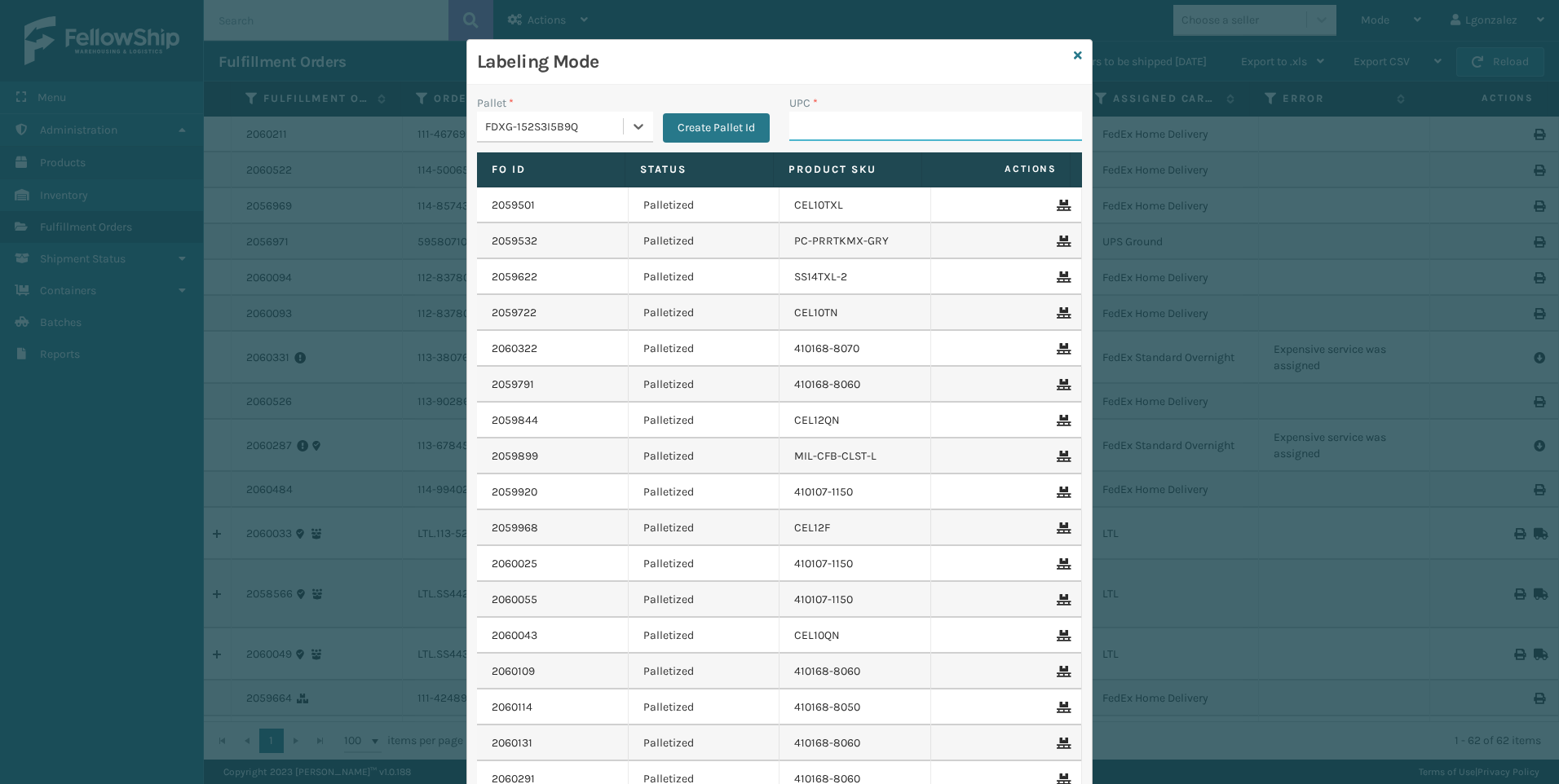
click at [813, 125] on input "UPC *" at bounding box center [935, 126] width 293 height 30
paste input "LP-RJVWR-PRO-BLK"
type input "LP-RJVWR-PRO-BLK"
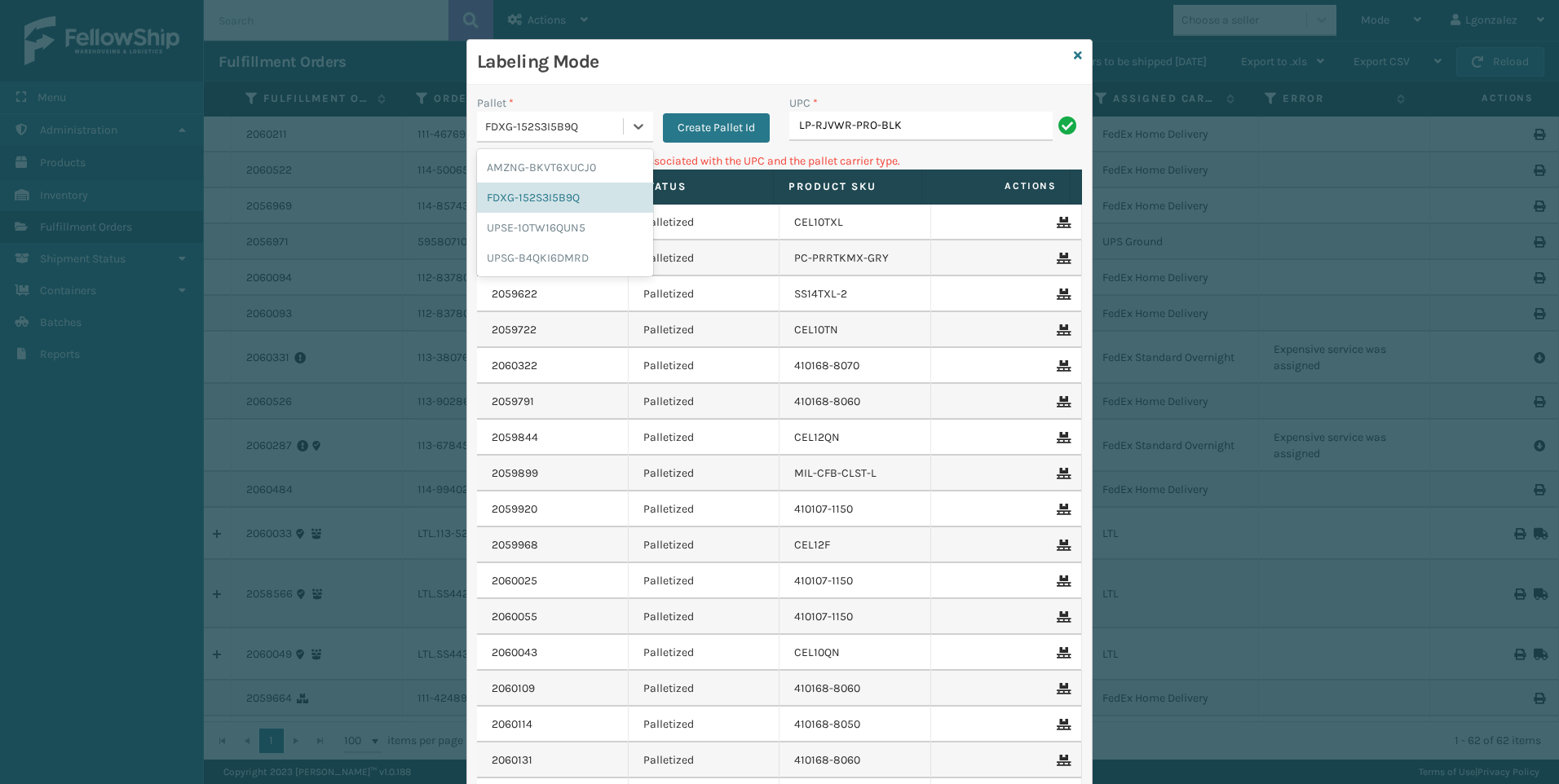
click at [631, 141] on div "FDXG-152S3I5B9Q" at bounding box center [566, 127] width 177 height 31
click at [563, 252] on div "UPSG-B4QKI6DMRD" at bounding box center [566, 257] width 177 height 30
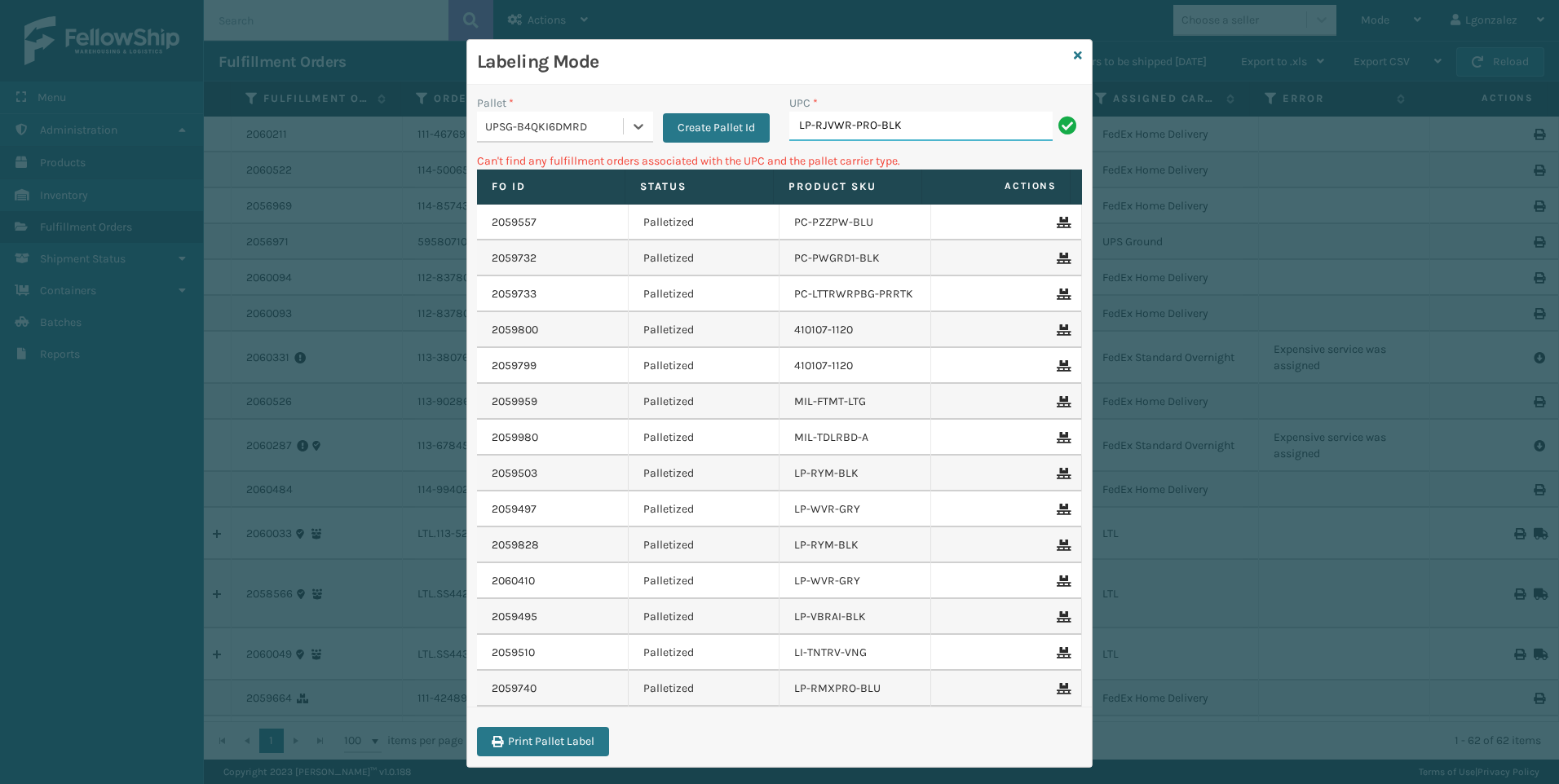
click at [902, 120] on input "LP-RJVWR-PRO-BLK" at bounding box center [920, 126] width 263 height 30
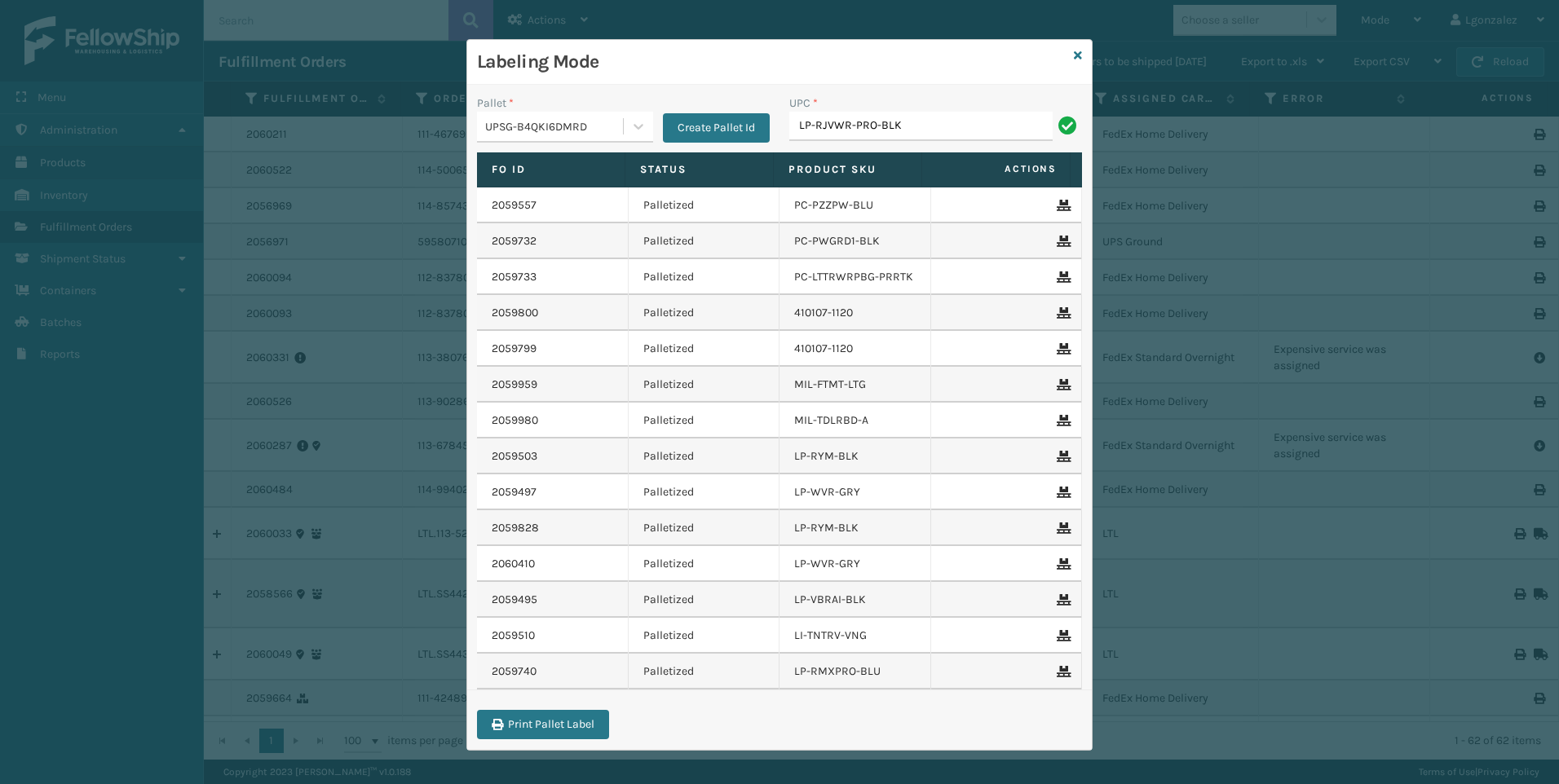
type input "LP-RJVWR-PRO-BLK"
type input "LP-TRB-BLK"
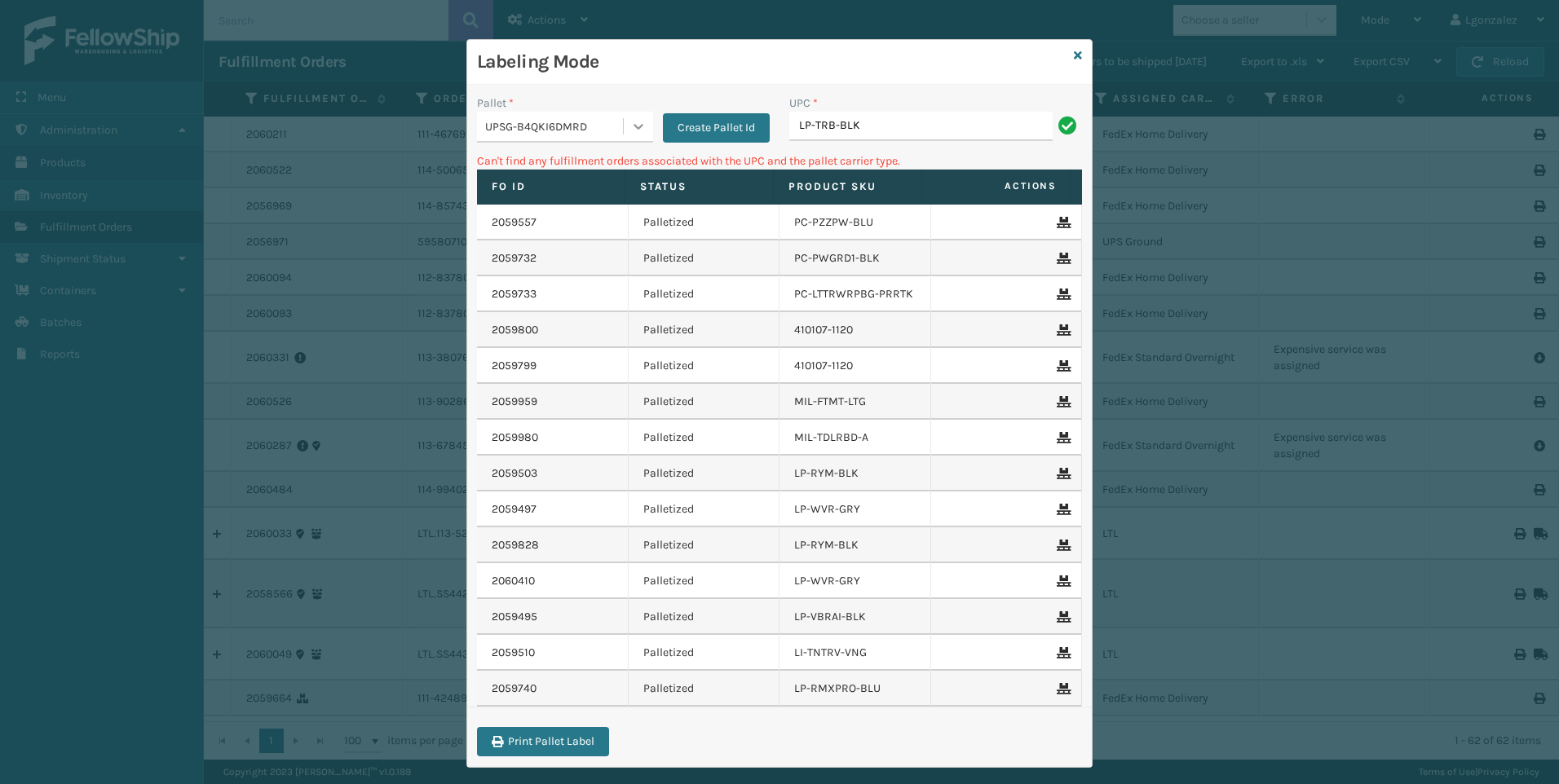
click at [623, 127] on div at bounding box center [638, 126] width 30 height 30
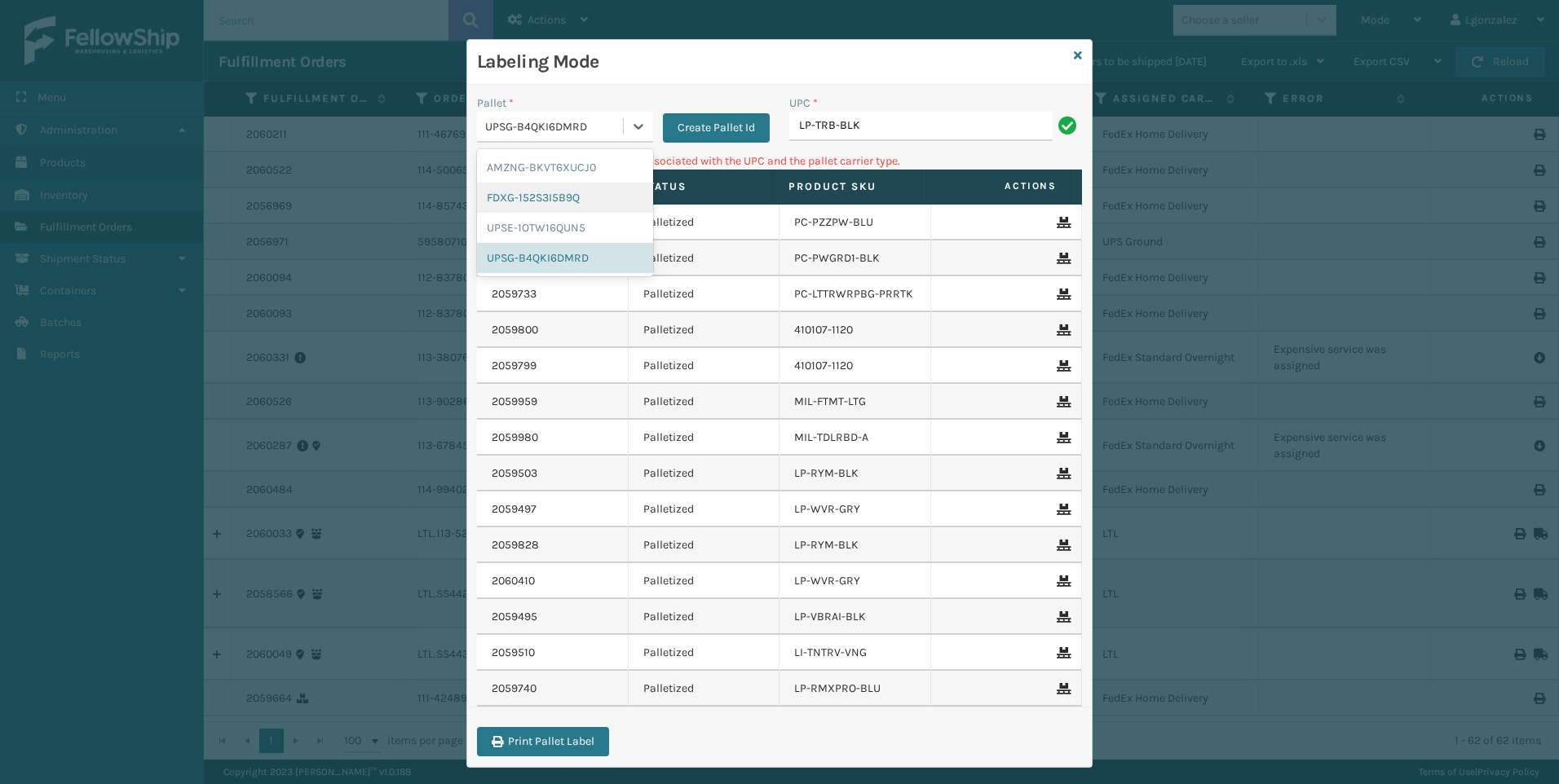
click at [570, 202] on div "FDXG-152S3I5B9Q" at bounding box center [566, 197] width 177 height 30
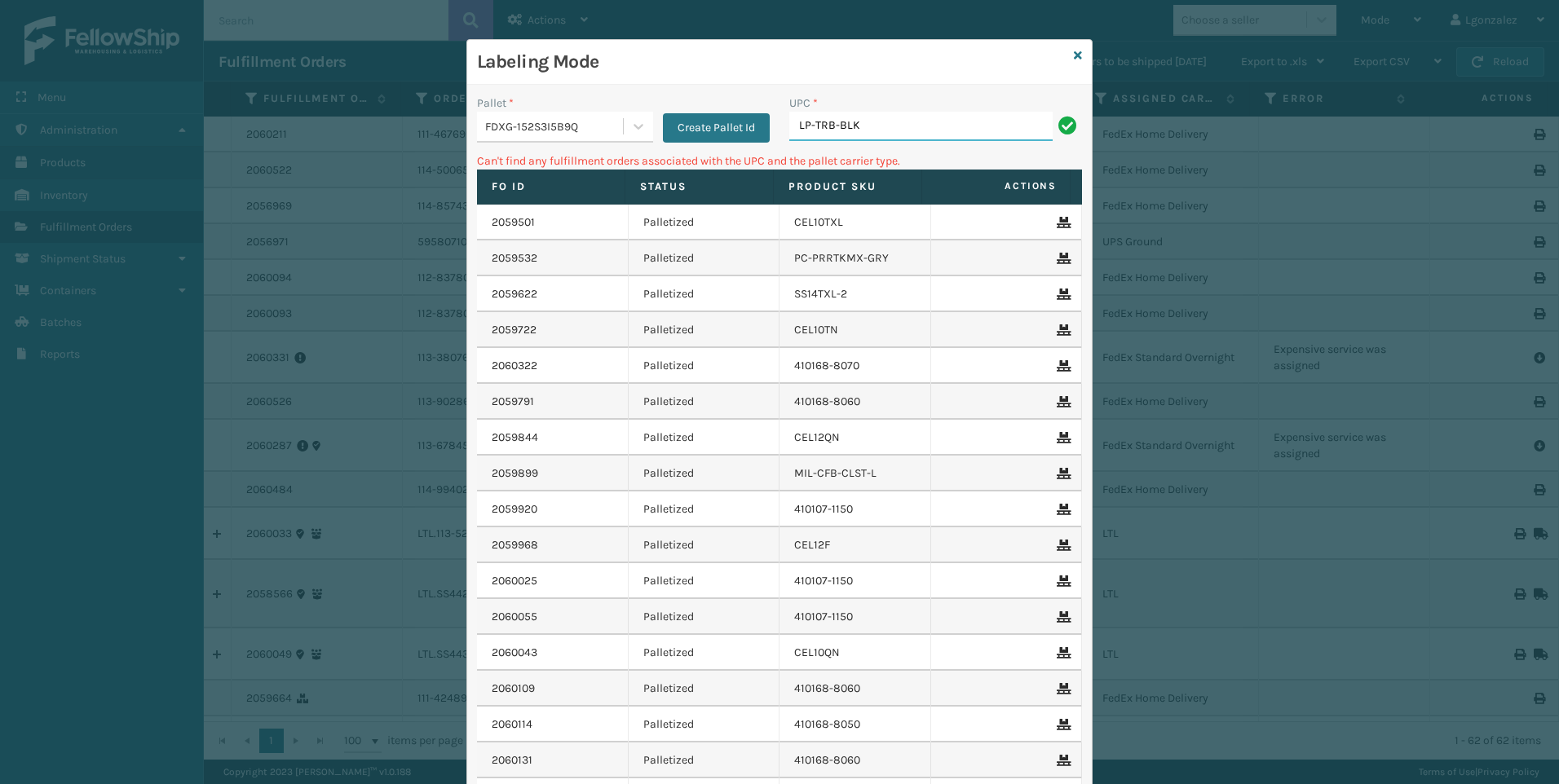
click at [919, 115] on input "LP-TRB-BLK" at bounding box center [920, 126] width 263 height 30
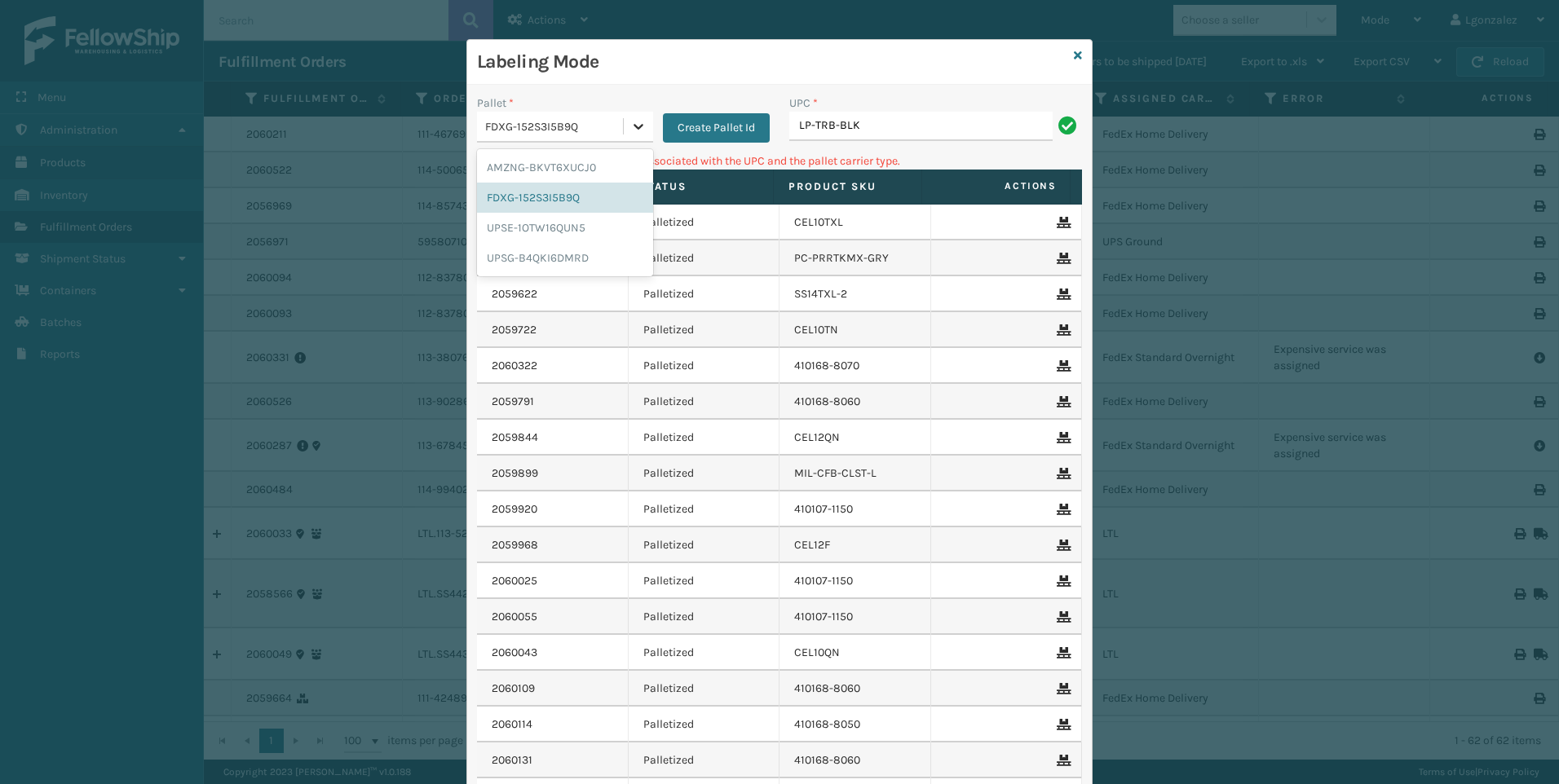
click at [630, 131] on icon at bounding box center [639, 126] width 16 height 16
drag, startPoint x: 587, startPoint y: 158, endPoint x: 619, endPoint y: 164, distance: 32.6
click at [589, 159] on div "AMZNG-BKVT6XUCJ0" at bounding box center [566, 167] width 177 height 30
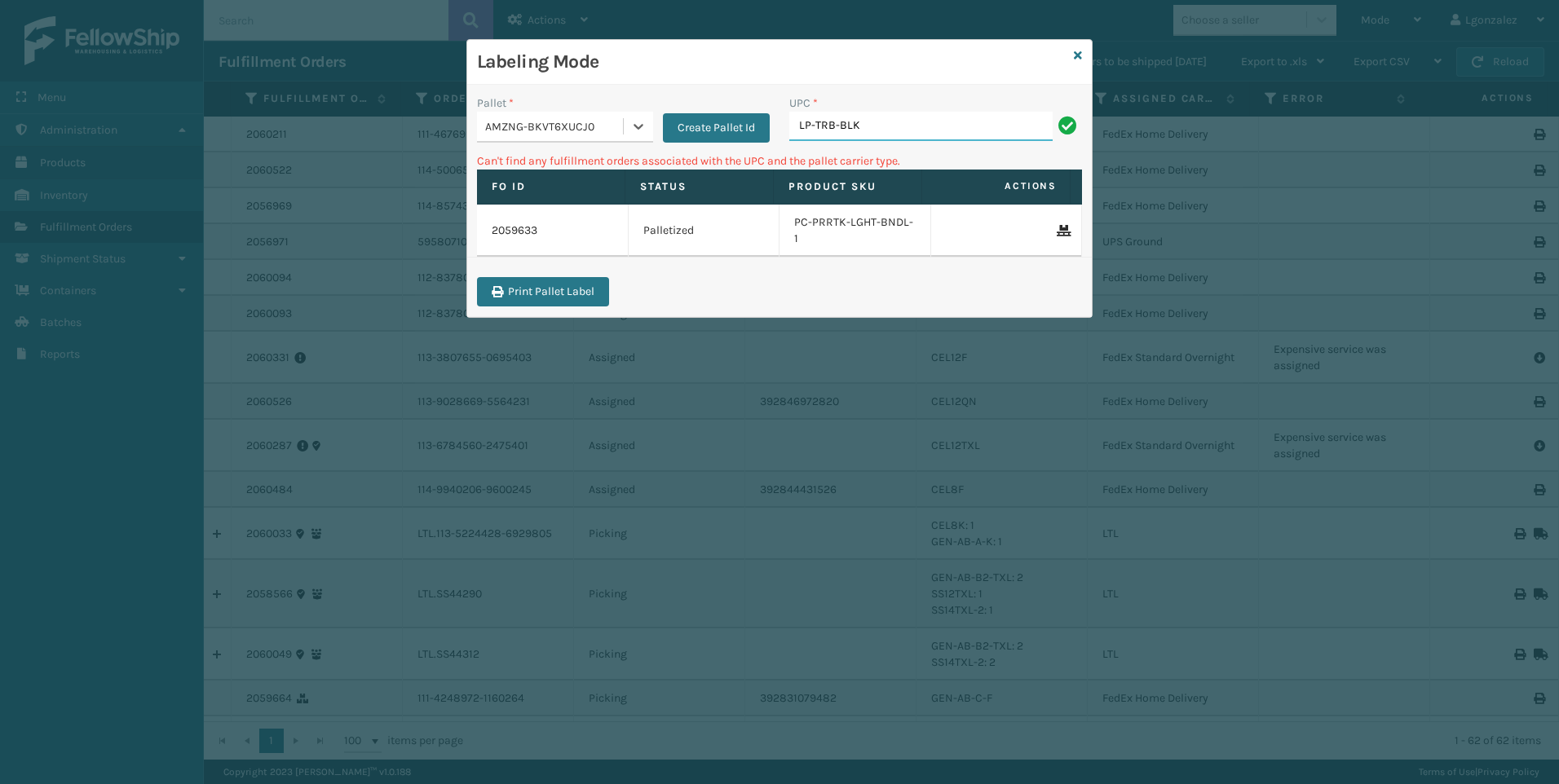
click at [993, 123] on input "LP-TRB-BLK" at bounding box center [920, 126] width 263 height 30
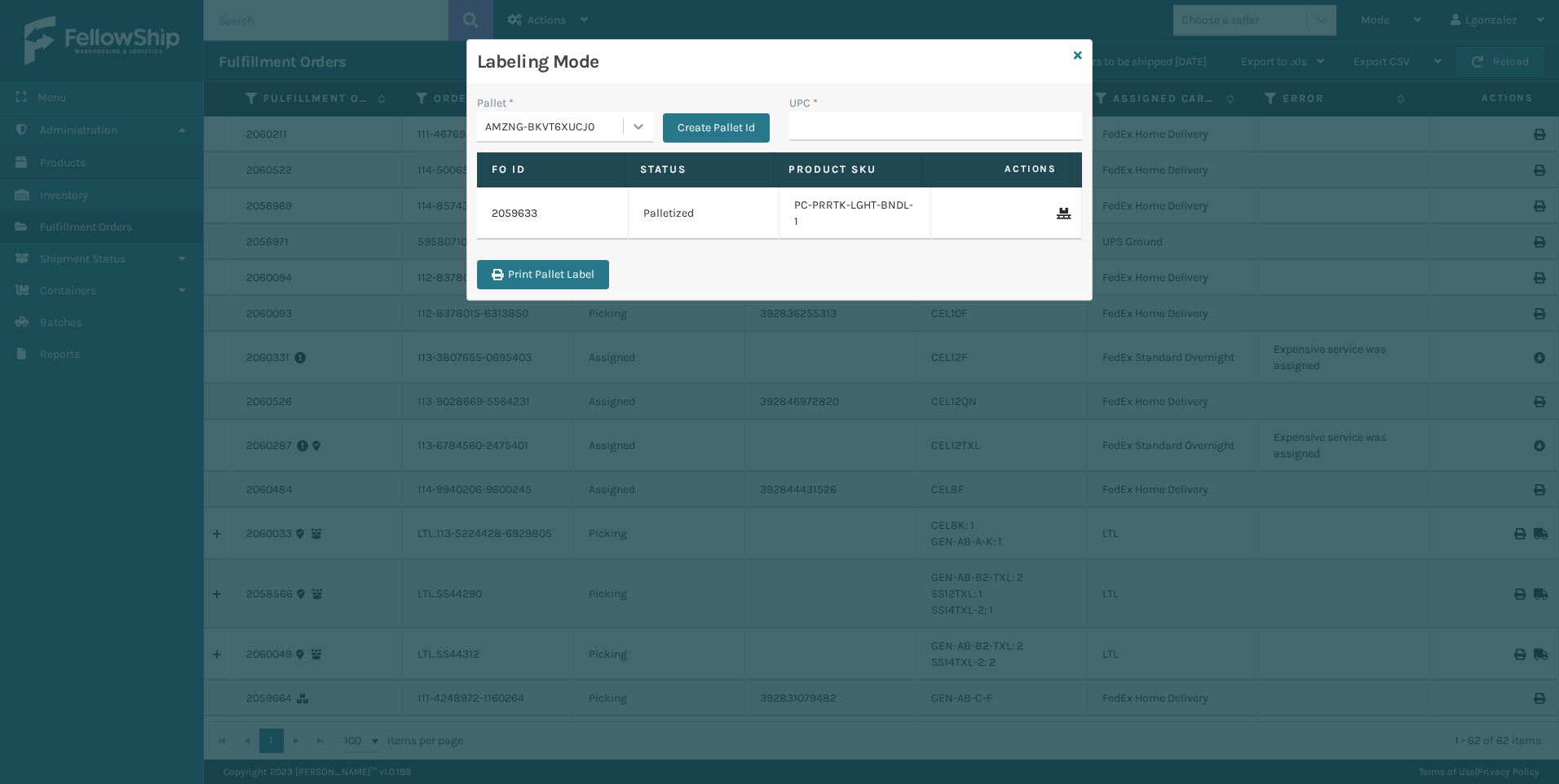
click at [629, 113] on div at bounding box center [638, 126] width 30 height 30
click at [564, 257] on div "UPSG-B4QKI6DMRD" at bounding box center [566, 257] width 177 height 30
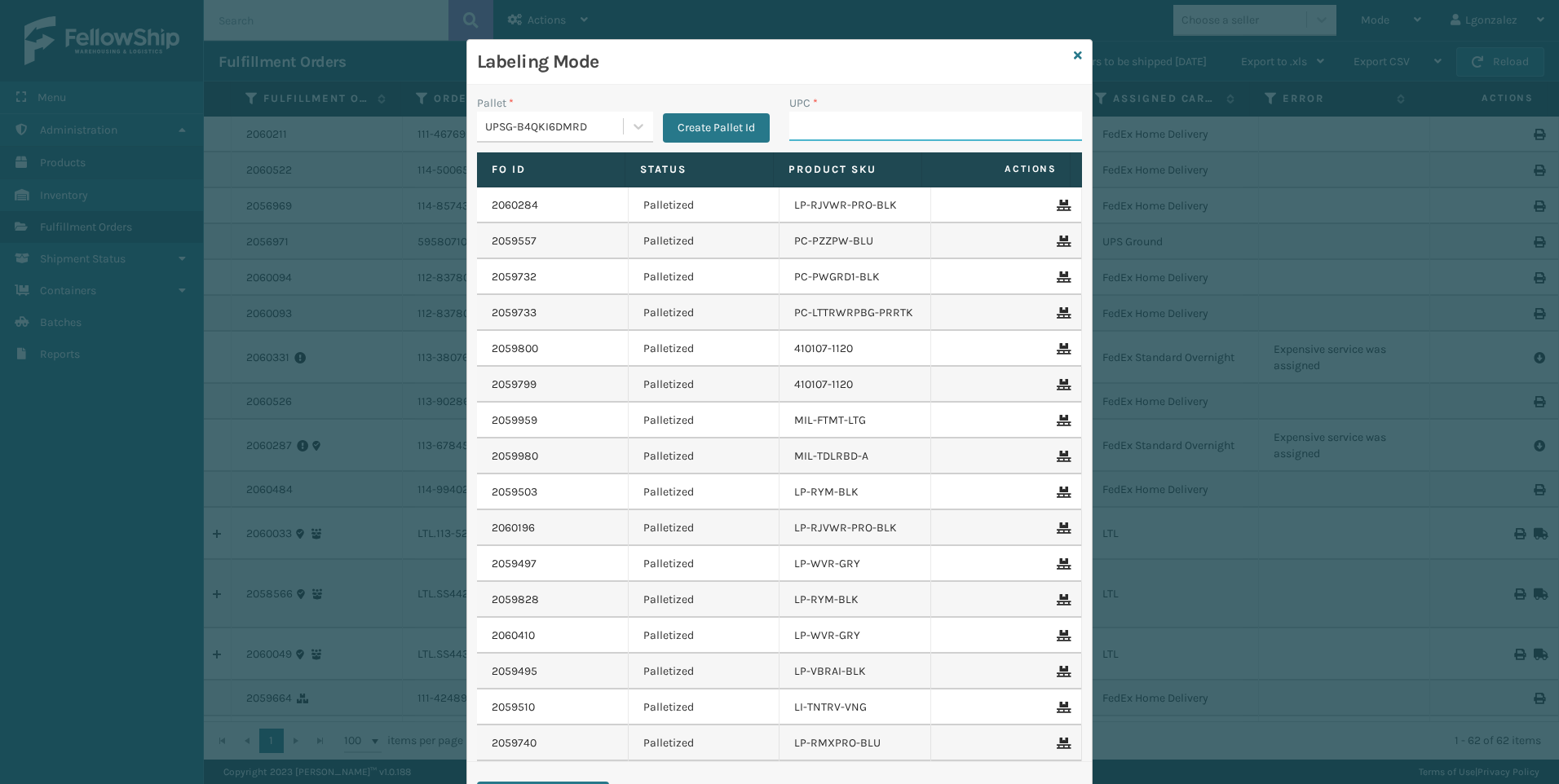
click at [818, 128] on input "UPC *" at bounding box center [935, 126] width 293 height 30
type input "lp-rvtglw-wht"
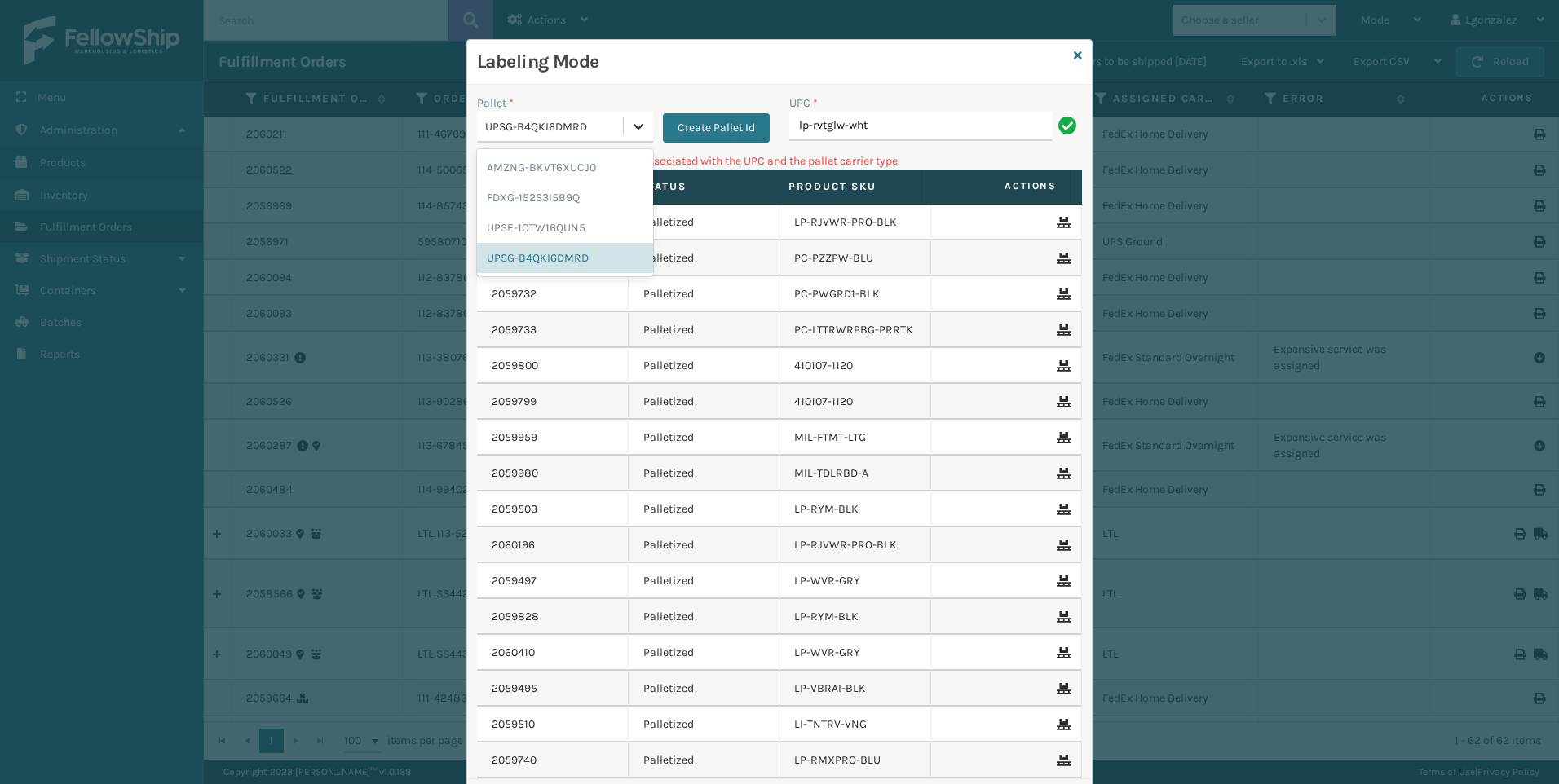
click at [636, 118] on icon at bounding box center [639, 126] width 16 height 16
drag, startPoint x: 592, startPoint y: 175, endPoint x: 693, endPoint y: 141, distance: 106.6
click at [593, 175] on div "AMZNG-BKVT6XUCJ0" at bounding box center [566, 167] width 177 height 30
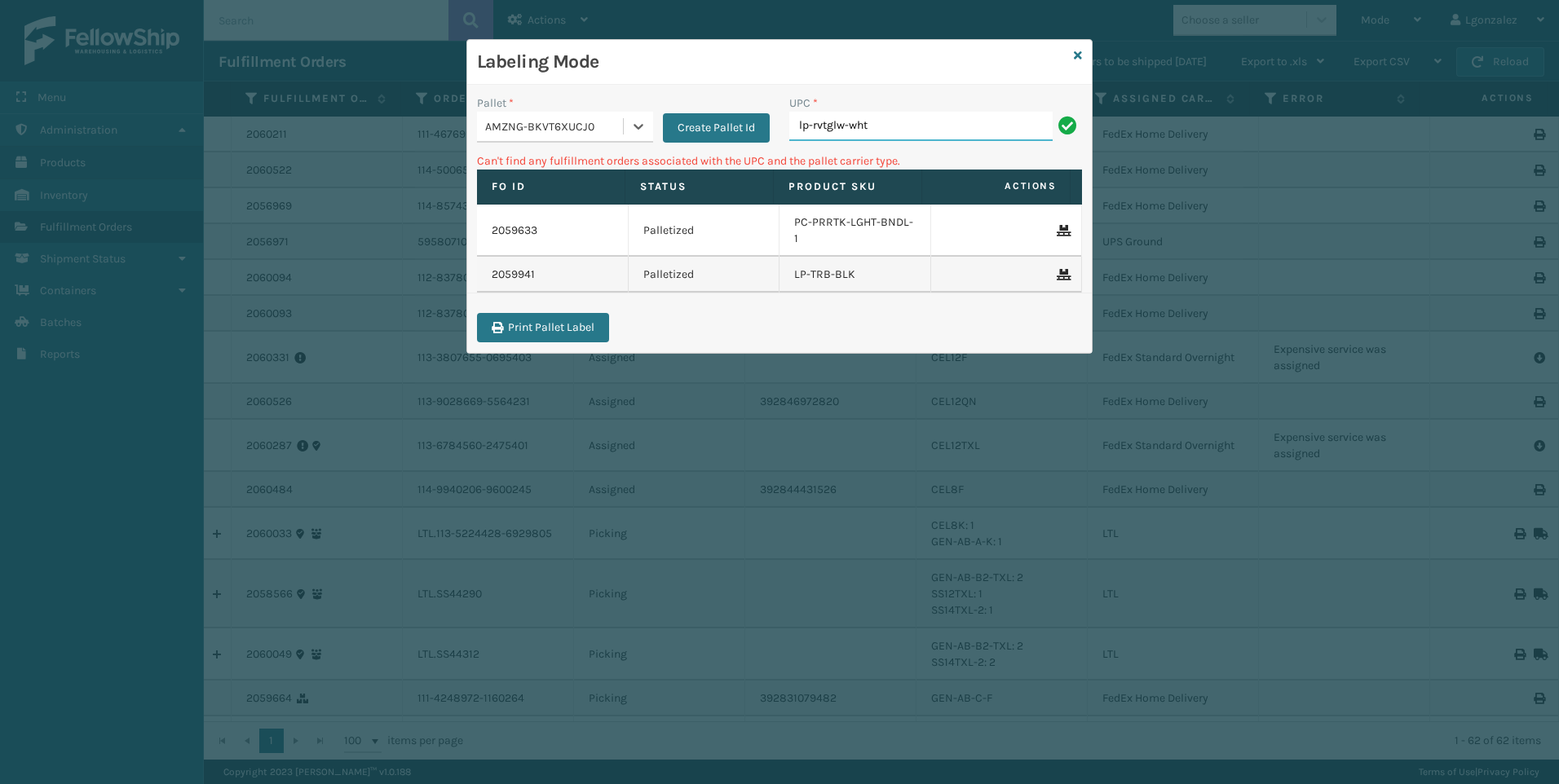
click at [893, 130] on input "lp-rvtglw-wht" at bounding box center [920, 126] width 263 height 30
click at [612, 113] on div "AMZNG-BKVT6XUCJ0" at bounding box center [550, 127] width 146 height 27
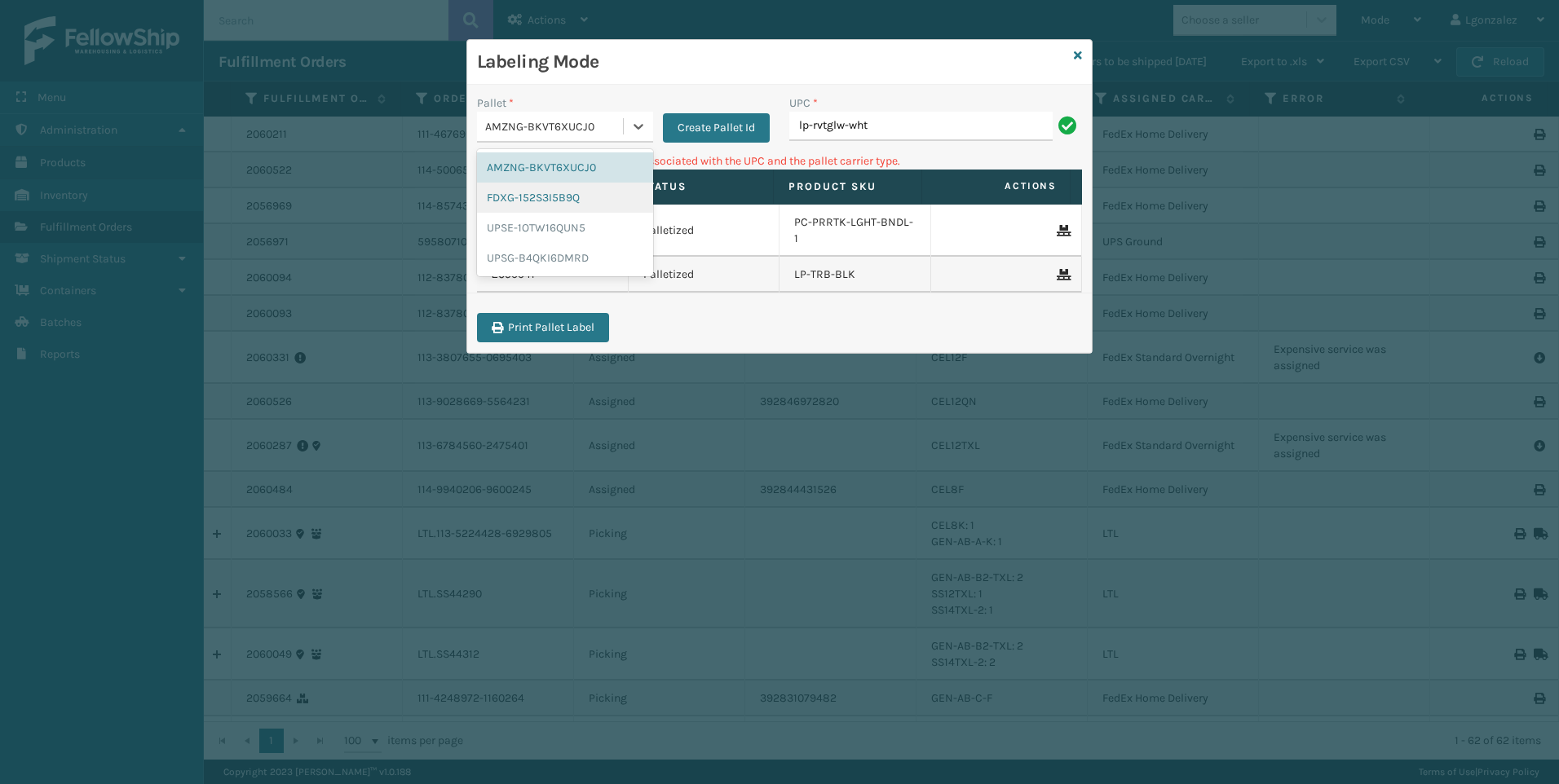
drag, startPoint x: 585, startPoint y: 201, endPoint x: 619, endPoint y: 194, distance: 34.7
click at [586, 202] on div "FDXG-152S3I5B9Q" at bounding box center [566, 197] width 177 height 30
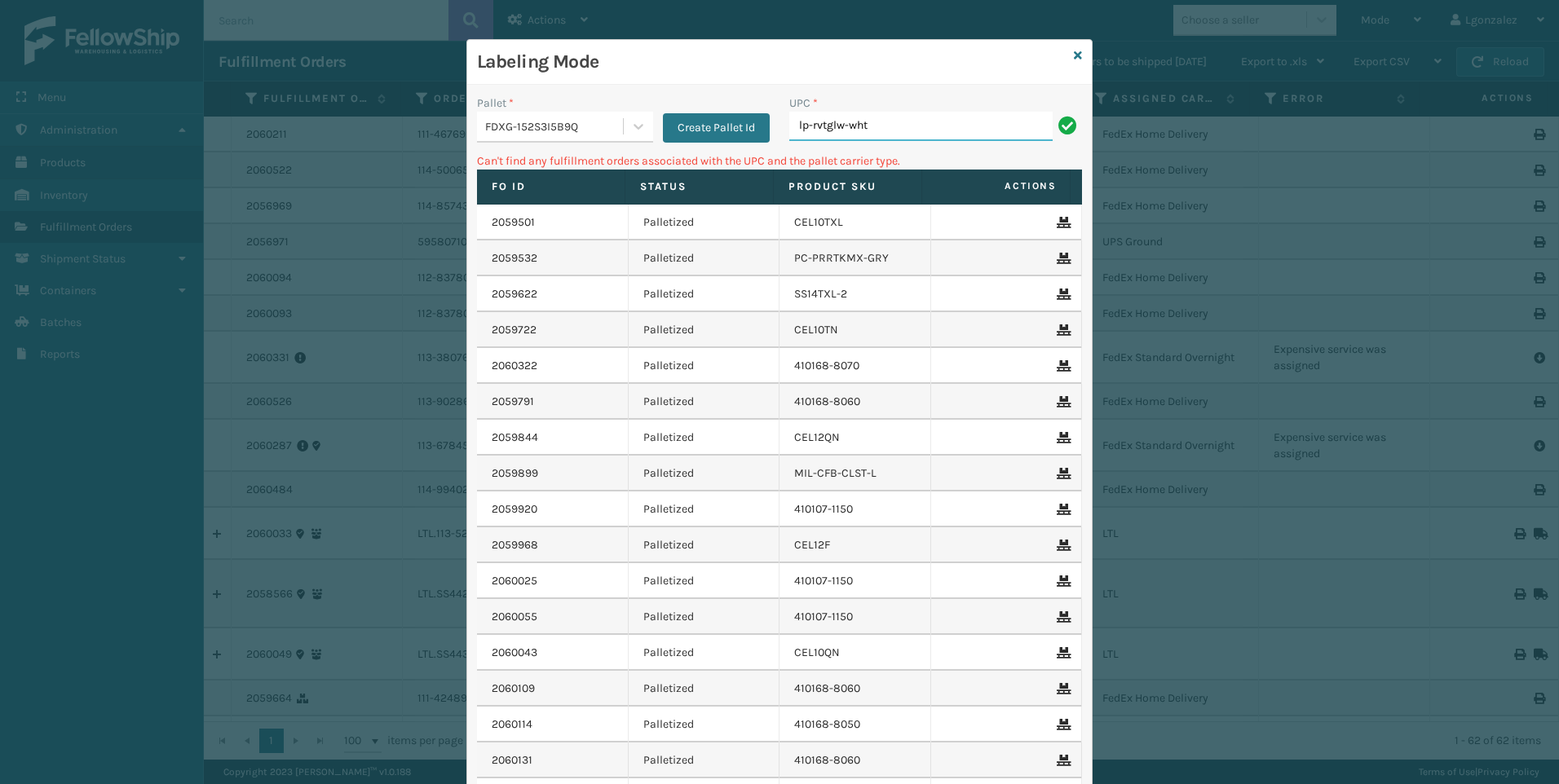
click at [895, 133] on input "lp-rvtglw-wht" at bounding box center [920, 126] width 263 height 30
click at [640, 124] on div at bounding box center [638, 126] width 30 height 30
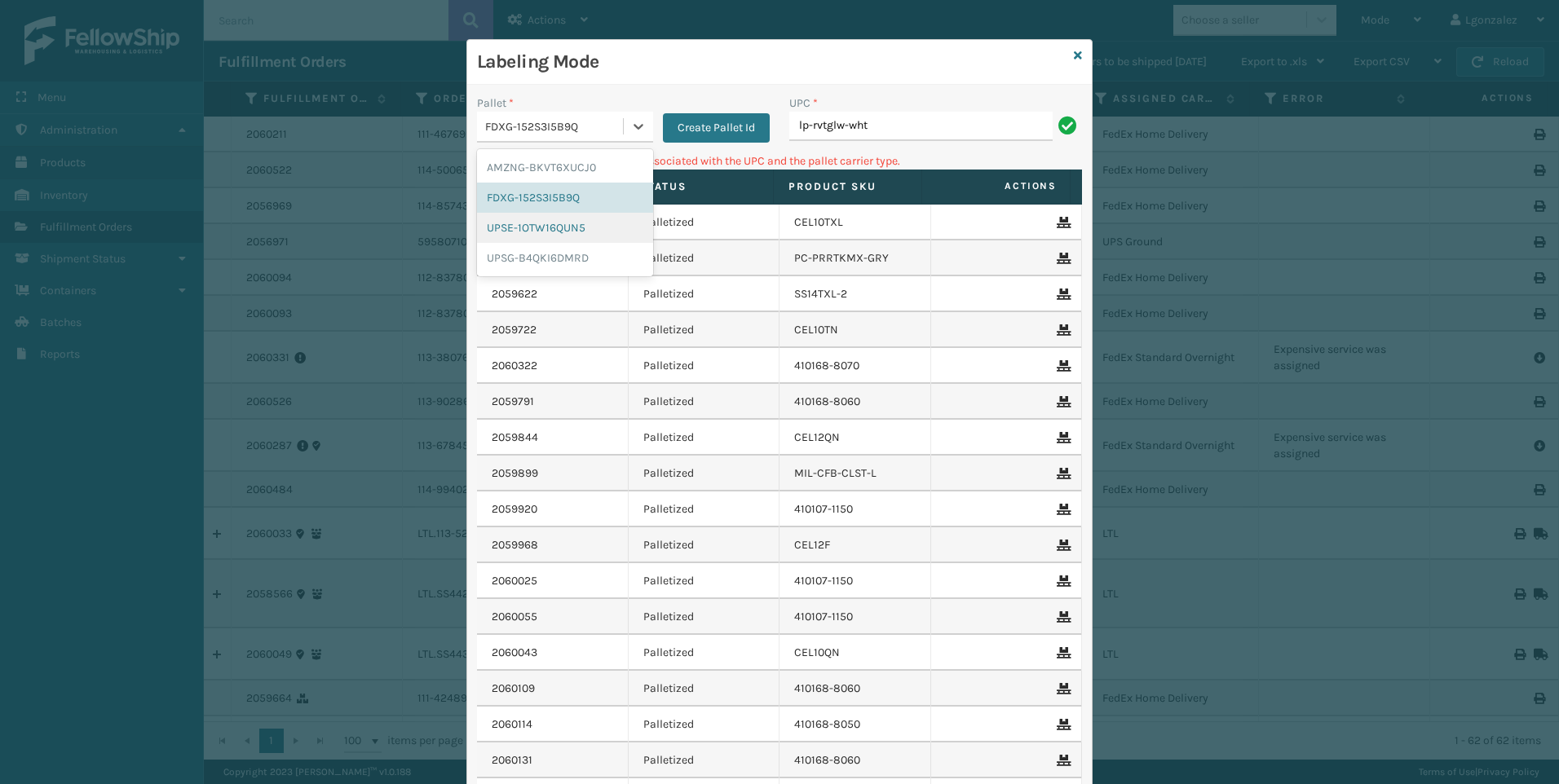
click at [586, 238] on div "UPSE-1OTW16QUN5" at bounding box center [566, 227] width 177 height 30
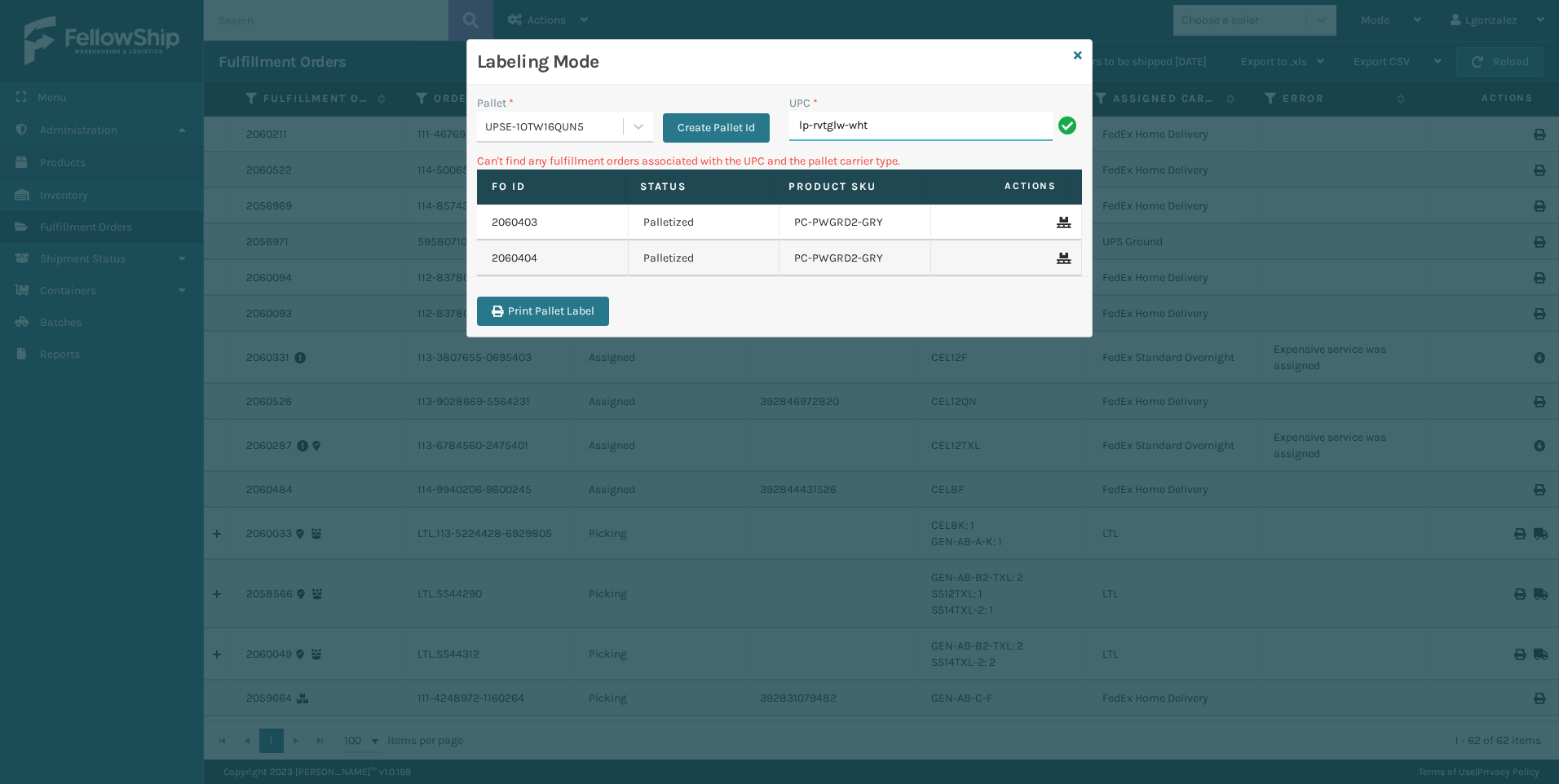
click at [873, 115] on input "lp-rvtglw-wht" at bounding box center [920, 126] width 263 height 30
click at [1079, 53] on icon at bounding box center [1077, 55] width 8 height 12
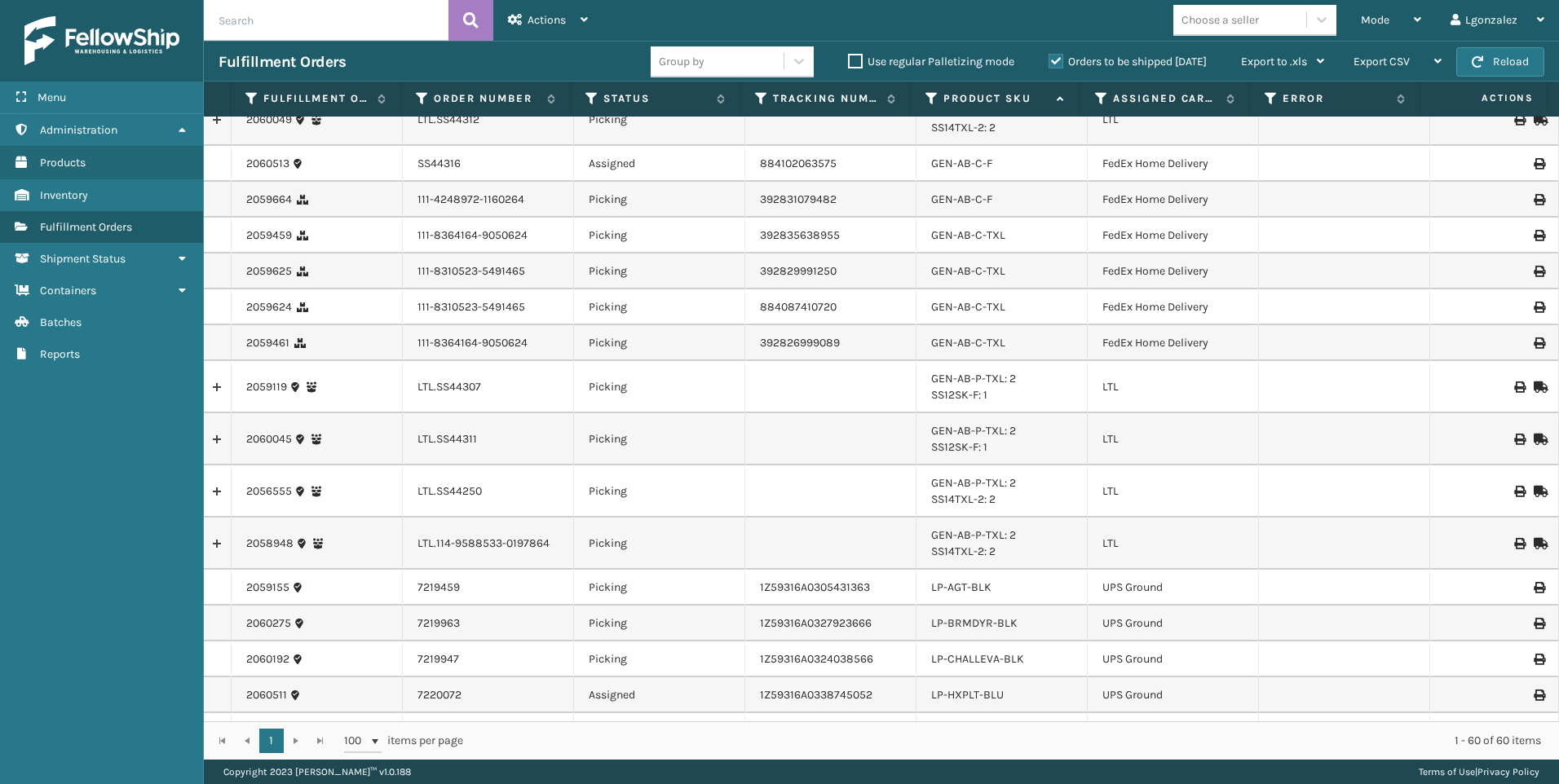
scroll to position [978, 0]
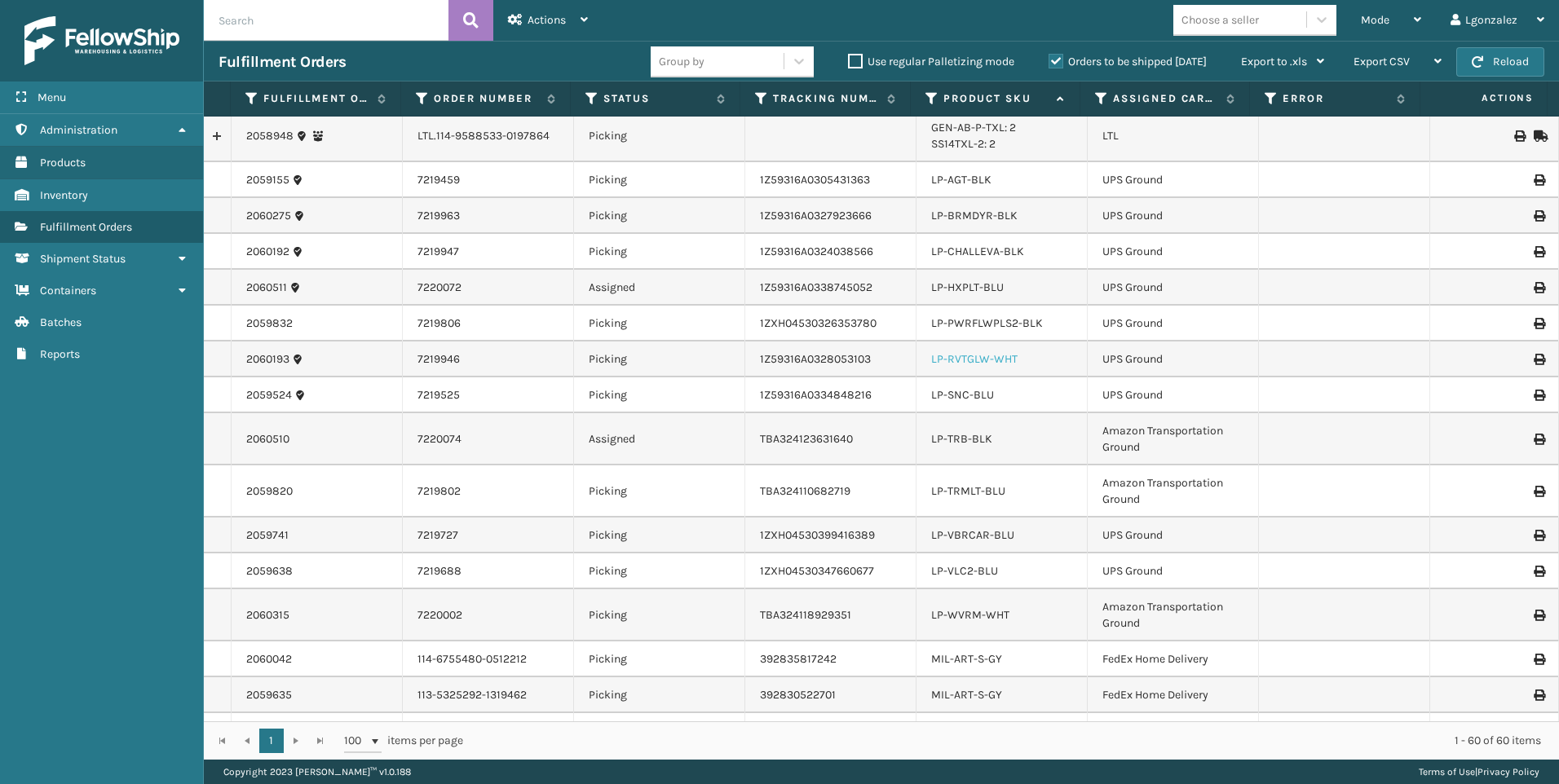
click at [974, 361] on link "LP-RVTGLW-WHT" at bounding box center [974, 358] width 86 height 14
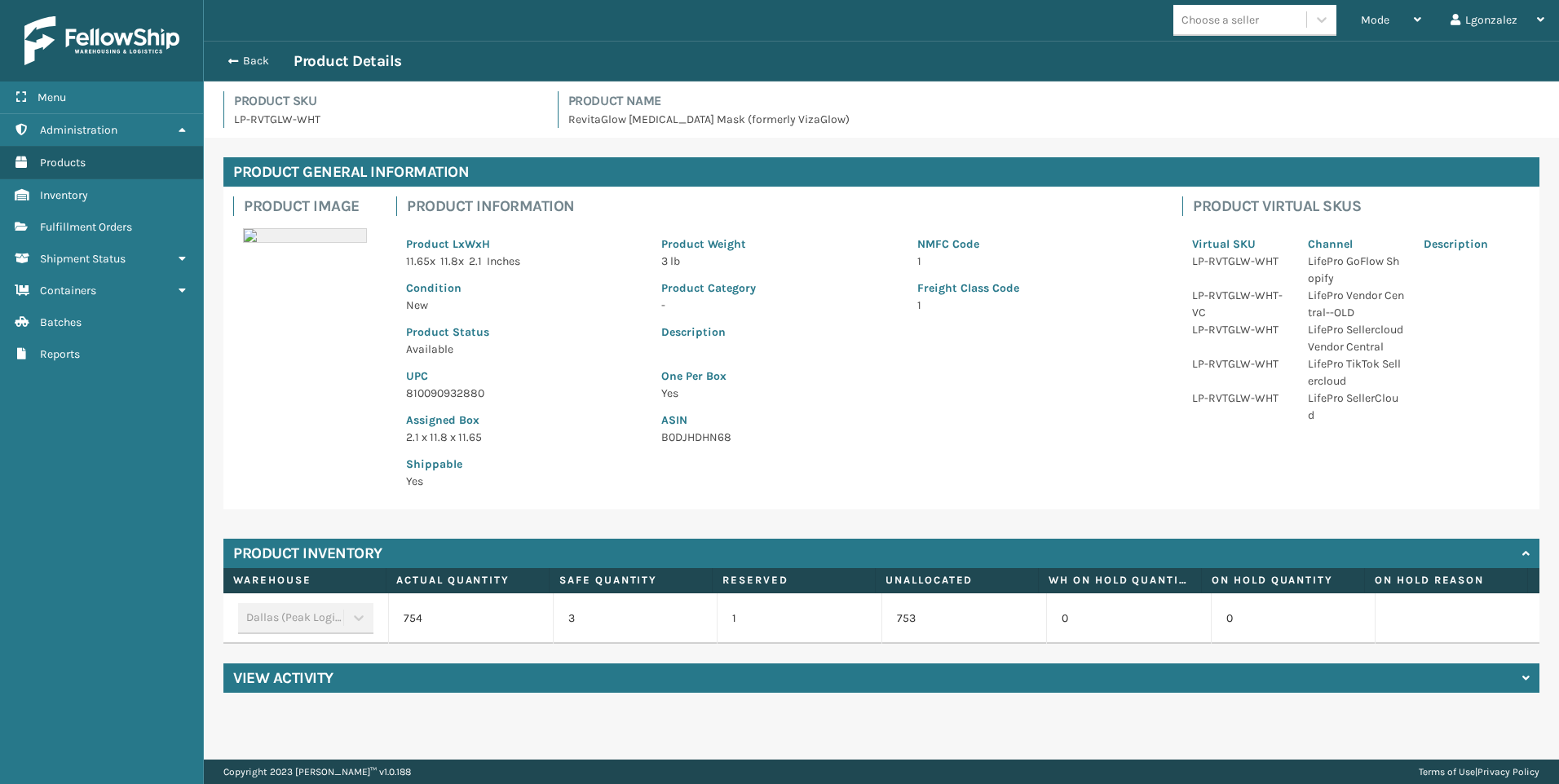
click at [431, 394] on p "810090932880" at bounding box center [524, 392] width 236 height 17
copy p "810090932880"
click at [127, 226] on span "Fulfillment Orders" at bounding box center [86, 226] width 92 height 14
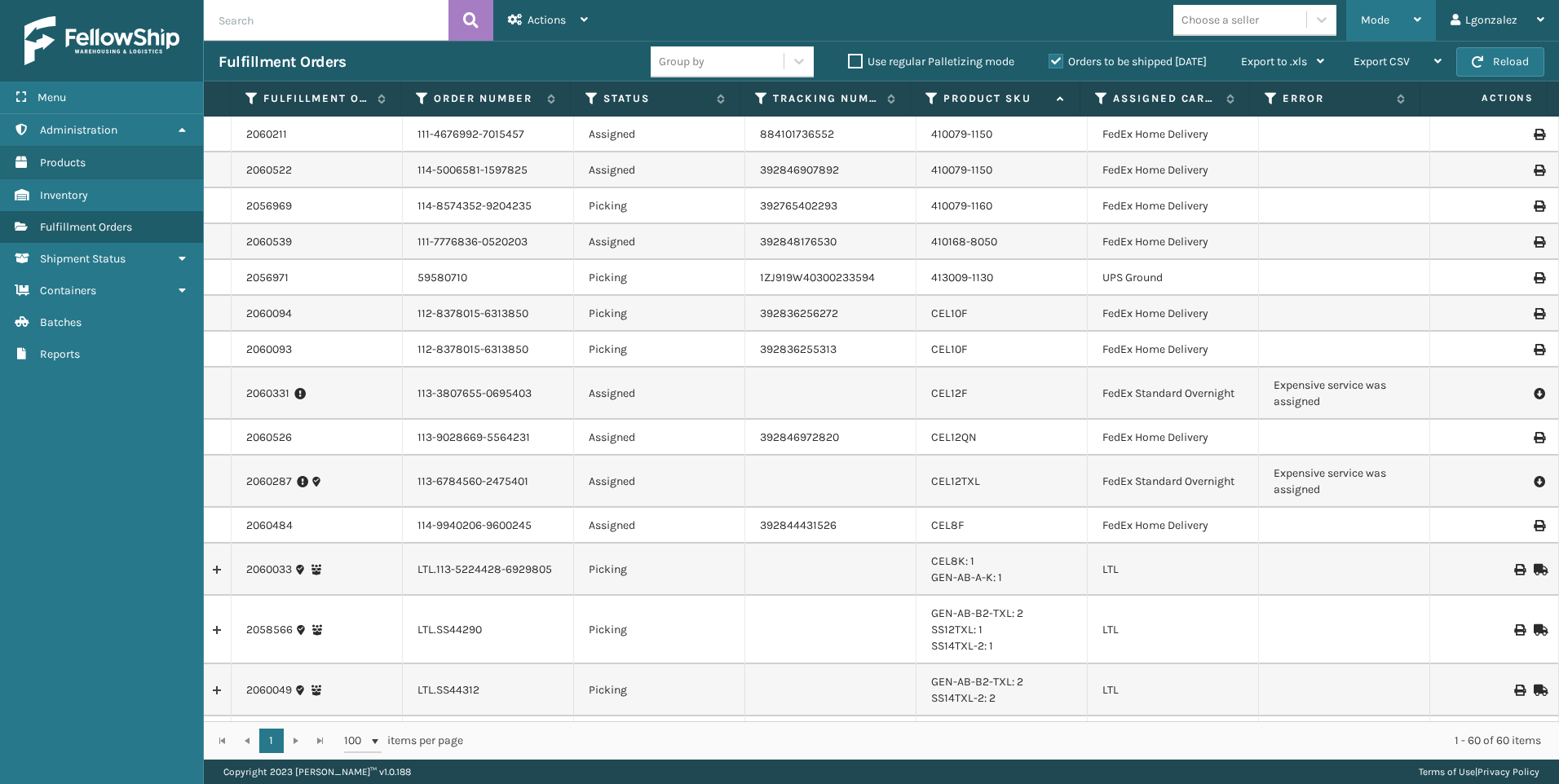
click at [1397, 14] on div "Mode" at bounding box center [1391, 20] width 60 height 41
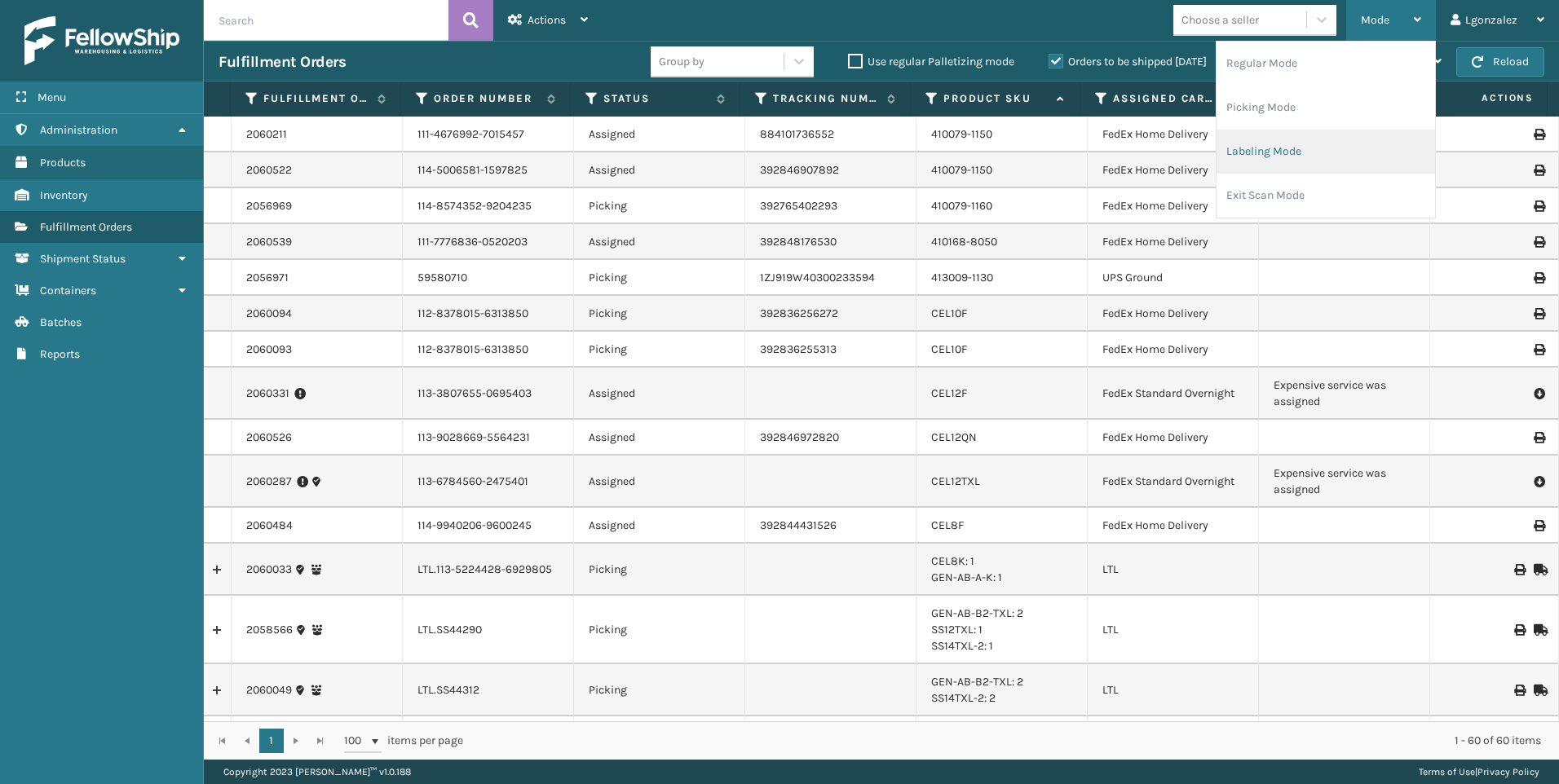
click at [1259, 151] on li "Labeling Mode" at bounding box center [1325, 151] width 219 height 44
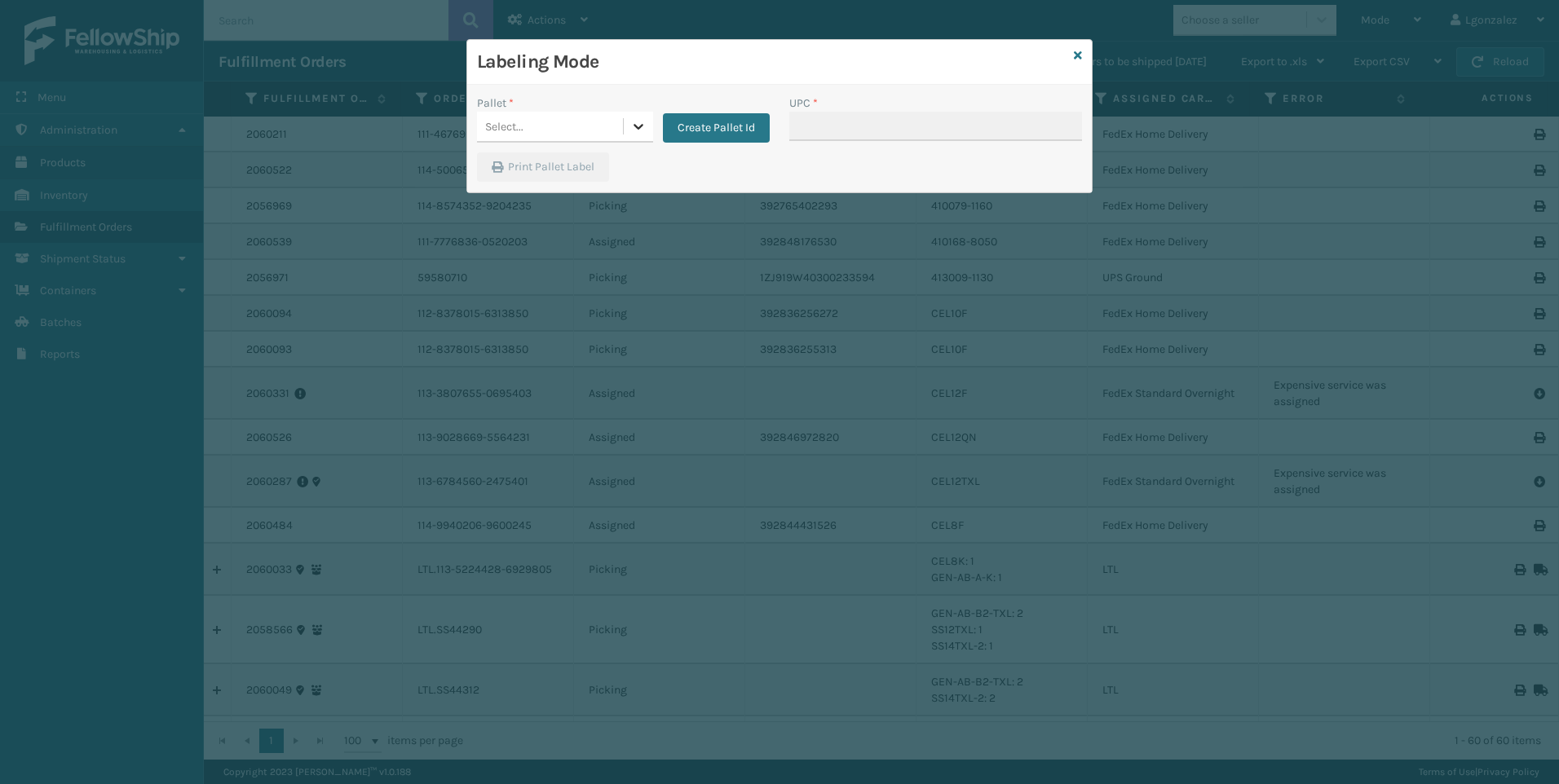
click at [623, 128] on div at bounding box center [638, 126] width 30 height 30
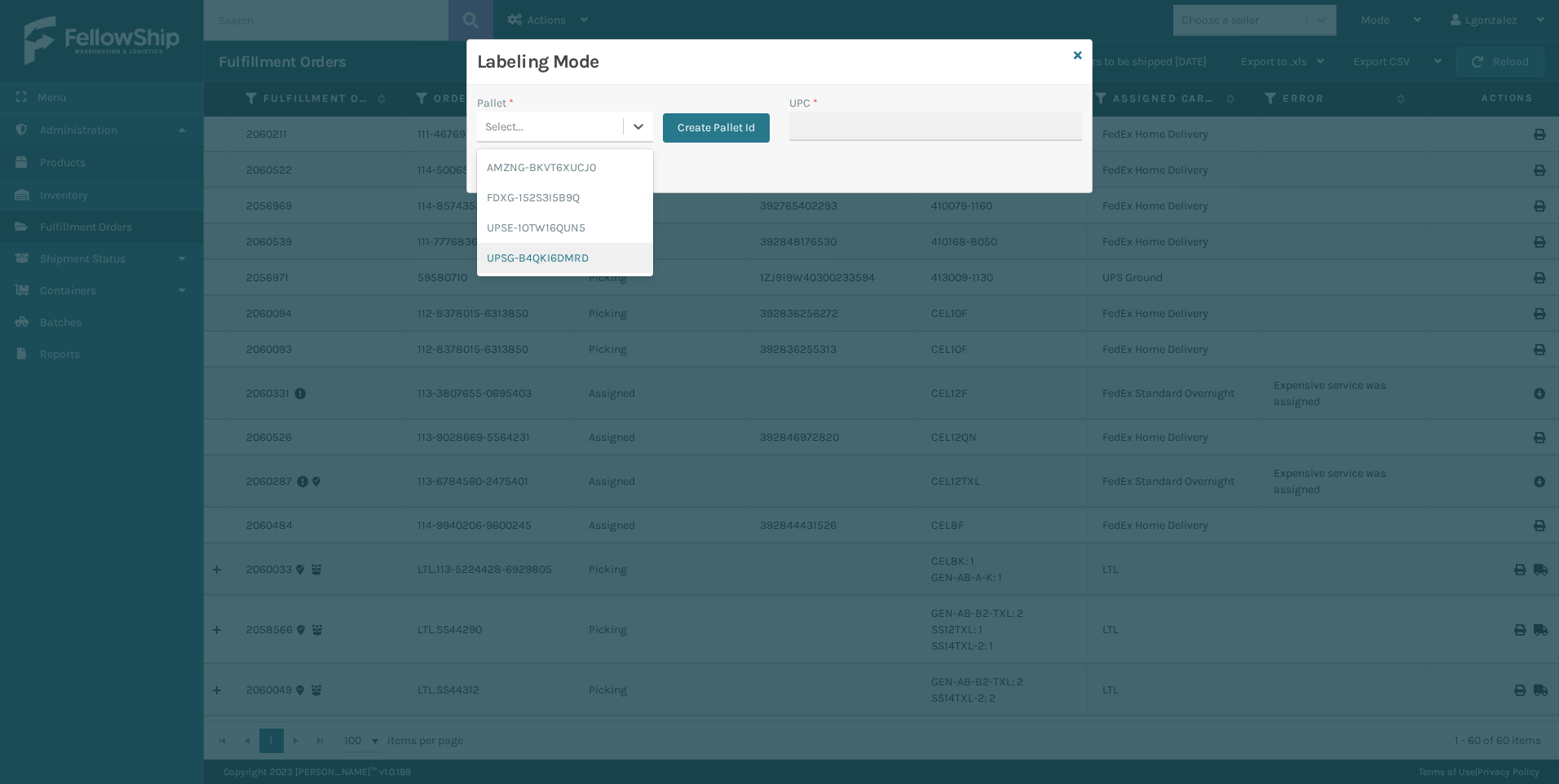
click at [556, 261] on div "UPSG-B4QKI6DMRD" at bounding box center [566, 257] width 177 height 30
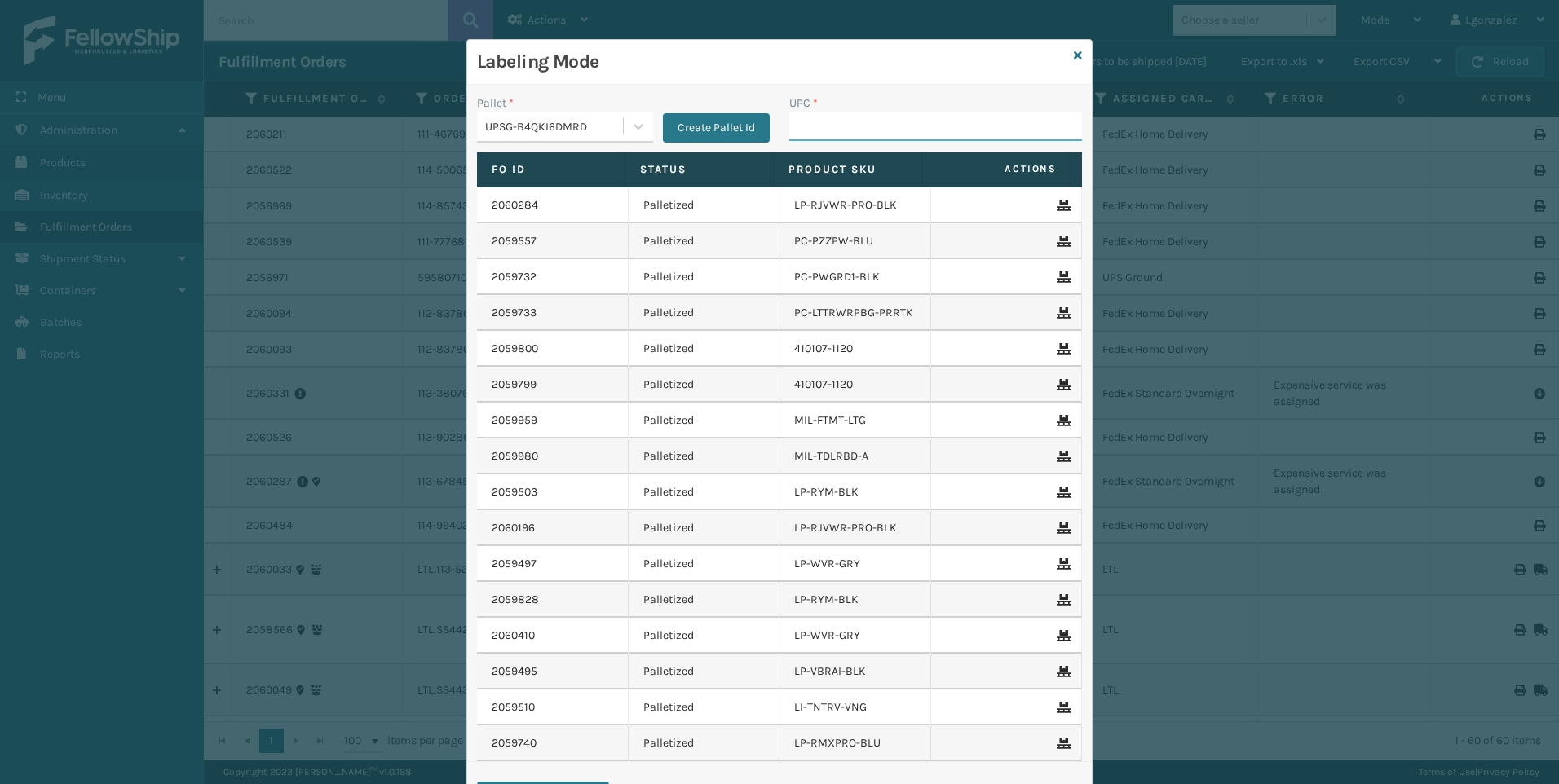
click at [795, 129] on input "UPC *" at bounding box center [935, 126] width 293 height 30
paste input "810090932880"
type input "810090932880"
type input "LP-CHALLEVA-BLK"
type input "810090932941"
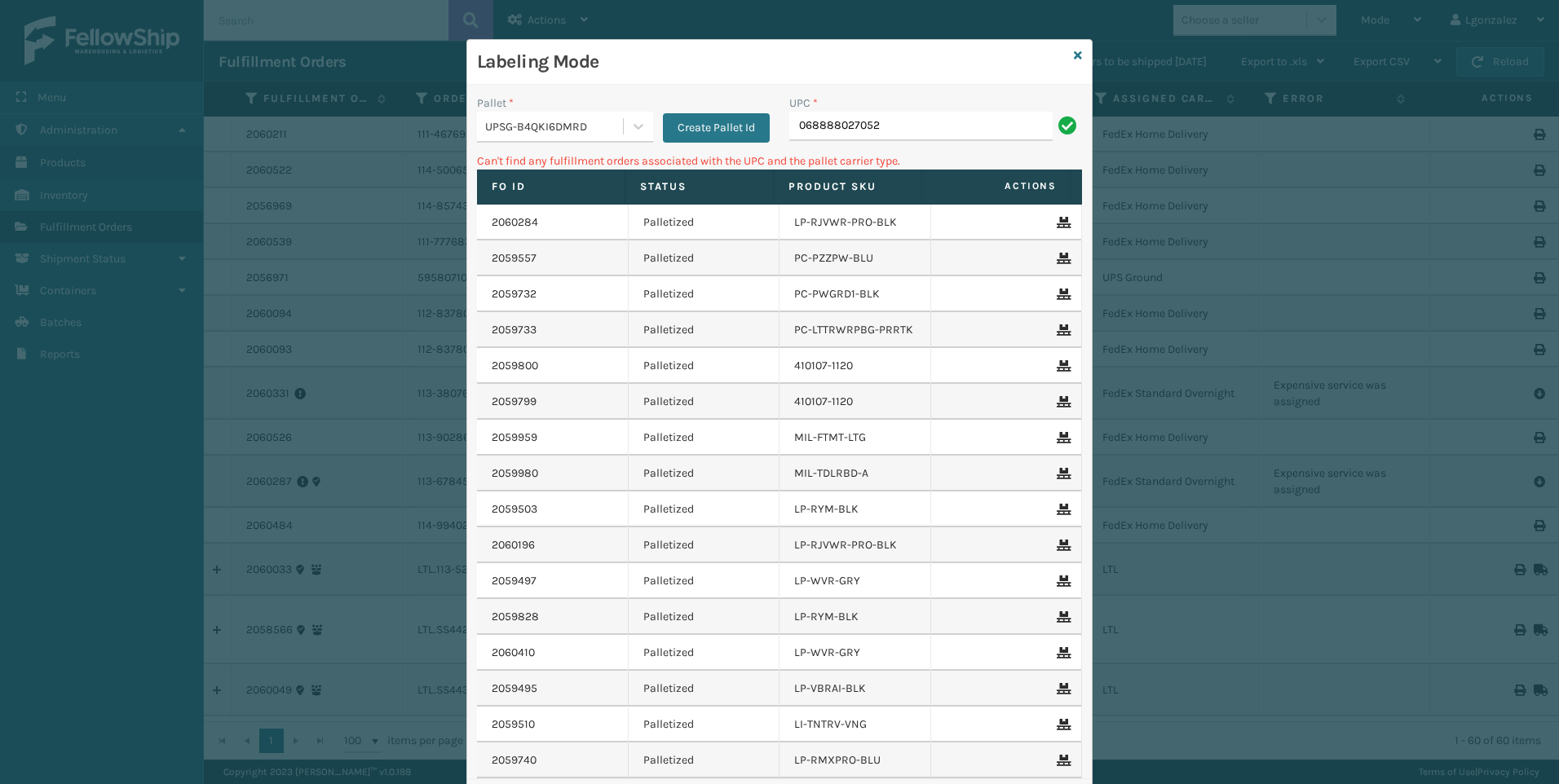
click at [793, 124] on input "068888027052" at bounding box center [920, 126] width 263 height 30
type input "68888027052"
click at [638, 129] on icon at bounding box center [639, 126] width 16 height 16
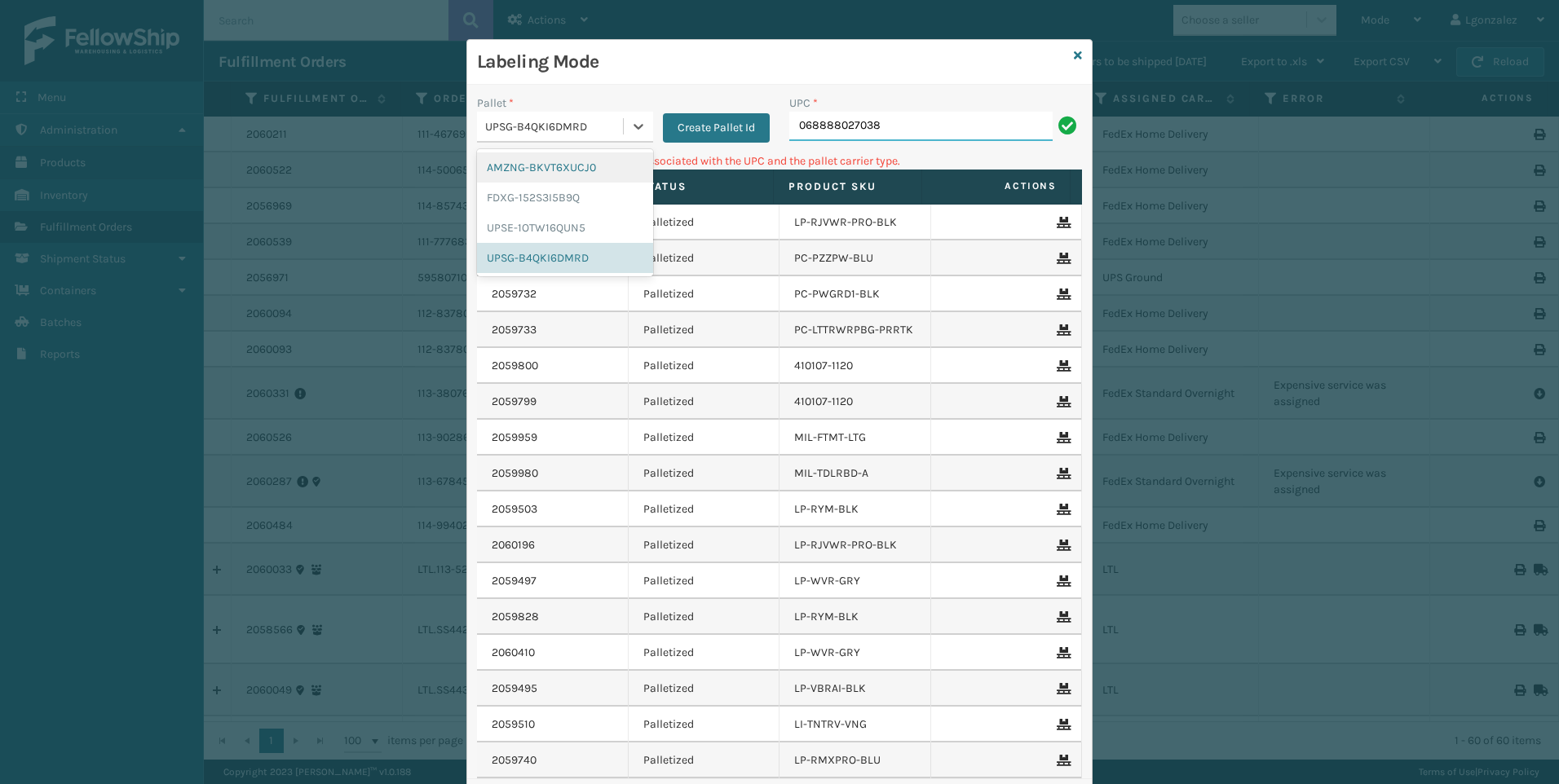
click at [789, 124] on input "068888027038" at bounding box center [920, 126] width 263 height 30
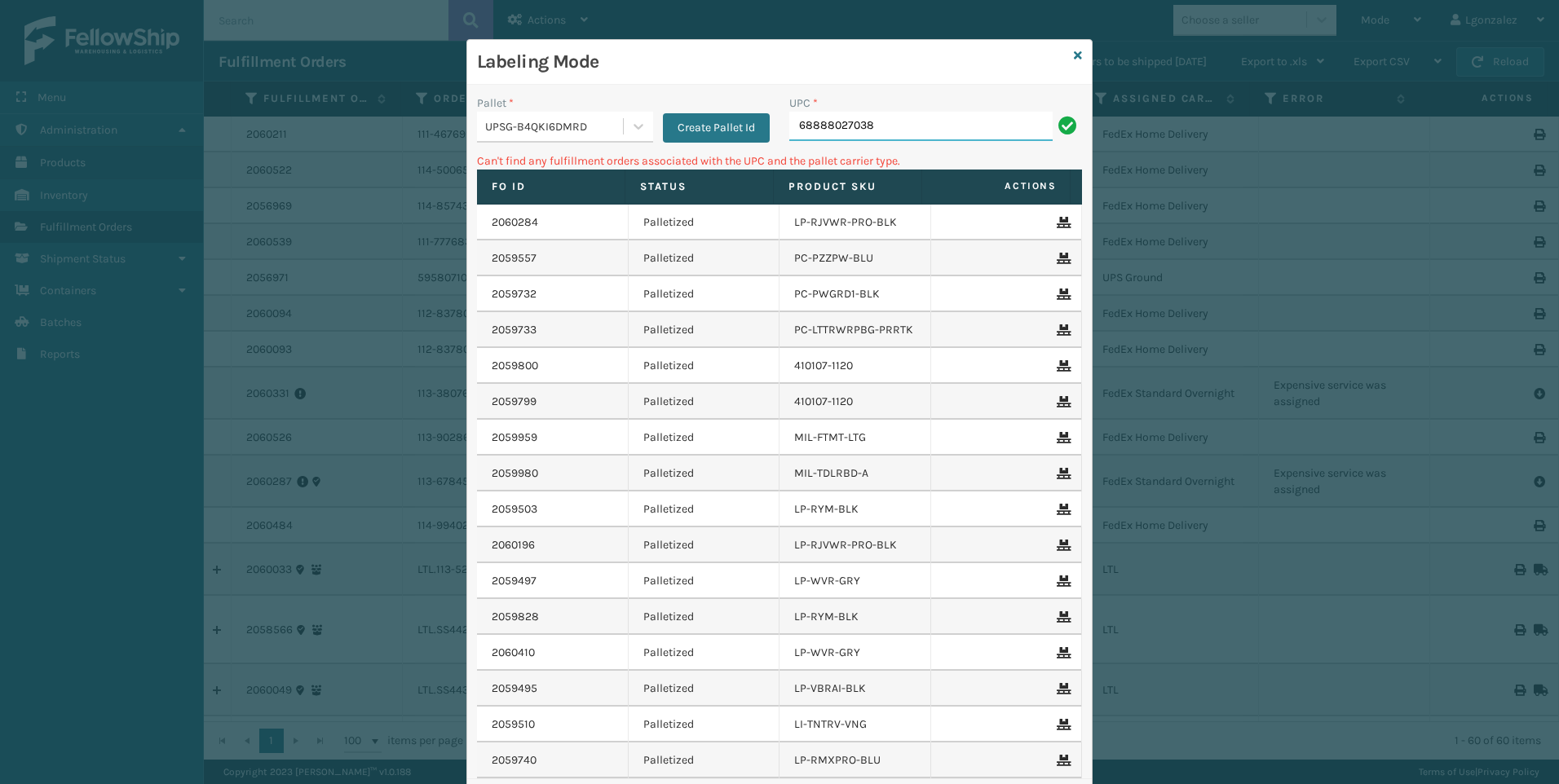
type input "68888027038"
click at [1074, 56] on icon at bounding box center [1077, 55] width 8 height 12
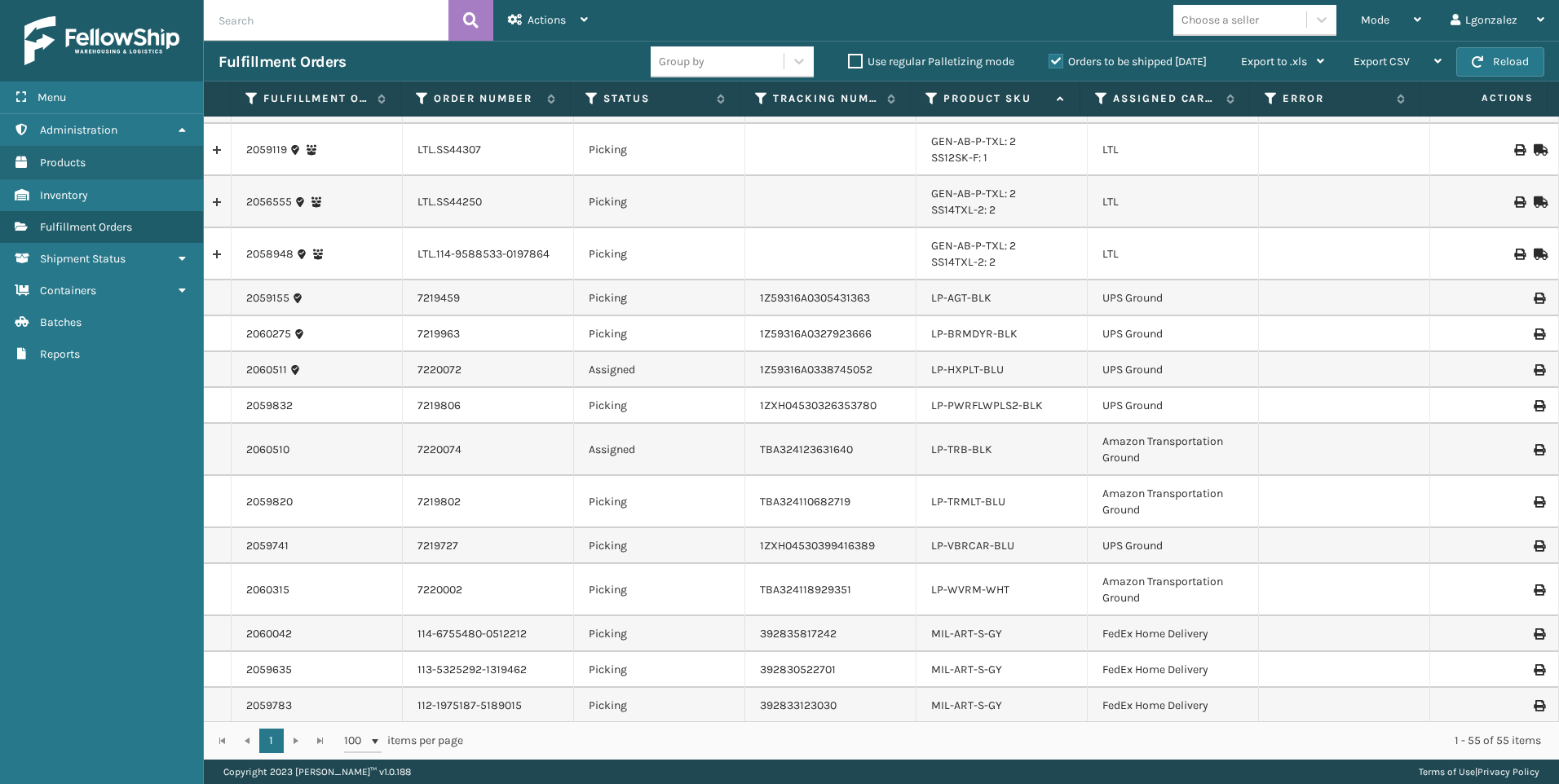
scroll to position [978, 0]
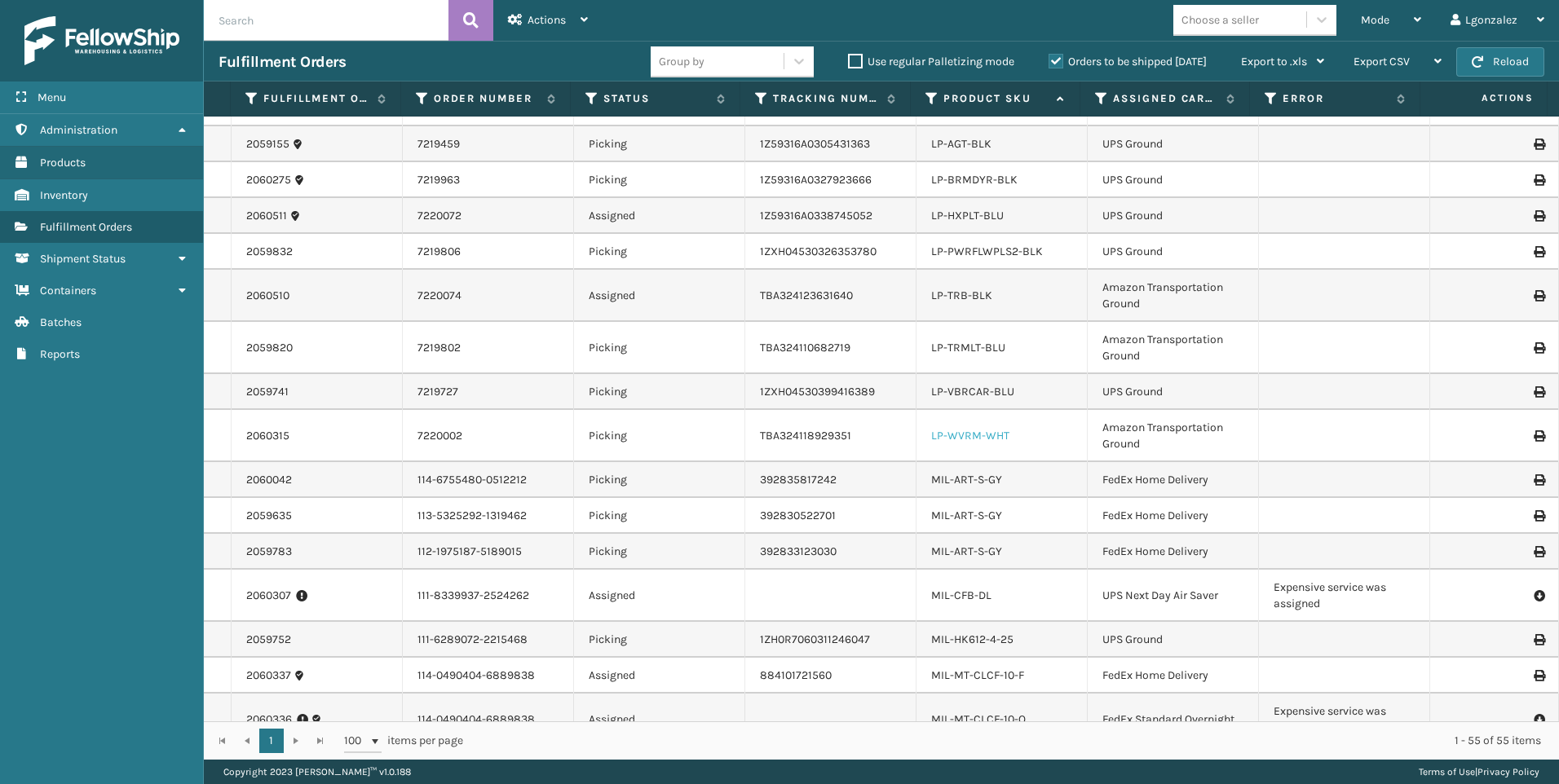
click at [975, 438] on link "LP-WVRM-WHT" at bounding box center [970, 435] width 78 height 14
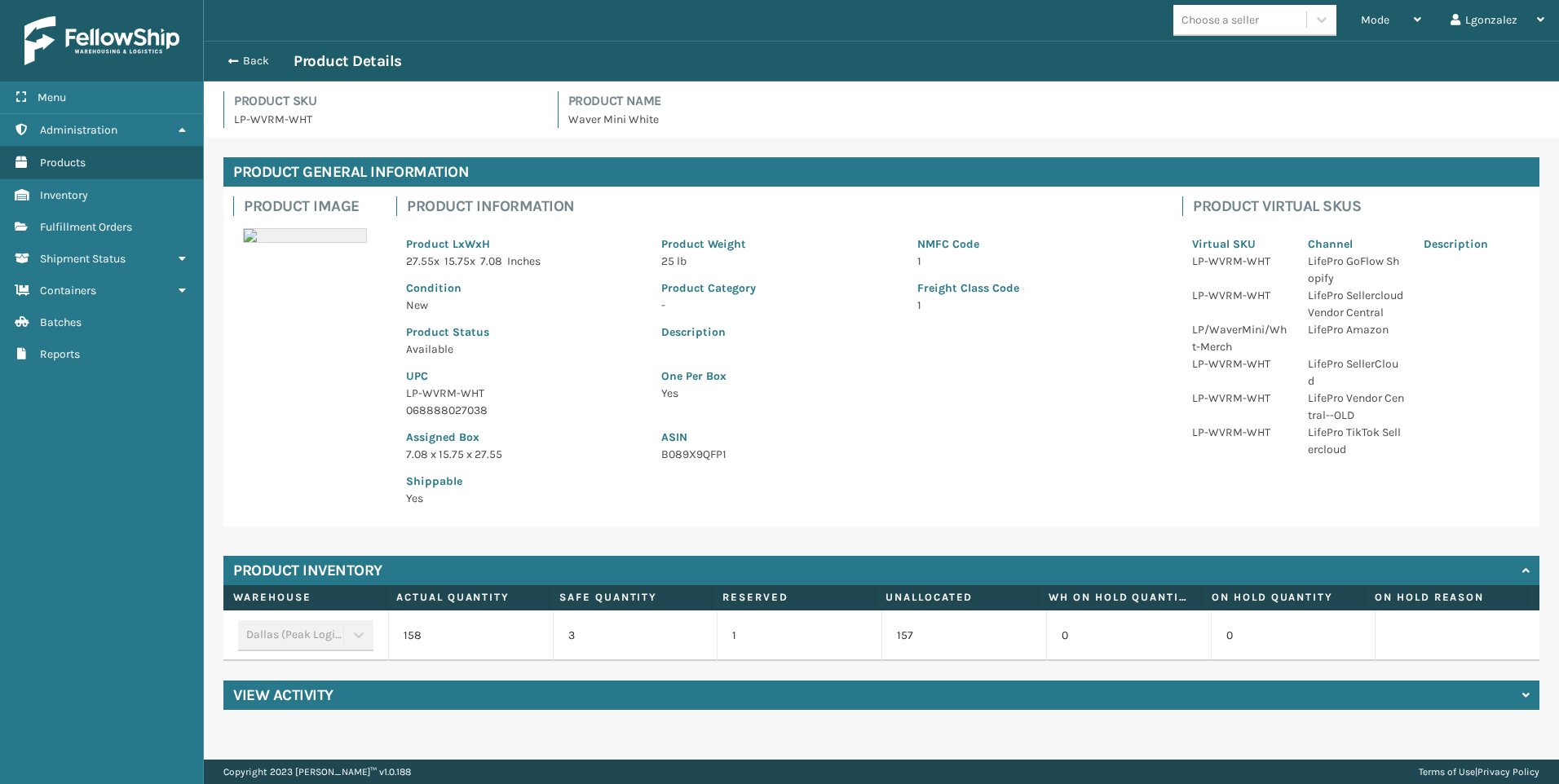
click at [439, 389] on p "LP-WVRM-WHT" at bounding box center [524, 392] width 236 height 17
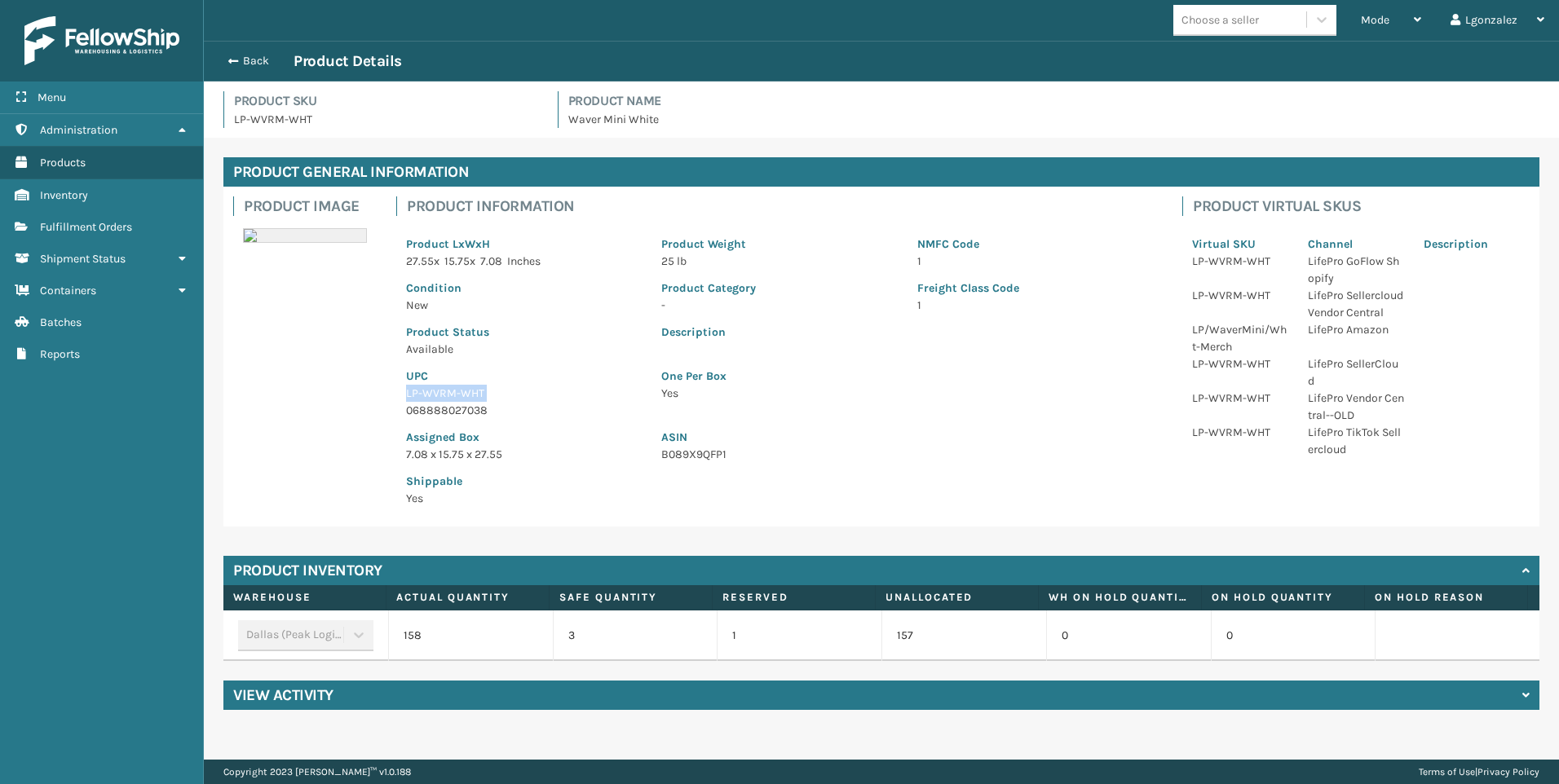
drag, startPoint x: 439, startPoint y: 389, endPoint x: 431, endPoint y: 392, distance: 8.5
click at [61, 236] on link "Reports Fulfillment Orders" at bounding box center [101, 226] width 203 height 32
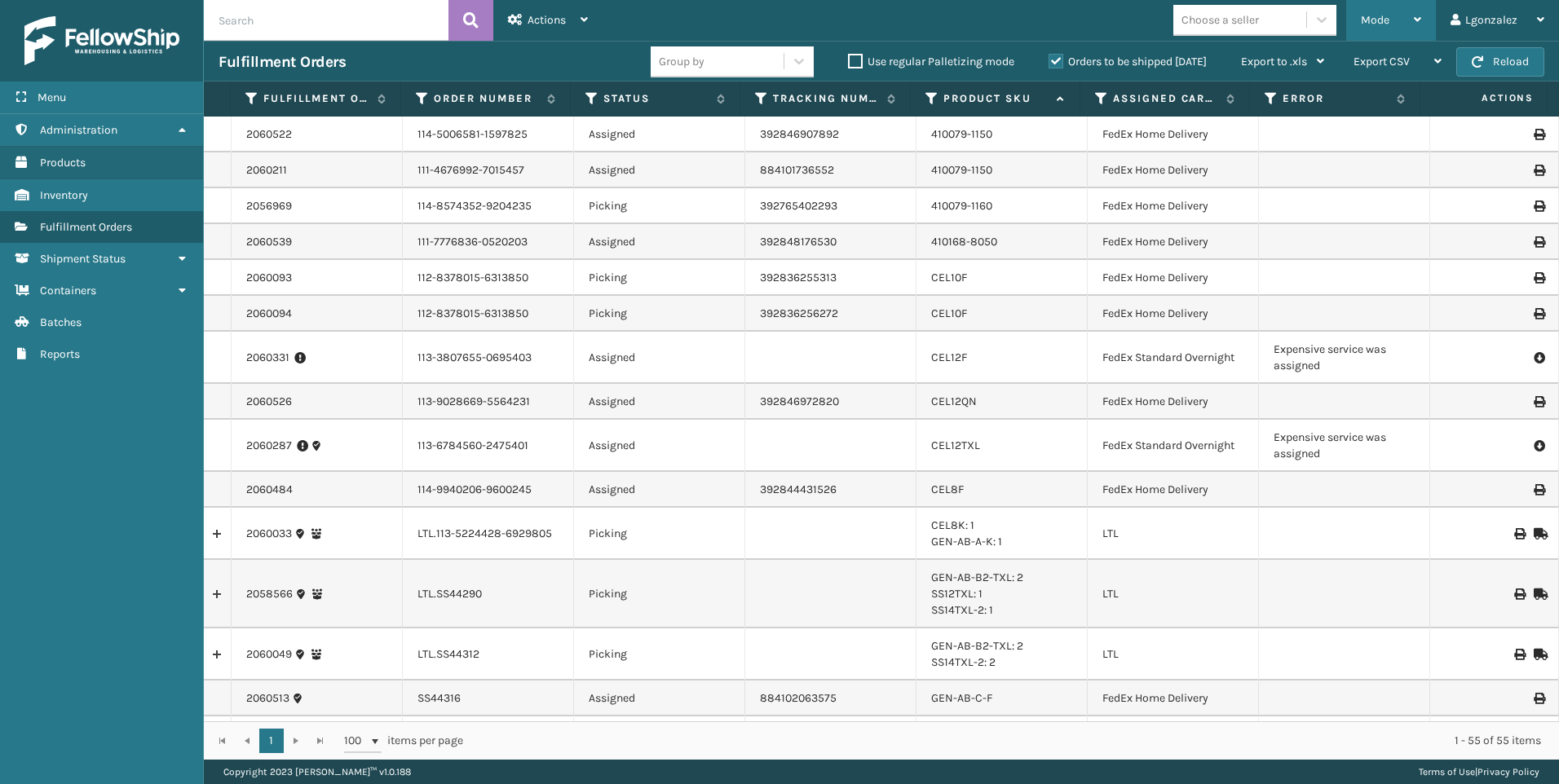
click at [1411, 22] on div "Mode" at bounding box center [1391, 20] width 60 height 41
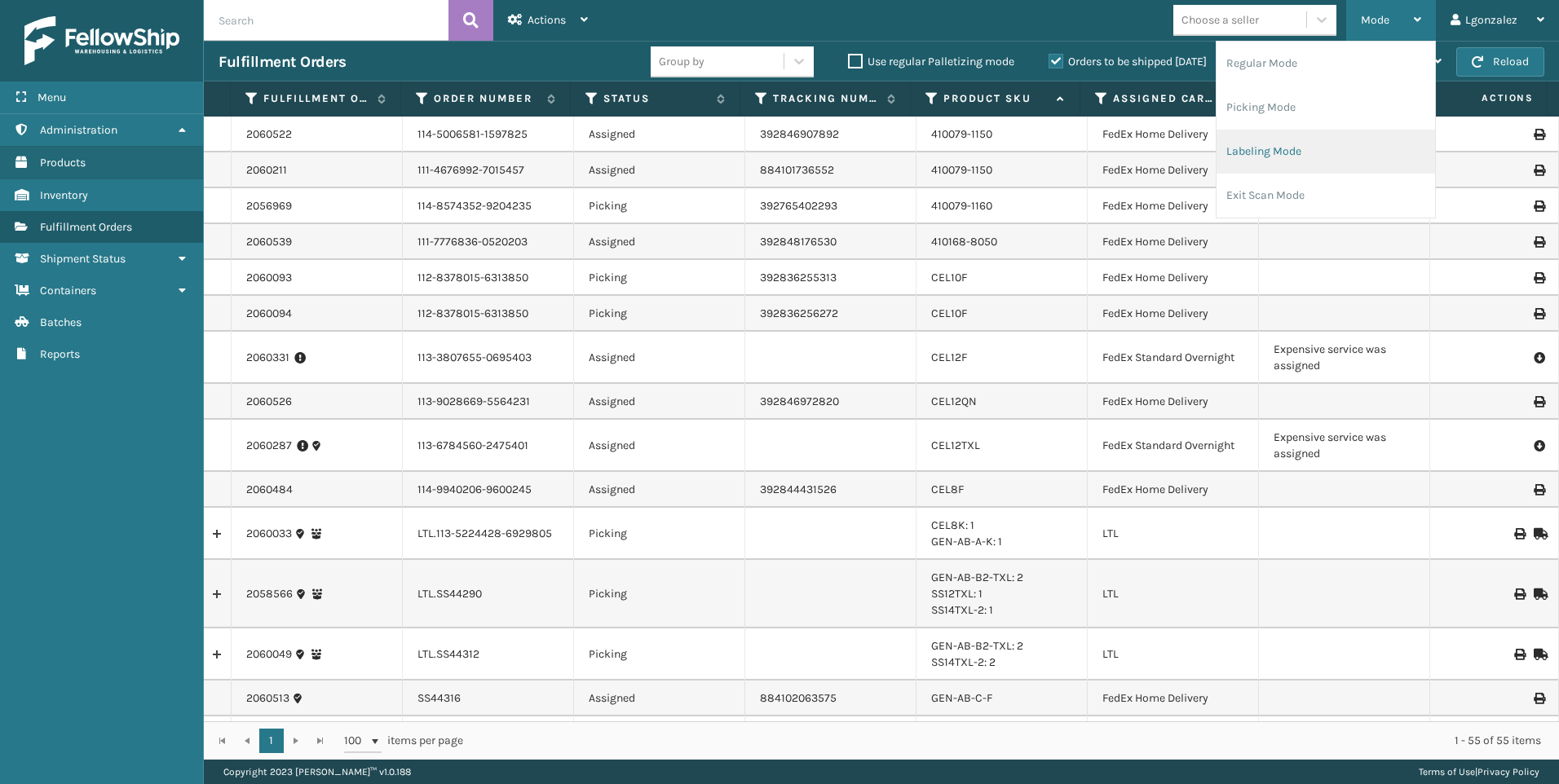
click at [1242, 150] on li "Labeling Mode" at bounding box center [1325, 151] width 219 height 44
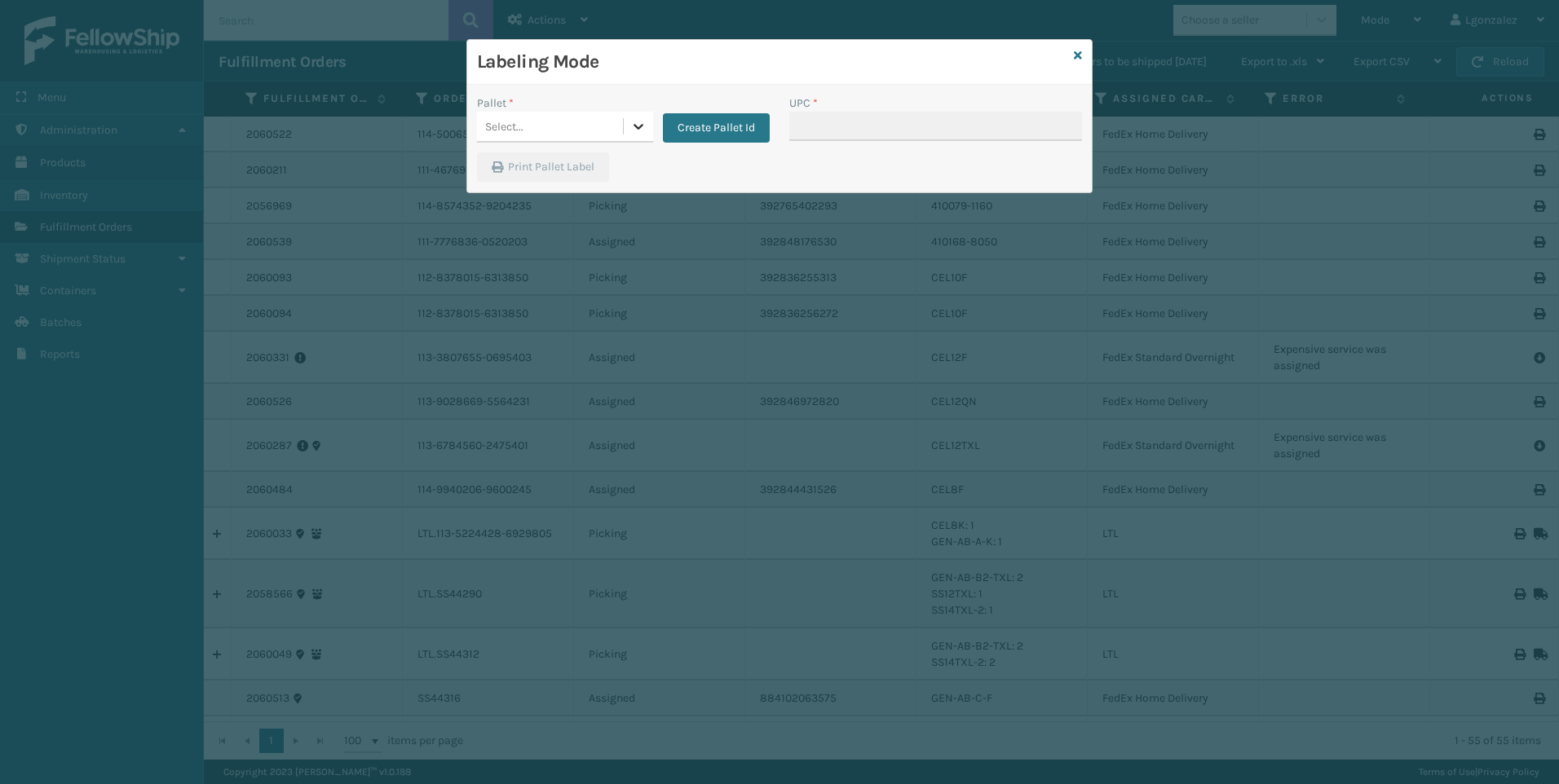
click at [627, 128] on div at bounding box center [638, 126] width 30 height 30
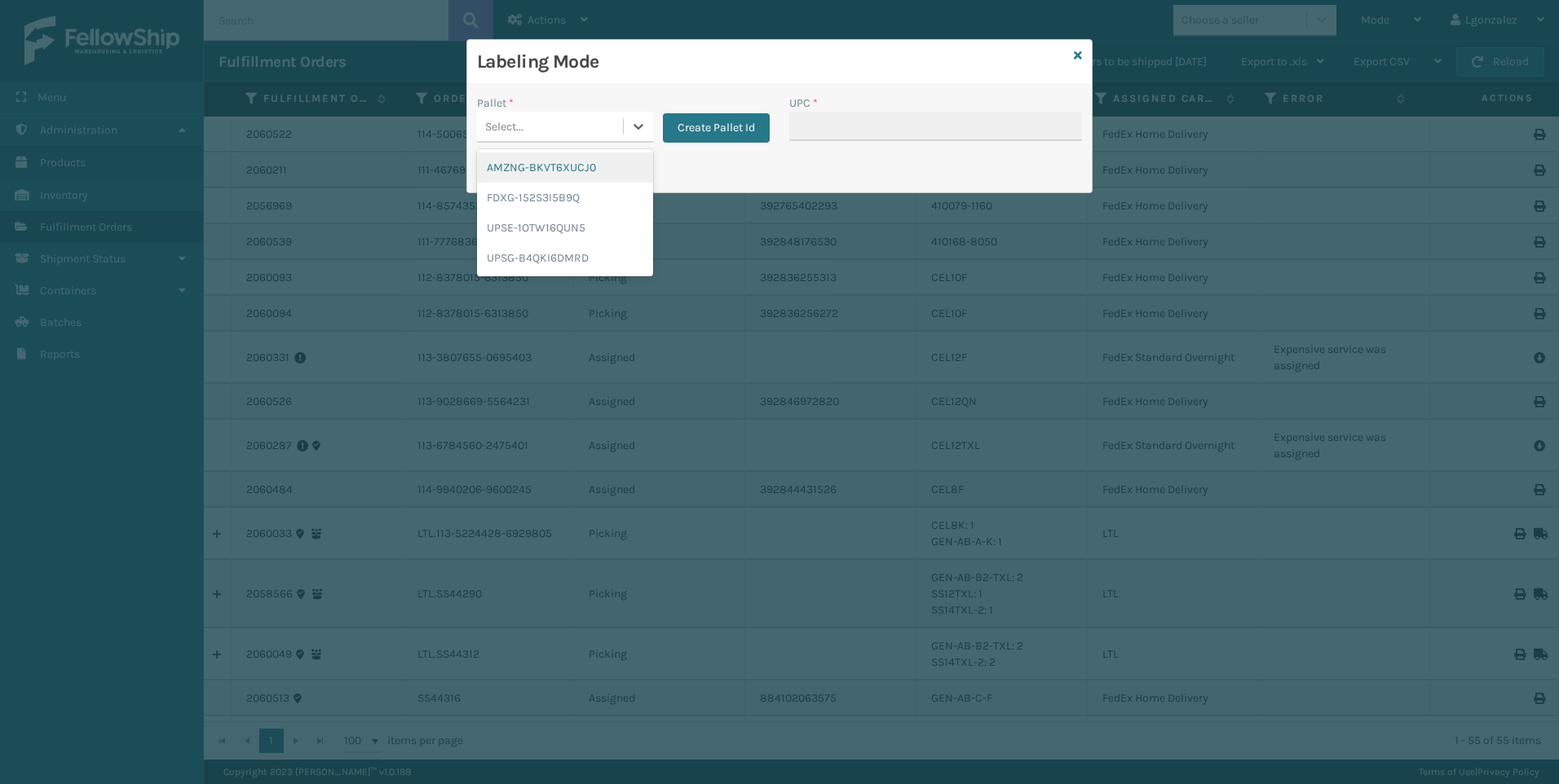
click at [581, 167] on div "AMZNG-BKVT6XUCJ0" at bounding box center [566, 167] width 177 height 30
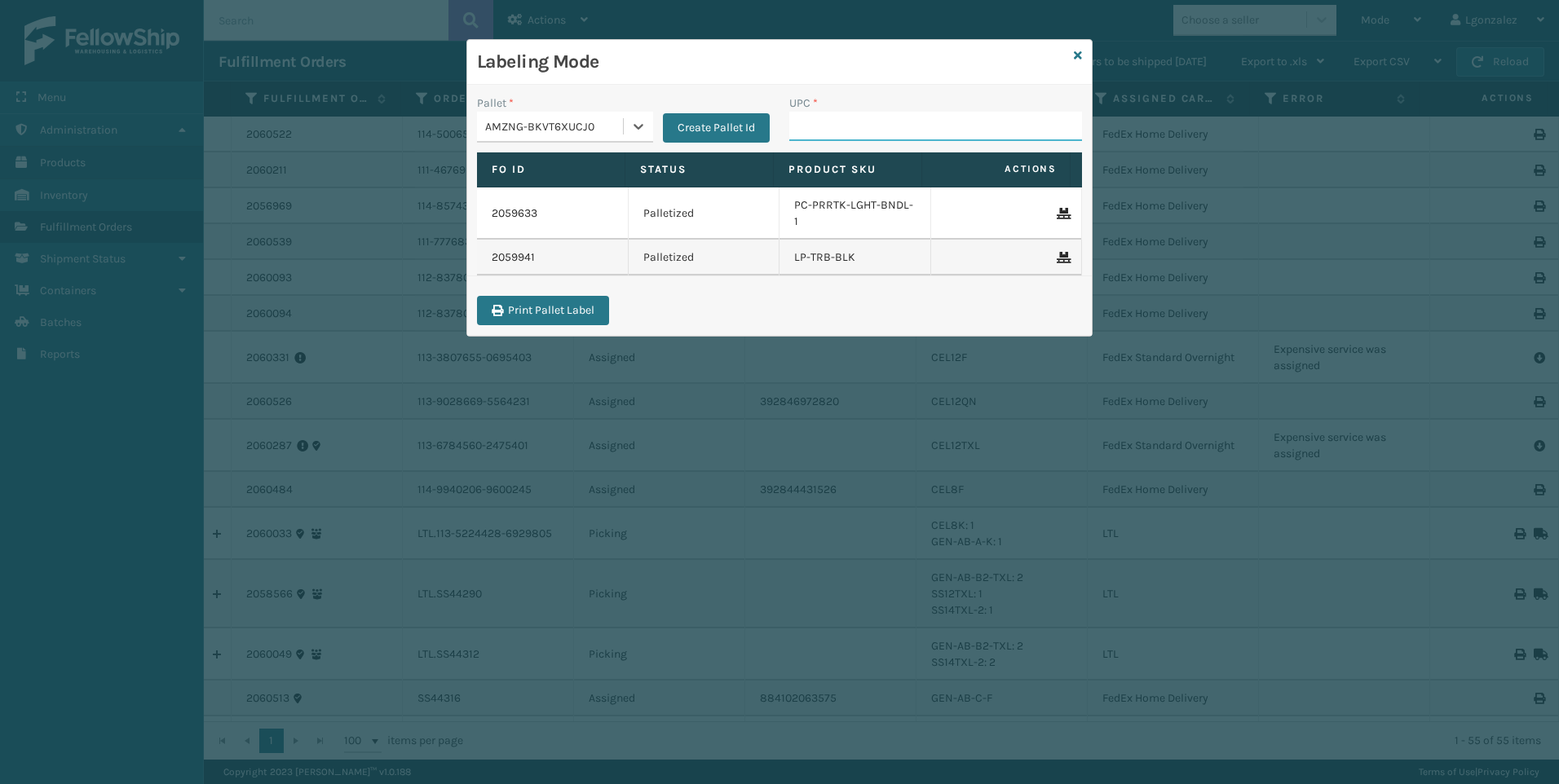
click at [815, 115] on input "UPC *" at bounding box center [935, 126] width 293 height 30
paste input "LP-WVRM-WHT"
type input "LP-WVRM-WHT"
click at [1080, 53] on icon at bounding box center [1077, 55] width 8 height 12
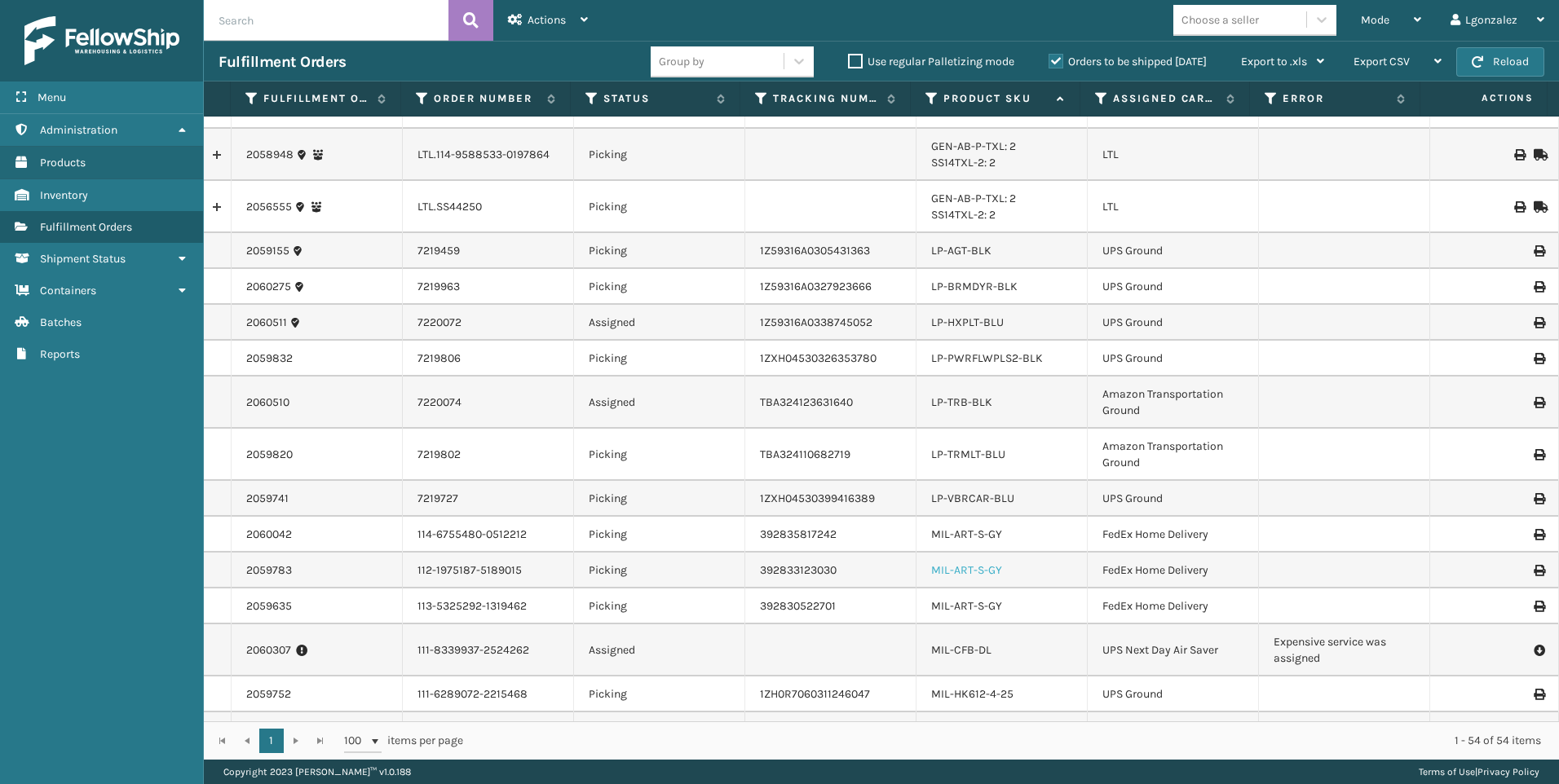
scroll to position [897, 0]
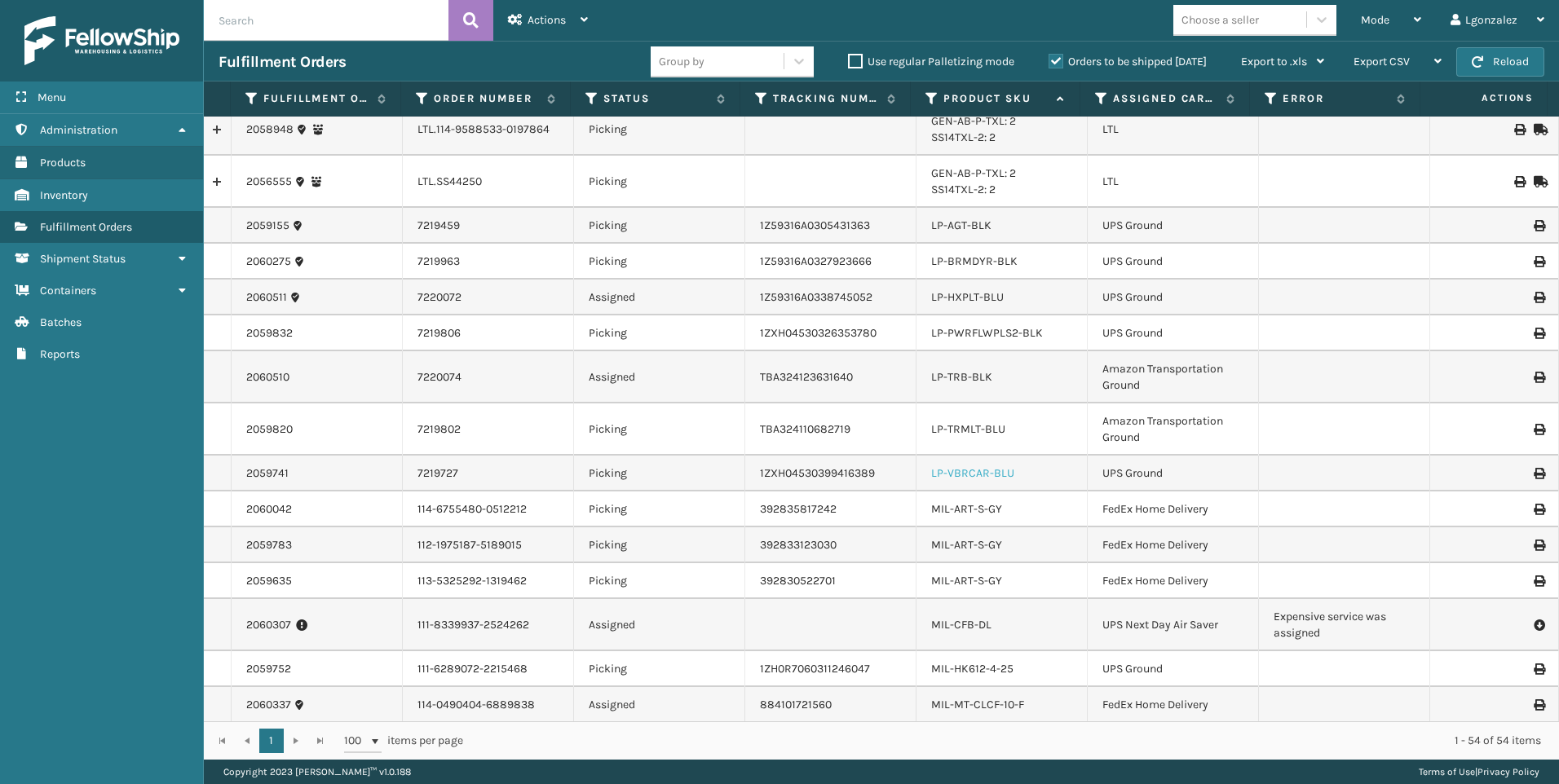
click at [980, 471] on link "LP-VBRCAR-BLU" at bounding box center [973, 473] width 83 height 14
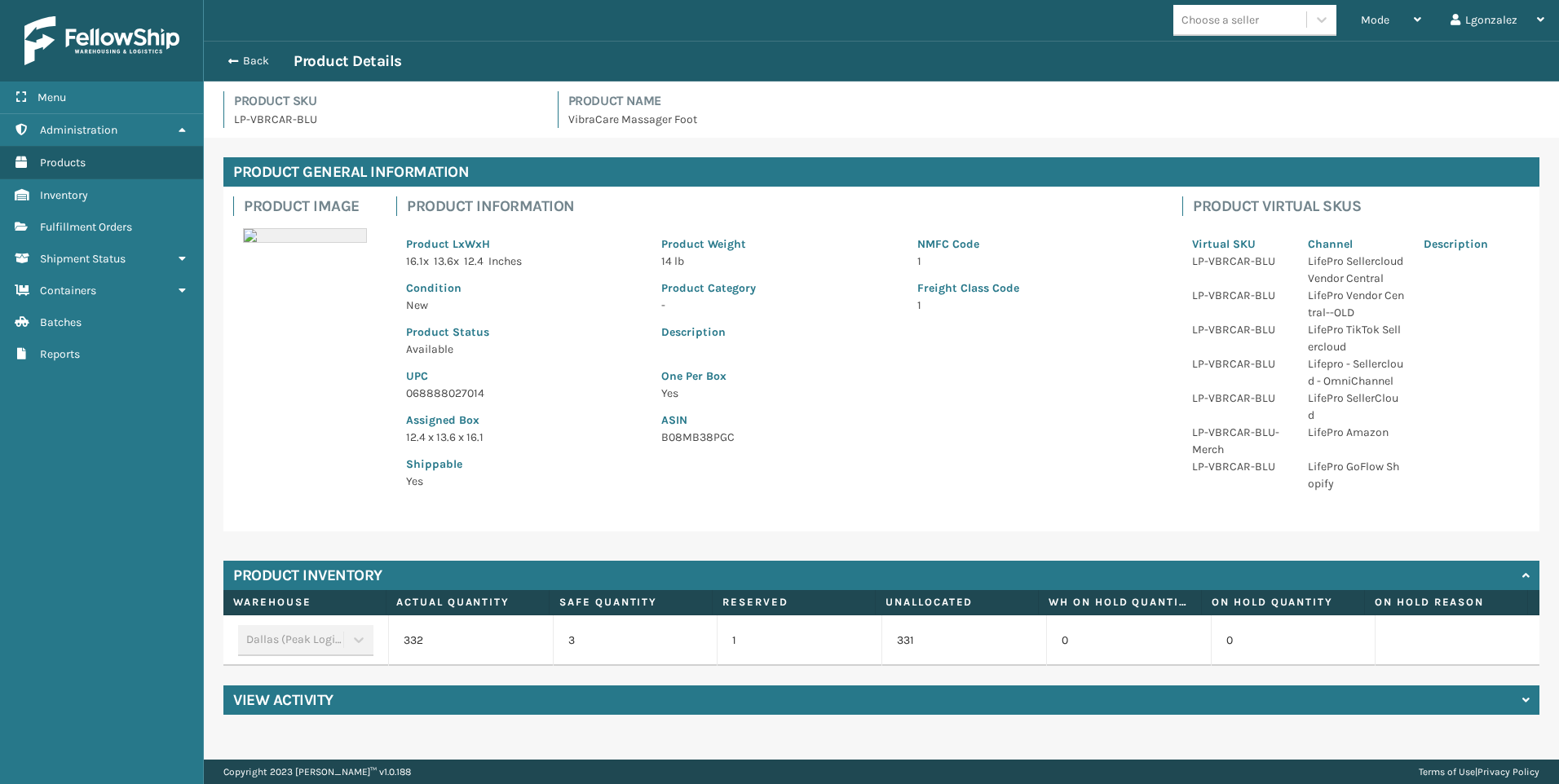
click at [449, 392] on p "068888027014" at bounding box center [524, 392] width 236 height 17
click at [114, 233] on span "Fulfillment Orders" at bounding box center [86, 226] width 92 height 14
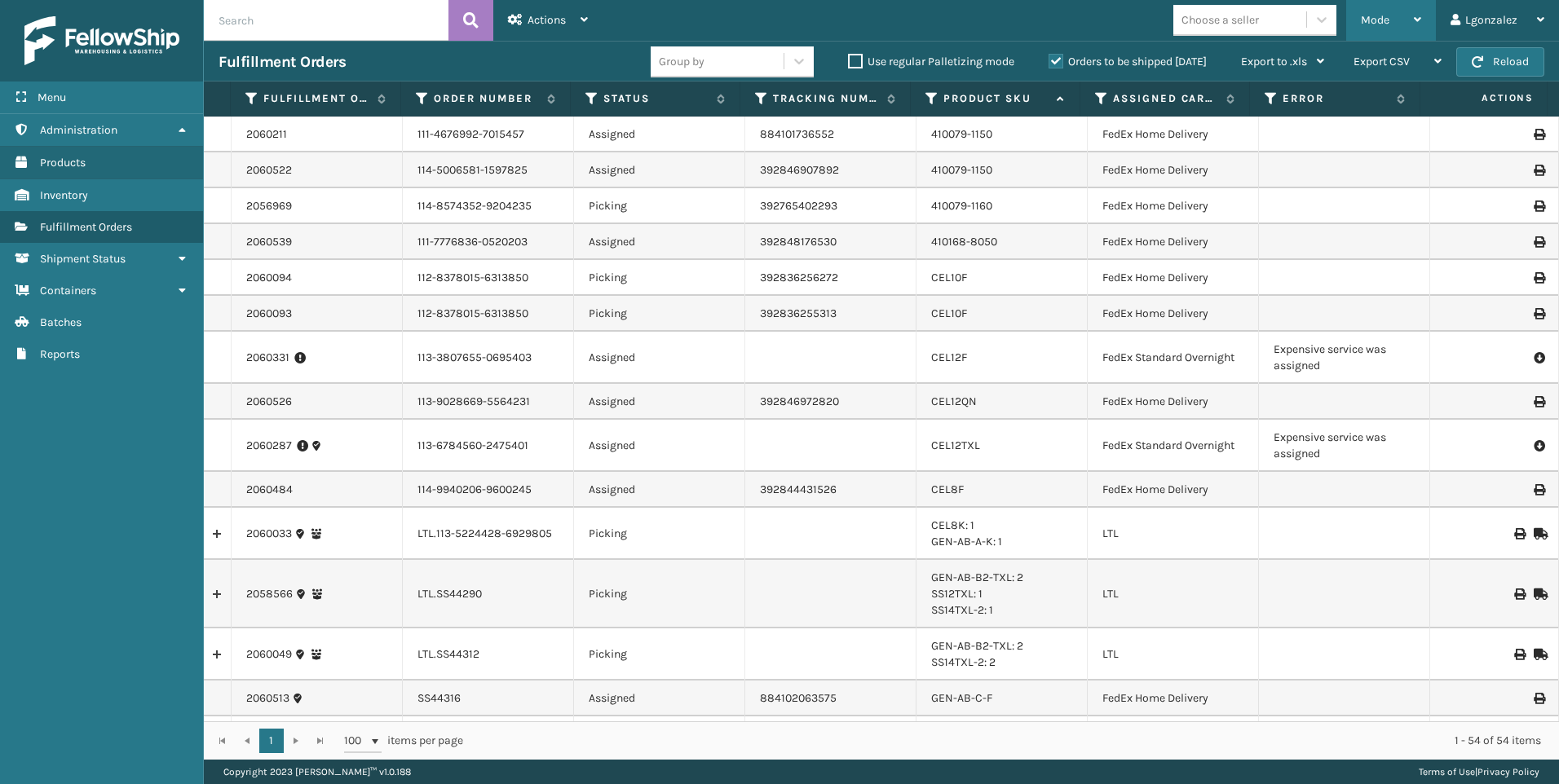
click at [1404, 24] on div "Mode" at bounding box center [1391, 20] width 60 height 41
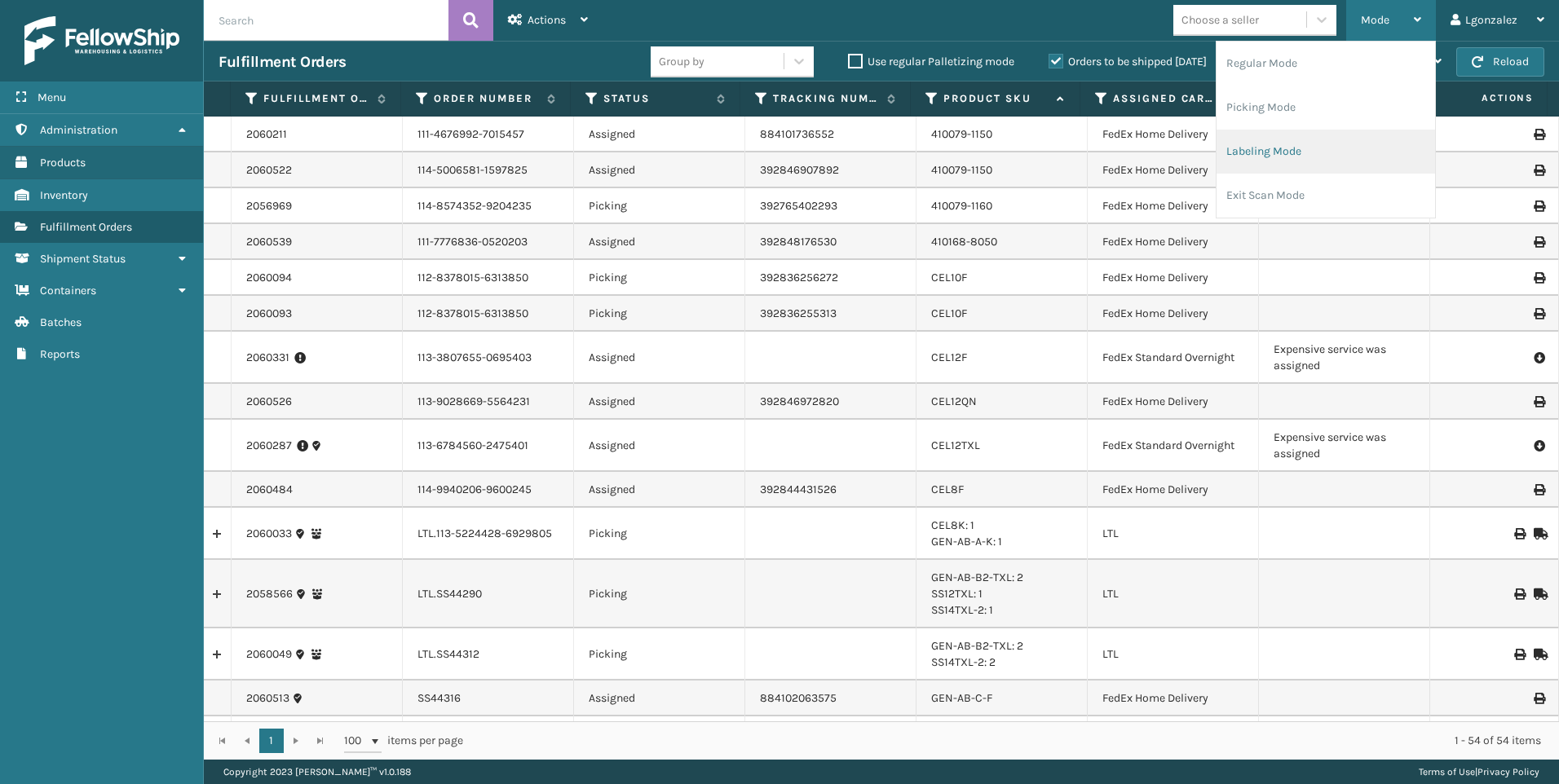
click at [1318, 161] on li "Labeling Mode" at bounding box center [1325, 151] width 219 height 44
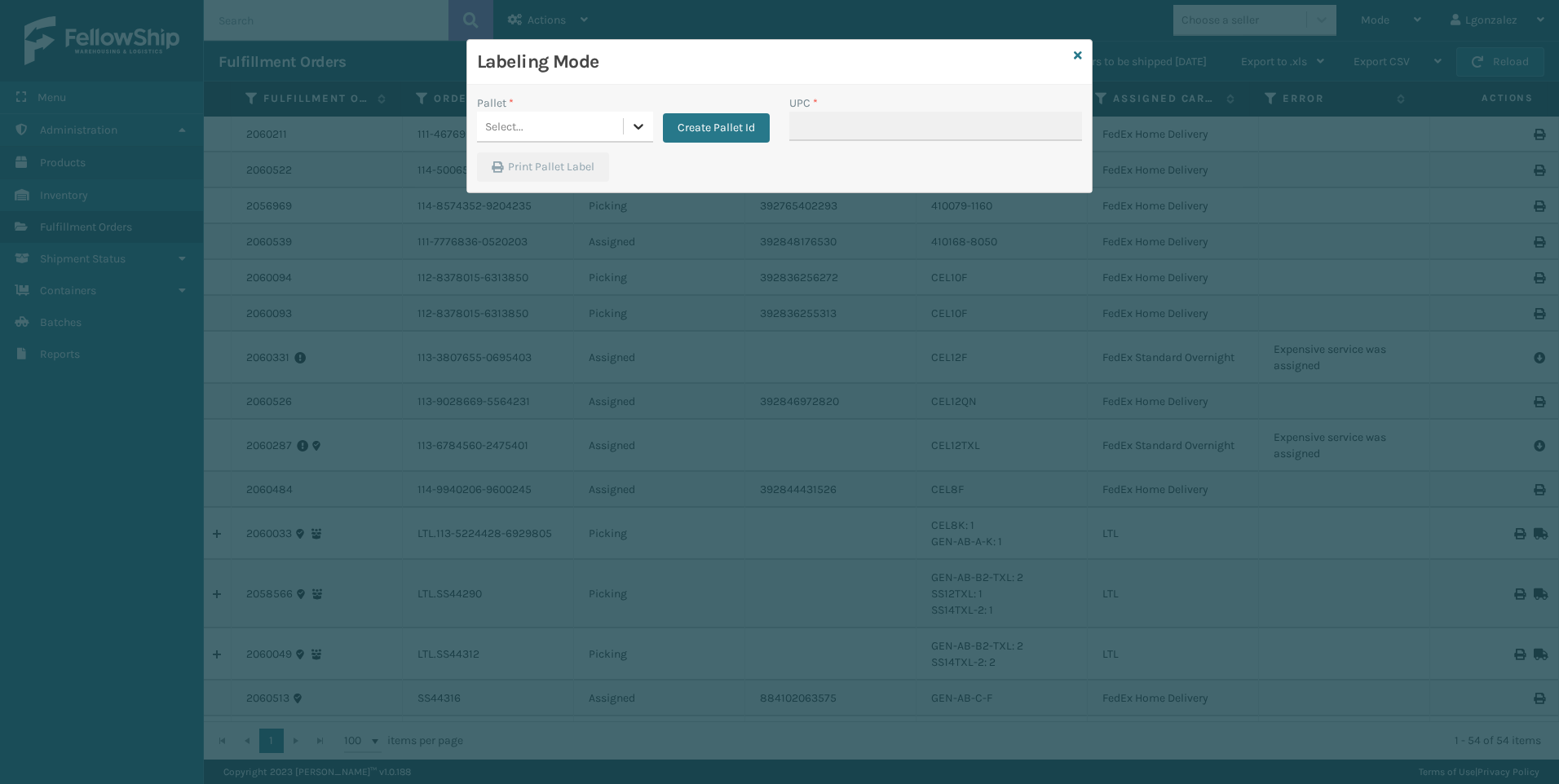
click at [638, 129] on icon at bounding box center [638, 127] width 10 height 5
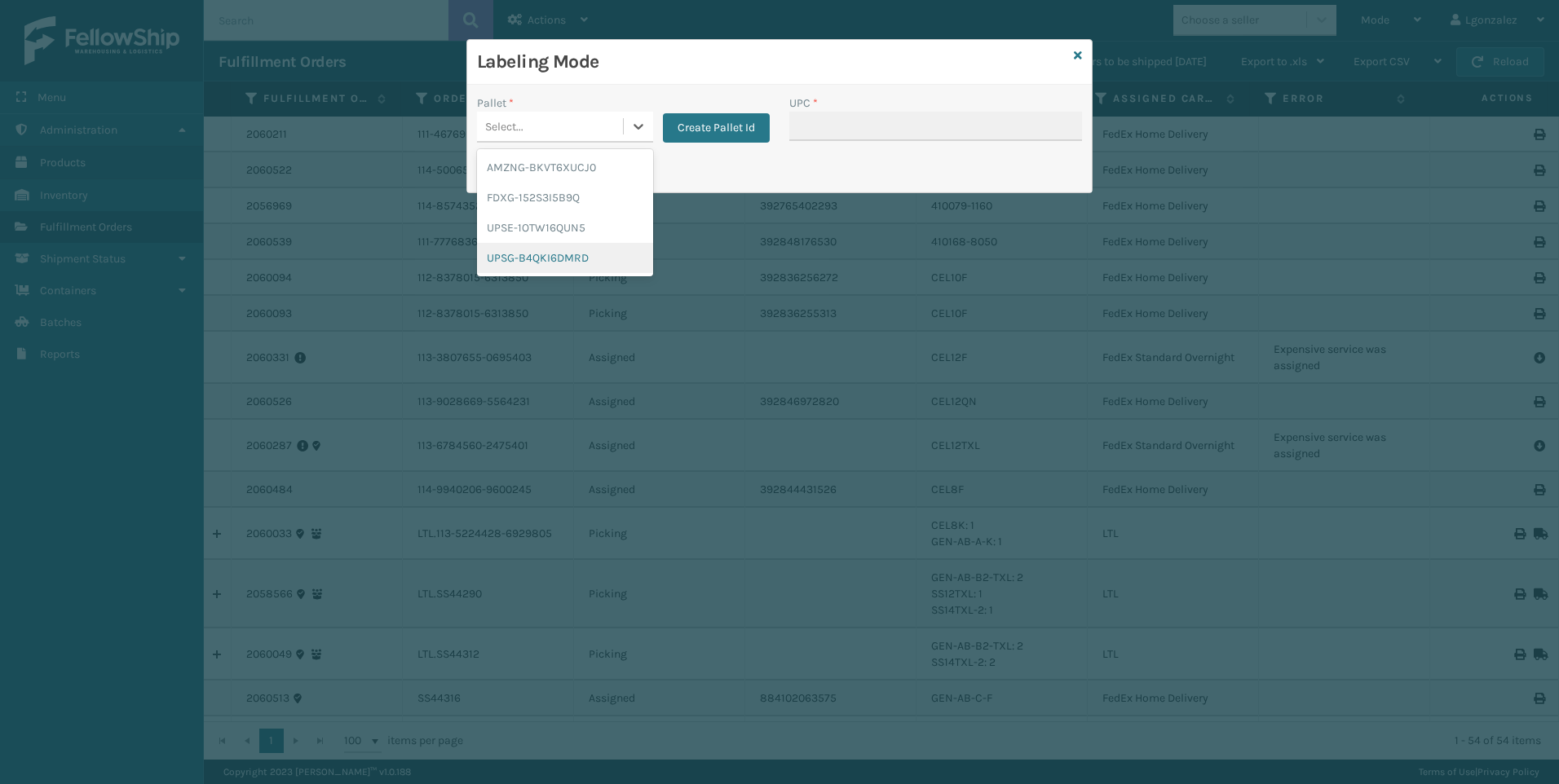
click at [555, 256] on div "UPSG-B4QKI6DMRD" at bounding box center [566, 257] width 177 height 30
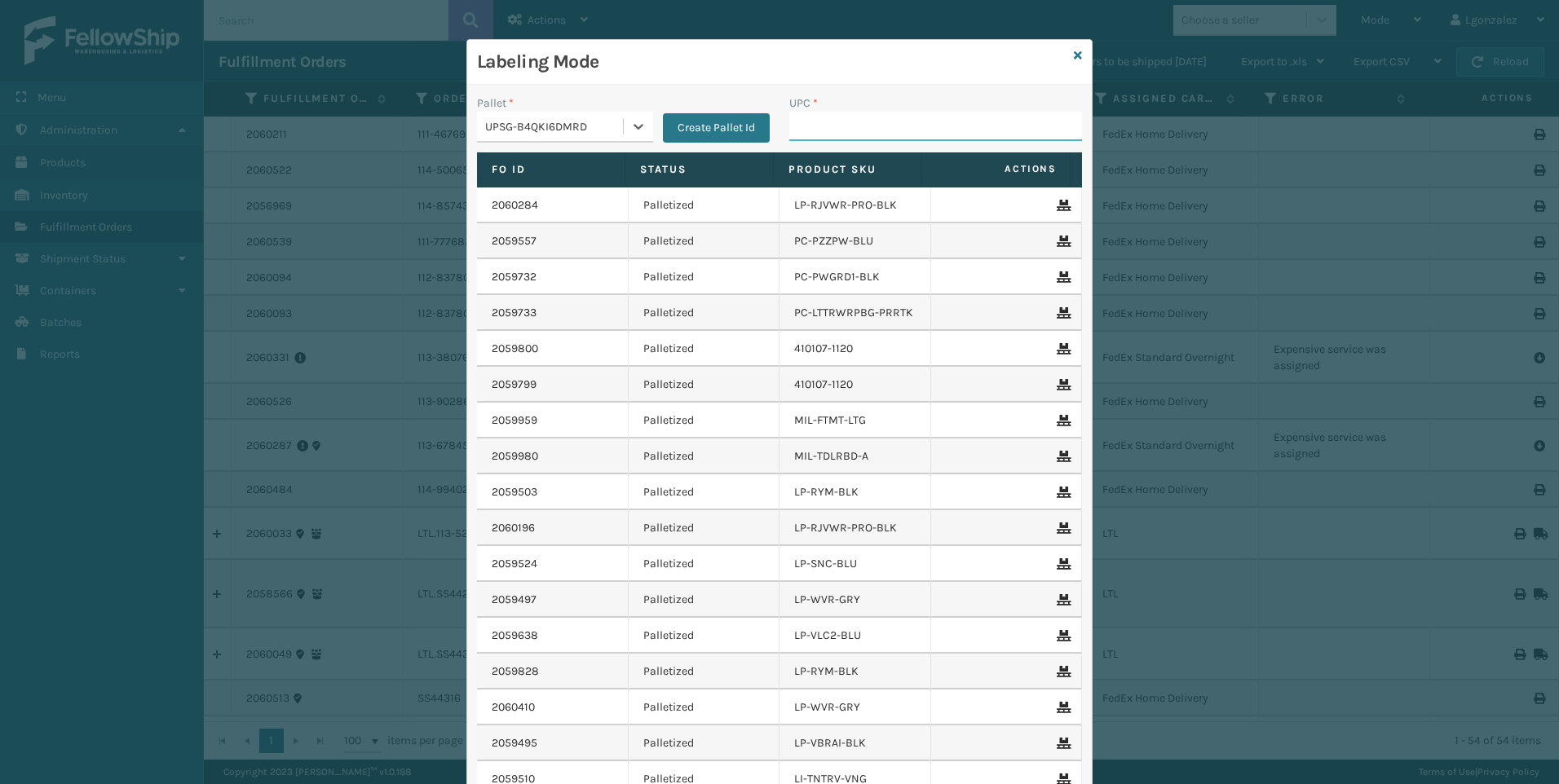
click at [841, 125] on input "UPC *" at bounding box center [935, 126] width 293 height 30
paste input "068888027014"
type input "068888027014"
click at [1074, 53] on icon at bounding box center [1077, 55] width 8 height 12
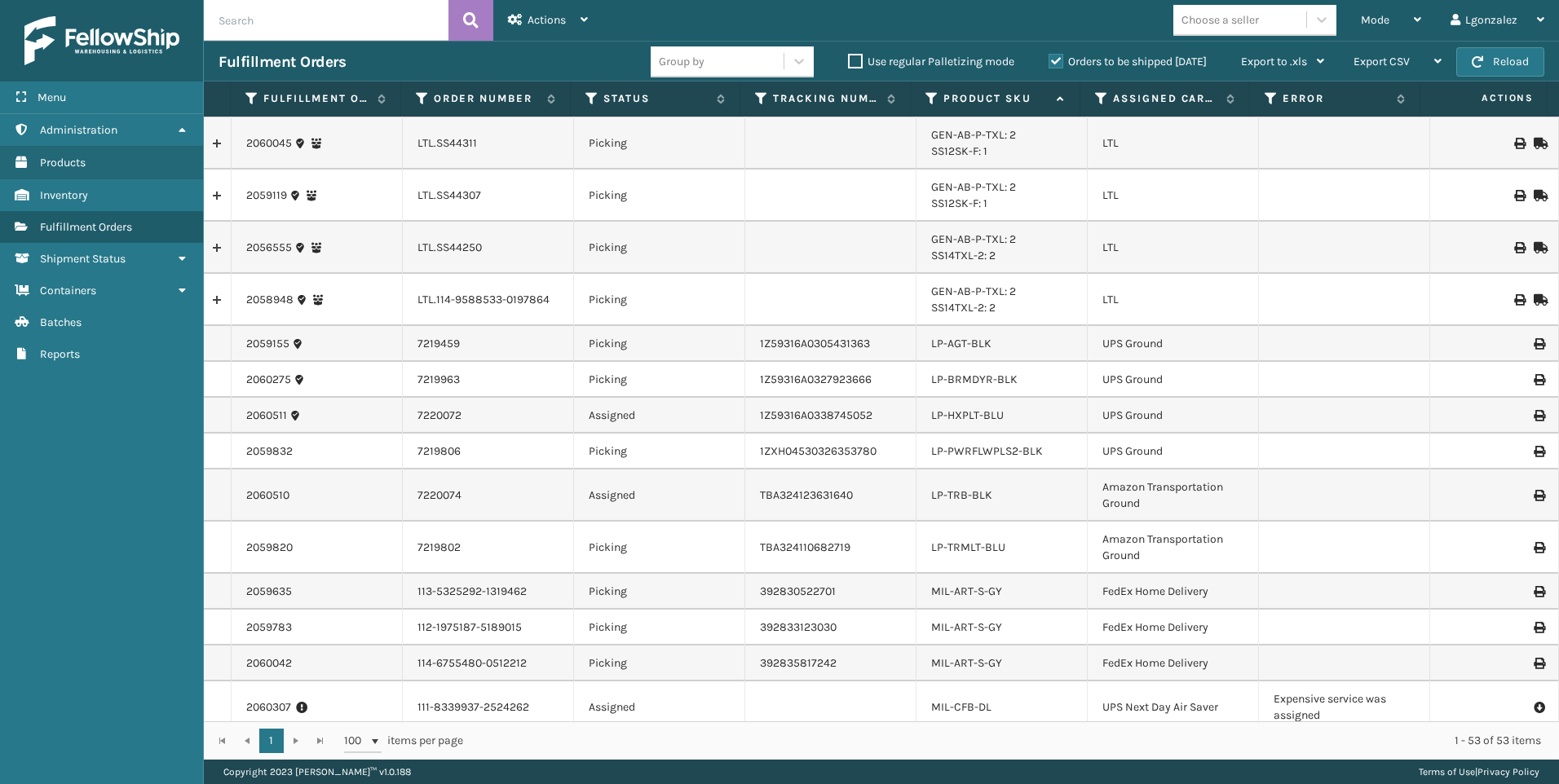
scroll to position [815, 0]
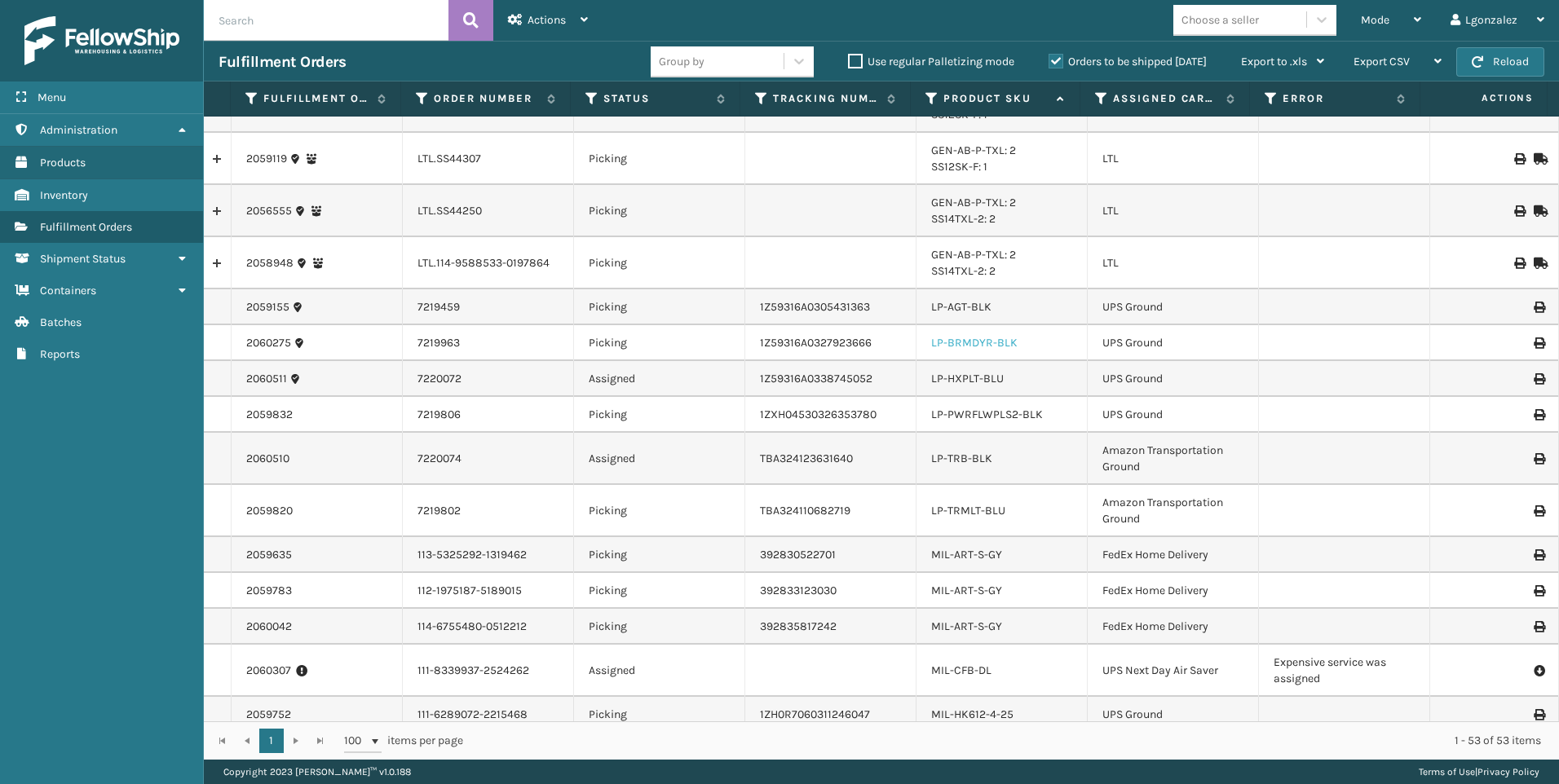
click at [975, 339] on link "LP-BRMDYR-BLK" at bounding box center [974, 342] width 86 height 14
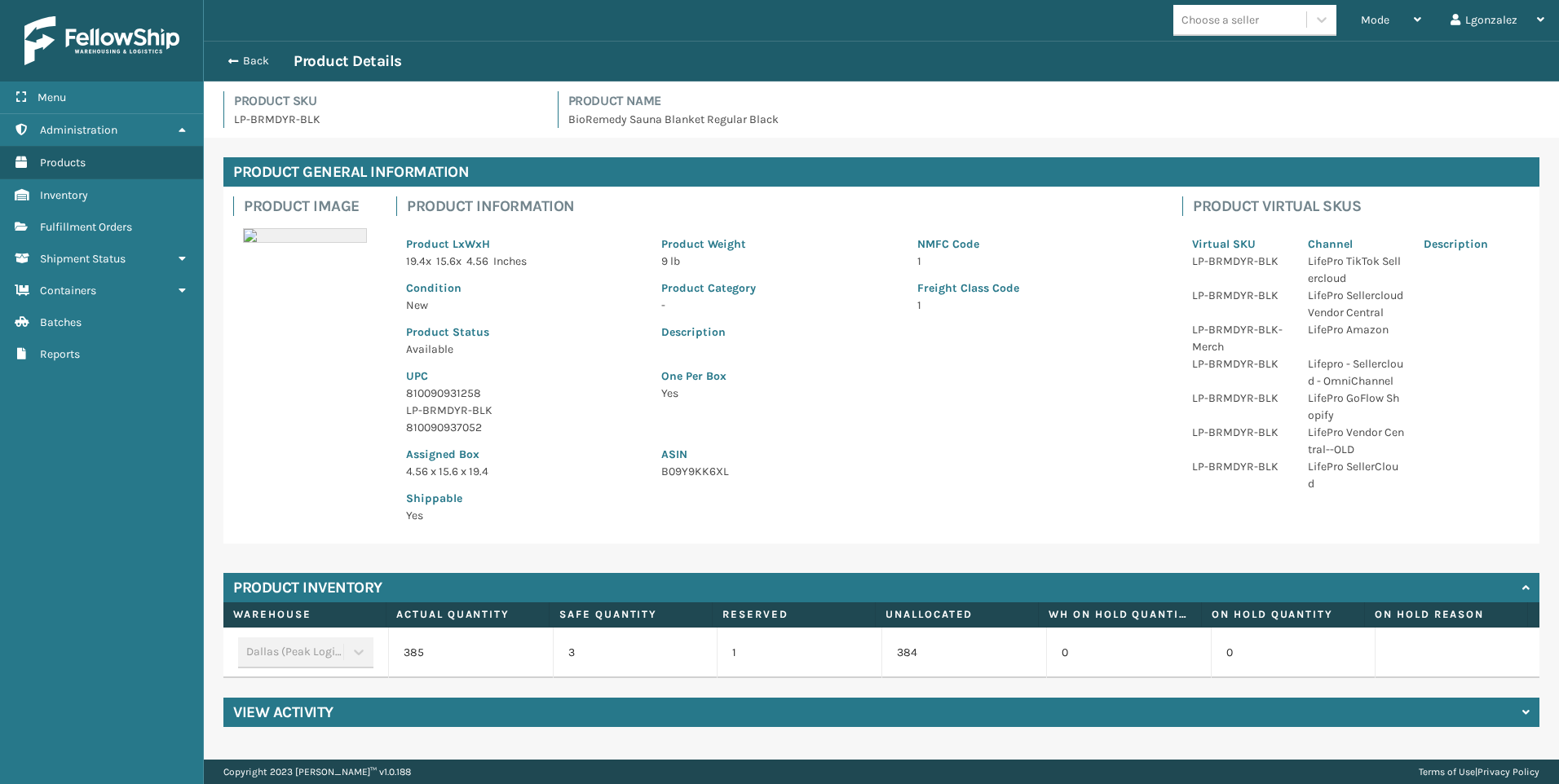
click at [432, 392] on p "810090931258" at bounding box center [524, 392] width 236 height 17
click at [431, 391] on p "810090931258" at bounding box center [524, 392] width 236 height 17
click at [113, 230] on span "Fulfillment Orders" at bounding box center [86, 226] width 92 height 14
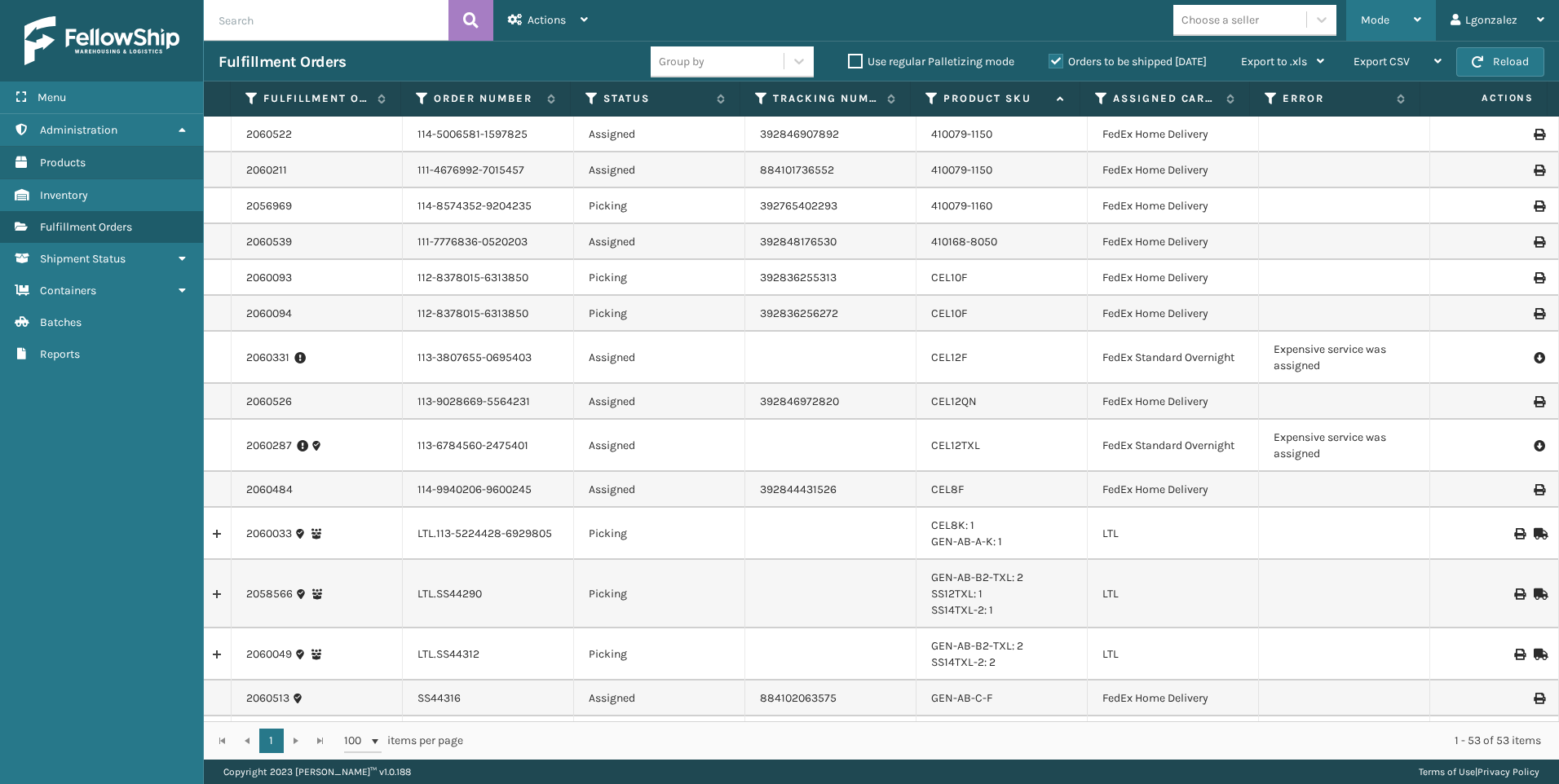
click at [1397, 17] on div "Mode" at bounding box center [1391, 20] width 60 height 41
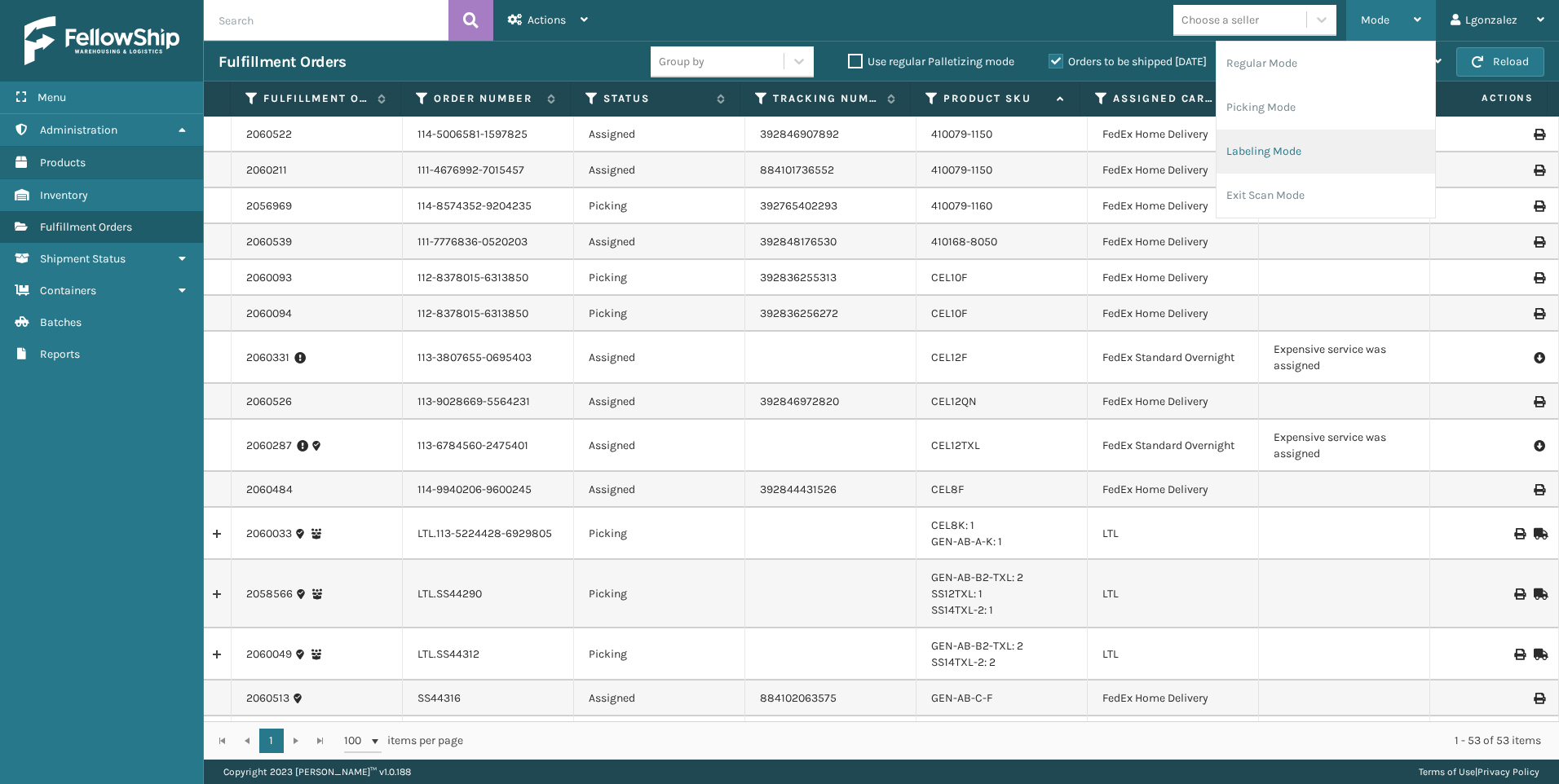
click at [1255, 157] on li "Labeling Mode" at bounding box center [1325, 151] width 219 height 44
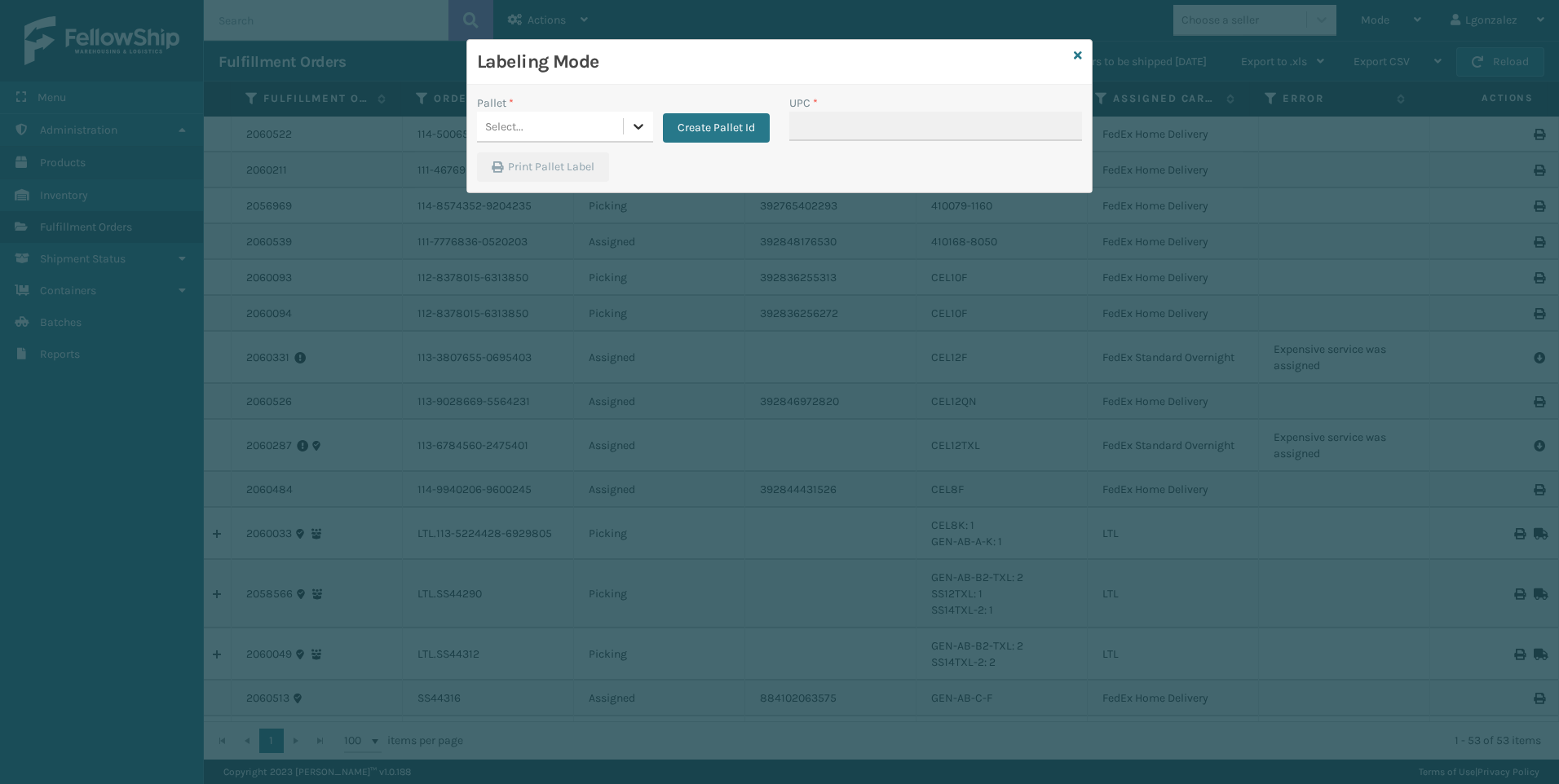
click at [637, 125] on icon at bounding box center [639, 126] width 16 height 16
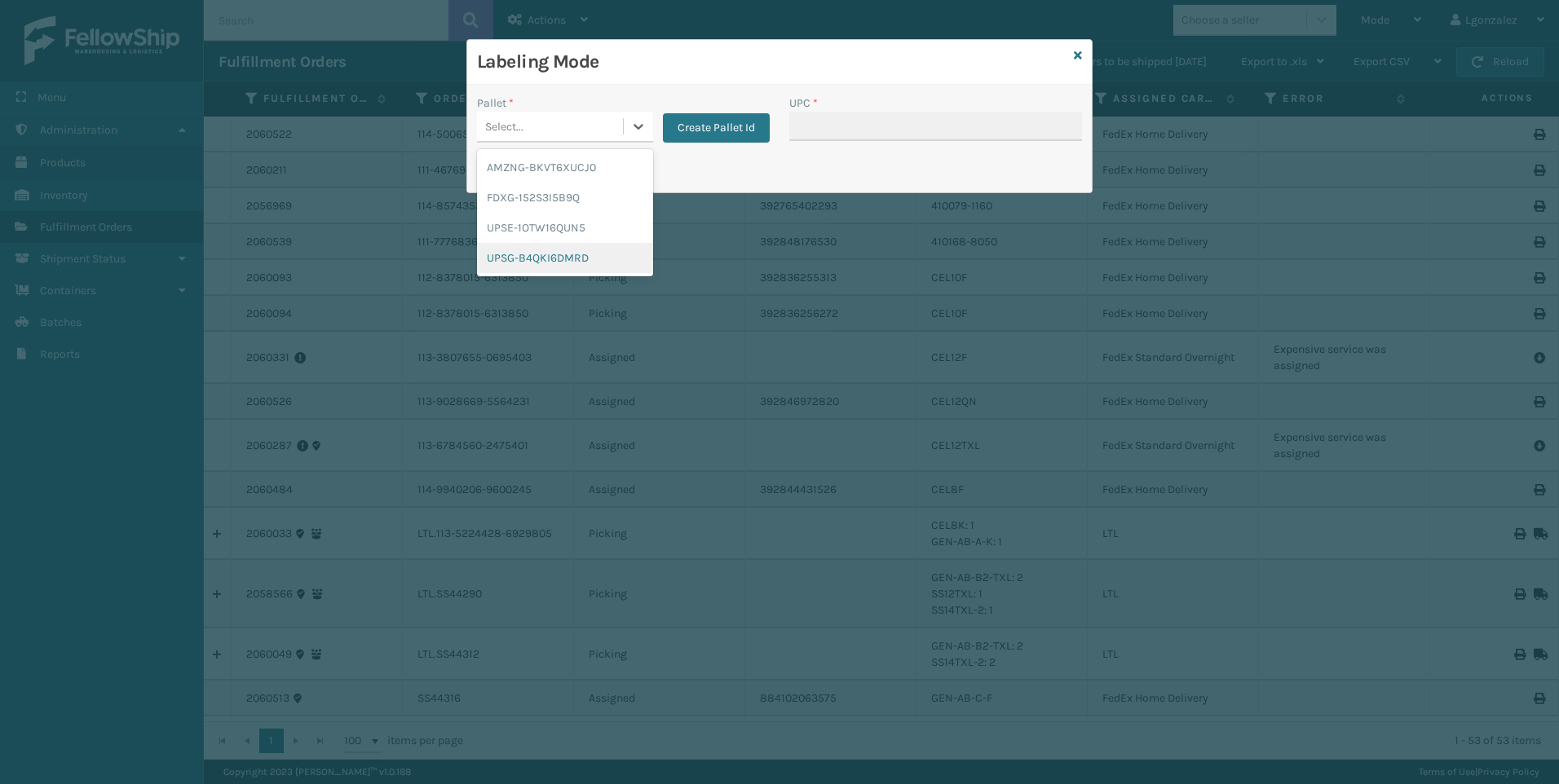
click at [570, 258] on div "UPSG-B4QKI6DMRD" at bounding box center [566, 257] width 177 height 30
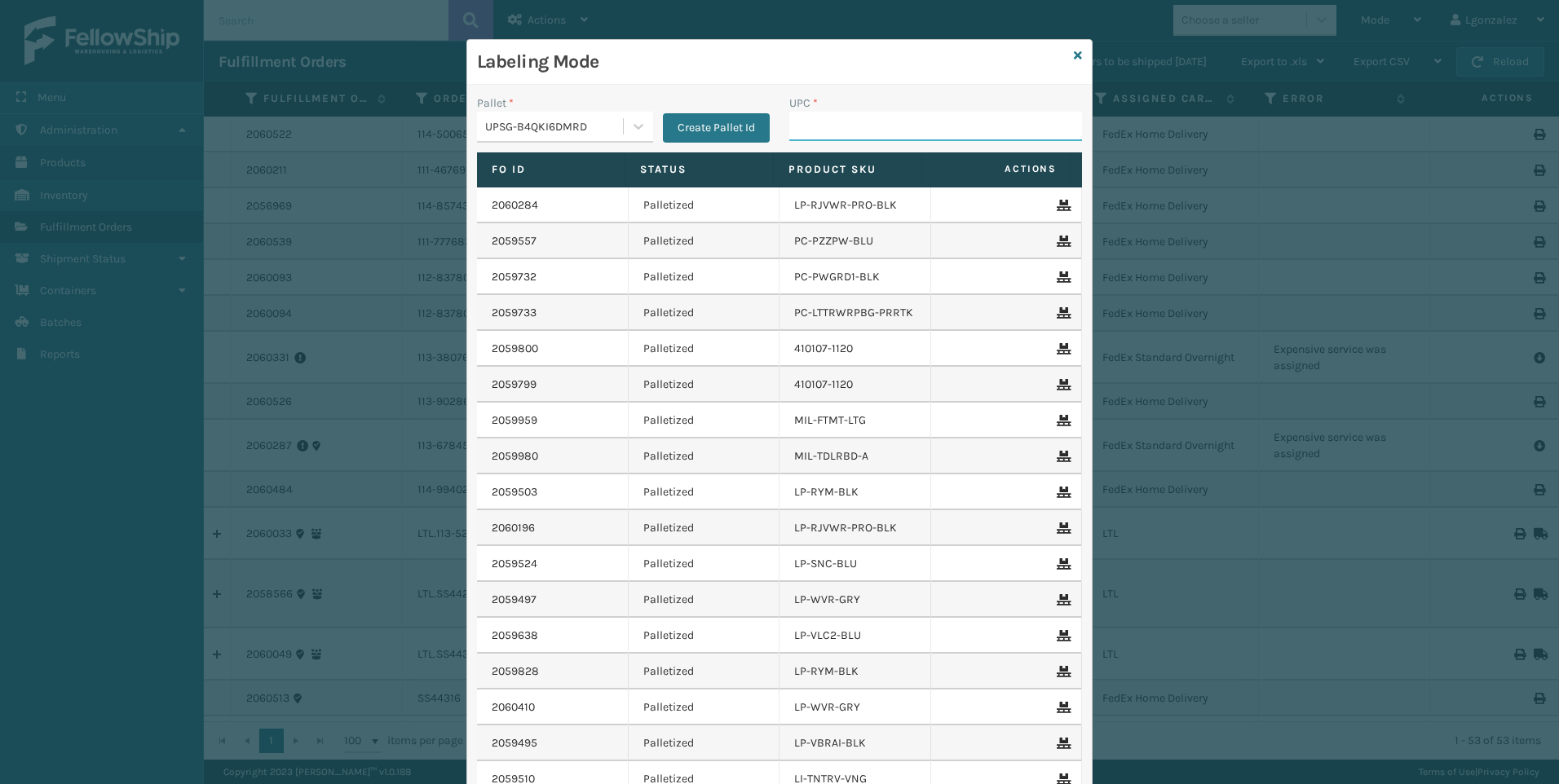
click at [797, 127] on input "UPC *" at bounding box center [935, 126] width 293 height 30
paste input "810090931258"
type input "810090931258"
click at [1074, 57] on icon at bounding box center [1077, 55] width 8 height 12
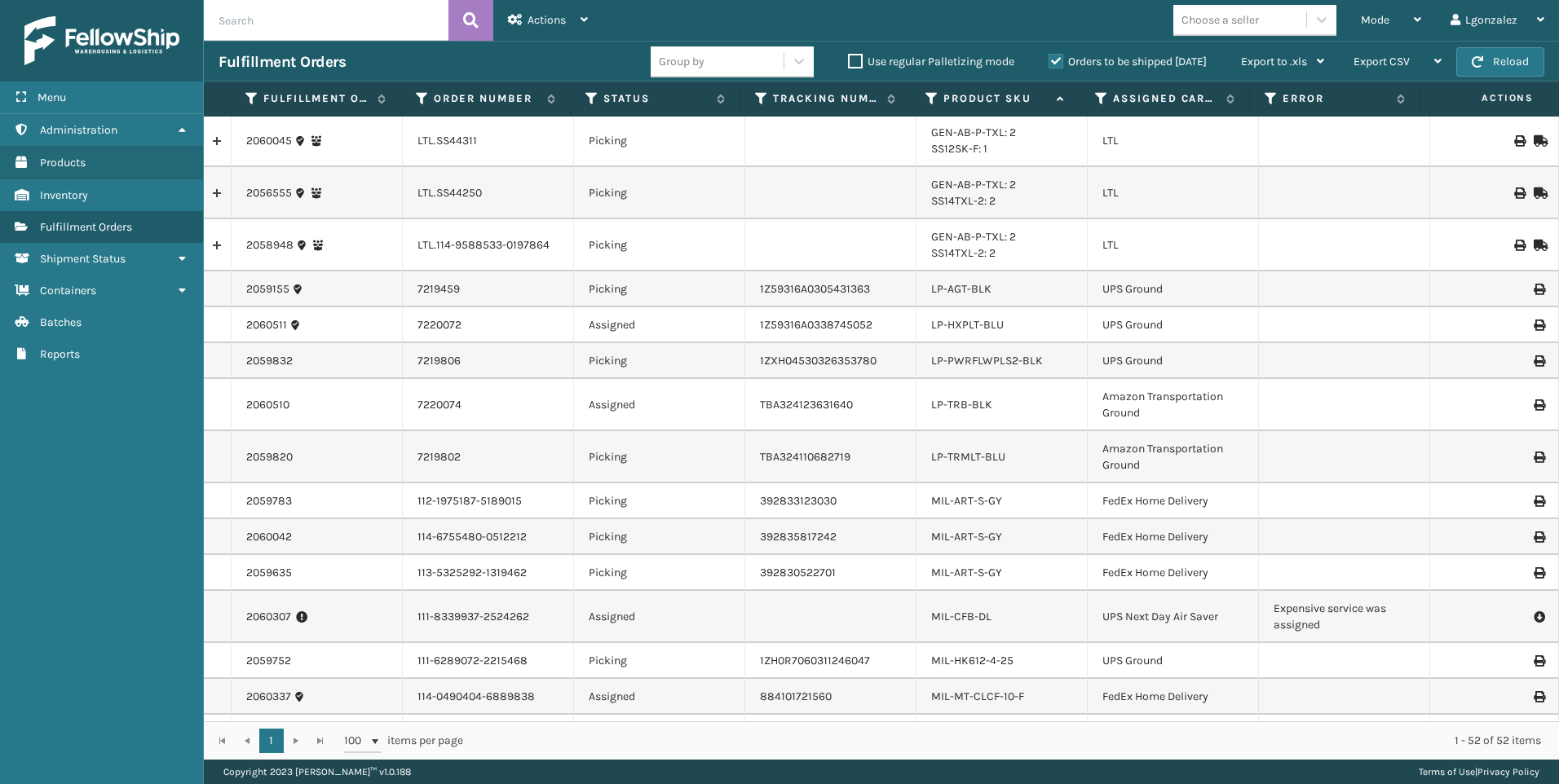
scroll to position [978, 0]
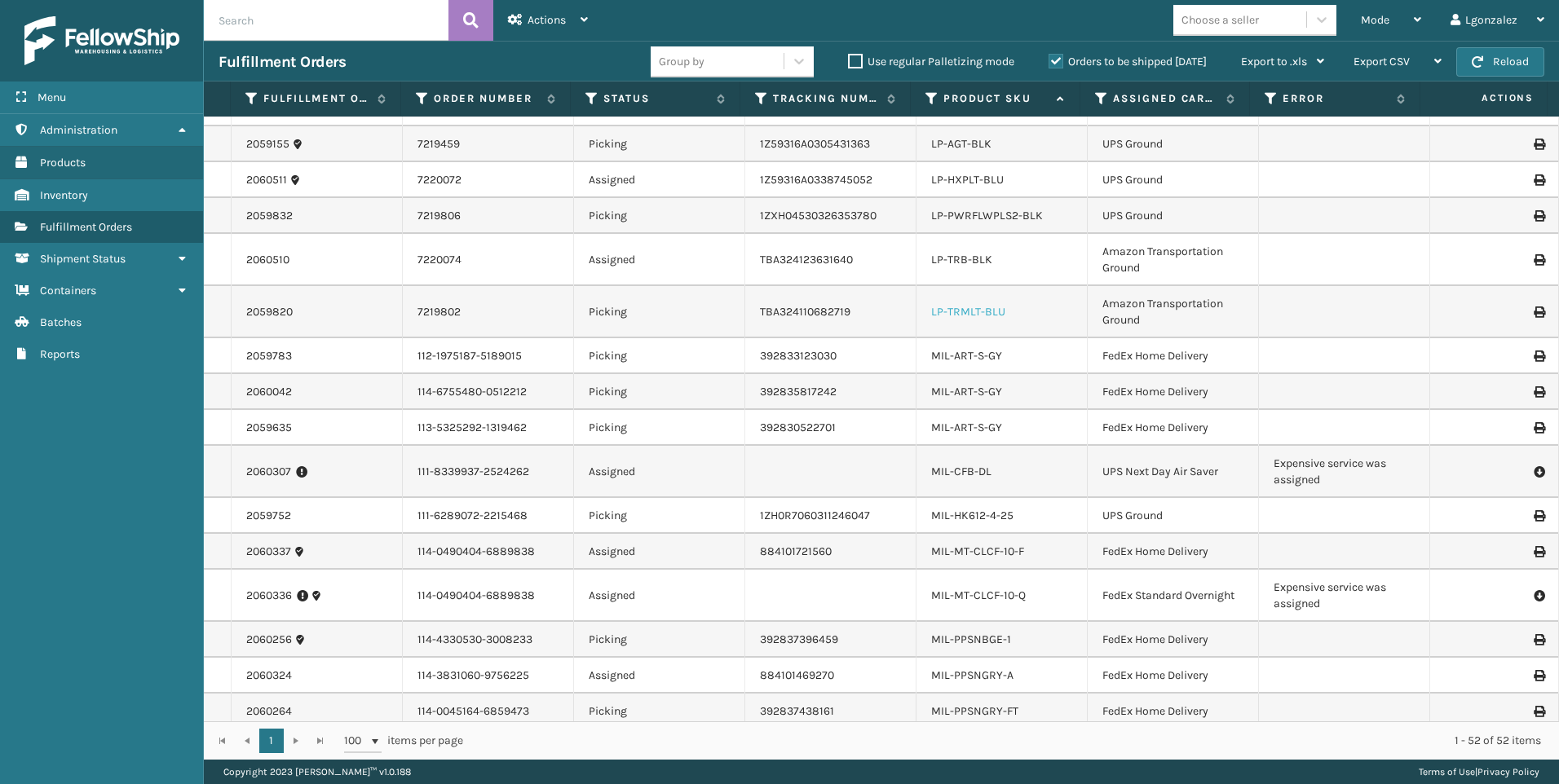
click at [967, 310] on link "LP-TRMLT-BLU" at bounding box center [968, 311] width 74 height 14
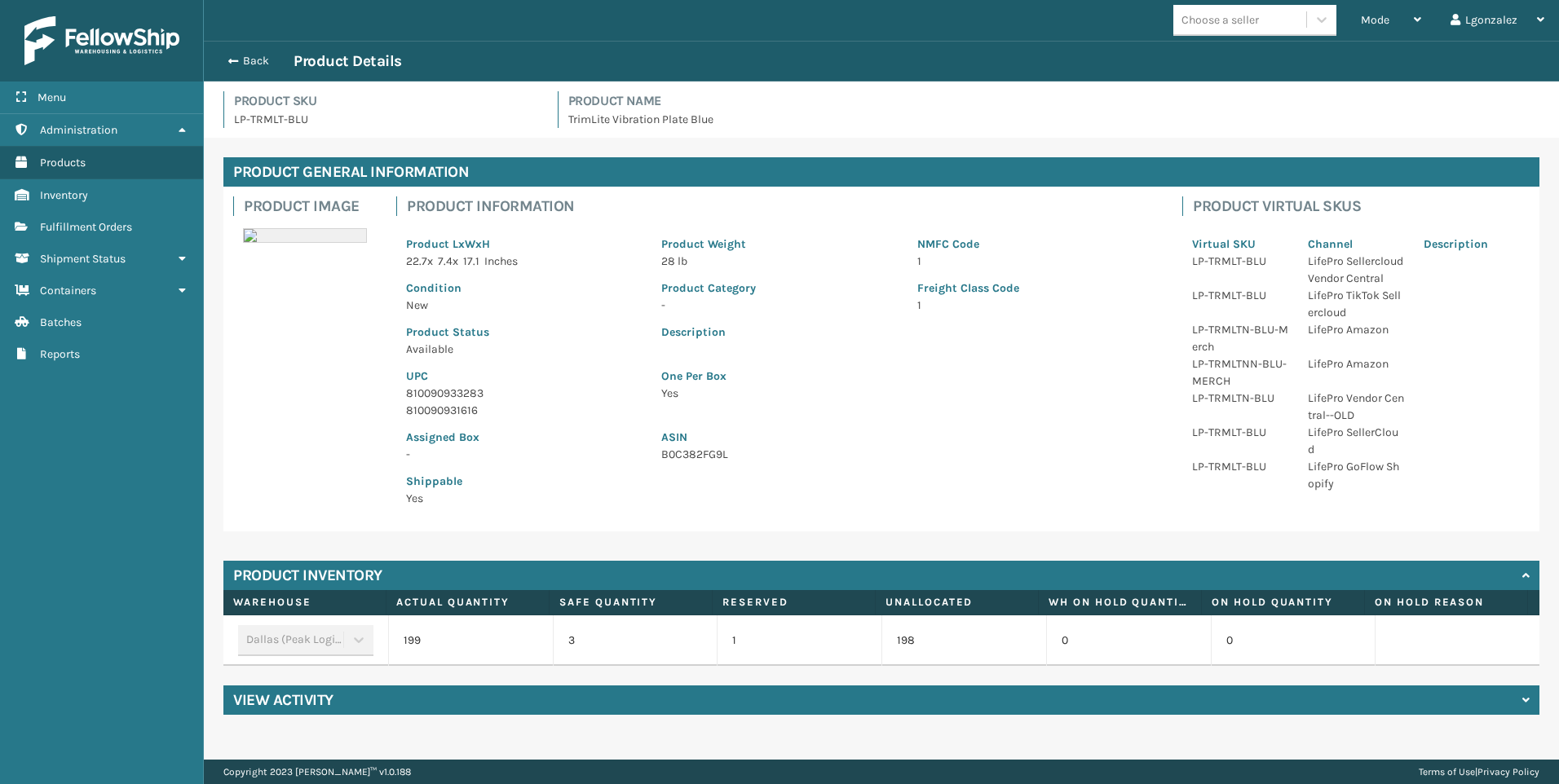
click at [436, 393] on p "810090933283" at bounding box center [524, 392] width 236 height 17
click at [436, 392] on p "810090933283" at bounding box center [524, 392] width 236 height 17
click at [107, 221] on span "Fulfillment Orders" at bounding box center [86, 226] width 92 height 14
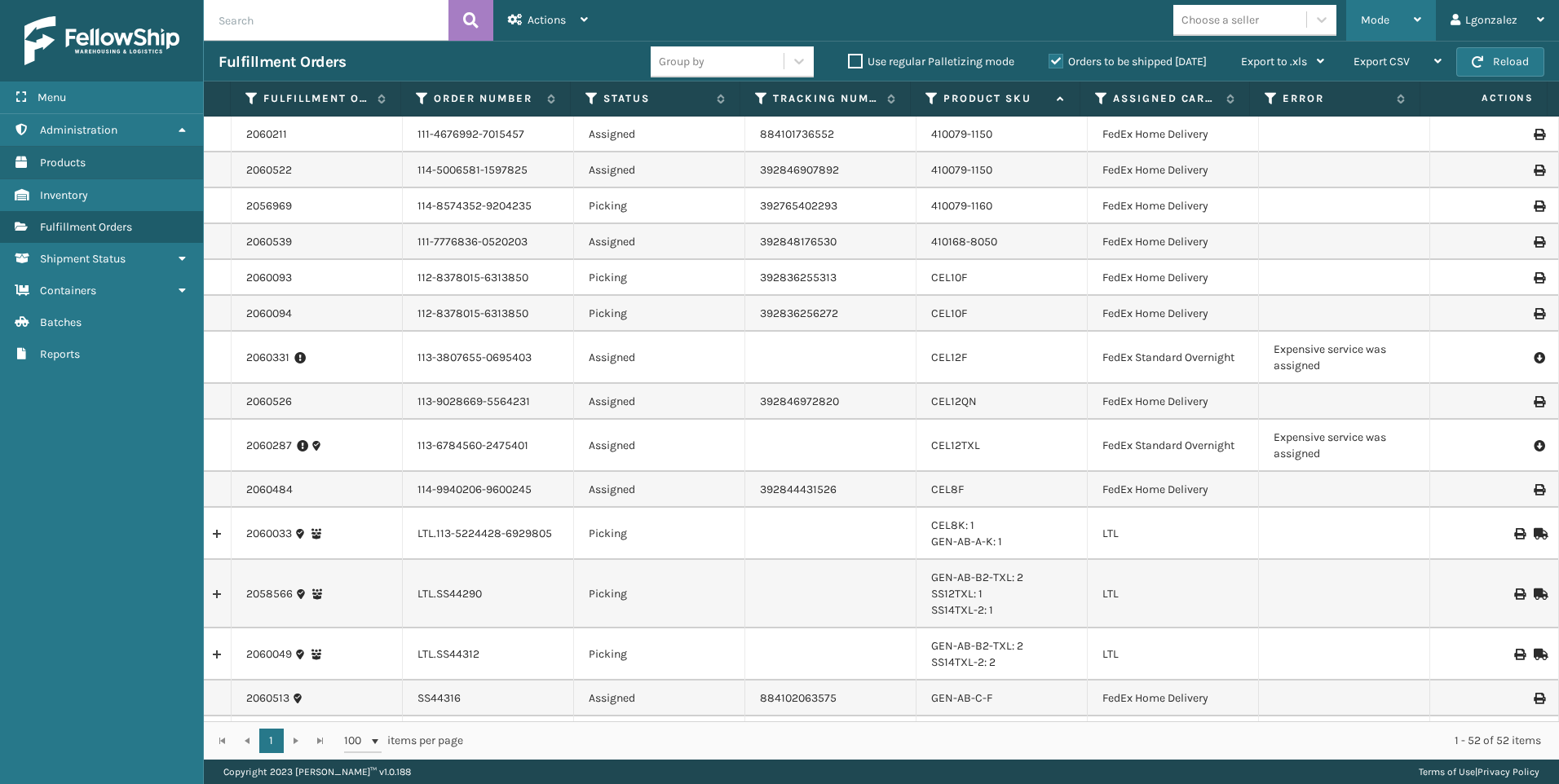
click at [1410, 14] on div "Mode" at bounding box center [1391, 20] width 60 height 41
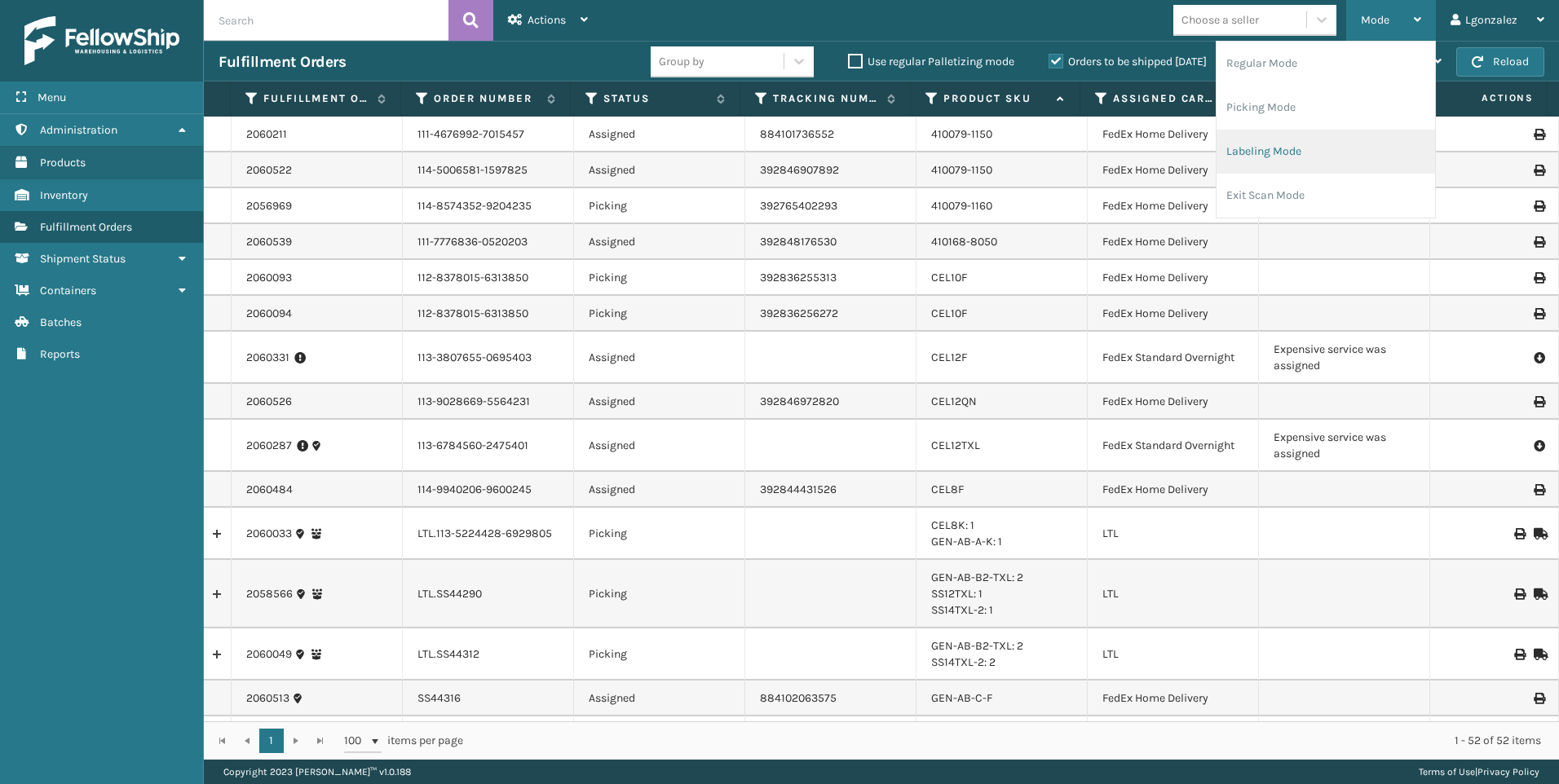
click at [1265, 149] on li "Labeling Mode" at bounding box center [1325, 151] width 219 height 44
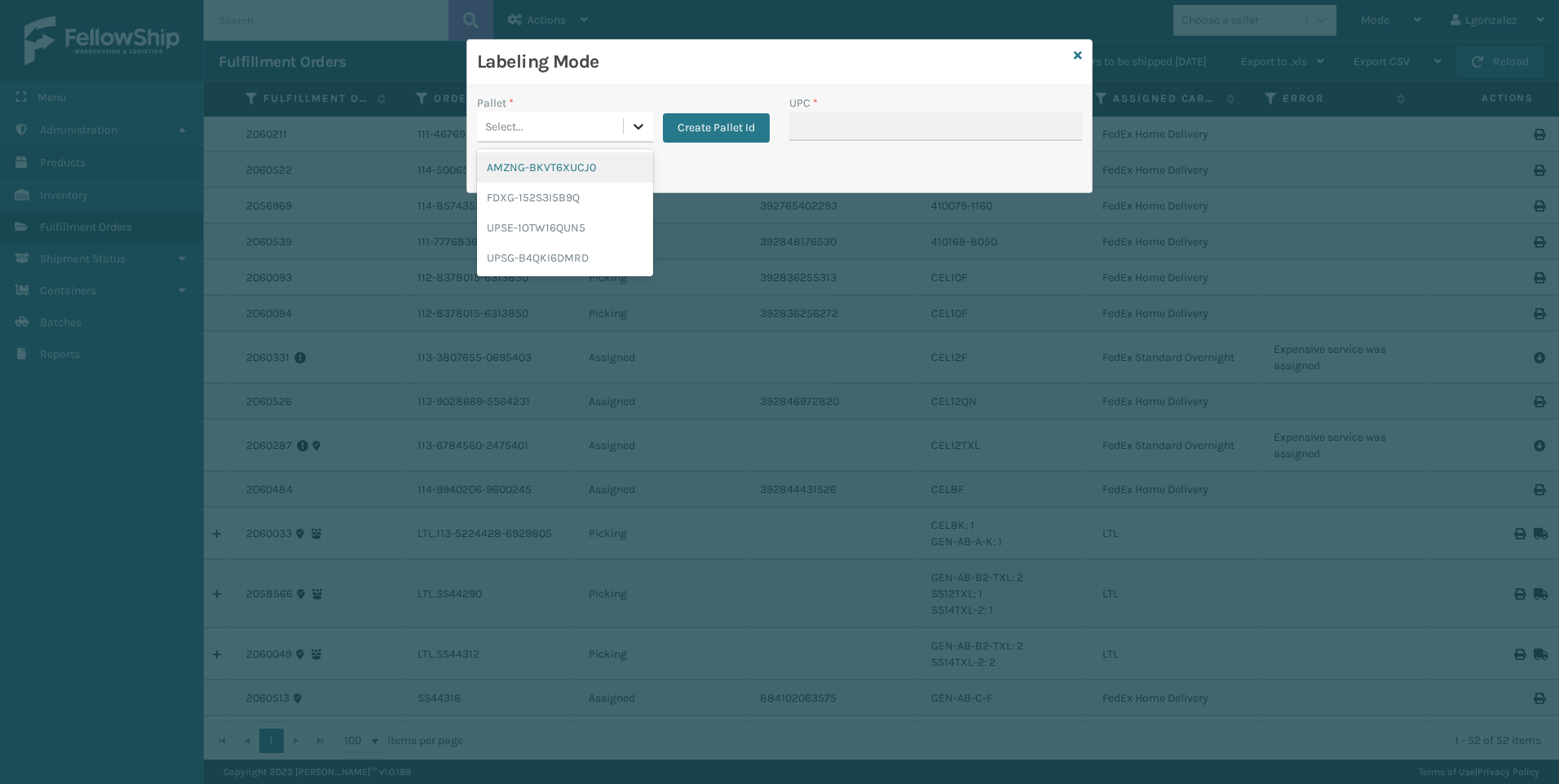
click at [633, 129] on icon at bounding box center [639, 126] width 16 height 16
drag, startPoint x: 576, startPoint y: 255, endPoint x: 791, endPoint y: 144, distance: 242.0
click at [576, 255] on div "UPSG-B4QKI6DMRD" at bounding box center [566, 257] width 177 height 30
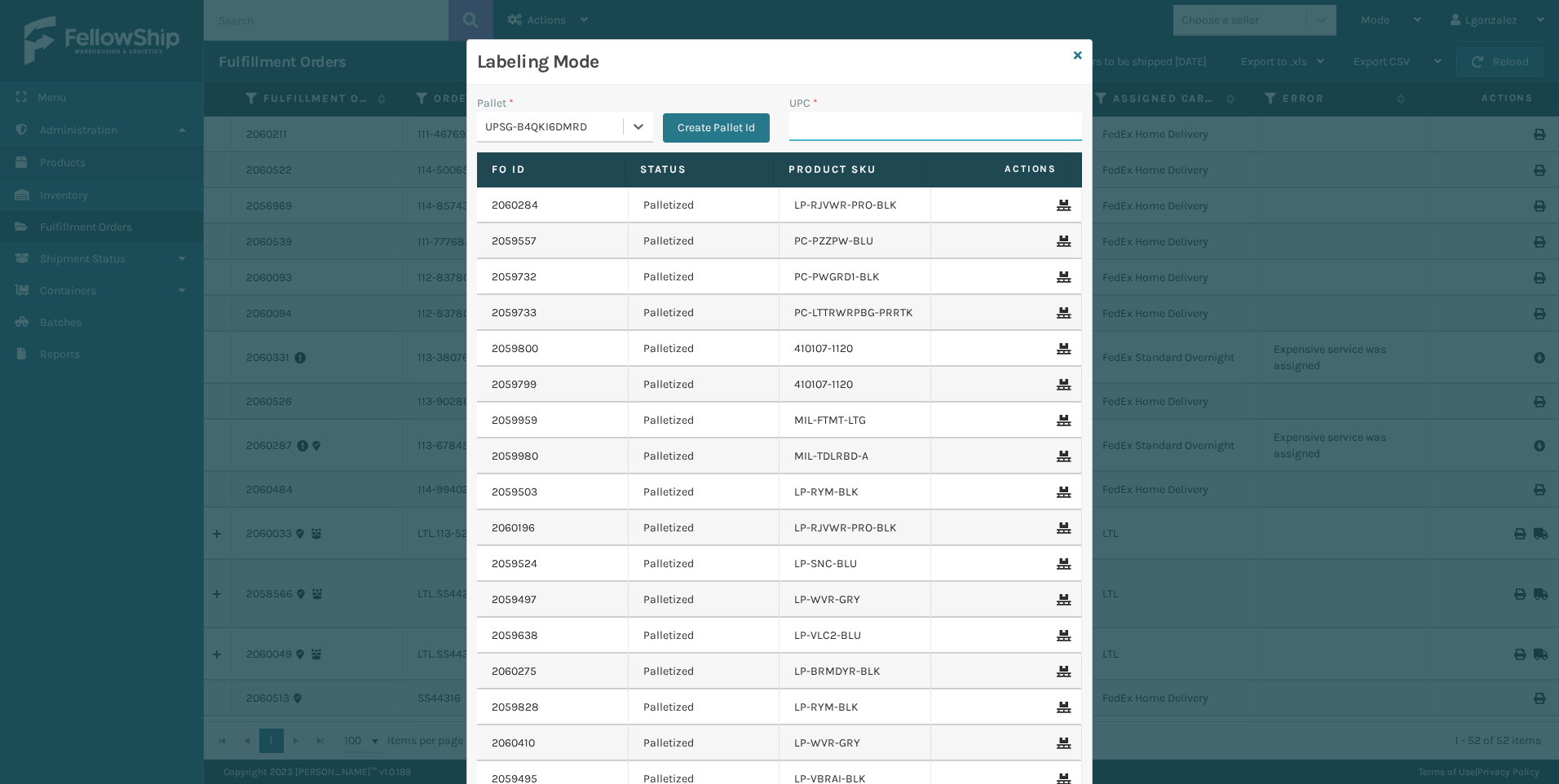
click at [829, 124] on input "UPC *" at bounding box center [935, 126] width 293 height 30
paste input "810090933283"
type input "810090933283"
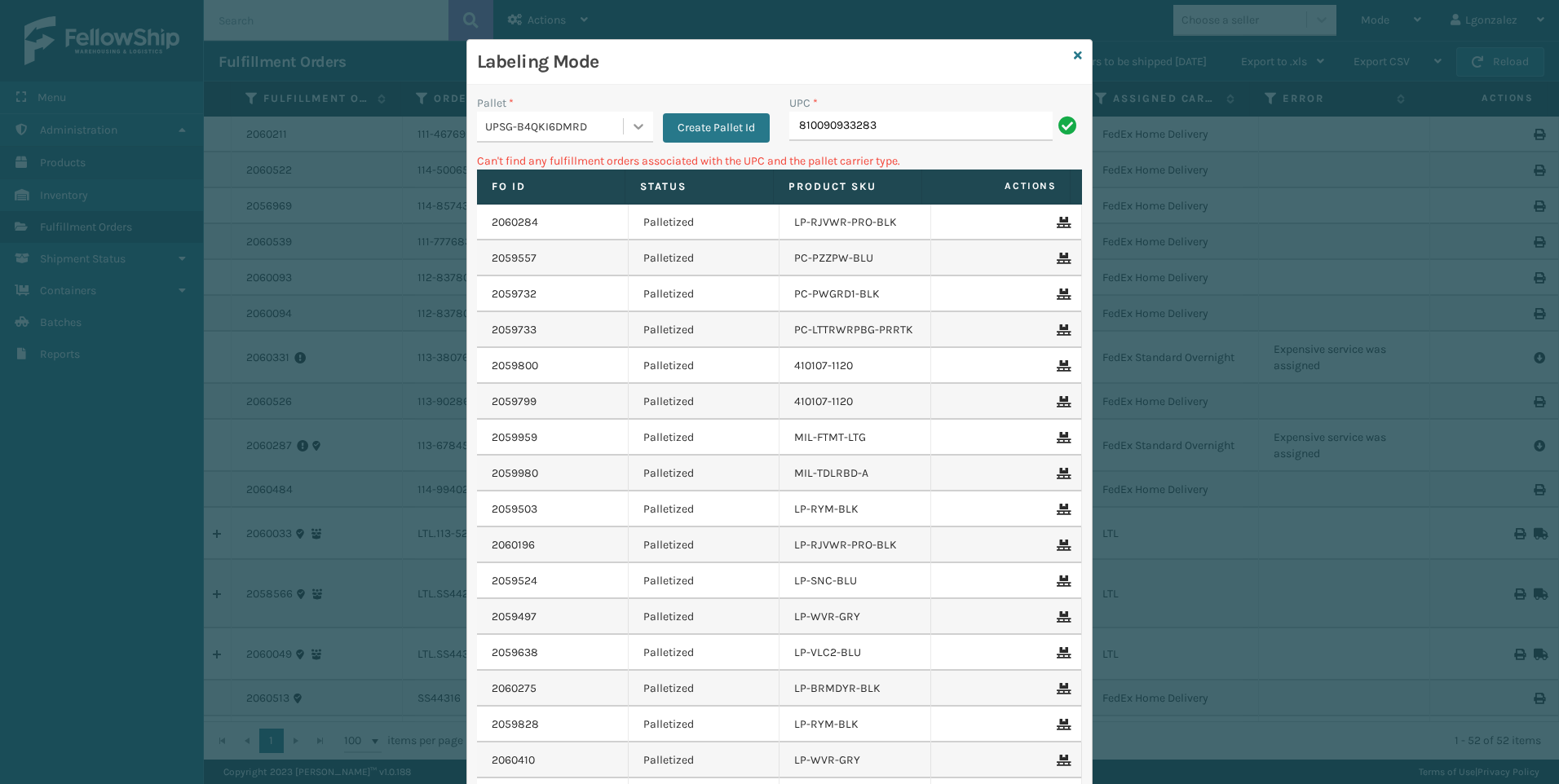
click at [639, 119] on icon at bounding box center [639, 126] width 16 height 16
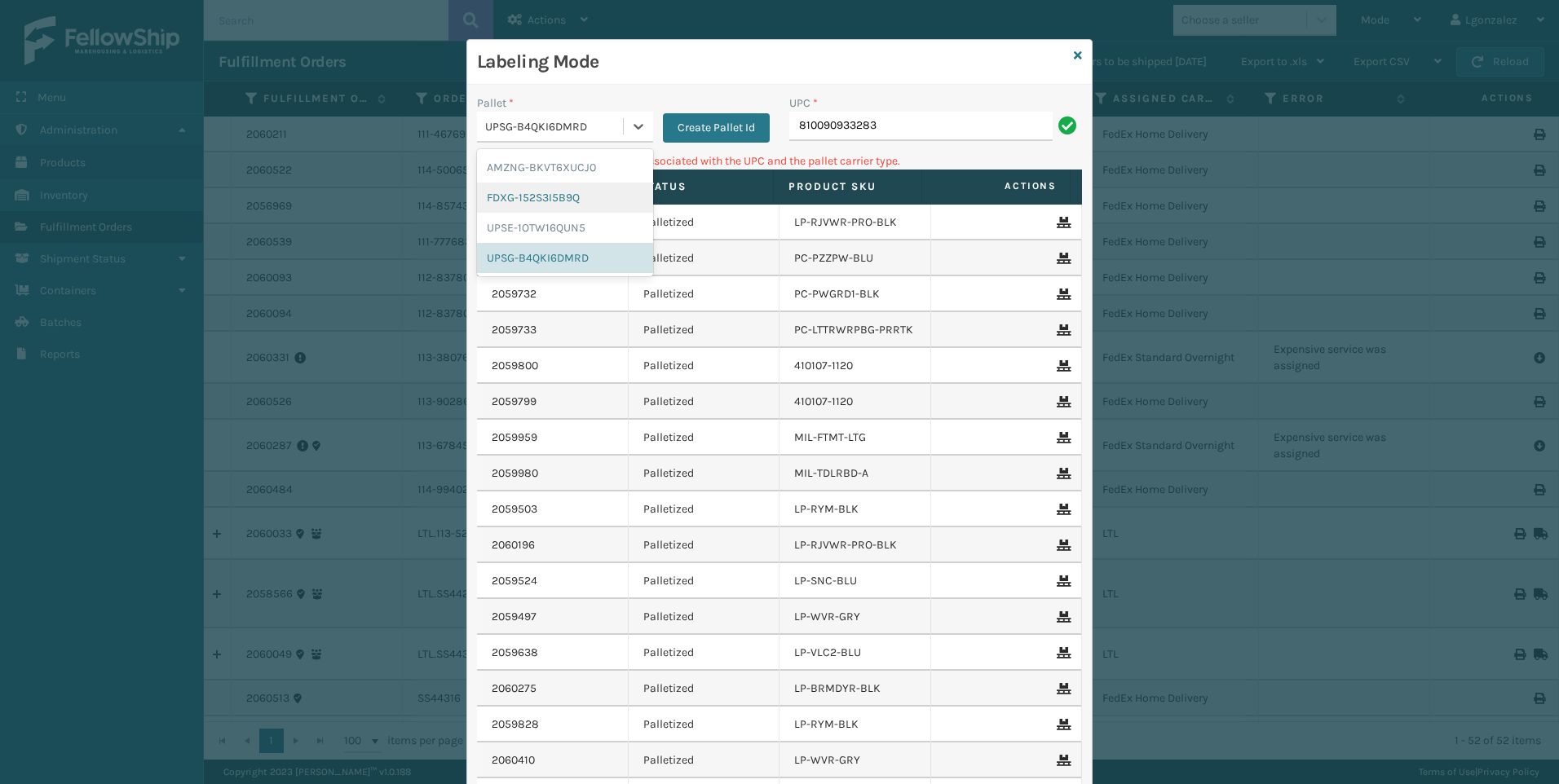
click at [531, 194] on div "FDXG-152S3I5B9Q" at bounding box center [566, 197] width 177 height 30
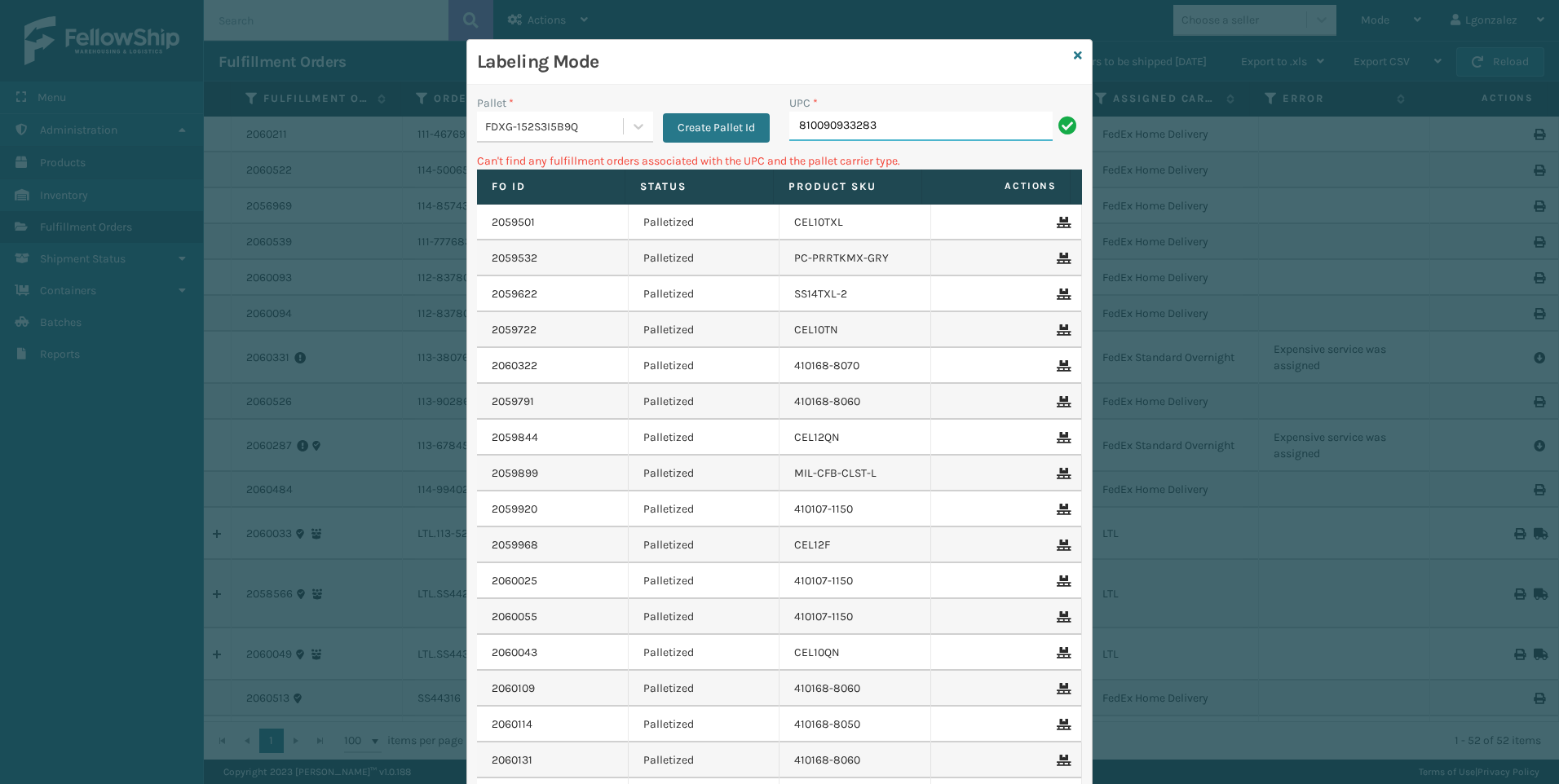
click at [890, 140] on input "810090933283" at bounding box center [920, 126] width 263 height 30
click at [623, 136] on div at bounding box center [638, 126] width 30 height 30
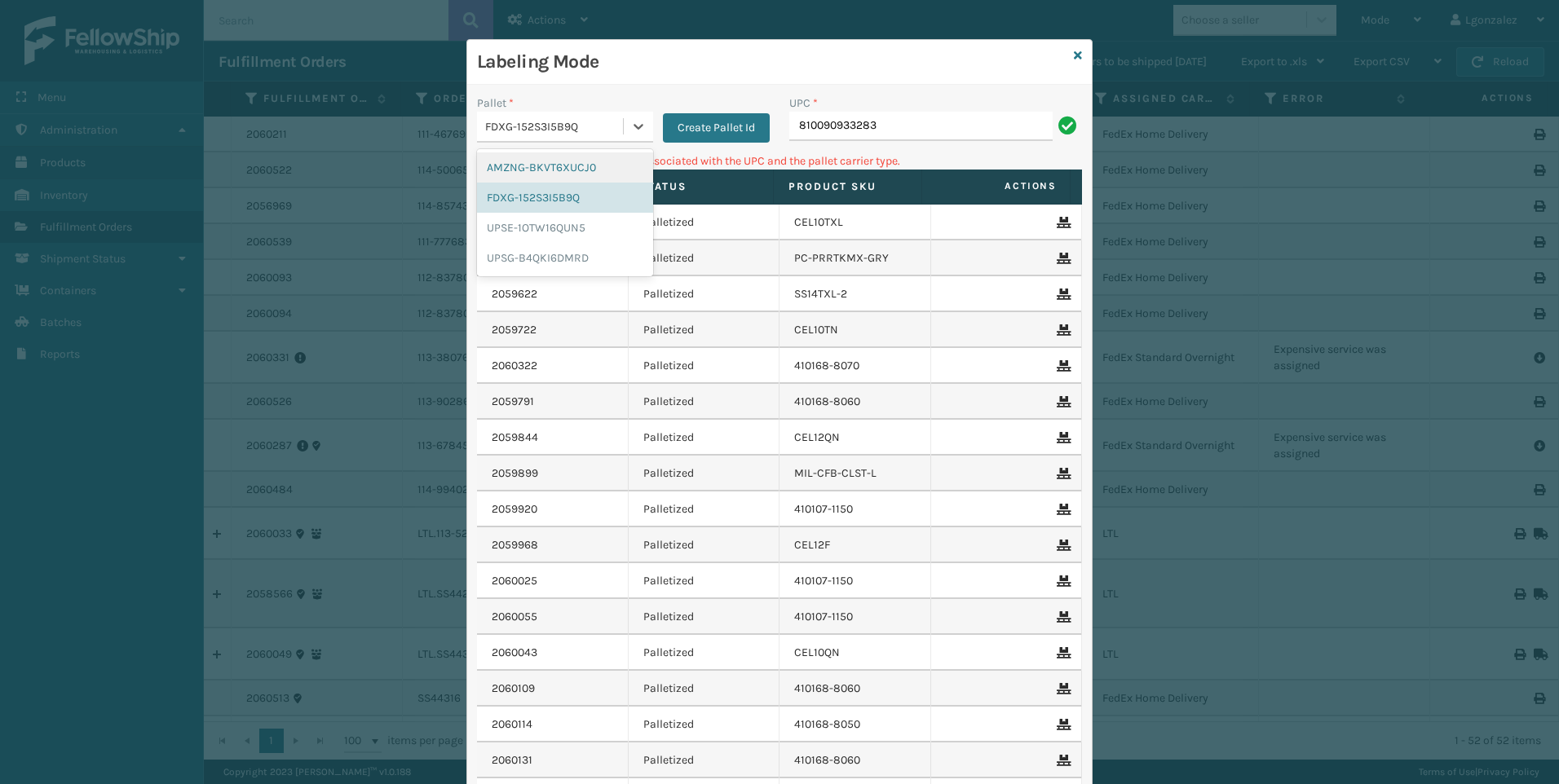
click at [574, 169] on div "AMZNG-BKVT6XUCJ0" at bounding box center [566, 167] width 177 height 30
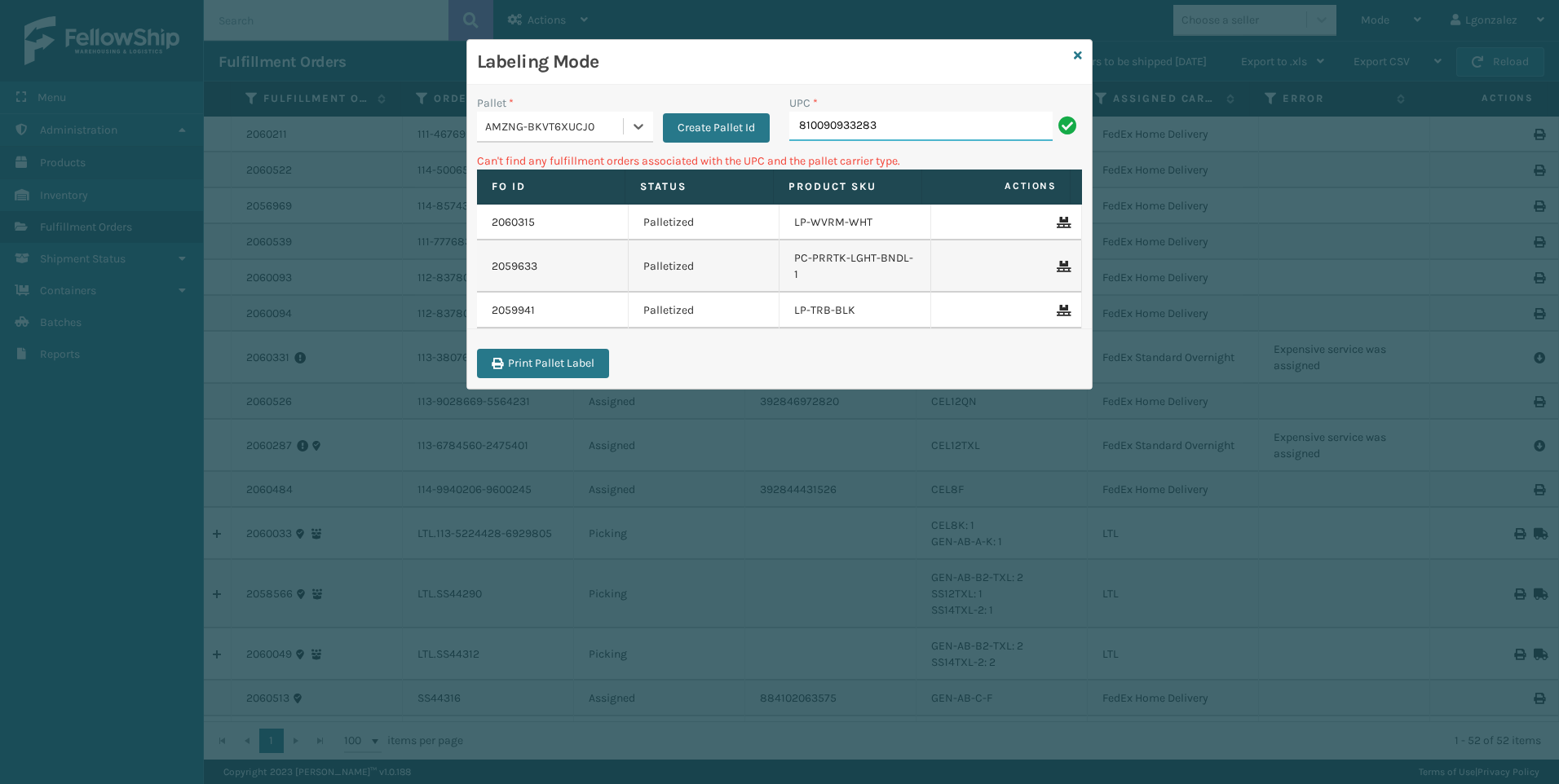
click at [894, 121] on input "810090933283" at bounding box center [920, 126] width 263 height 30
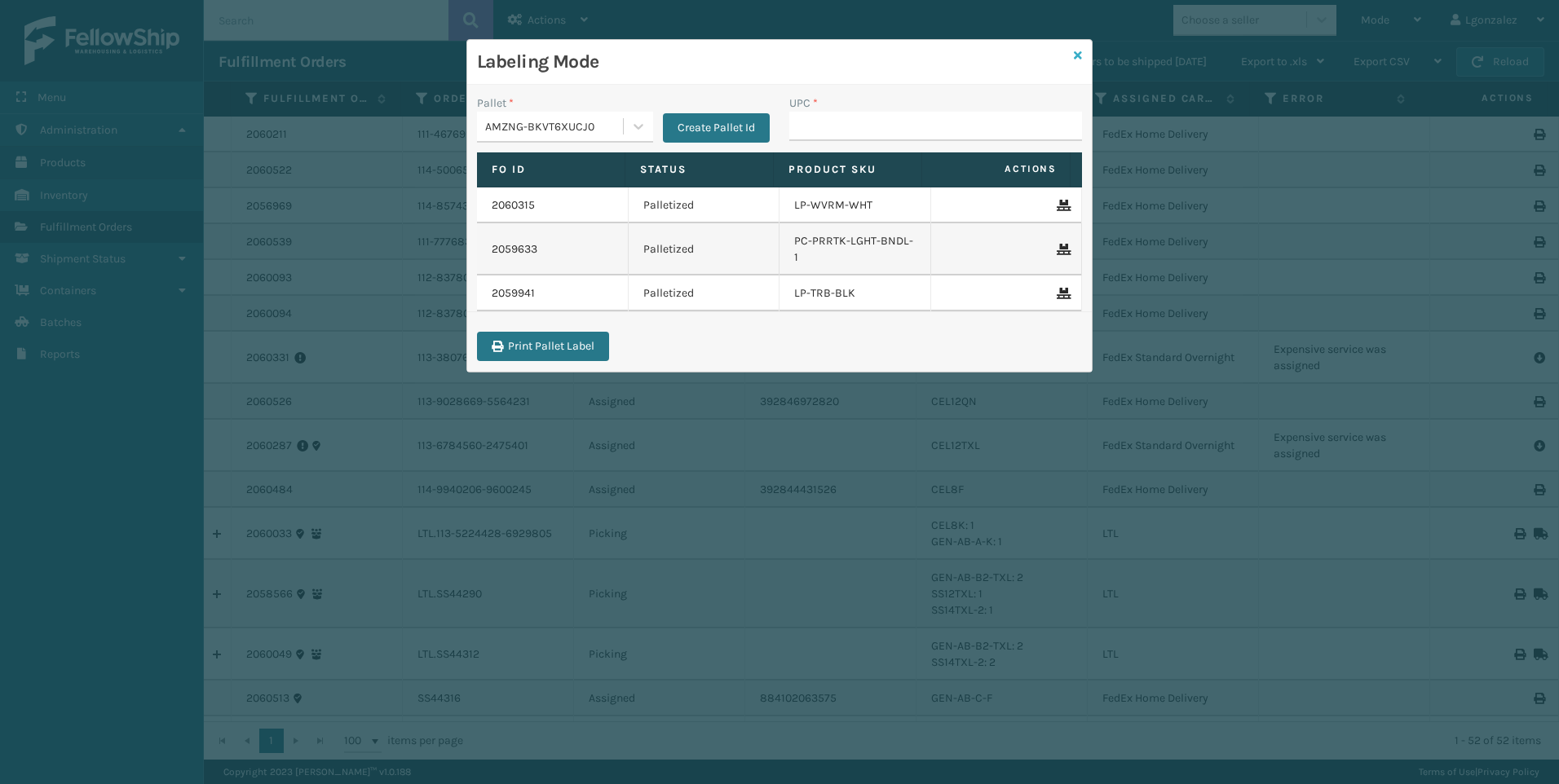
click at [1080, 57] on icon at bounding box center [1077, 55] width 8 height 12
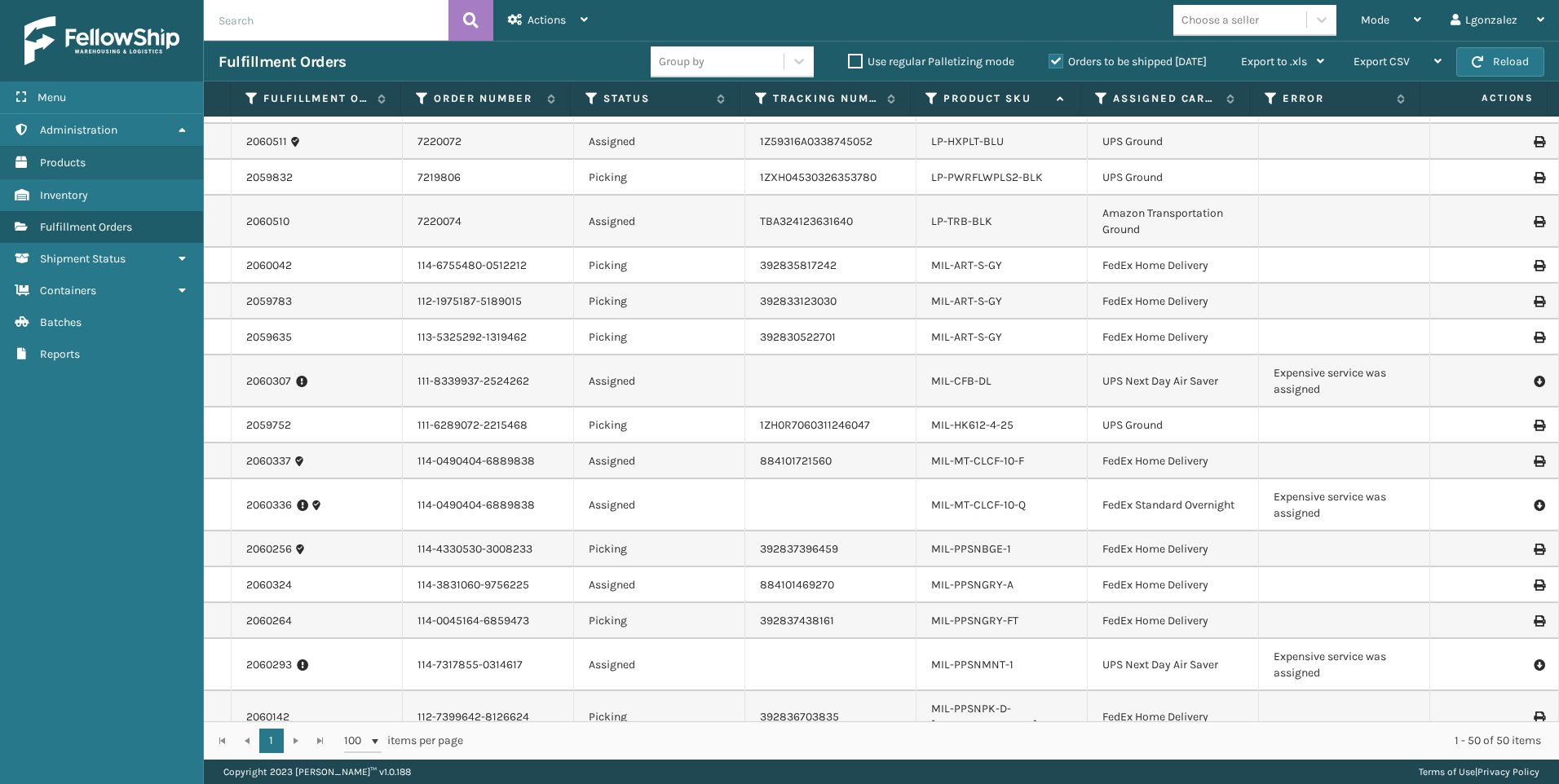
scroll to position [960, 0]
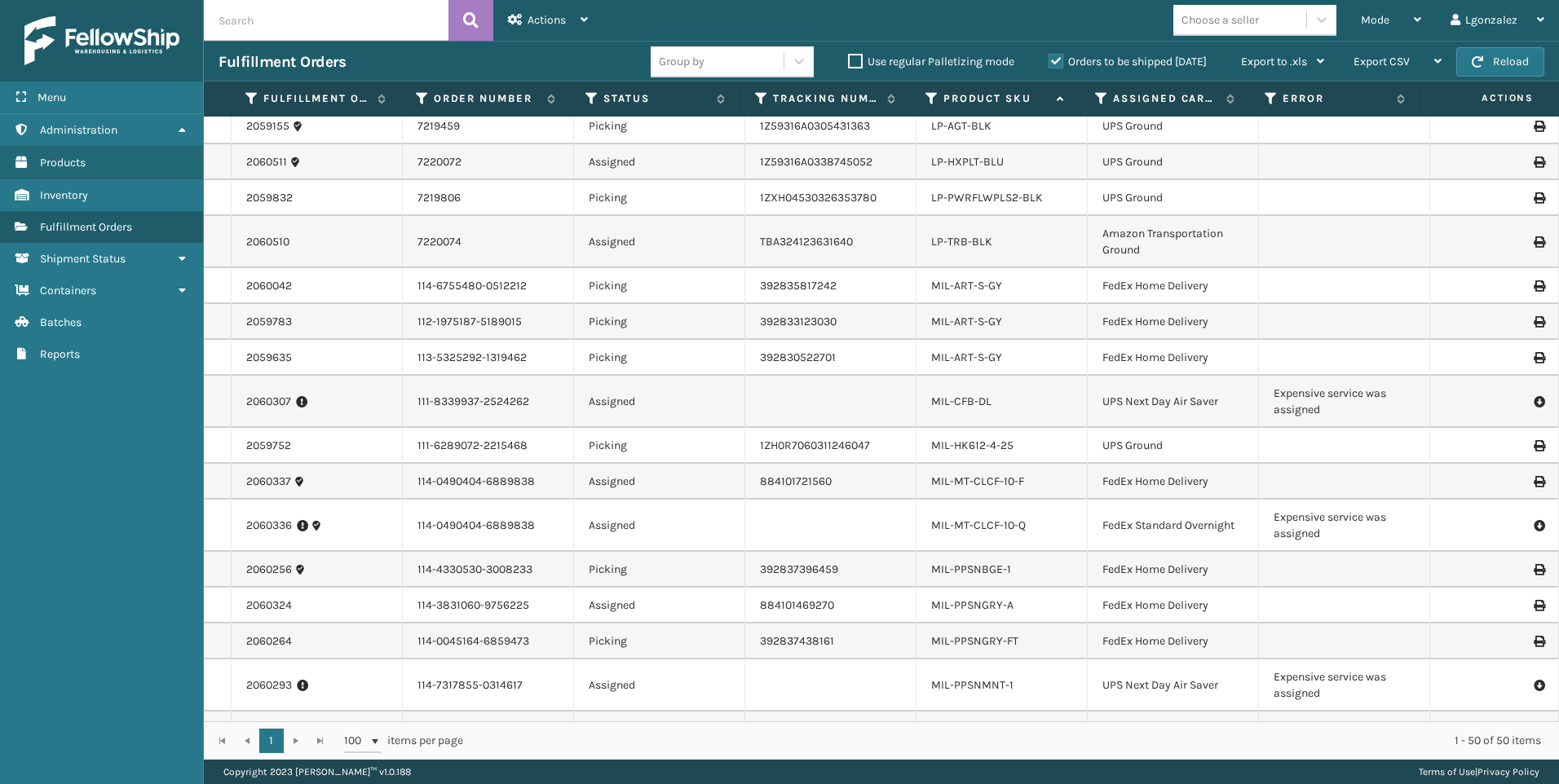
click at [984, 190] on li "LP-PWRFLWPLS2-BLK" at bounding box center [987, 198] width 112 height 16
click at [987, 195] on link "LP-PWRFLWPLS2-BLK" at bounding box center [987, 197] width 112 height 14
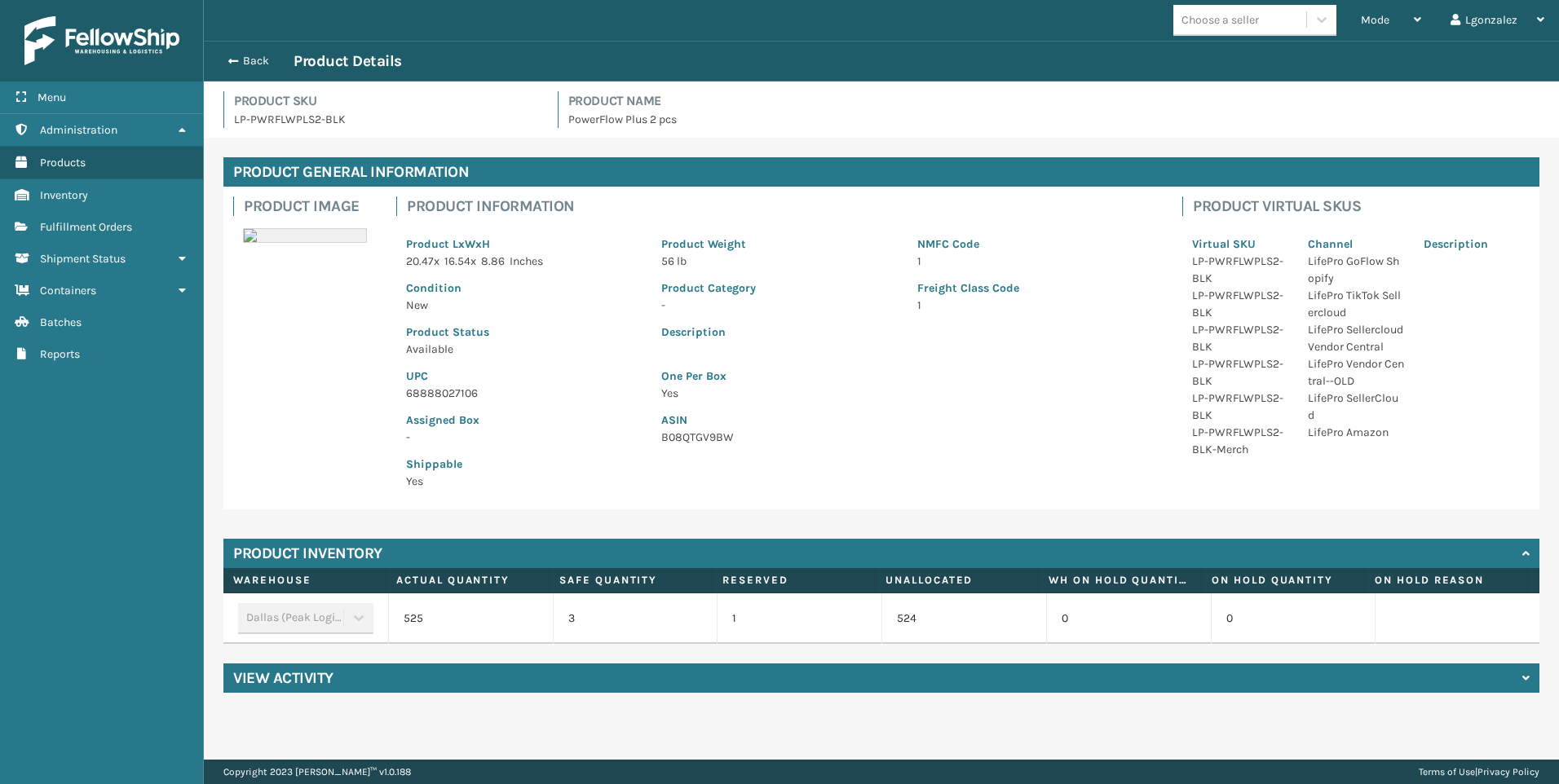
click at [456, 398] on p "68888027106" at bounding box center [524, 392] width 236 height 17
click at [456, 399] on p "68888027106" at bounding box center [524, 392] width 236 height 17
click at [71, 217] on link "Fulfillment Orders" at bounding box center [101, 226] width 203 height 32
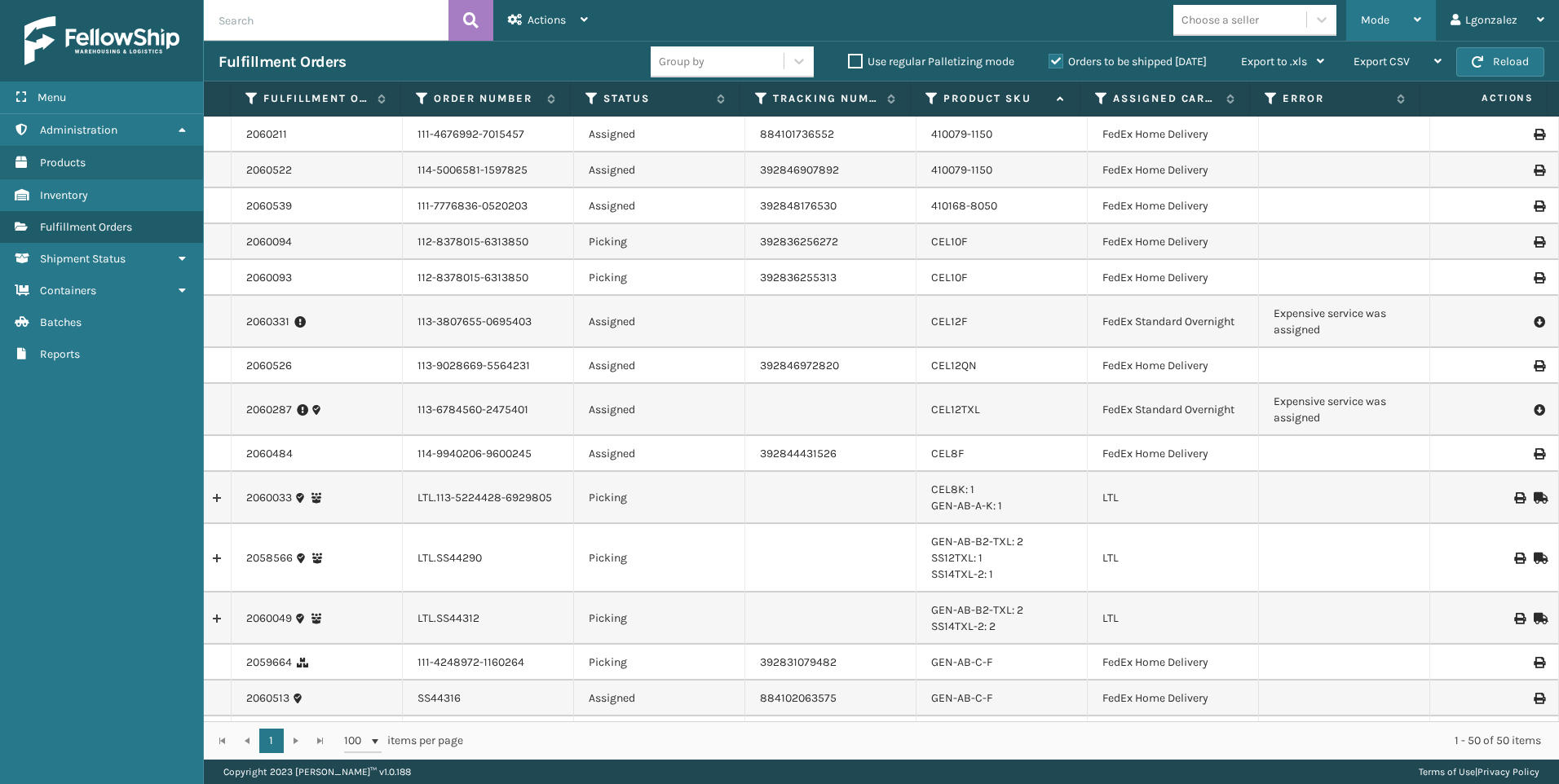
click at [1391, 22] on div "Mode" at bounding box center [1391, 20] width 60 height 41
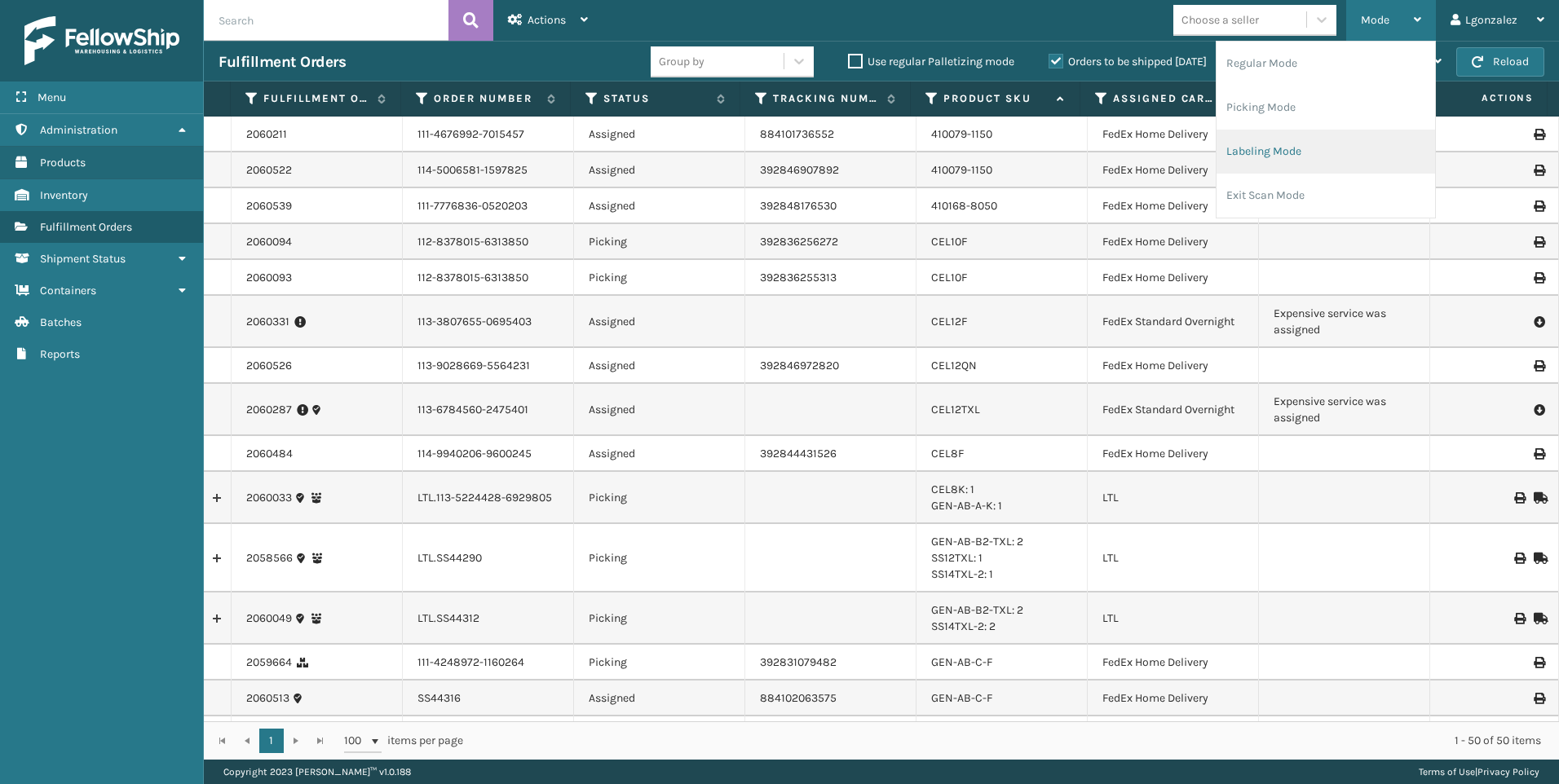
click at [1270, 148] on li "Labeling Mode" at bounding box center [1325, 151] width 219 height 44
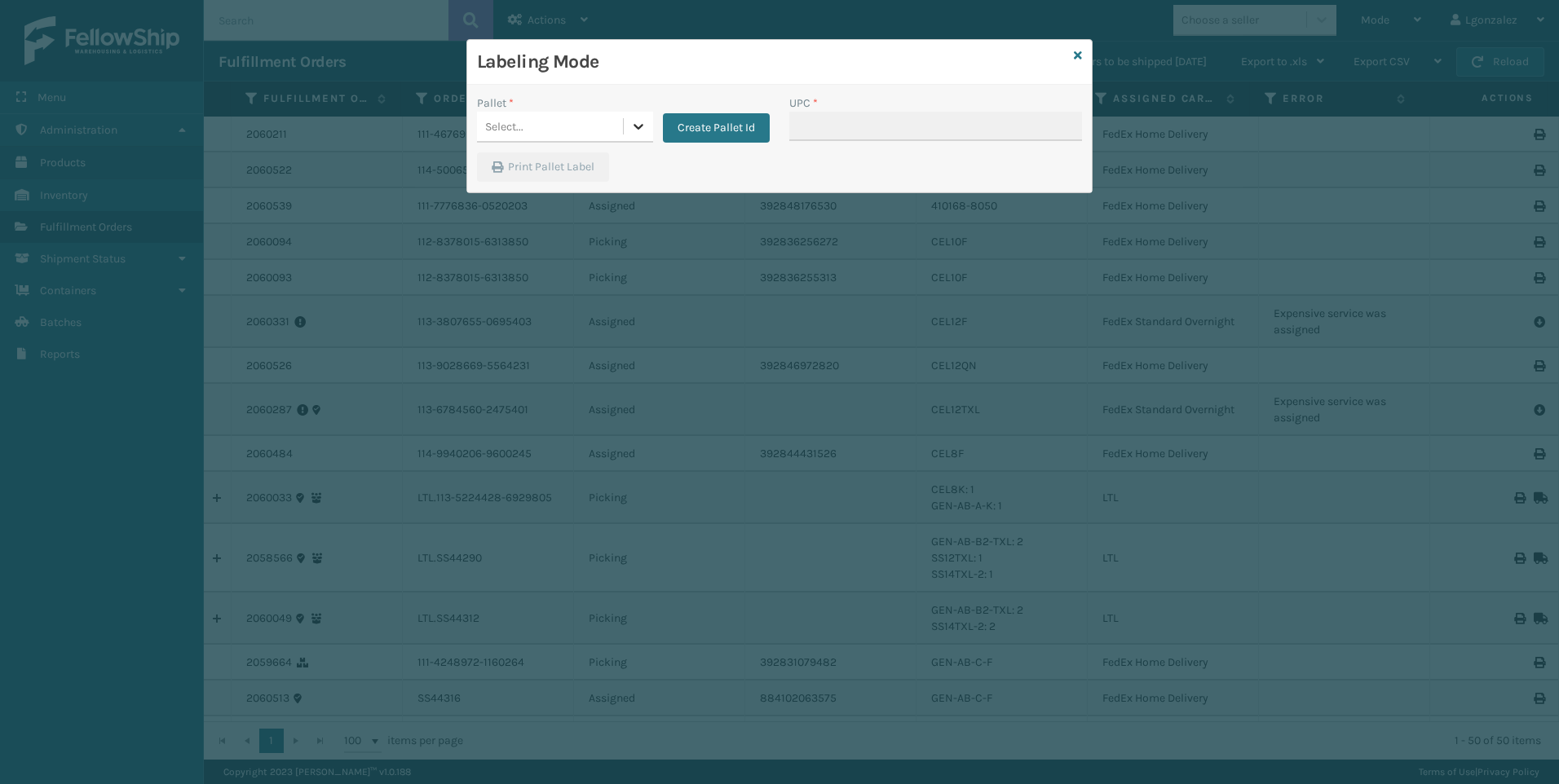
click at [630, 127] on div at bounding box center [638, 126] width 30 height 30
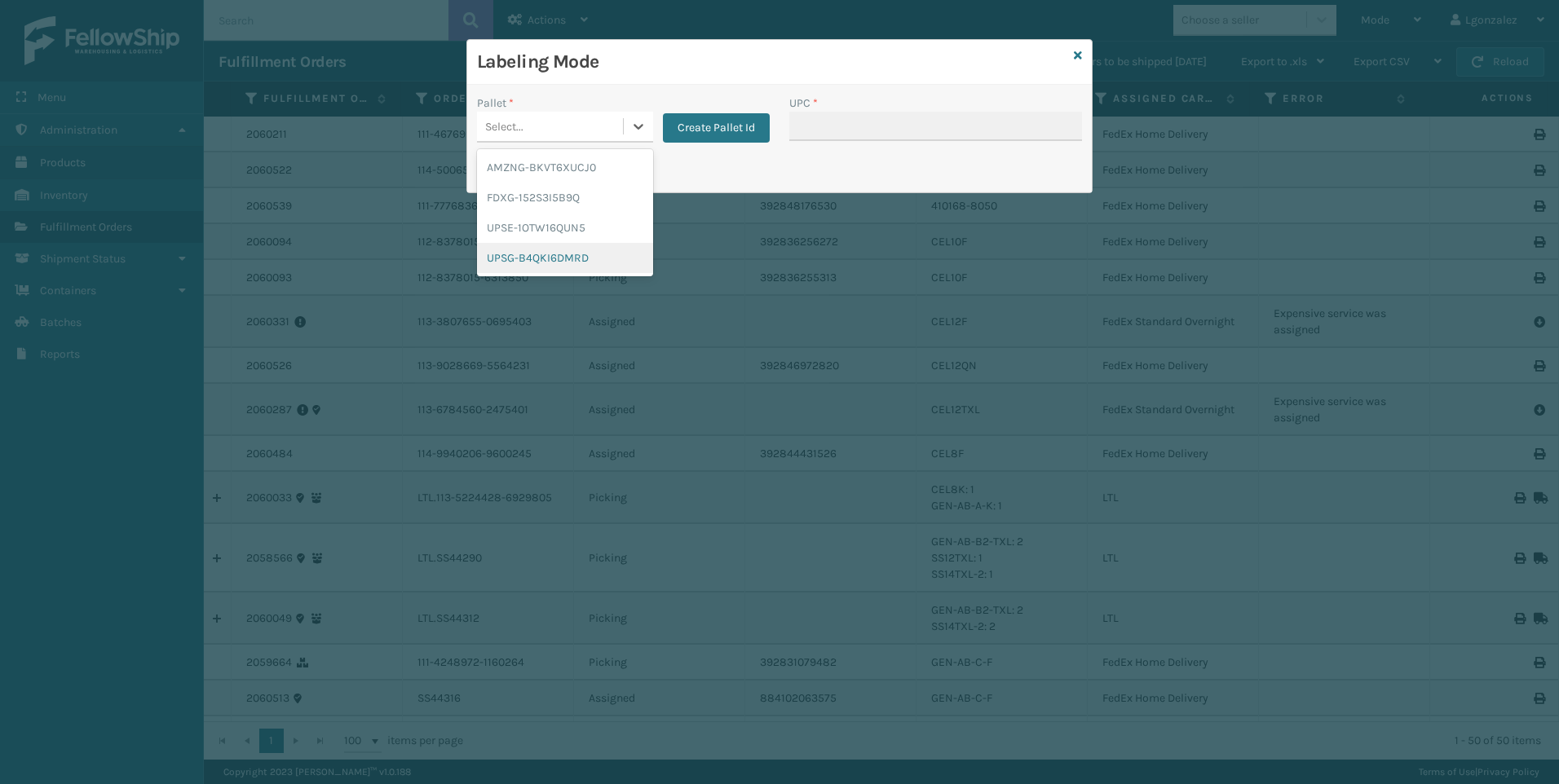
click at [597, 262] on div "UPSG-B4QKI6DMRD" at bounding box center [566, 257] width 177 height 30
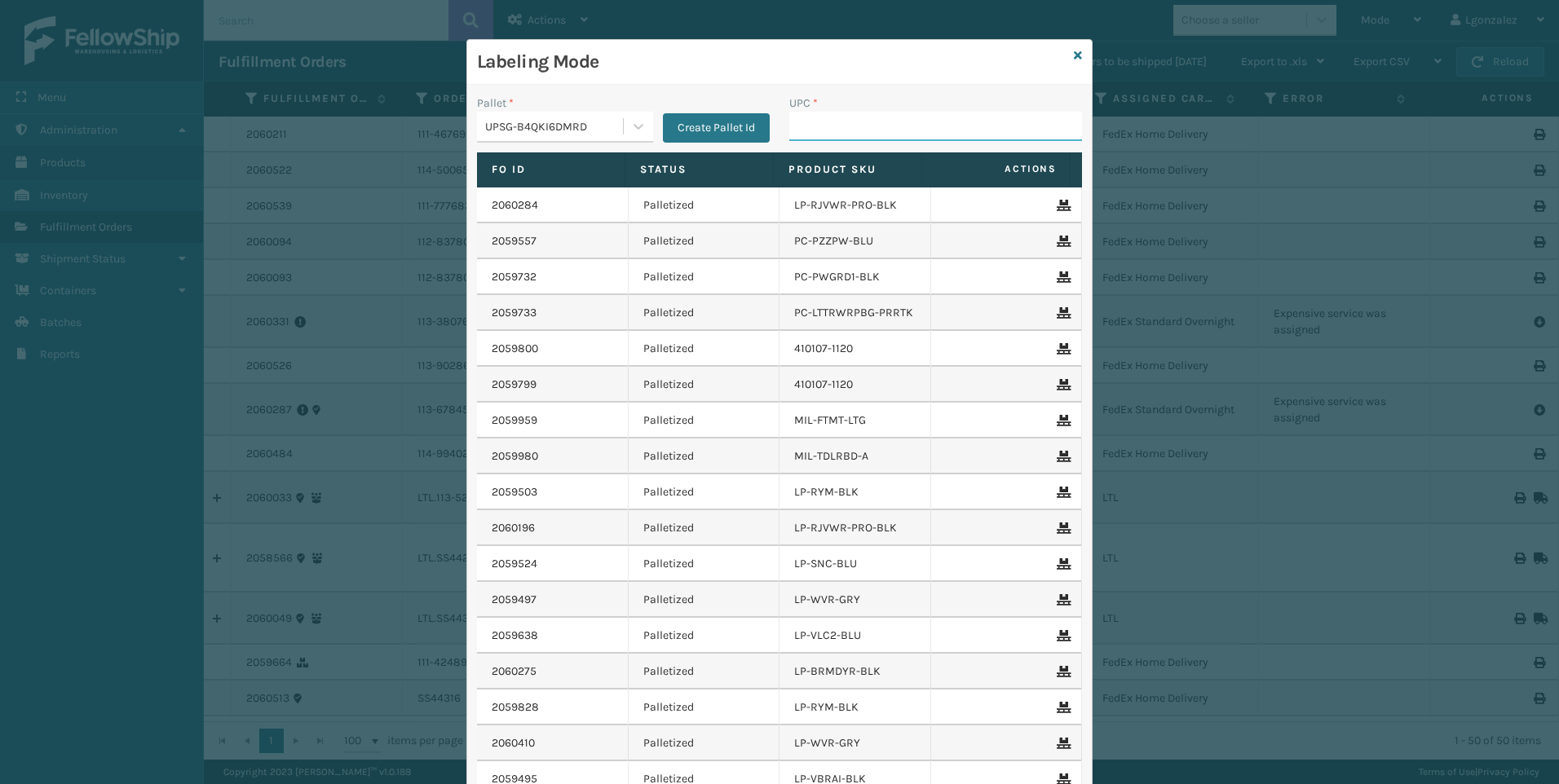
click at [850, 133] on input "UPC *" at bounding box center [935, 126] width 293 height 30
paste input "68888027106"
type input "68888027106"
click at [1074, 59] on icon at bounding box center [1077, 55] width 8 height 12
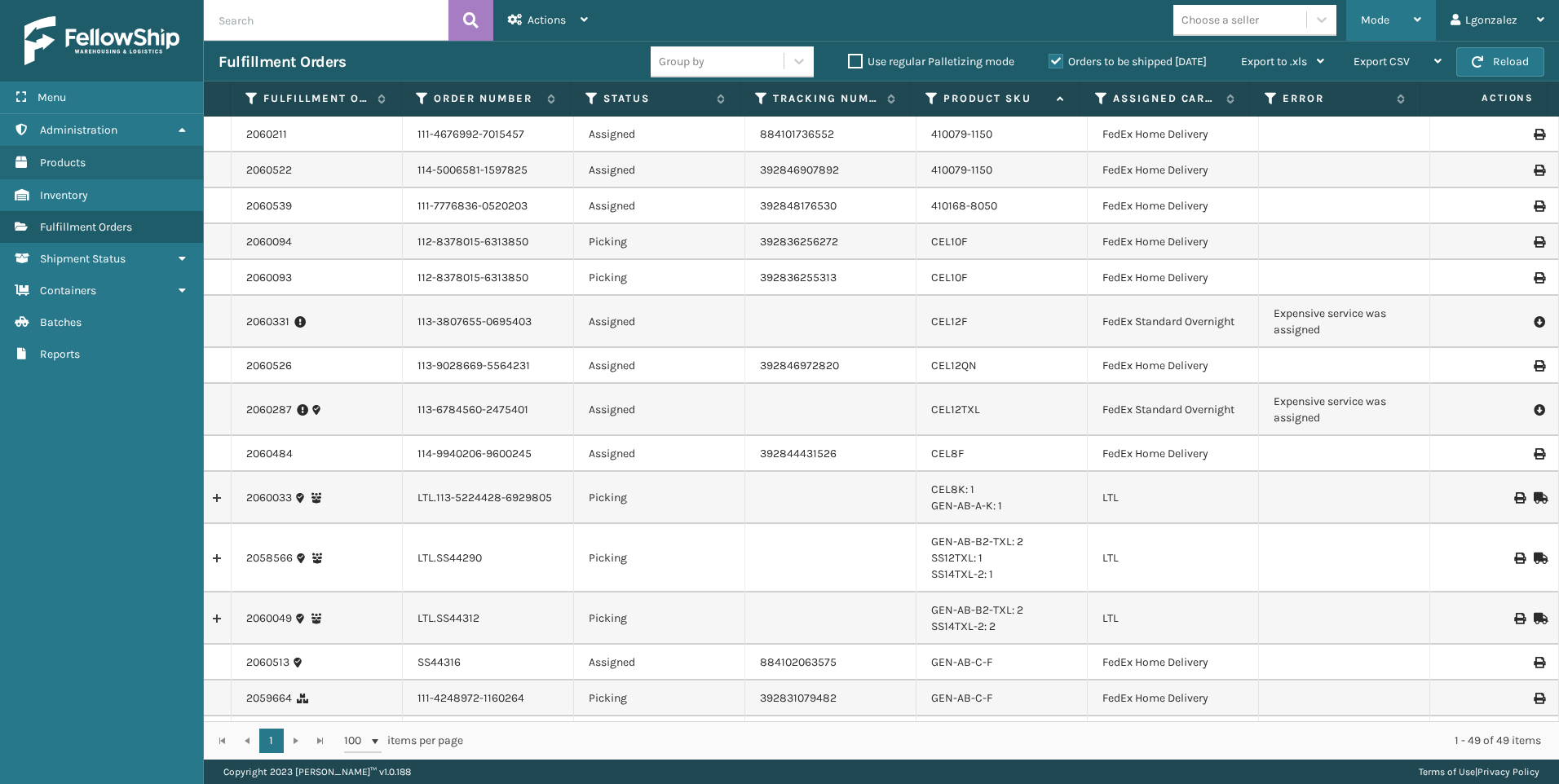
click at [1400, 13] on div "Mode" at bounding box center [1391, 20] width 60 height 41
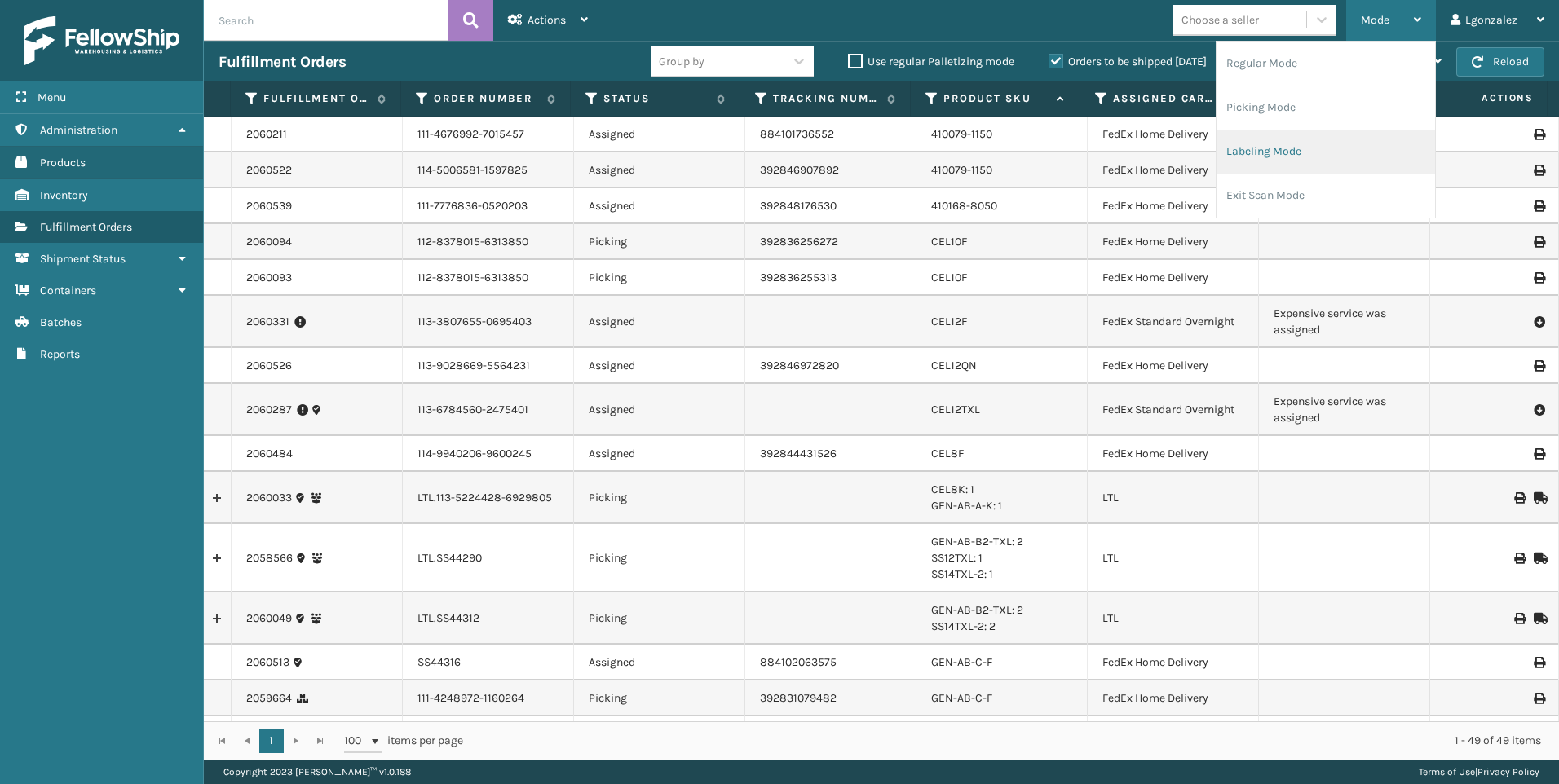
click at [1260, 152] on li "Labeling Mode" at bounding box center [1325, 151] width 219 height 44
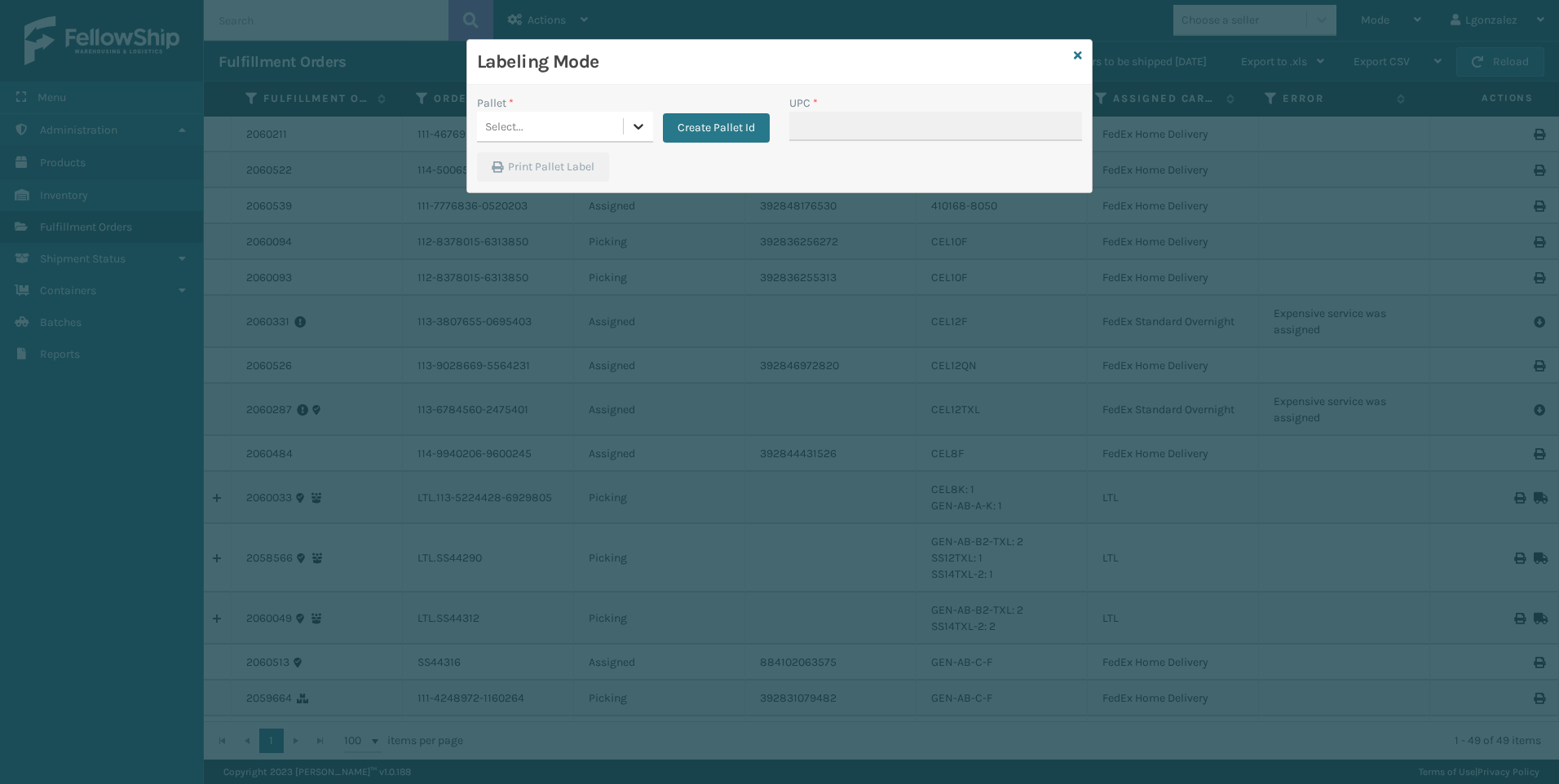
click at [645, 132] on icon at bounding box center [639, 126] width 16 height 16
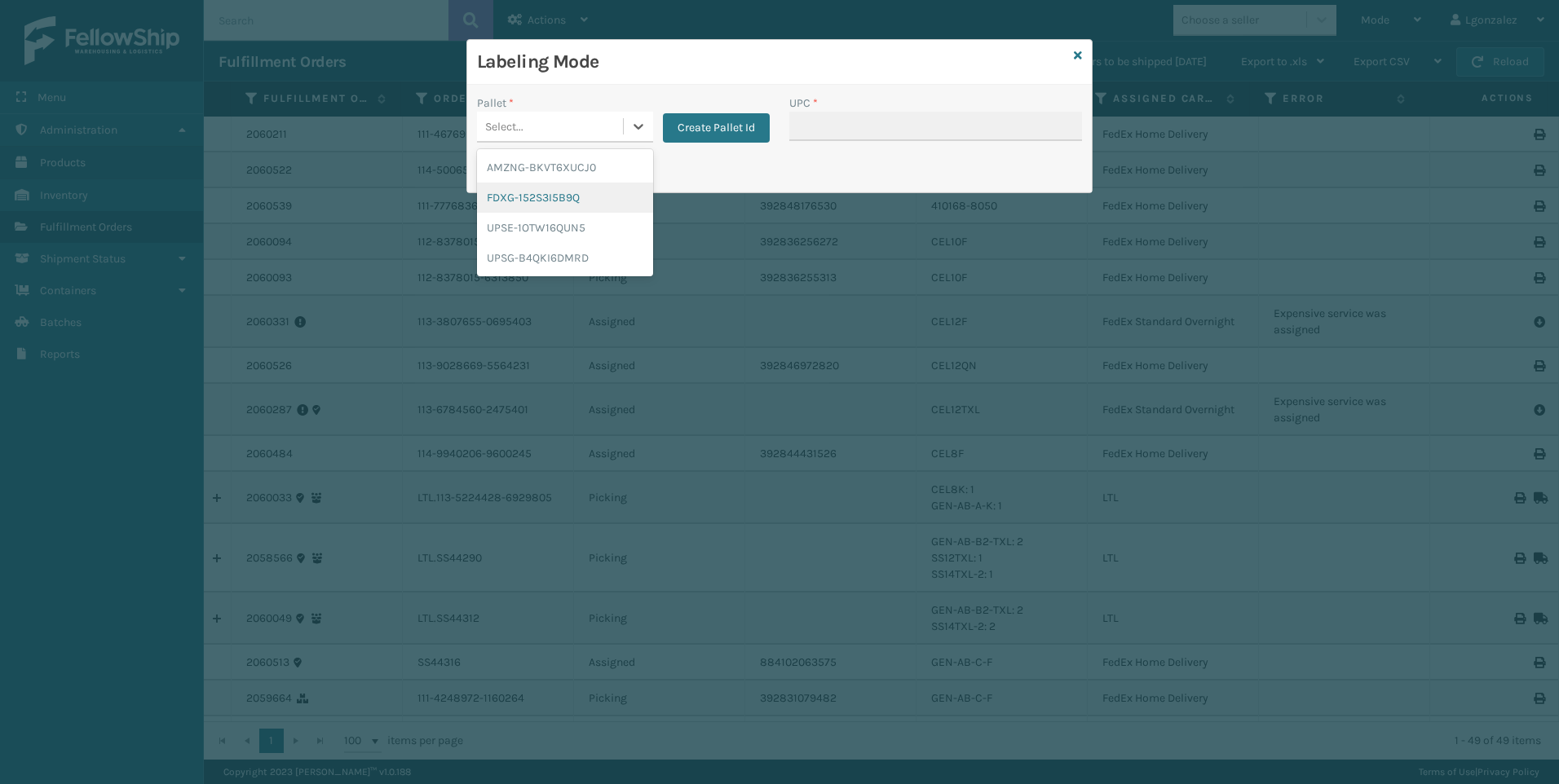
click at [597, 194] on div "FDXG-152S3I5B9Q" at bounding box center [566, 197] width 177 height 30
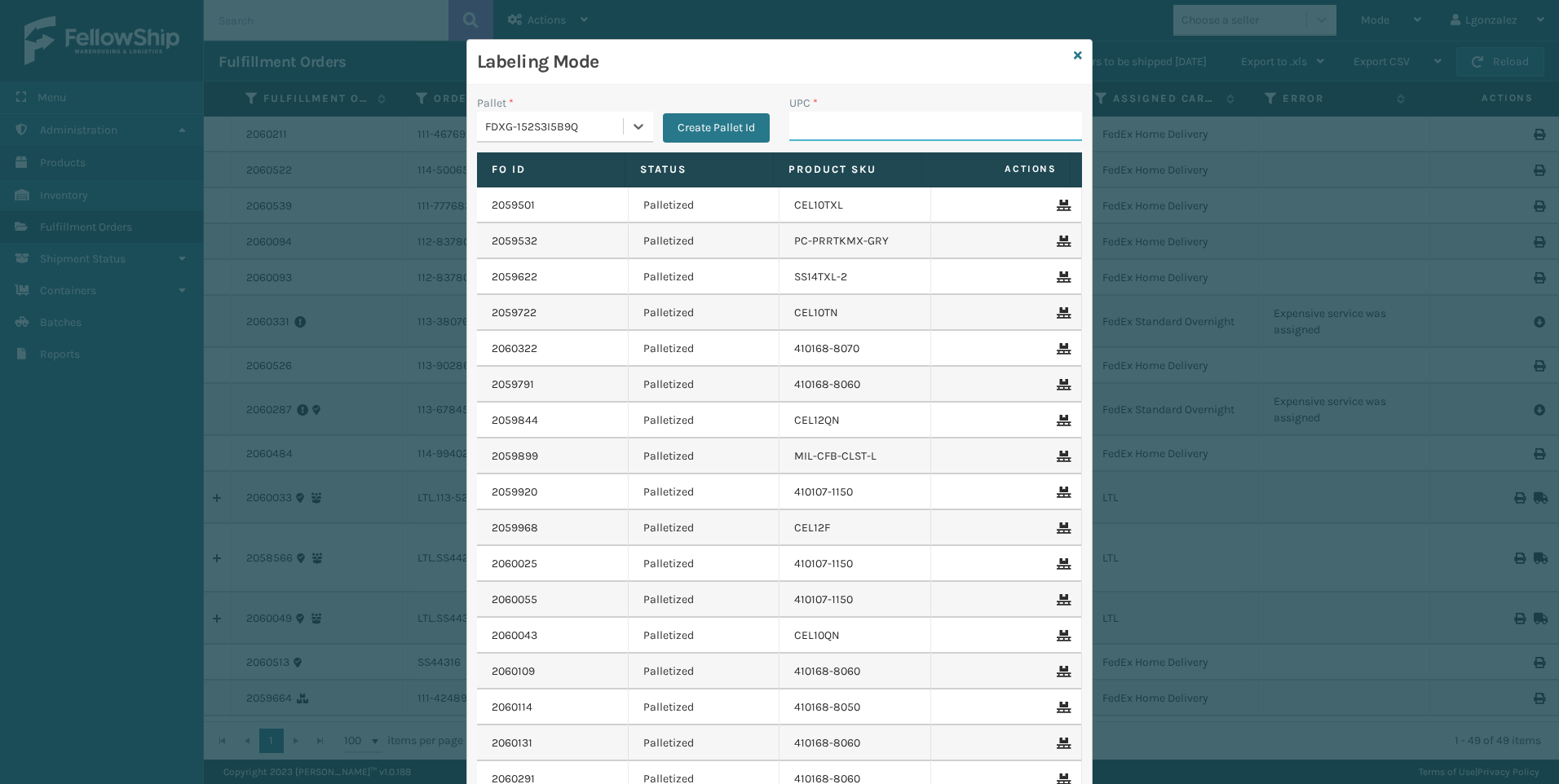
click at [811, 120] on input "UPC *" at bounding box center [935, 126] width 293 height 30
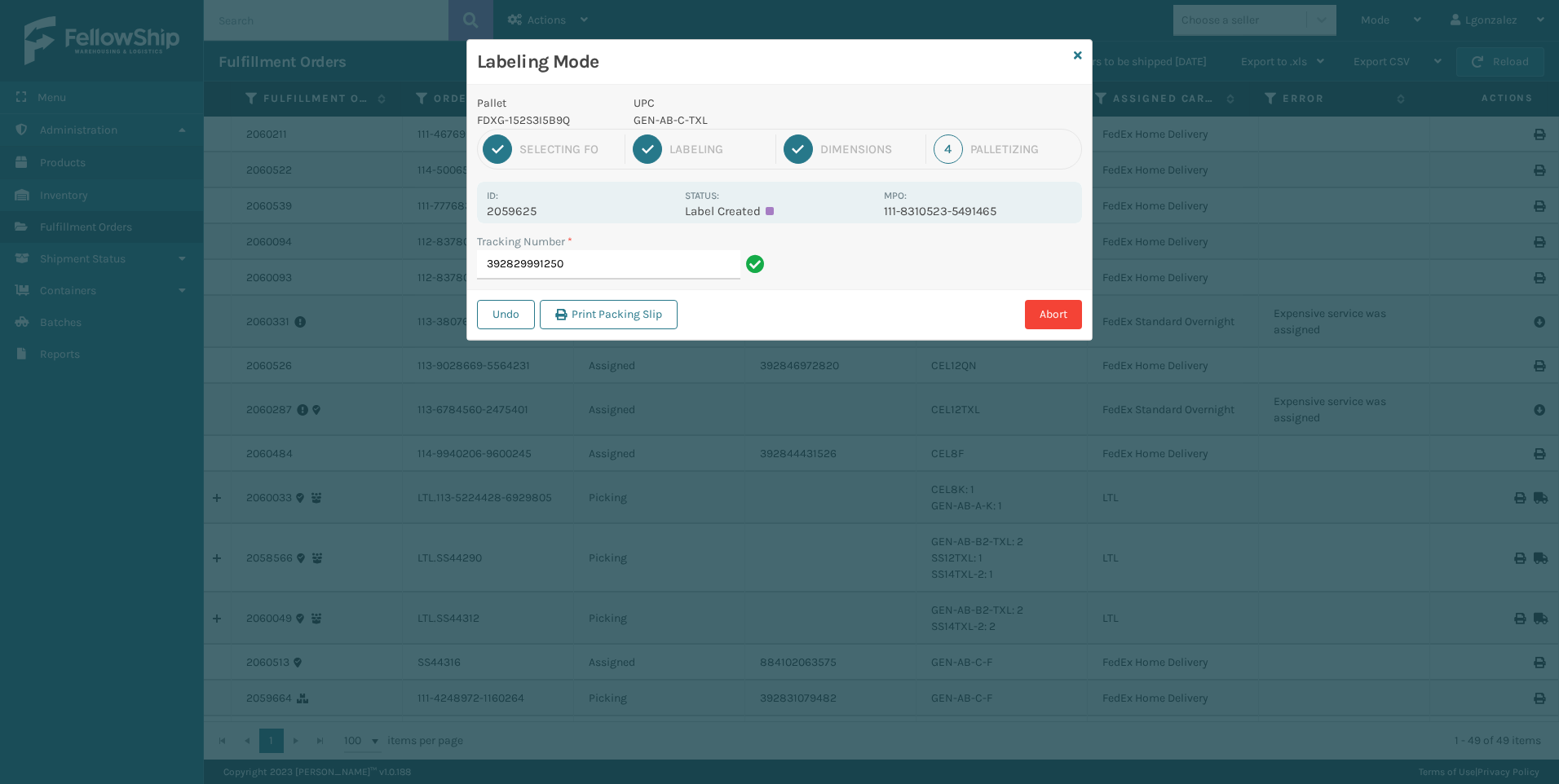
click at [668, 117] on p "GEN-AB-C-TXL" at bounding box center [753, 120] width 240 height 17
click at [670, 119] on p "GEN-AB-C-TXL" at bounding box center [753, 120] width 240 height 17
click at [671, 122] on p "GEN-AB-C-TXL" at bounding box center [753, 120] width 240 height 17
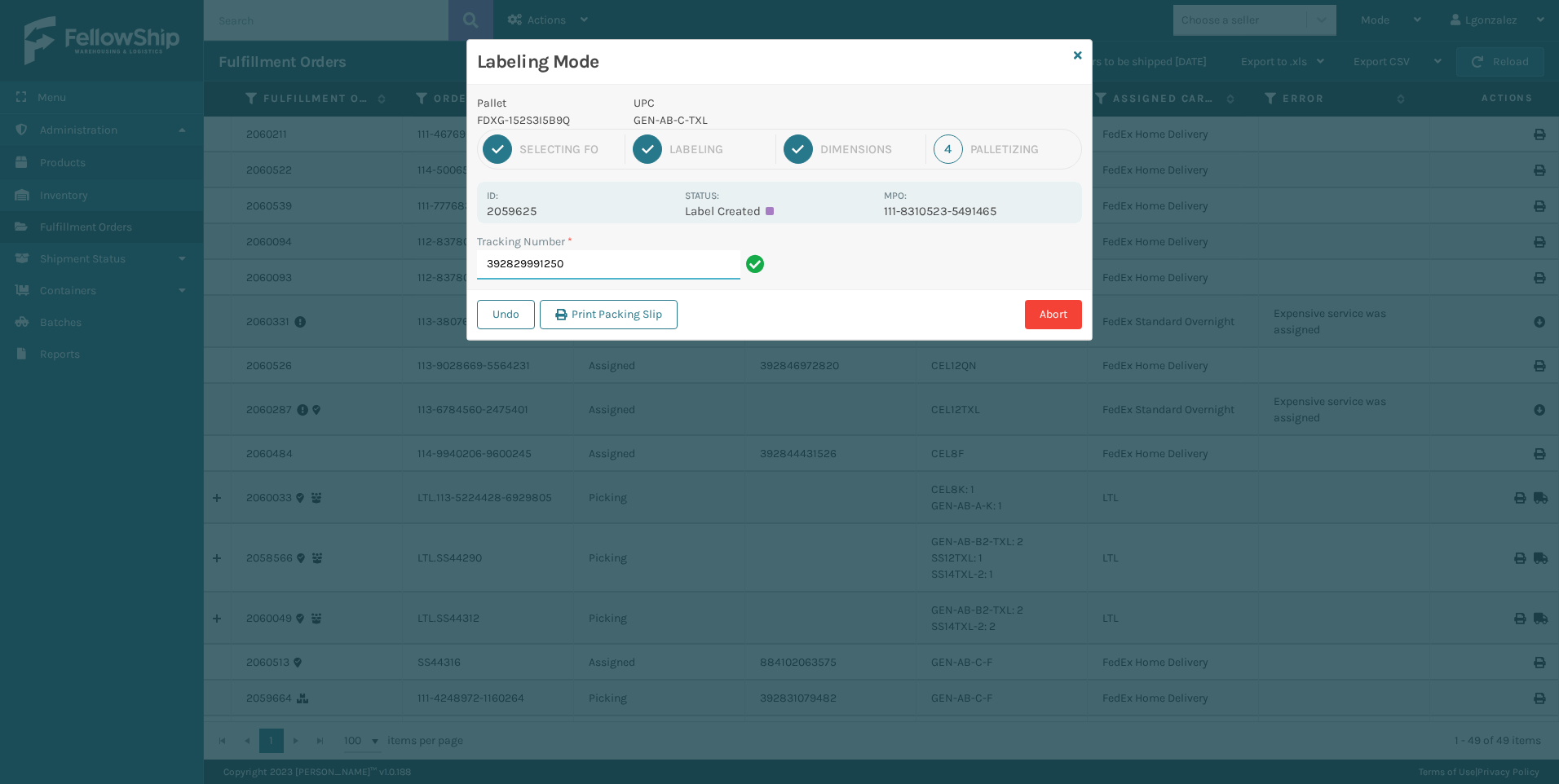
click at [704, 277] on input "392829991250" at bounding box center [609, 265] width 263 height 30
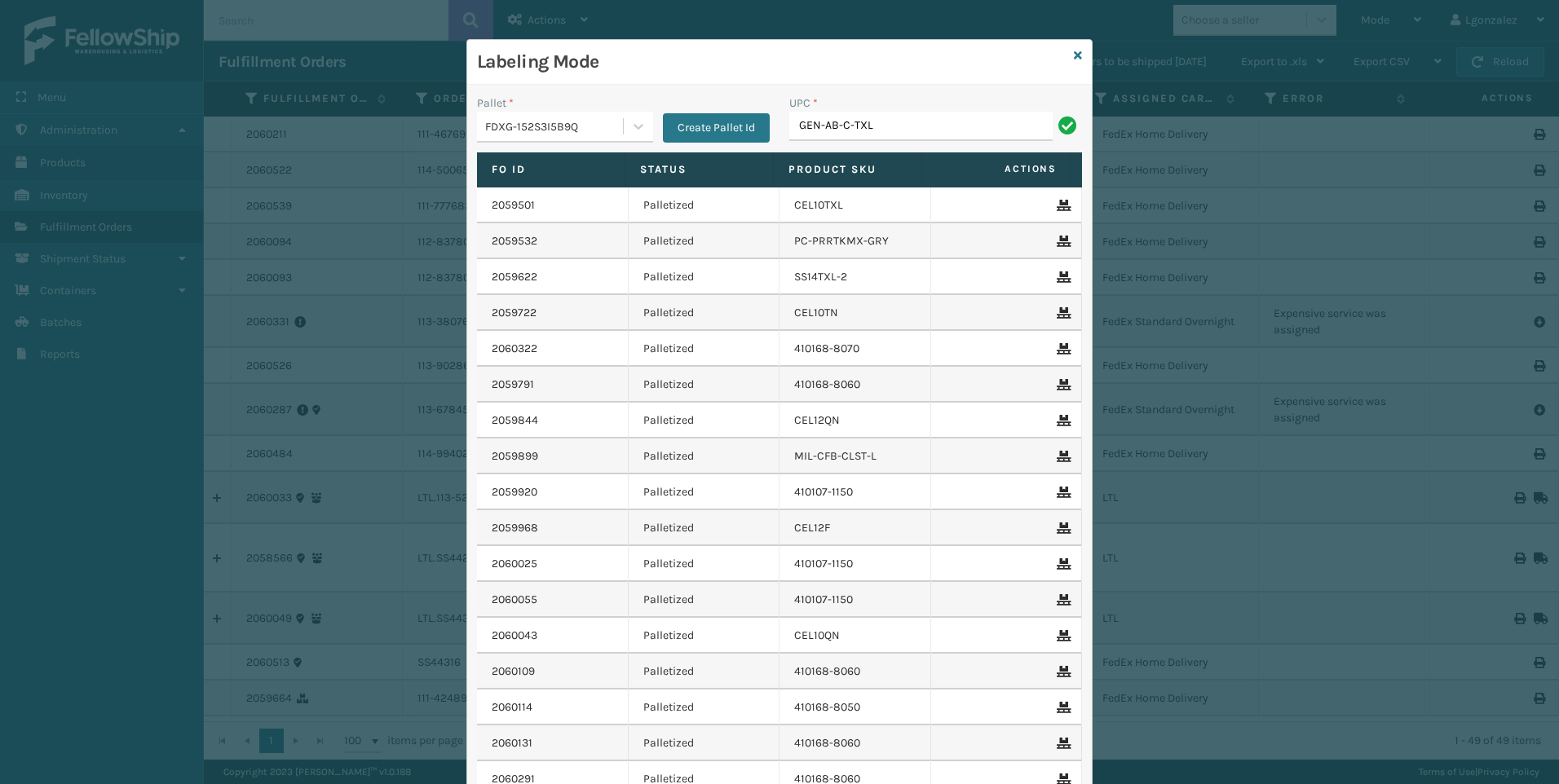
type input "GEN-AB-C-TXL"
click at [1074, 56] on icon at bounding box center [1077, 55] width 8 height 12
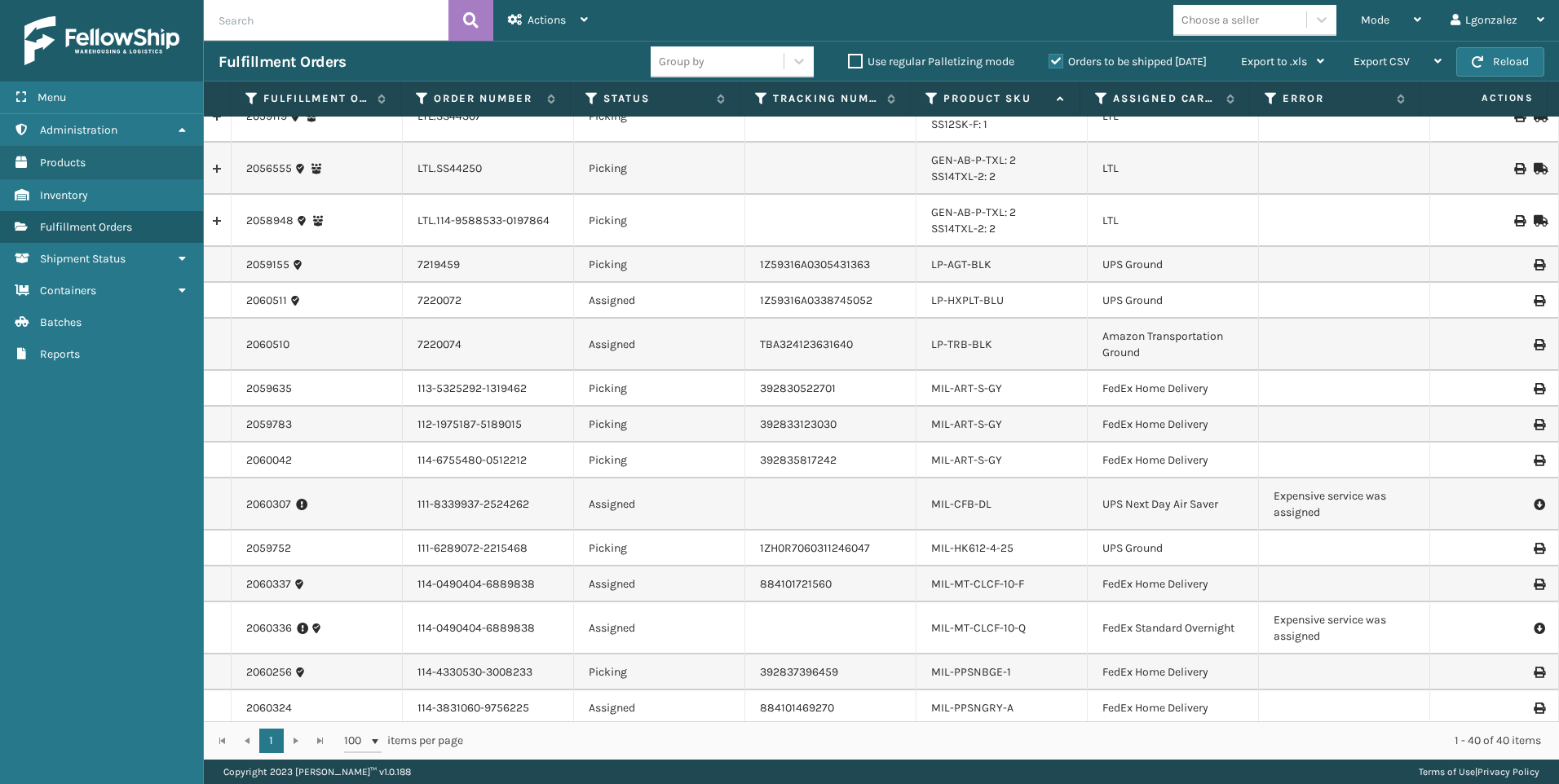
scroll to position [652, 0]
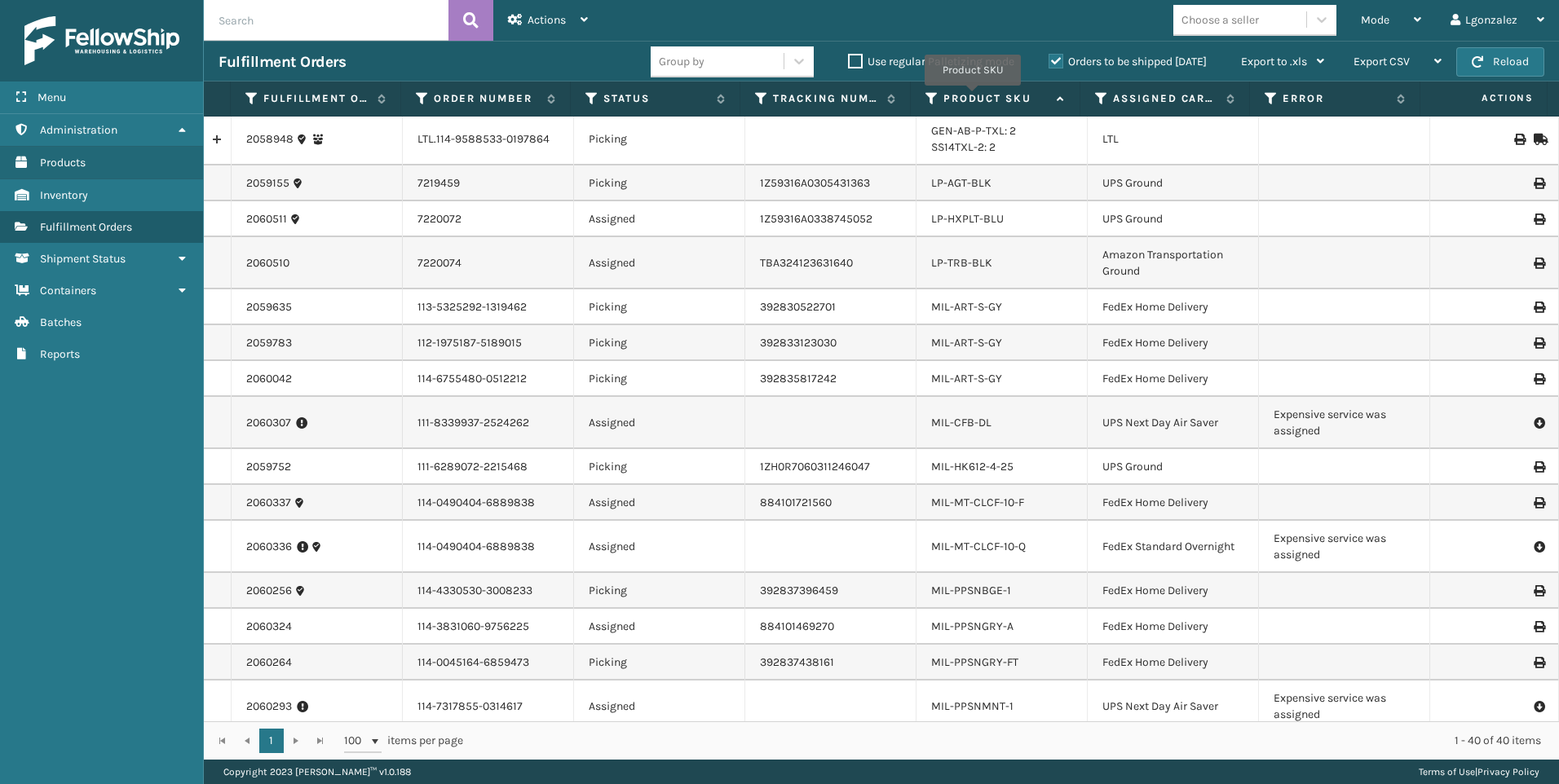
click at [973, 97] on label "Product SKU" at bounding box center [995, 98] width 105 height 14
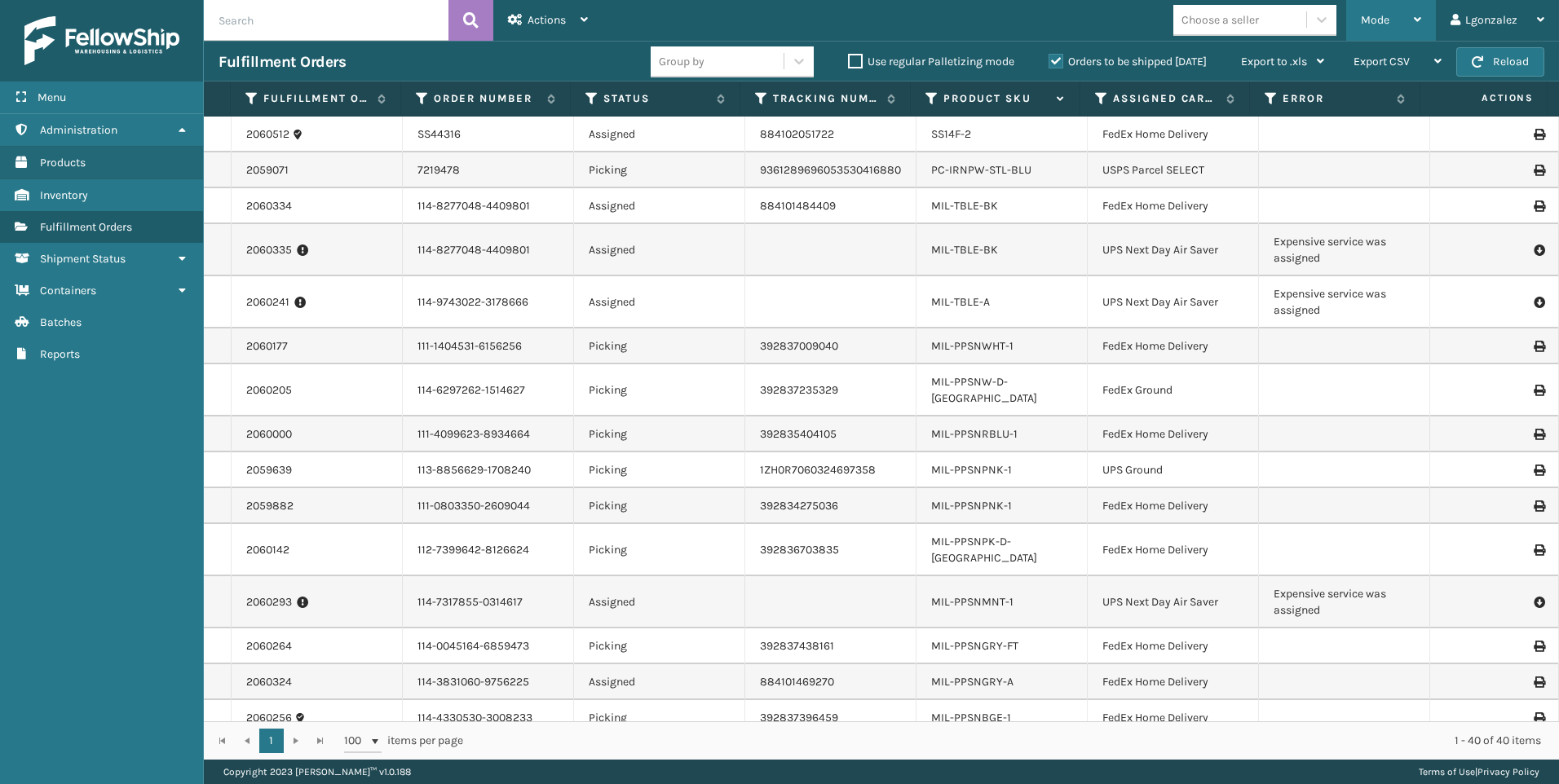
click at [1415, 14] on icon at bounding box center [1418, 19] width 7 height 12
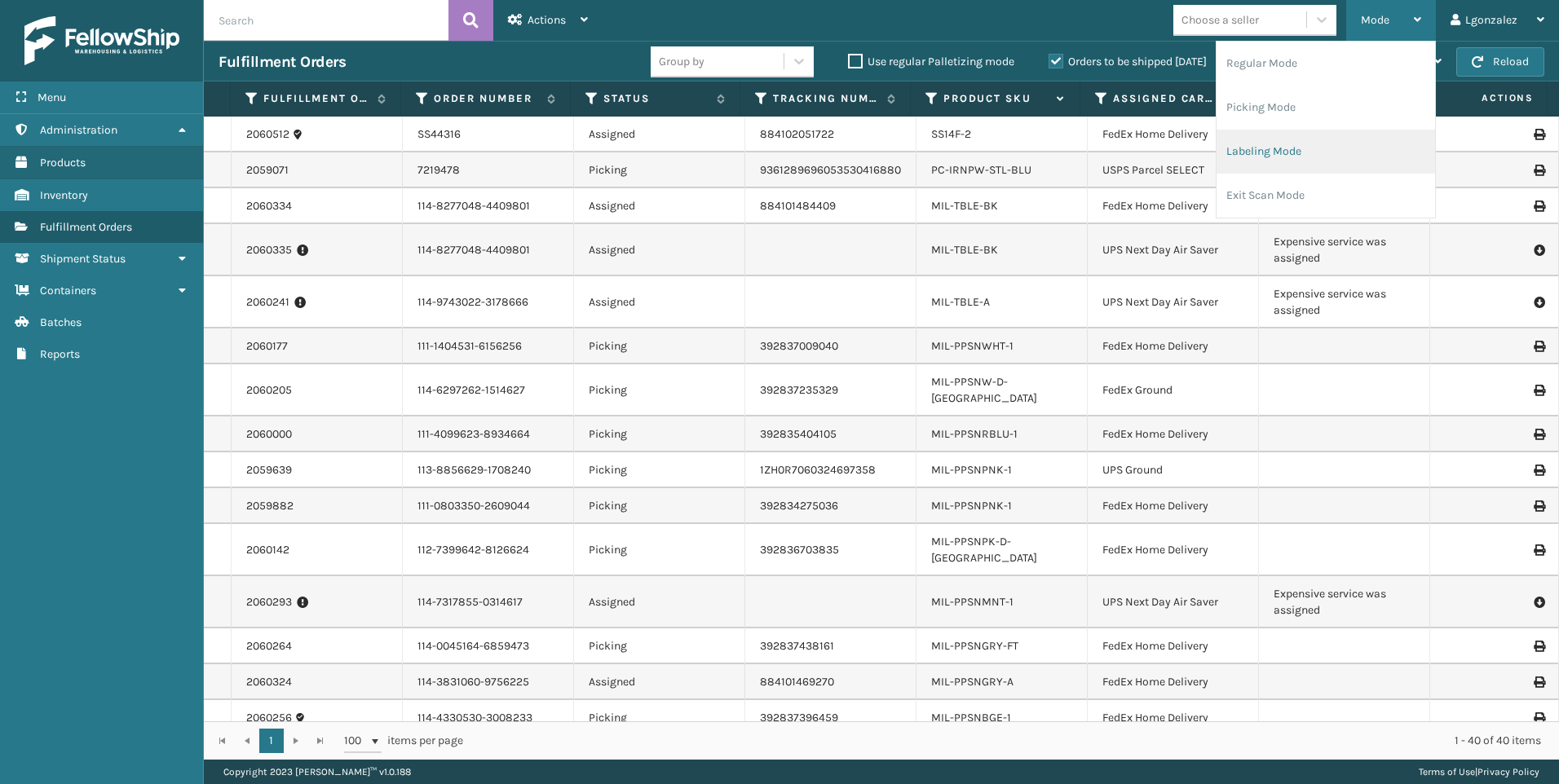
click at [1293, 154] on li "Labeling Mode" at bounding box center [1325, 151] width 219 height 44
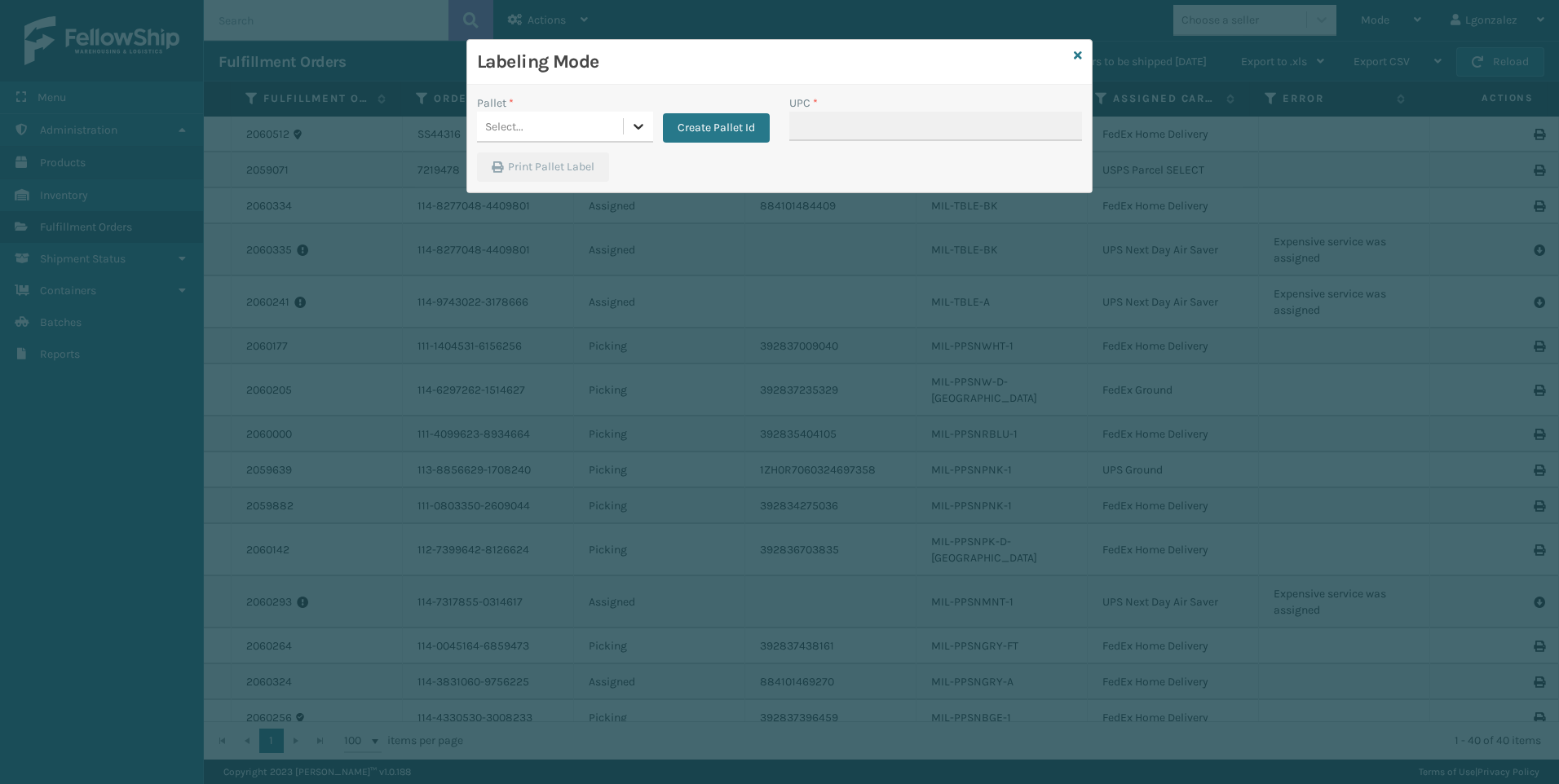
click at [631, 123] on icon at bounding box center [639, 126] width 16 height 16
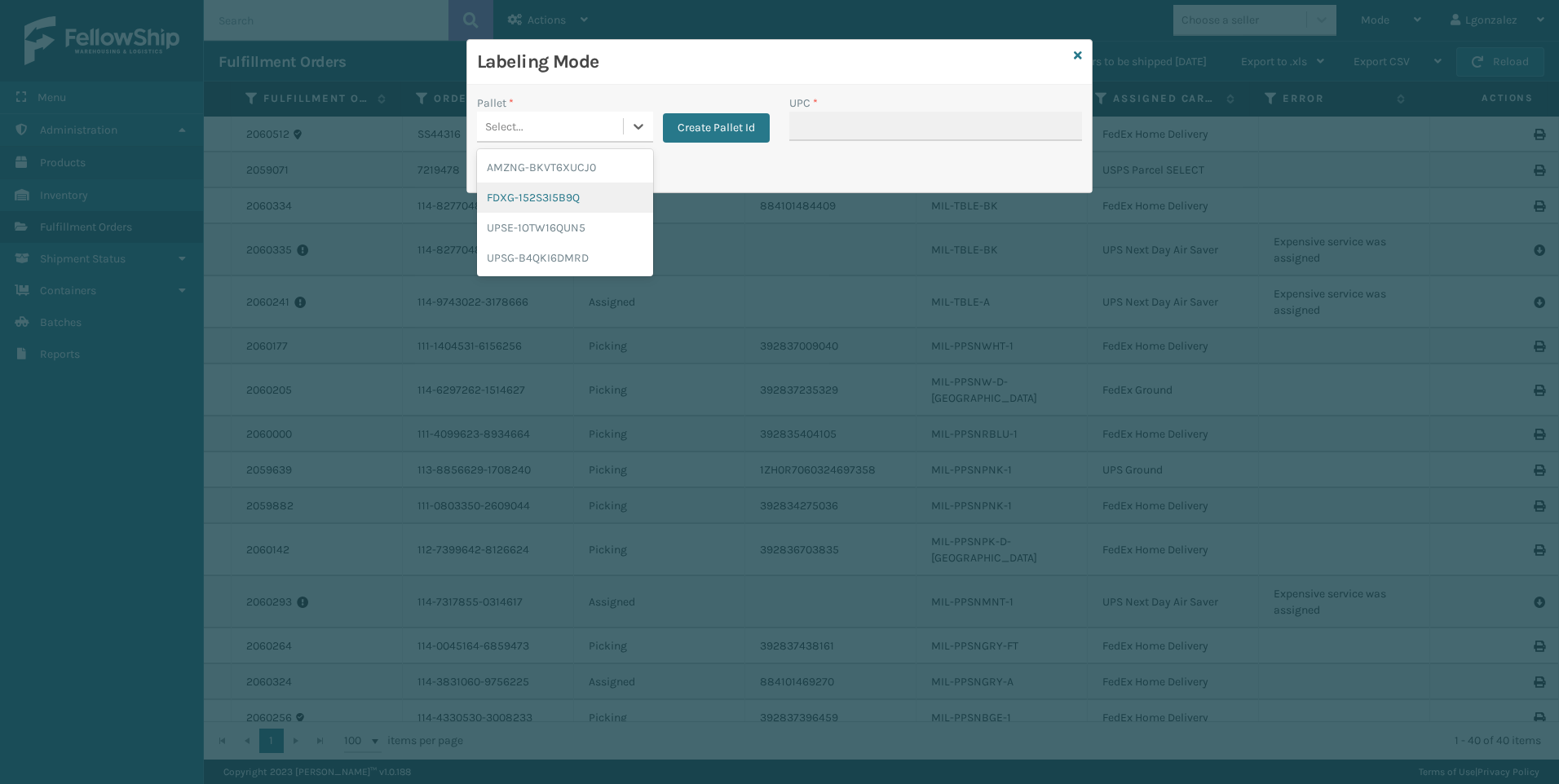
click at [563, 194] on div "FDXG-152S3I5B9Q" at bounding box center [566, 197] width 177 height 30
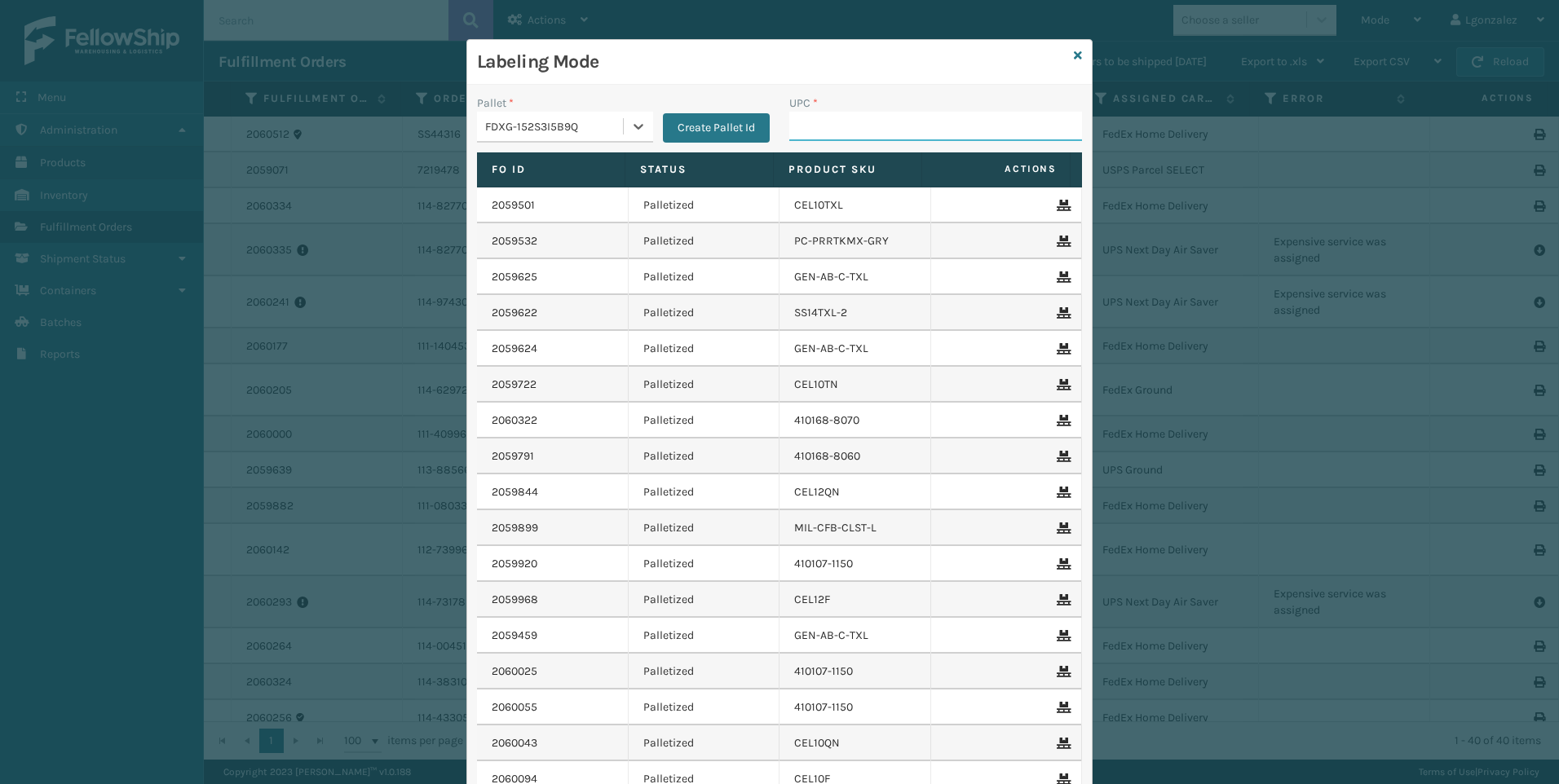
click at [873, 129] on input "UPC *" at bounding box center [935, 126] width 293 height 30
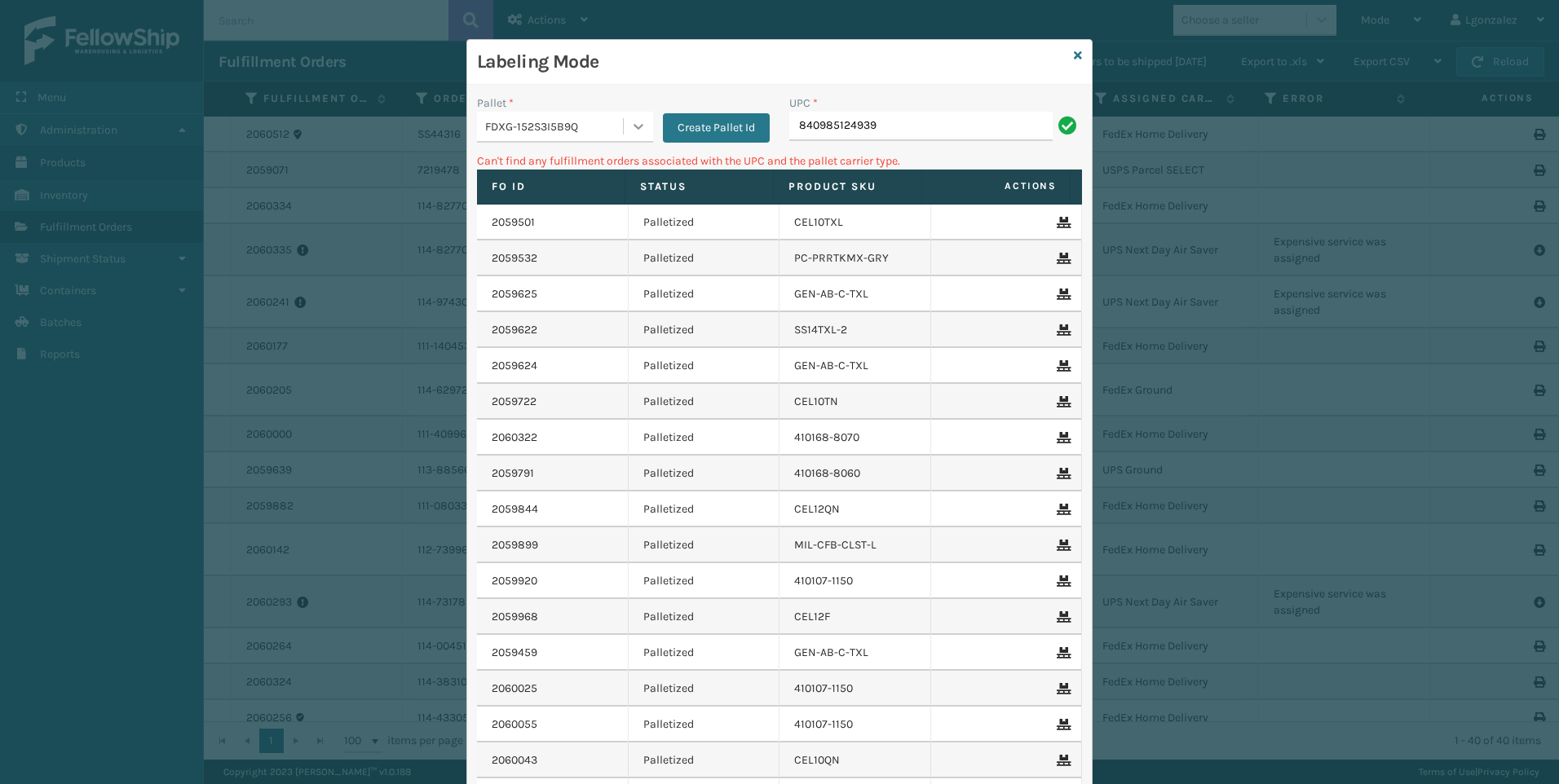
click at [630, 128] on icon at bounding box center [639, 126] width 16 height 16
click at [572, 247] on div "UPSG-B4QKI6DMRD" at bounding box center [566, 257] width 177 height 30
click at [889, 119] on input "840985124939" at bounding box center [920, 126] width 263 height 30
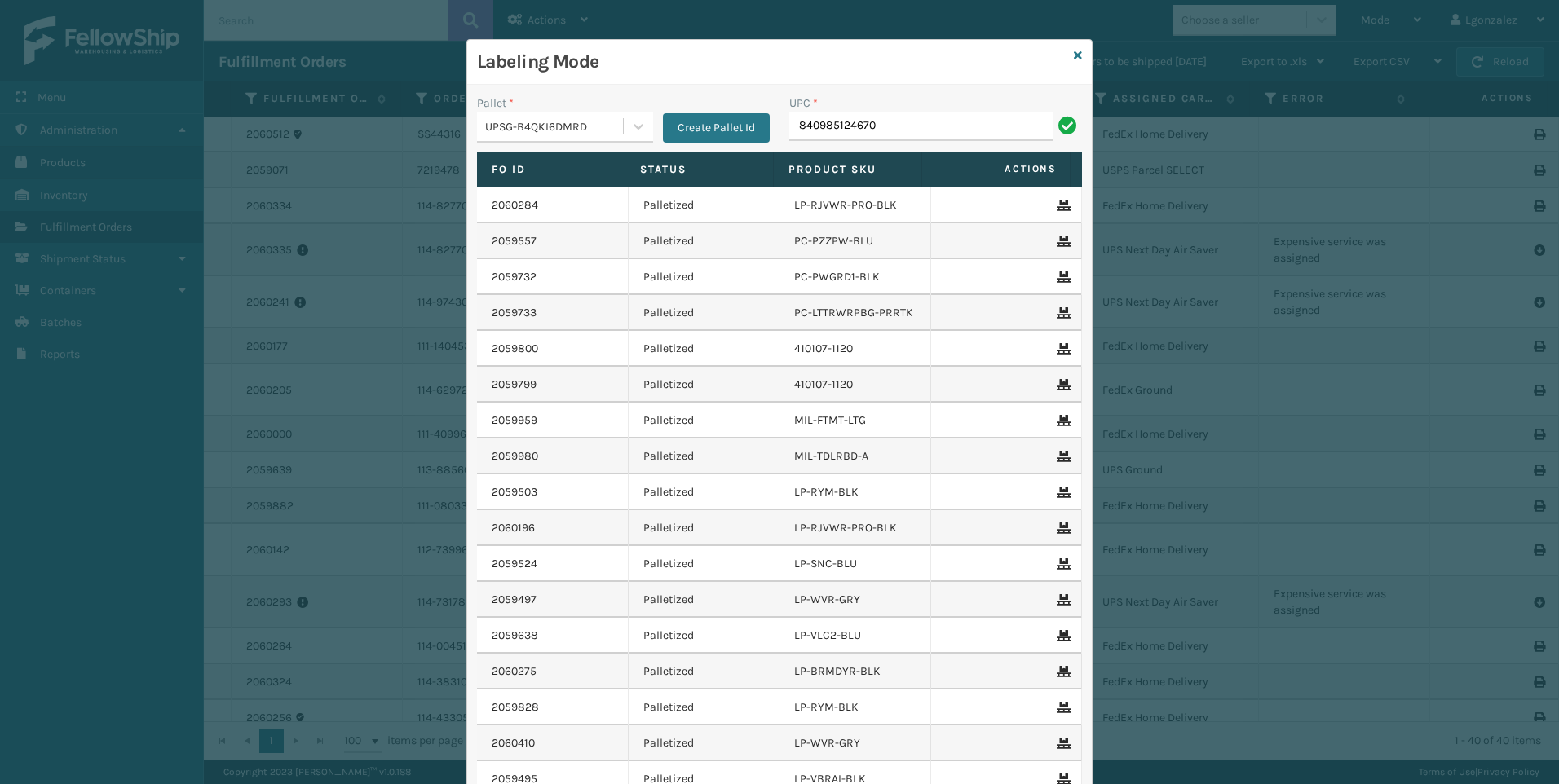
type input "840985124670"
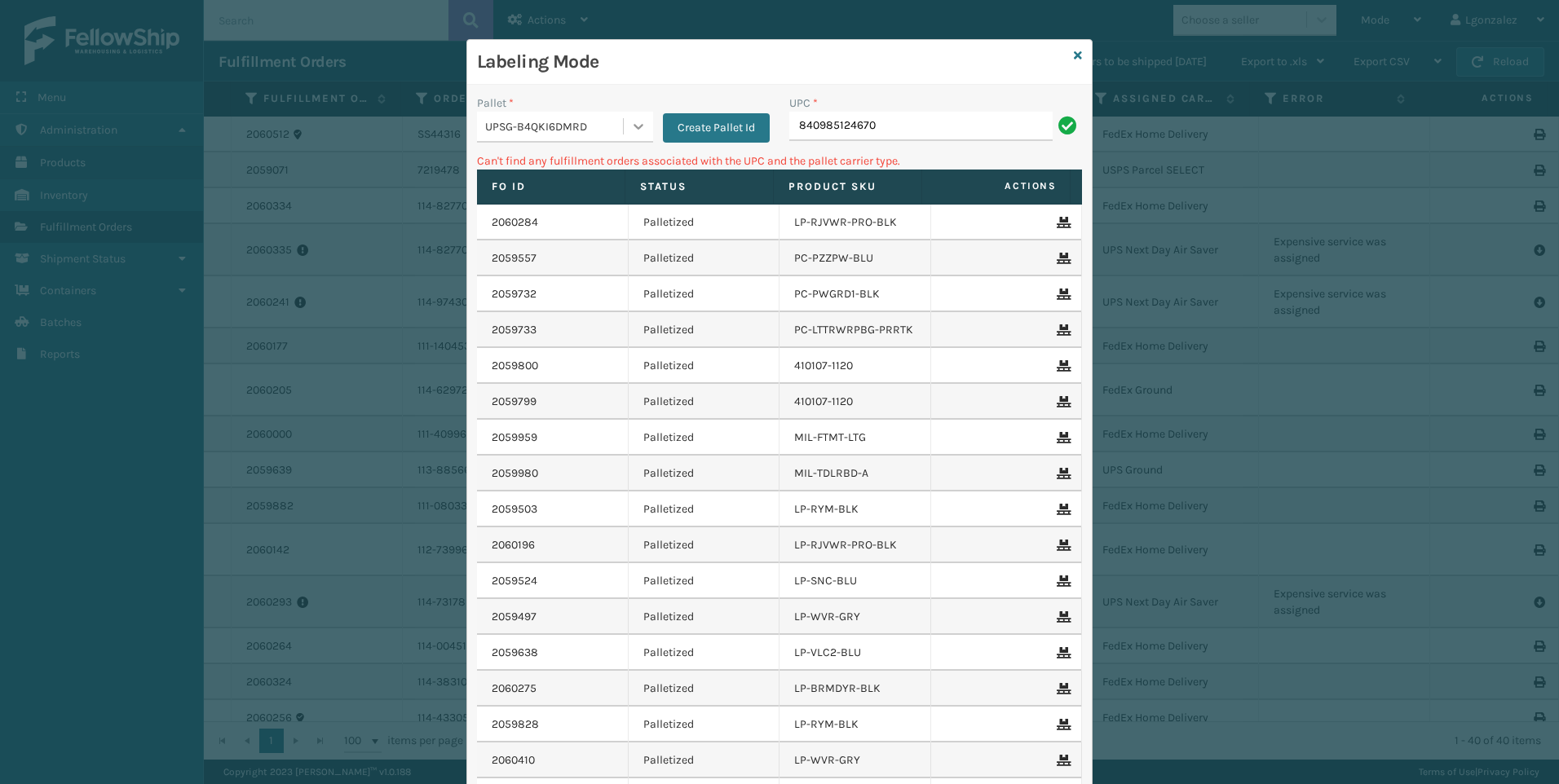
click at [630, 121] on icon at bounding box center [639, 126] width 16 height 16
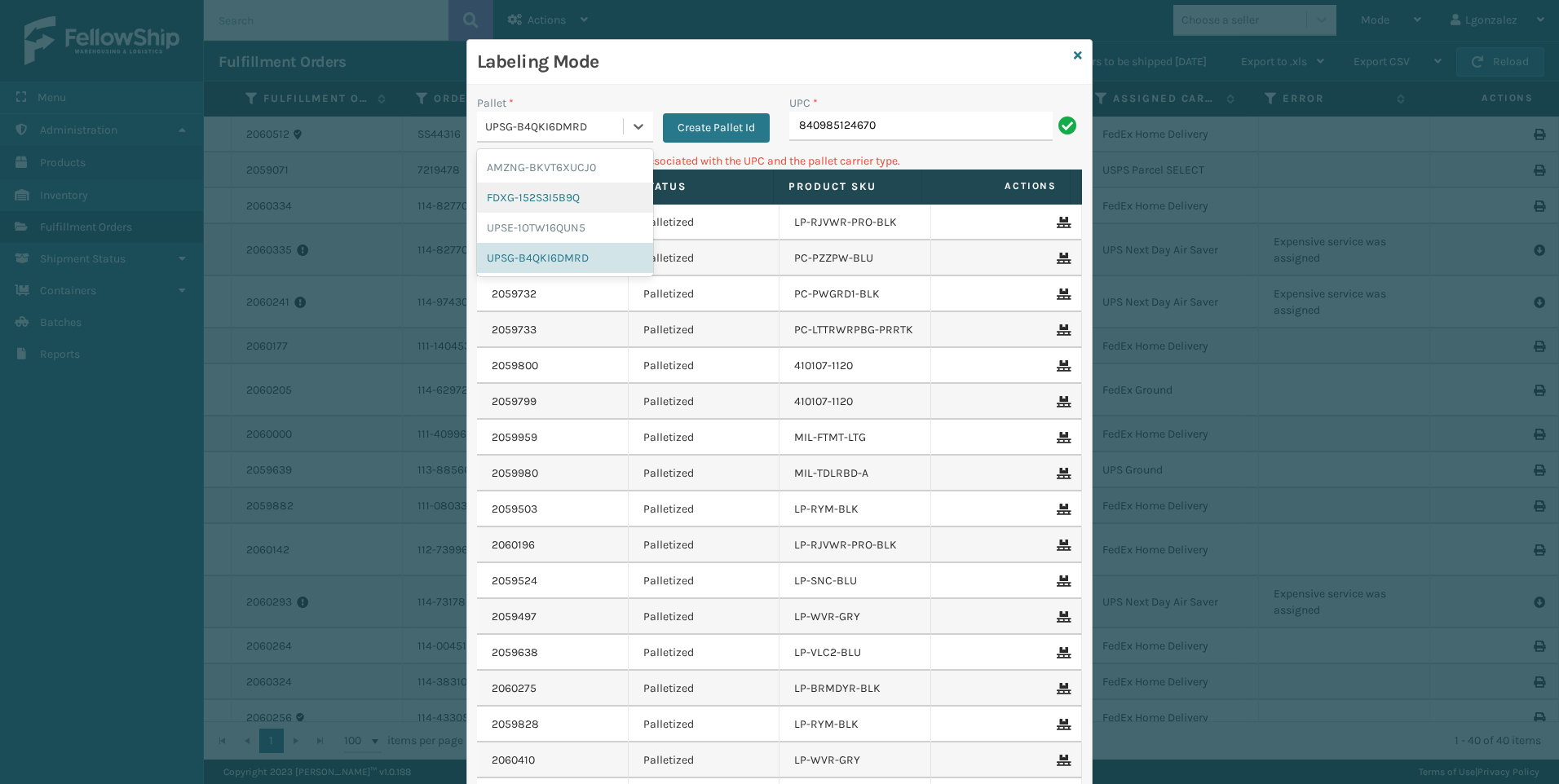
drag, startPoint x: 580, startPoint y: 199, endPoint x: 612, endPoint y: 192, distance: 32.8
click at [580, 198] on div "FDXG-152S3I5B9Q" at bounding box center [566, 197] width 177 height 30
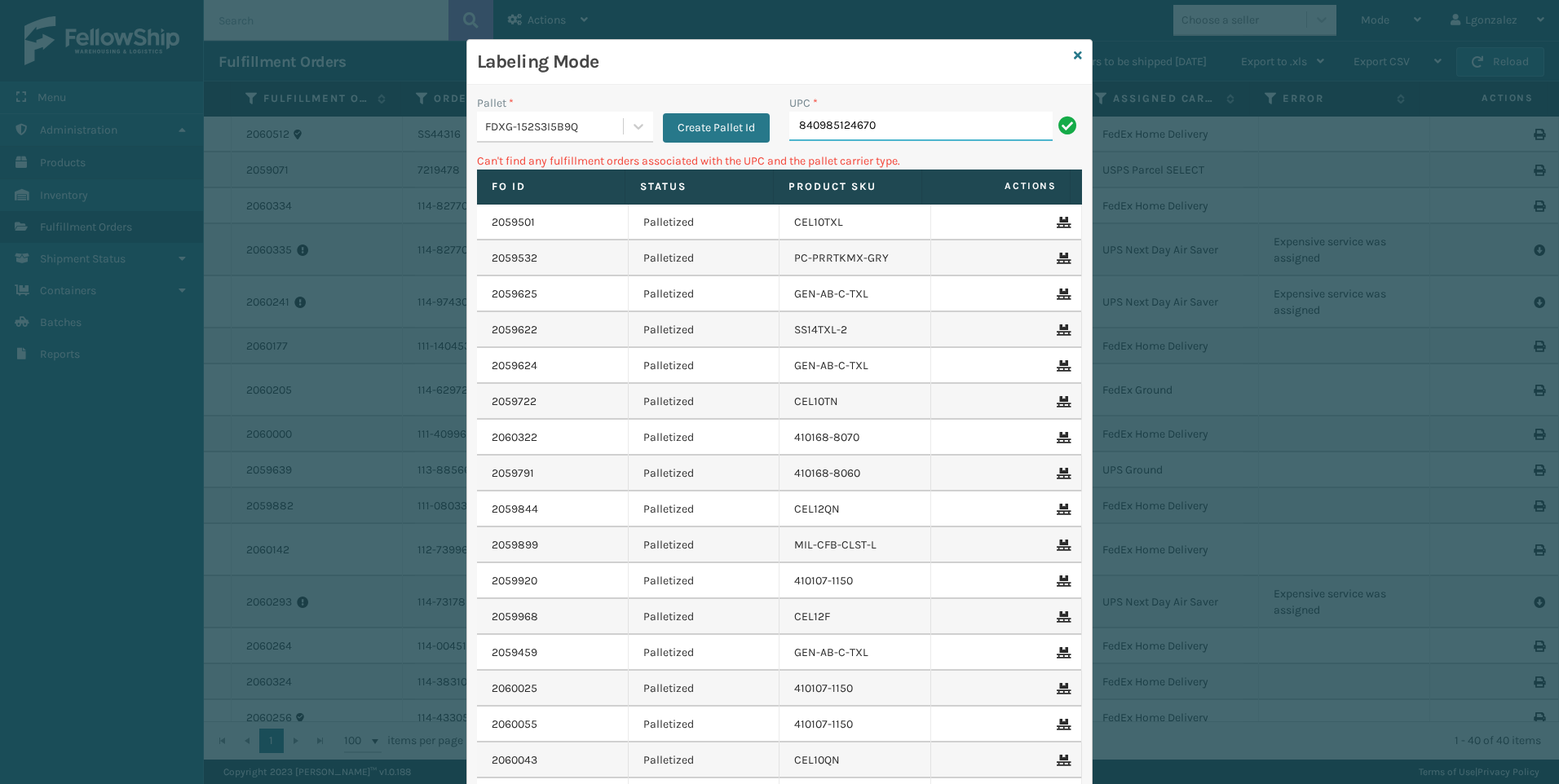
click at [922, 122] on input "840985124670" at bounding box center [920, 126] width 263 height 30
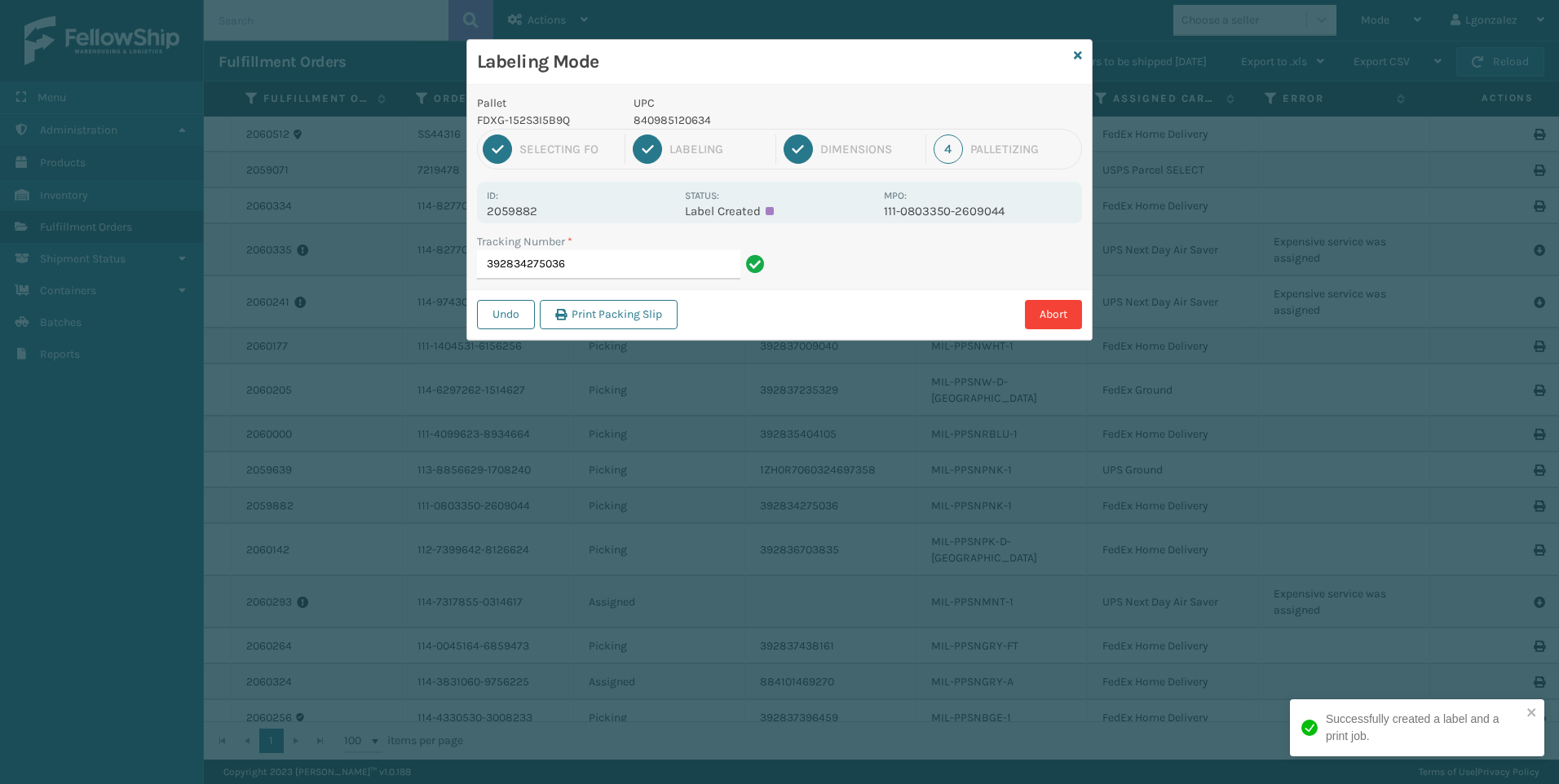
click at [673, 122] on p "840985120634" at bounding box center [753, 120] width 240 height 17
click at [689, 258] on input "392834275036" at bounding box center [609, 265] width 263 height 30
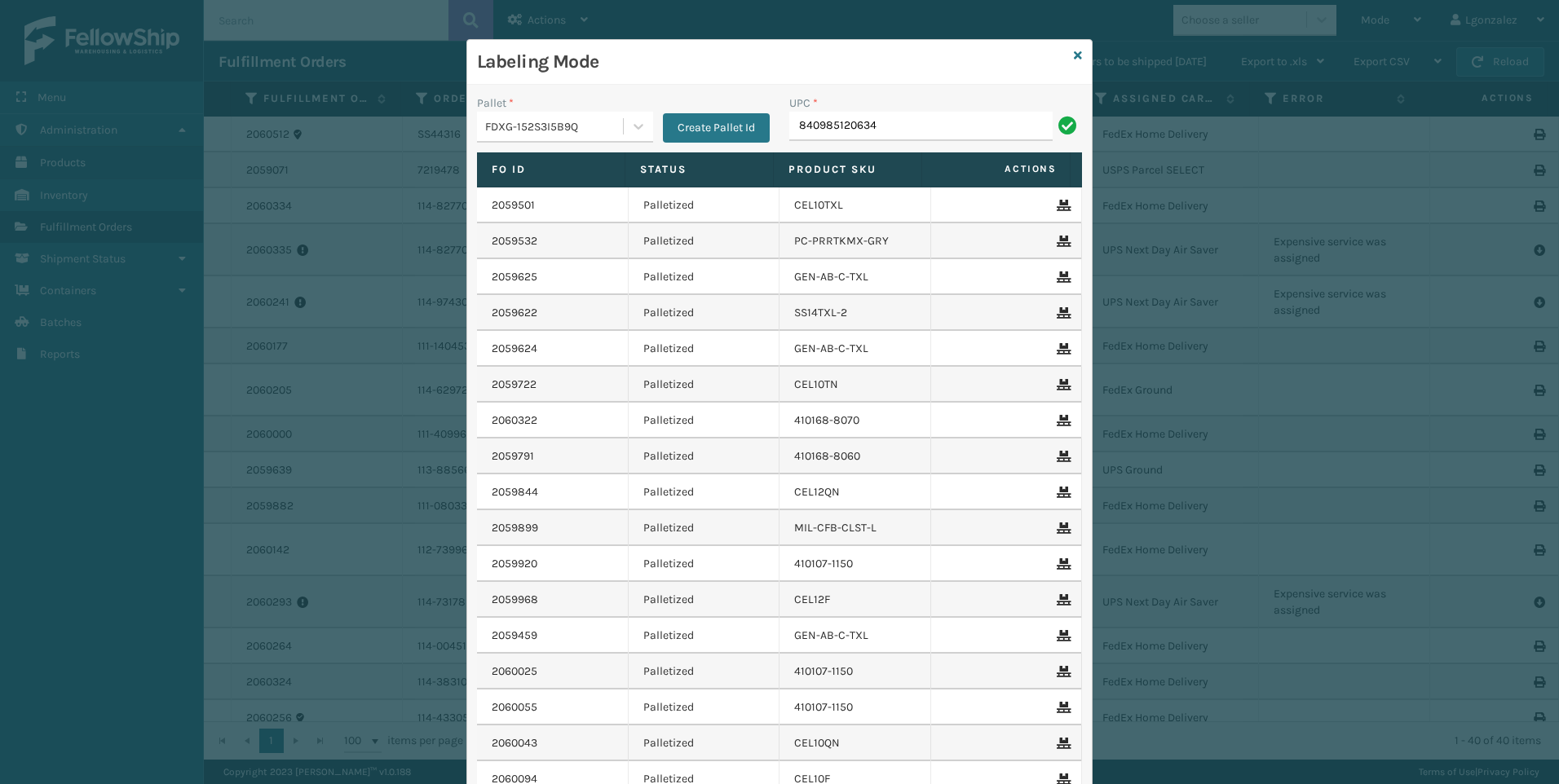
type input "840985120634"
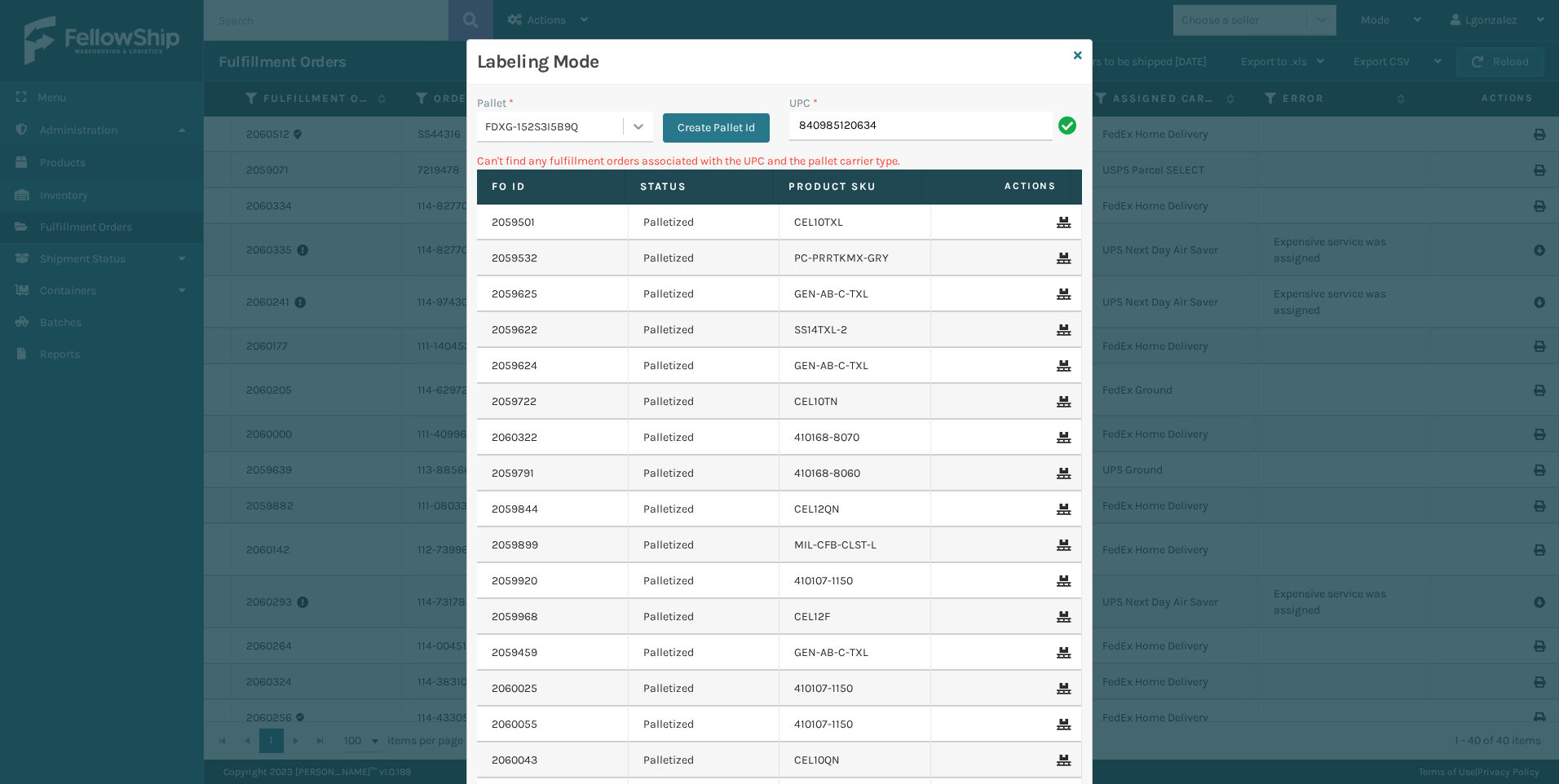
click at [630, 125] on icon at bounding box center [639, 126] width 16 height 16
click at [569, 257] on div "UPSG-B4QKI6DMRD" at bounding box center [566, 257] width 177 height 30
click at [891, 125] on input "840985120634" at bounding box center [920, 126] width 263 height 30
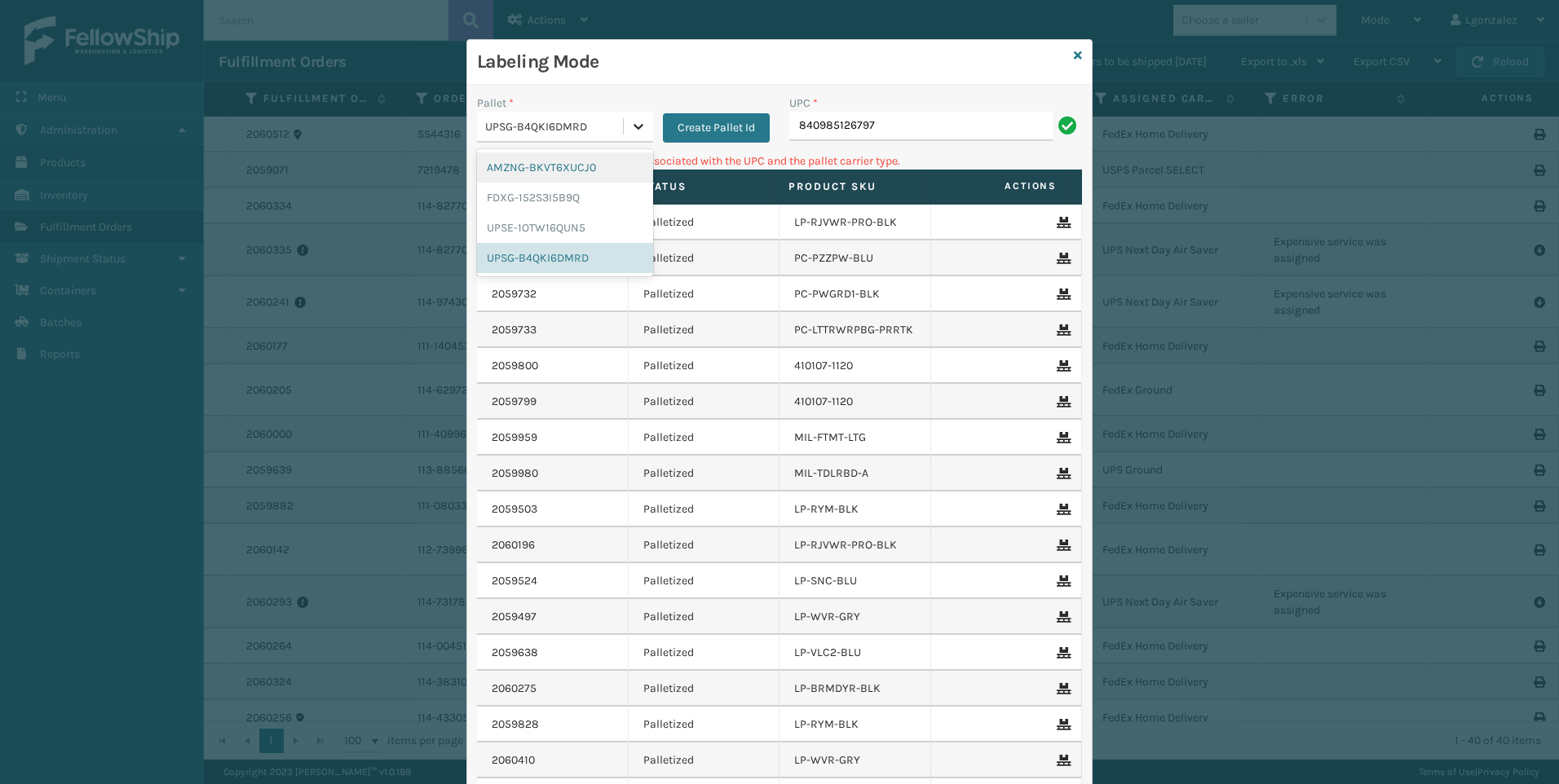
click at [630, 124] on icon at bounding box center [639, 126] width 16 height 16
click at [563, 194] on div "FDXG-152S3I5B9Q" at bounding box center [566, 197] width 177 height 30
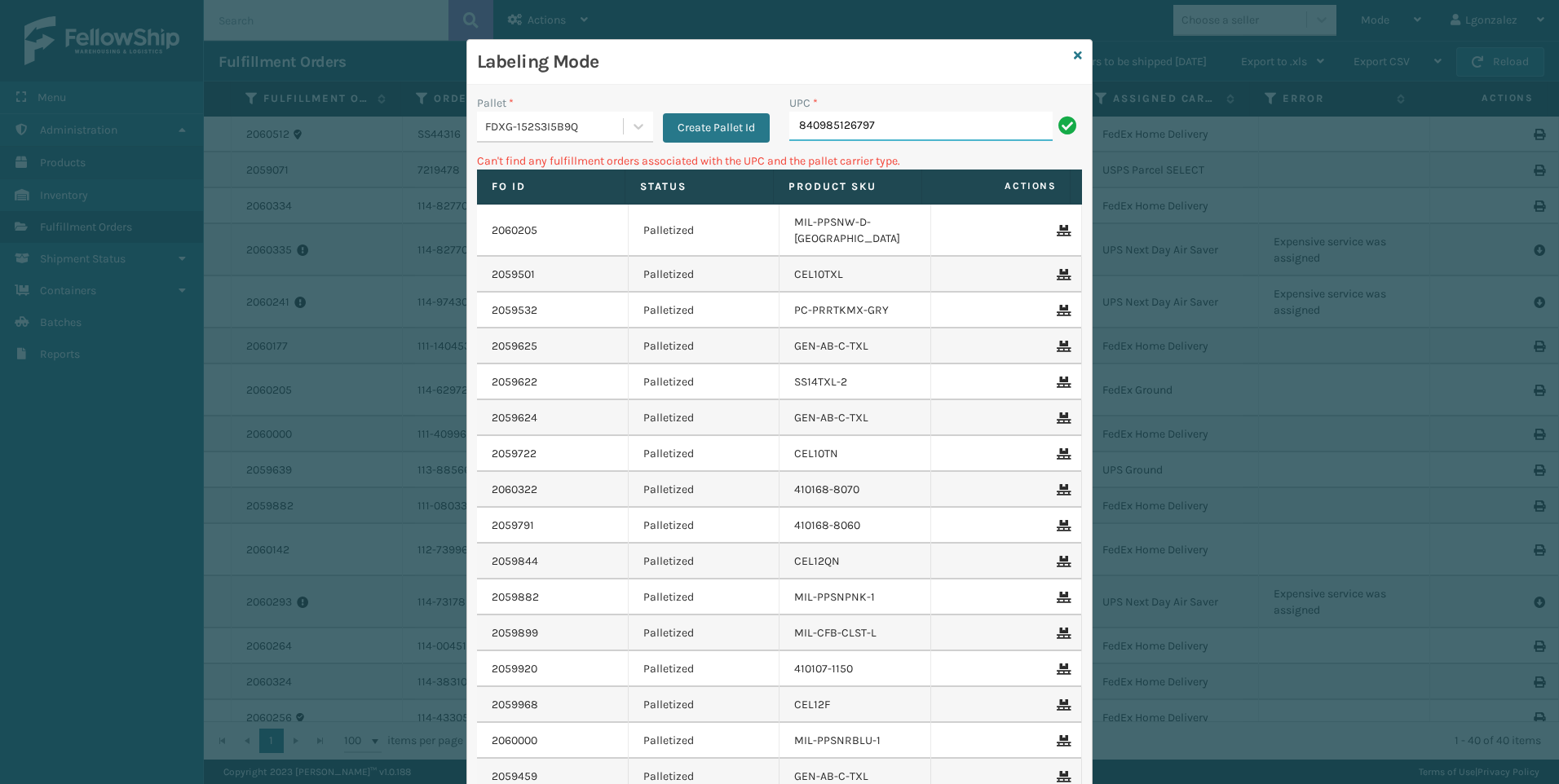
click at [898, 118] on input "840985126797" at bounding box center [920, 126] width 263 height 30
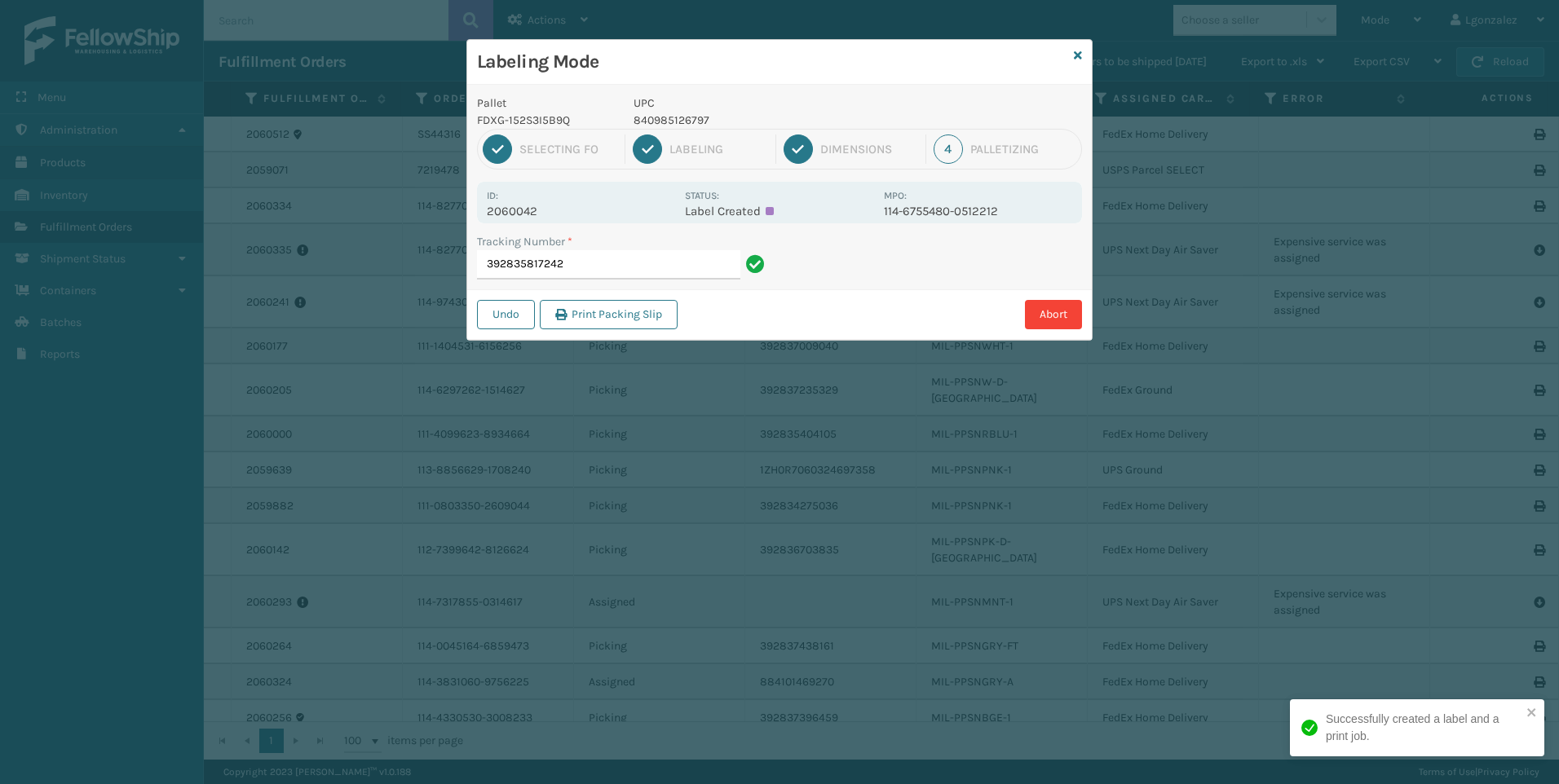
click at [709, 121] on p "840985126797" at bounding box center [753, 120] width 240 height 17
click at [699, 118] on p "840985126797" at bounding box center [753, 120] width 240 height 17
click at [698, 118] on p "840985126797" at bounding box center [753, 120] width 240 height 17
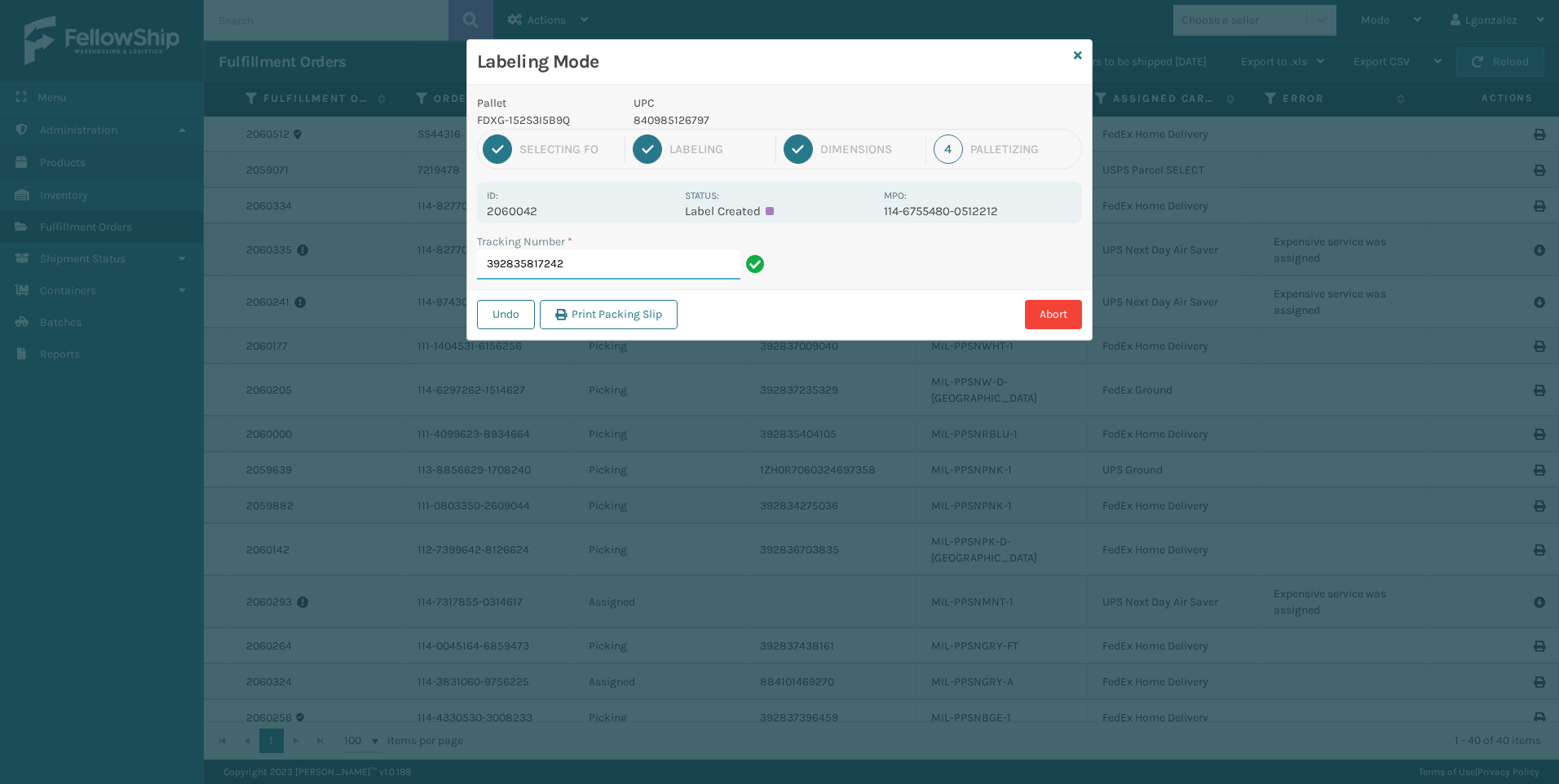
click at [677, 271] on input "392835817242" at bounding box center [609, 265] width 263 height 30
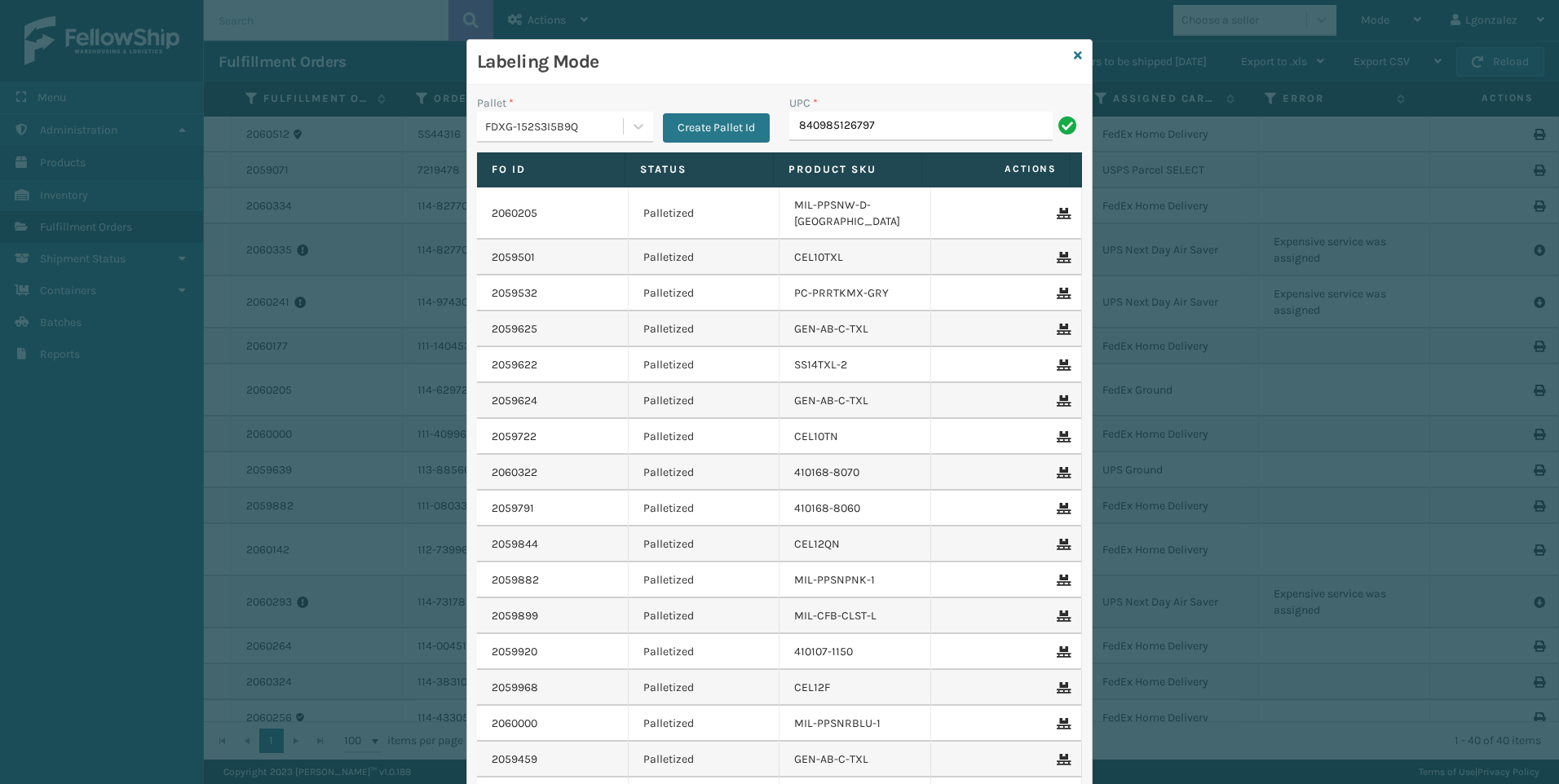
type input "840985126797"
click at [1074, 59] on icon at bounding box center [1077, 55] width 8 height 12
